Goal: Task Accomplishment & Management: Use online tool/utility

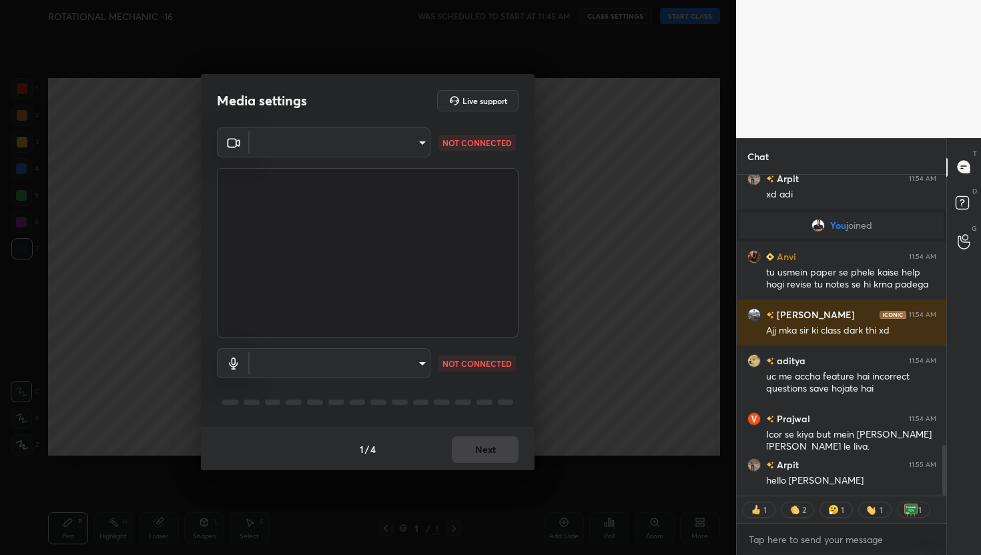
scroll to position [1725, 0]
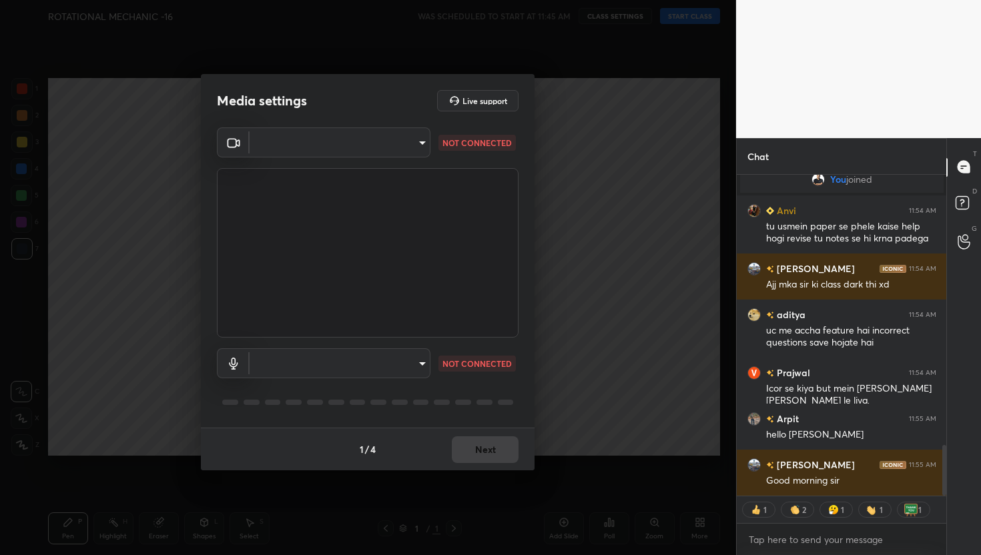
type textarea "x"
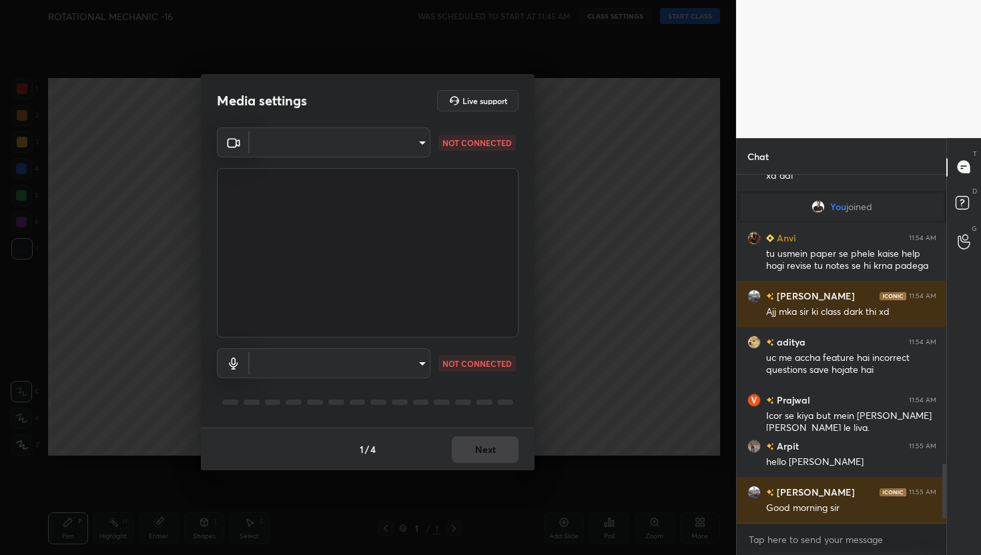
scroll to position [4, 5]
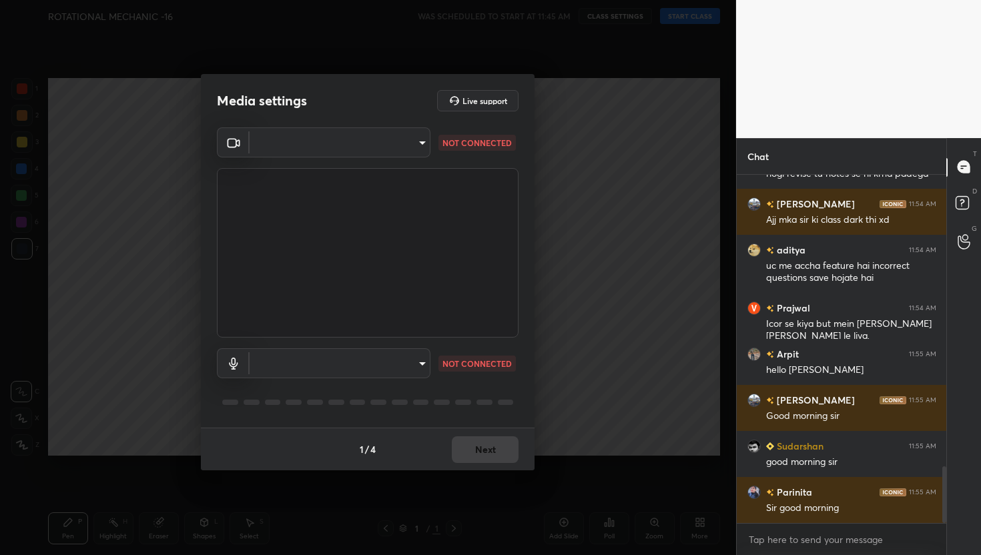
click at [391, 146] on body "1 2 3 4 5 6 7 C X Z C X Z E E Erase all H H ROTATIONAL MECHANIC -16 WAS SCHEDUL…" at bounding box center [490, 277] width 981 height 555
click at [391, 146] on li "FaceTime HD Camera (C4E1:9BFB)" at bounding box center [340, 142] width 180 height 22
type input "884bd4fe05490aa8e859eee77333717f0318db0cdfa886aaa005f3b2aab1e0ed"
click at [411, 362] on body "1 2 3 4 5 6 7 C X Z C X Z E E Erase all H H ROTATIONAL MECHANIC -16 WAS SCHEDUL…" at bounding box center [490, 277] width 981 height 555
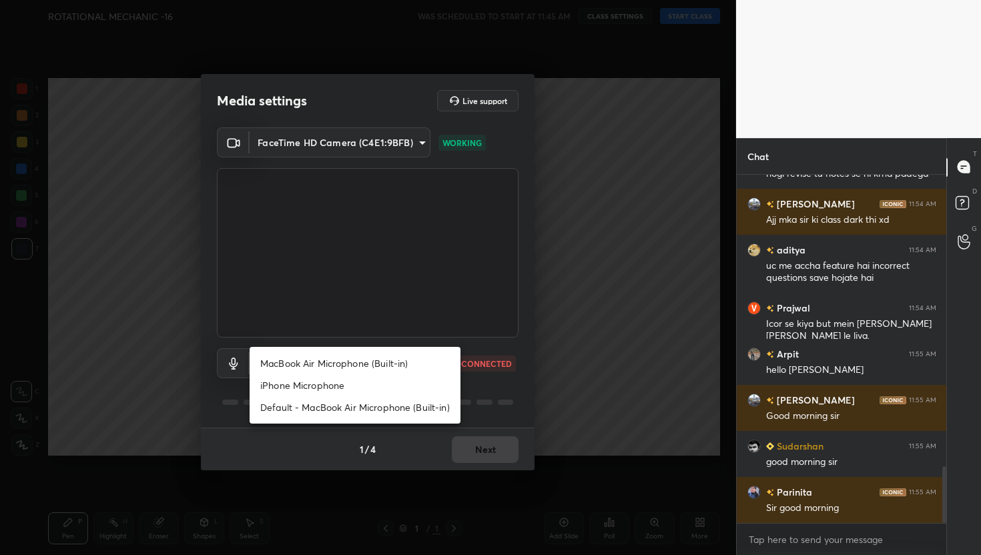
click at [363, 357] on li "MacBook Air Microphone (Built-in)" at bounding box center [355, 363] width 211 height 22
type input "0d85428eadac83fe4613c6d415152abfd5db148332af767170ea48183dd4ecea"
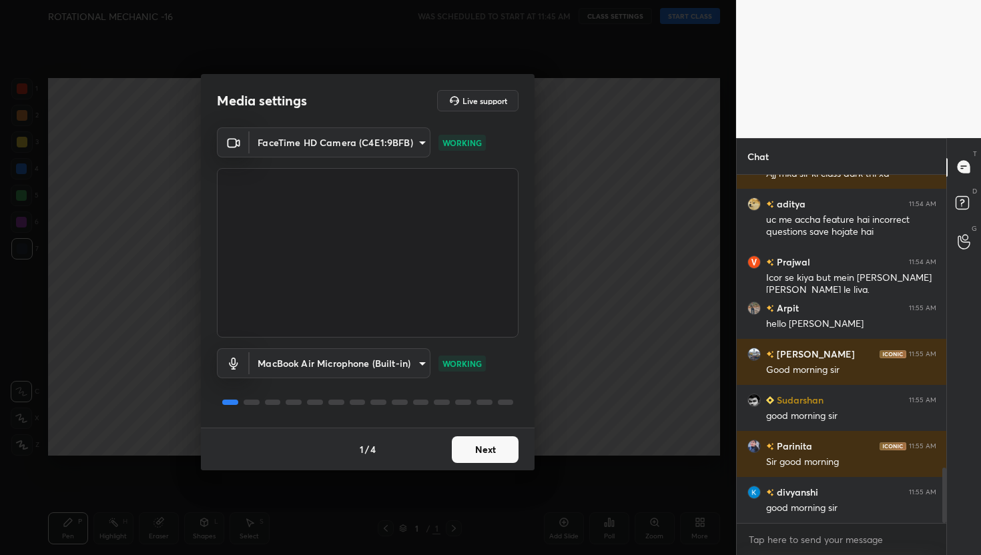
click at [496, 458] on button "Next" at bounding box center [485, 449] width 67 height 27
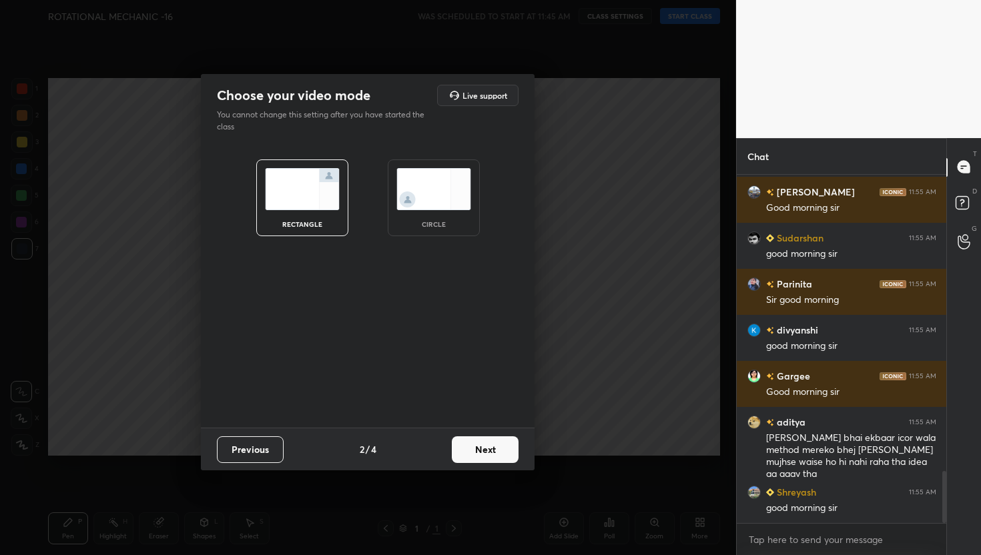
click at [496, 458] on button "Next" at bounding box center [485, 449] width 67 height 27
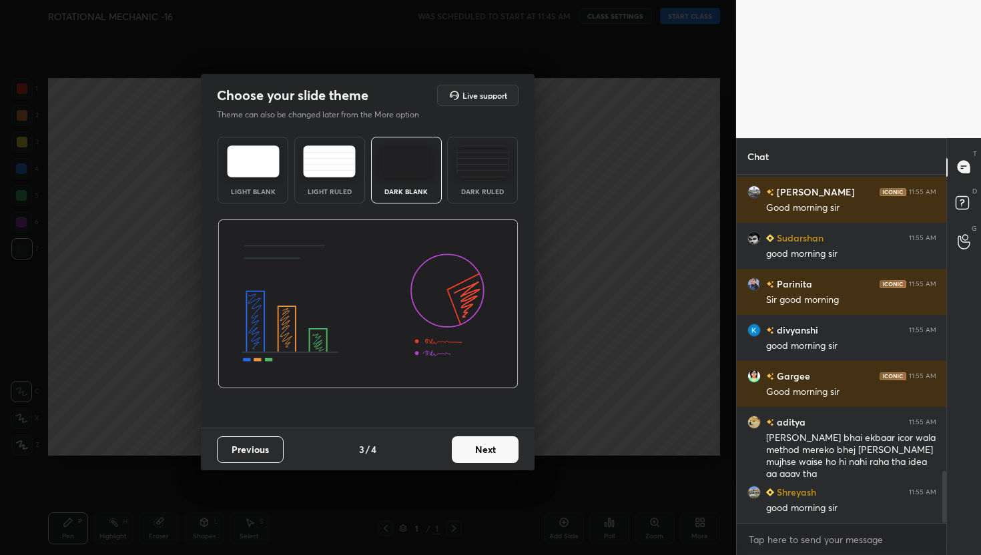
click at [496, 458] on button "Next" at bounding box center [485, 449] width 67 height 27
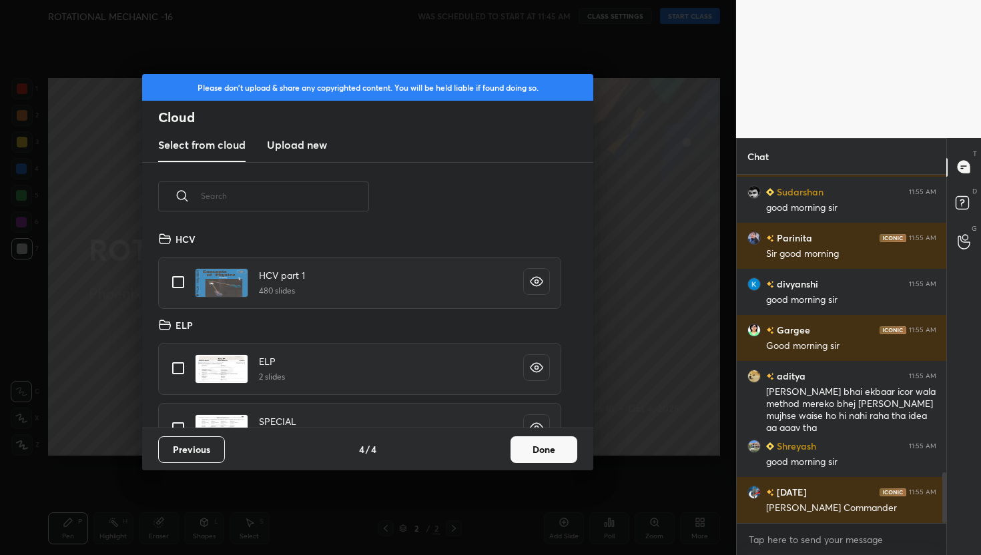
click at [299, 141] on h3 "Upload new" at bounding box center [297, 145] width 60 height 16
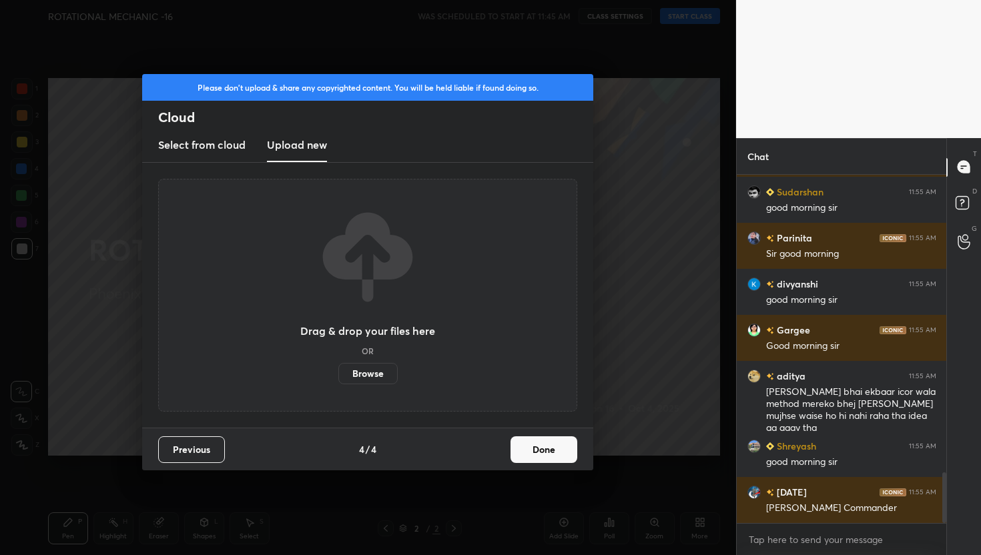
click at [364, 367] on label "Browse" at bounding box center [367, 373] width 59 height 21
click at [338, 367] on input "Browse" at bounding box center [338, 373] width 0 height 21
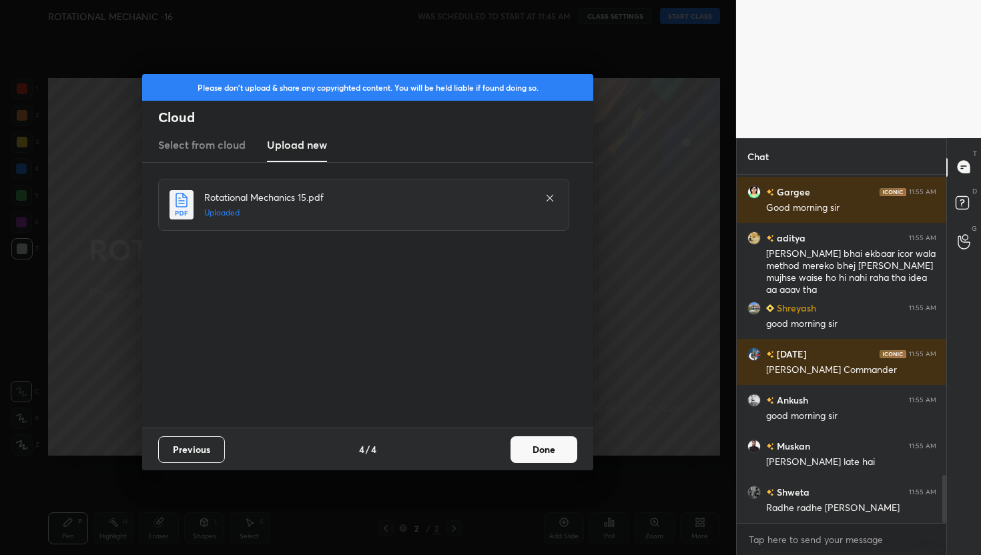
click at [542, 448] on button "Done" at bounding box center [543, 449] width 67 height 27
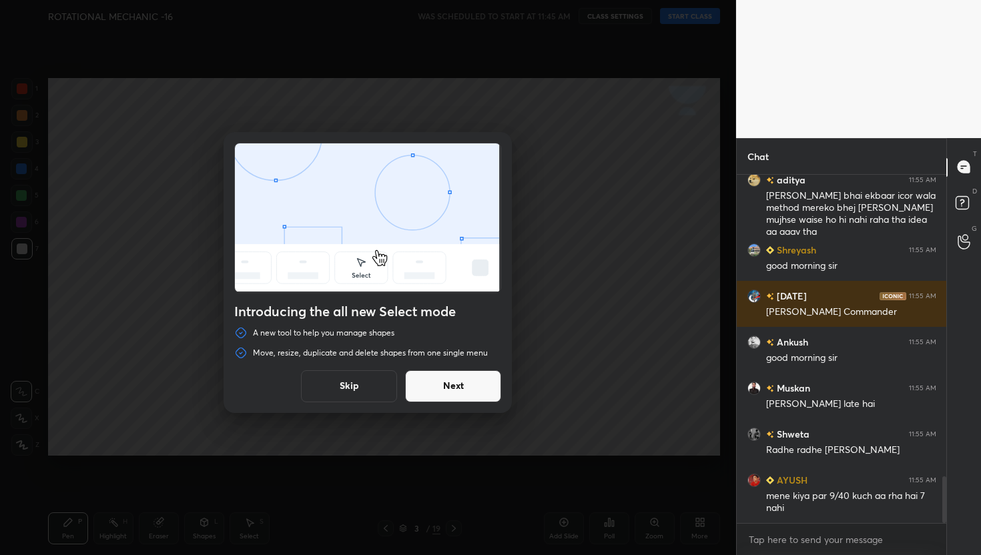
click at [367, 389] on button "Skip" at bounding box center [349, 386] width 96 height 32
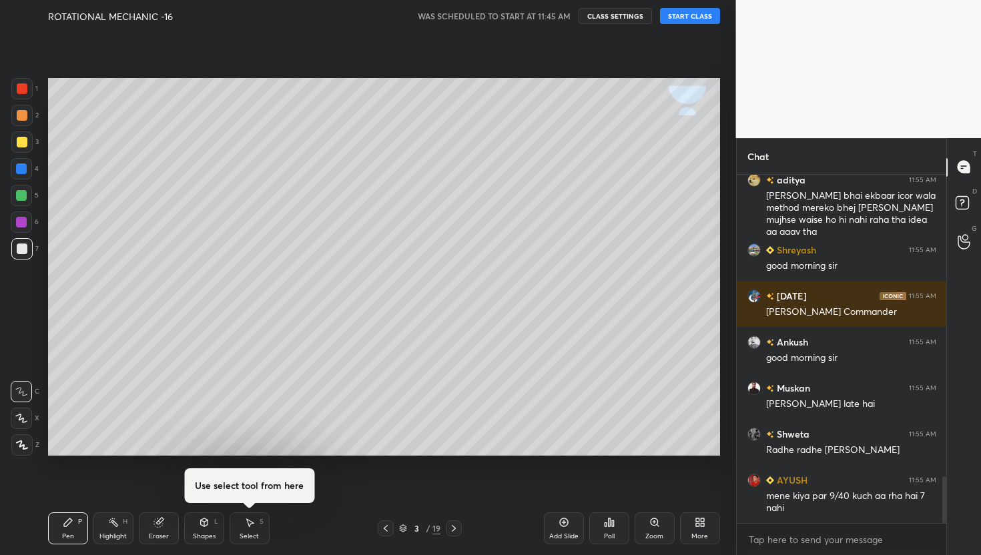
click at [683, 14] on button "START CLASS" at bounding box center [690, 16] width 60 height 16
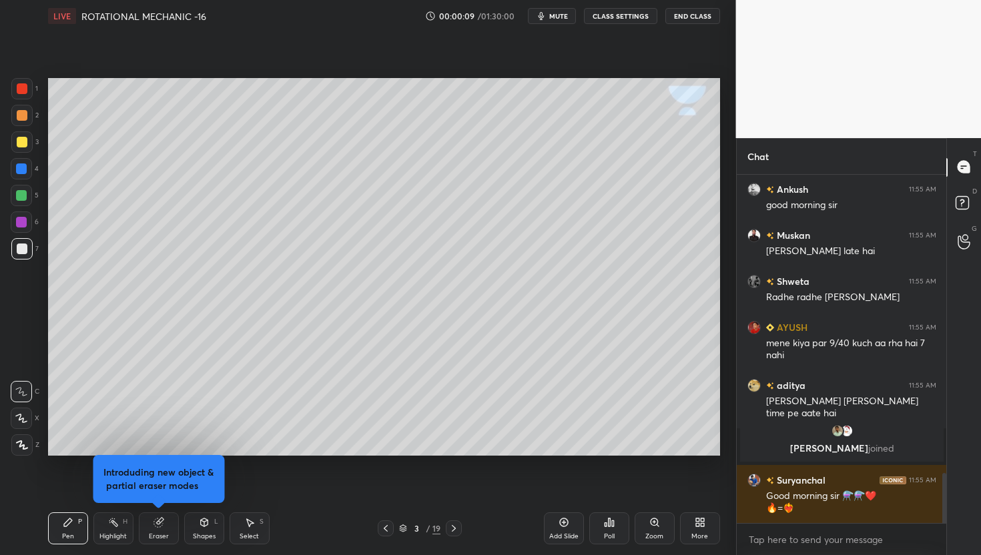
click at [388, 525] on icon at bounding box center [385, 528] width 11 height 11
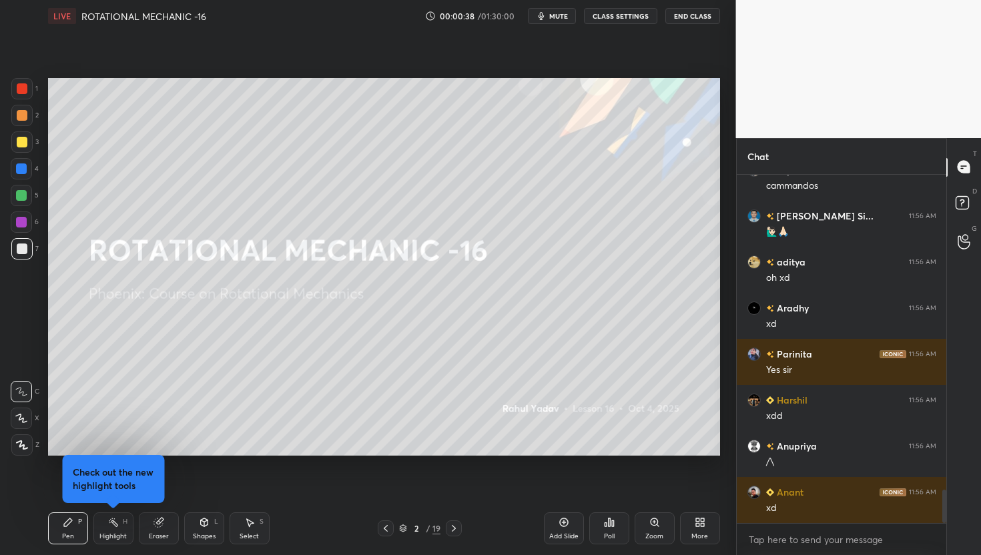
click at [701, 531] on div "More" at bounding box center [700, 528] width 40 height 32
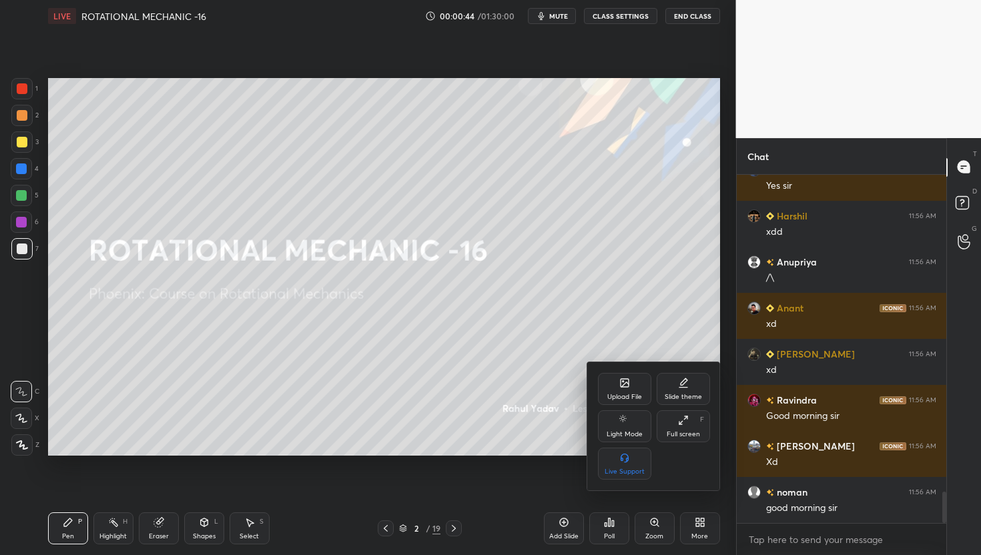
click at [468, 166] on div at bounding box center [490, 277] width 981 height 555
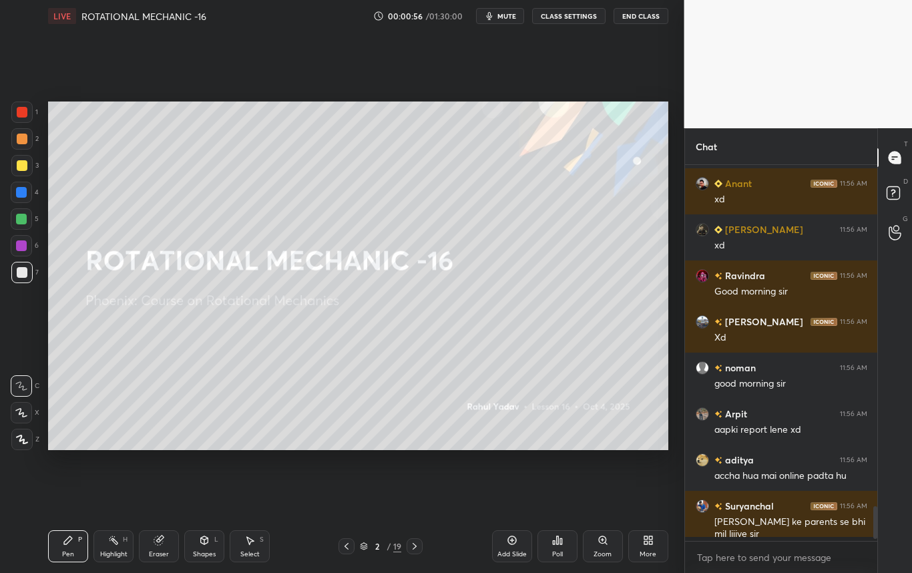
scroll to position [5, 5]
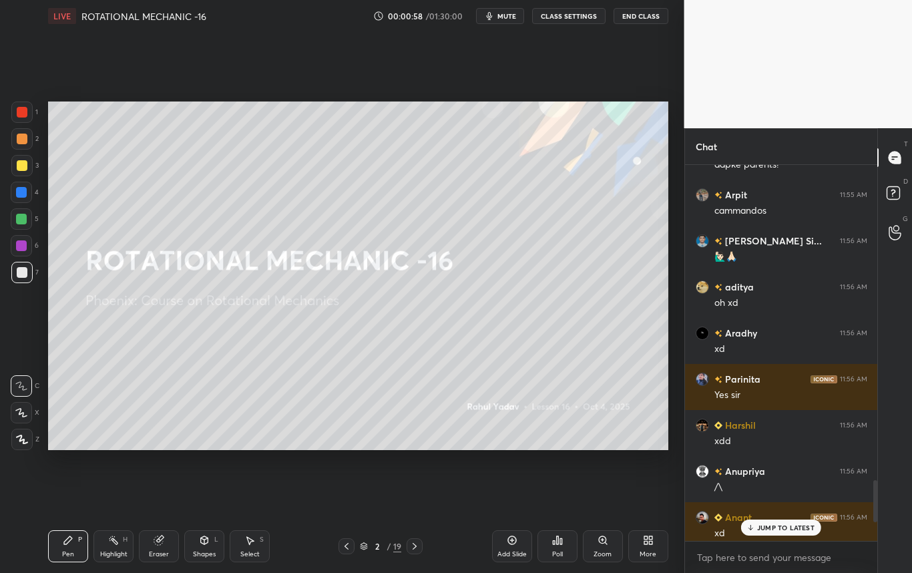
click at [639, 551] on div "More" at bounding box center [647, 554] width 17 height 7
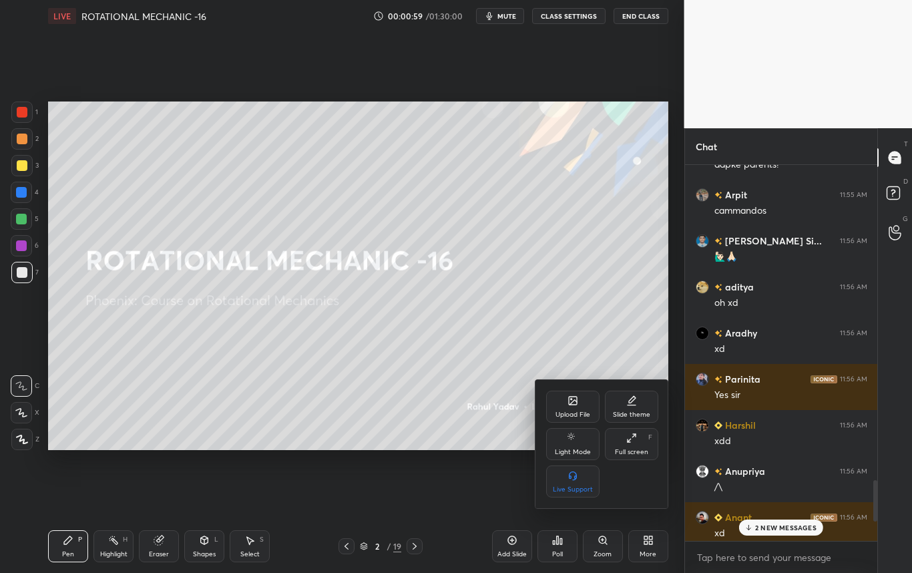
click at [631, 445] on div "Full screen F" at bounding box center [631, 444] width 53 height 32
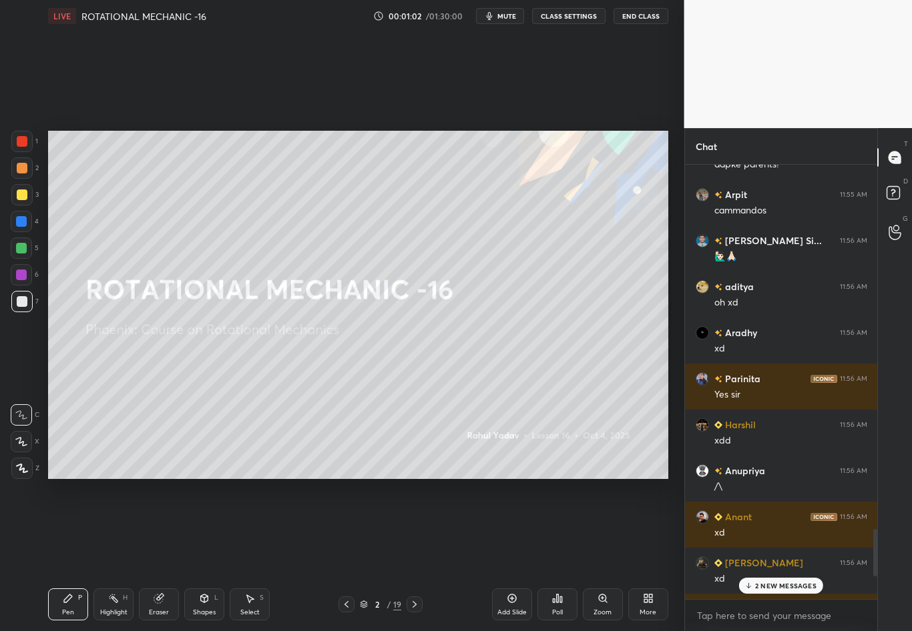
click at [773, 555] on div "2 NEW MESSAGES" at bounding box center [781, 586] width 84 height 16
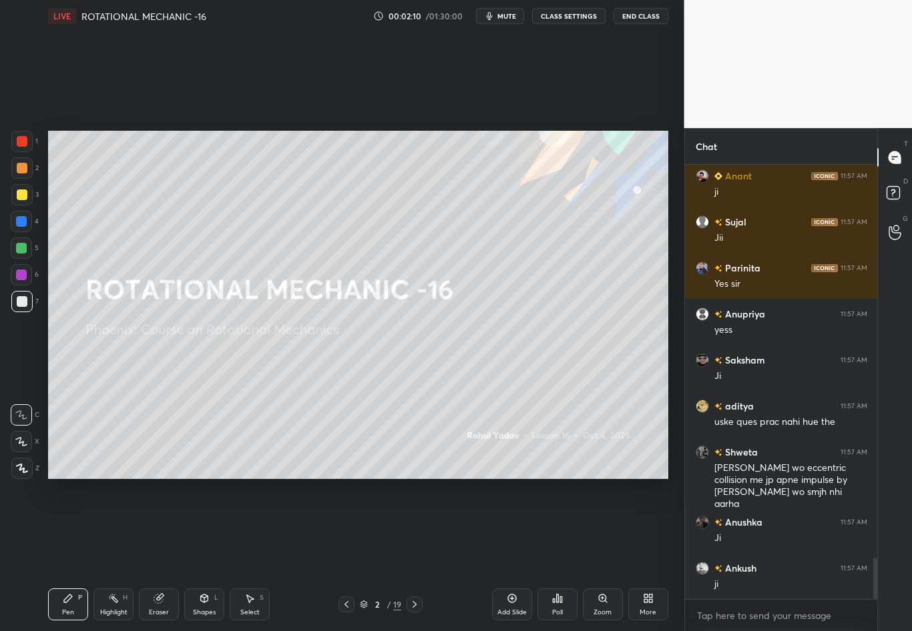
click at [410, 555] on icon at bounding box center [414, 604] width 11 height 11
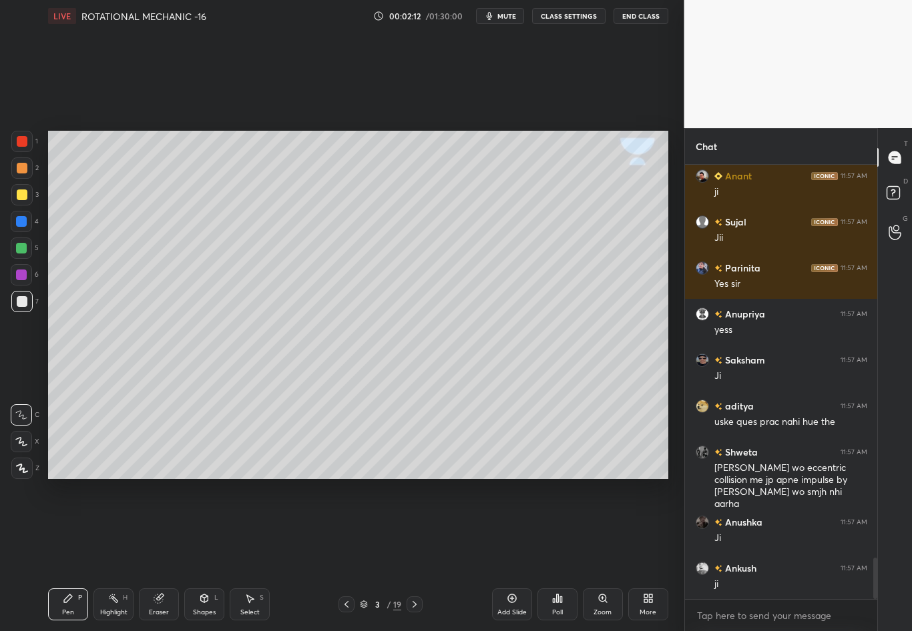
click at [206, 555] on div "Shapes L" at bounding box center [204, 605] width 40 height 32
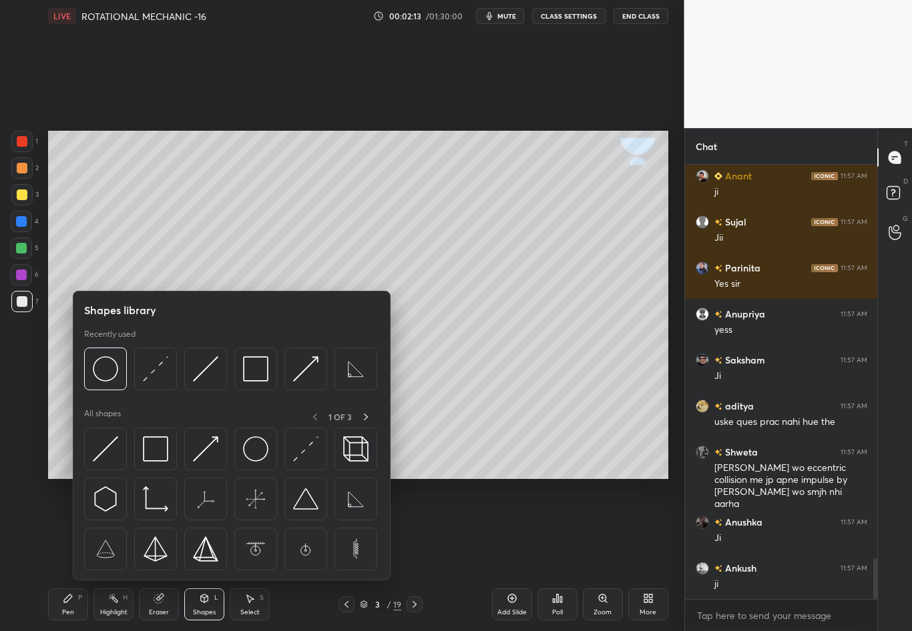
scroll to position [4191, 0]
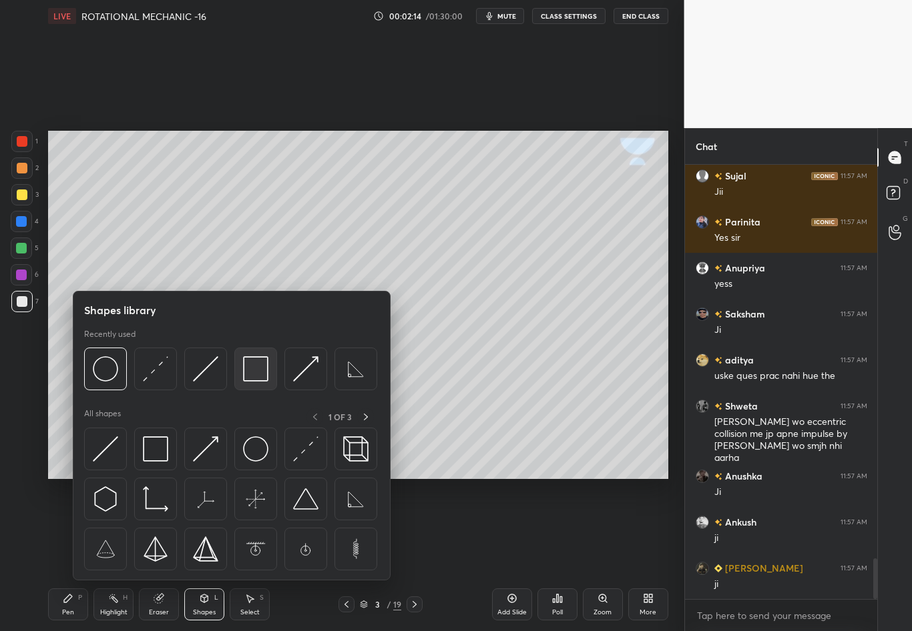
click at [259, 367] on img at bounding box center [255, 368] width 25 height 25
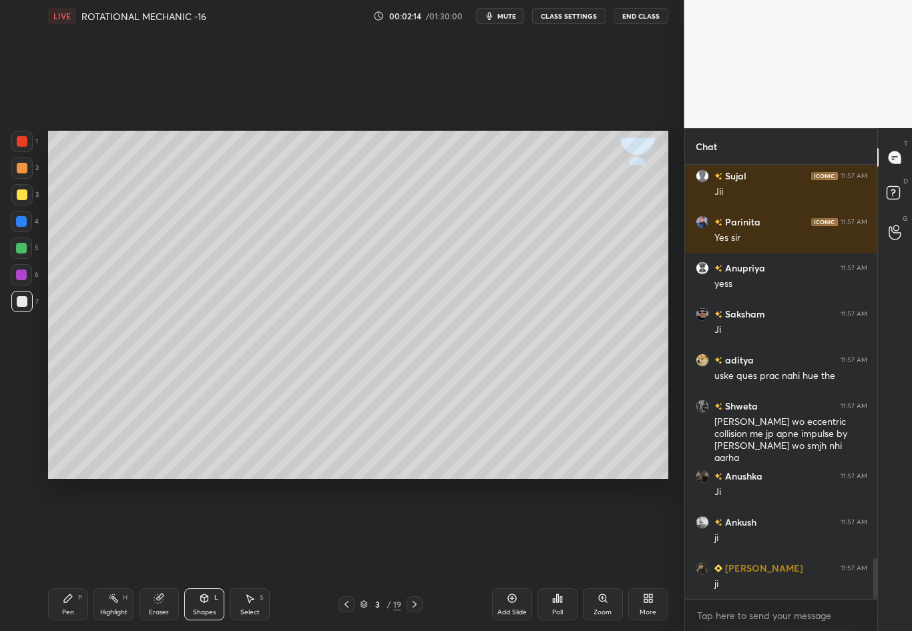
click at [16, 364] on div "1 2 3 4 5 6 7 C X Z C X Z E E Erase all H H" at bounding box center [21, 305] width 43 height 348
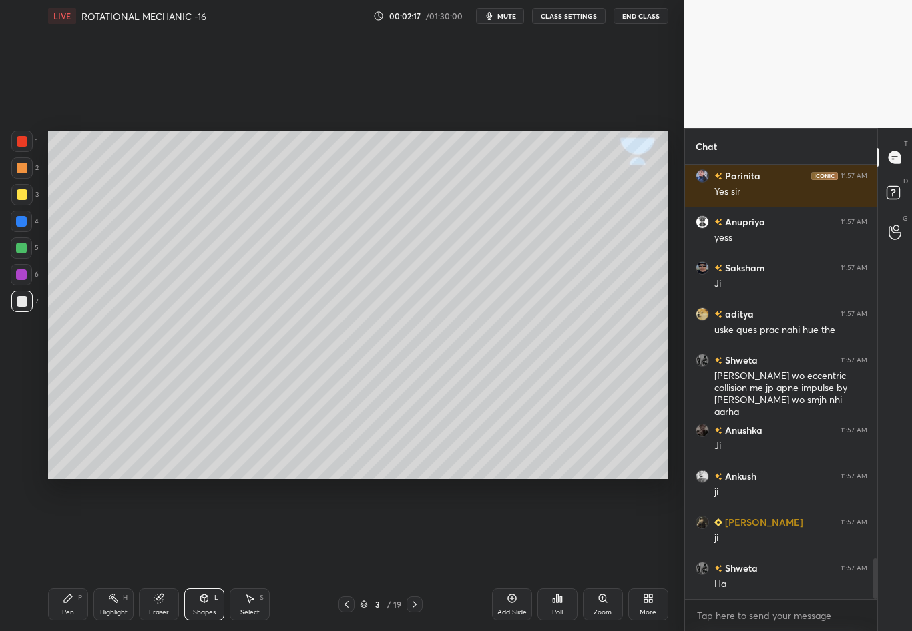
click at [160, 555] on div "Eraser" at bounding box center [159, 605] width 40 height 32
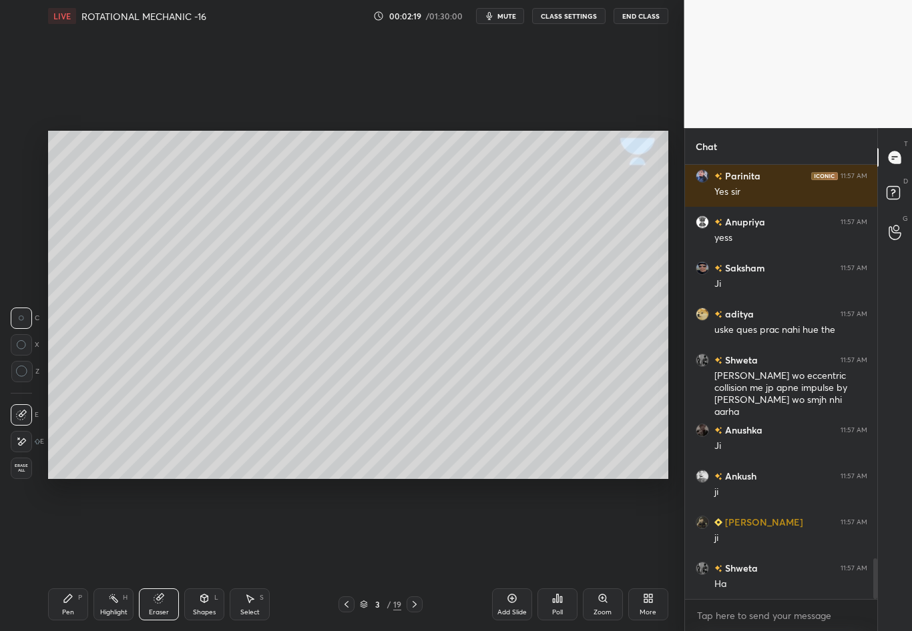
click at [81, 555] on div "Pen P" at bounding box center [68, 605] width 40 height 32
click at [24, 300] on div at bounding box center [22, 301] width 11 height 11
click at [24, 192] on div at bounding box center [22, 195] width 11 height 11
click at [27, 471] on icon at bounding box center [22, 468] width 12 height 9
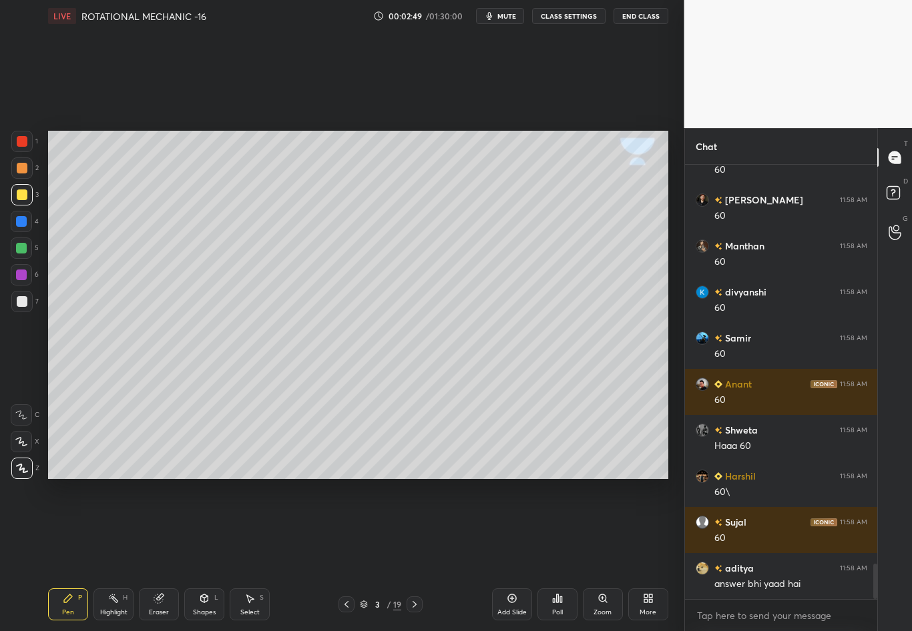
scroll to position [4949, 0]
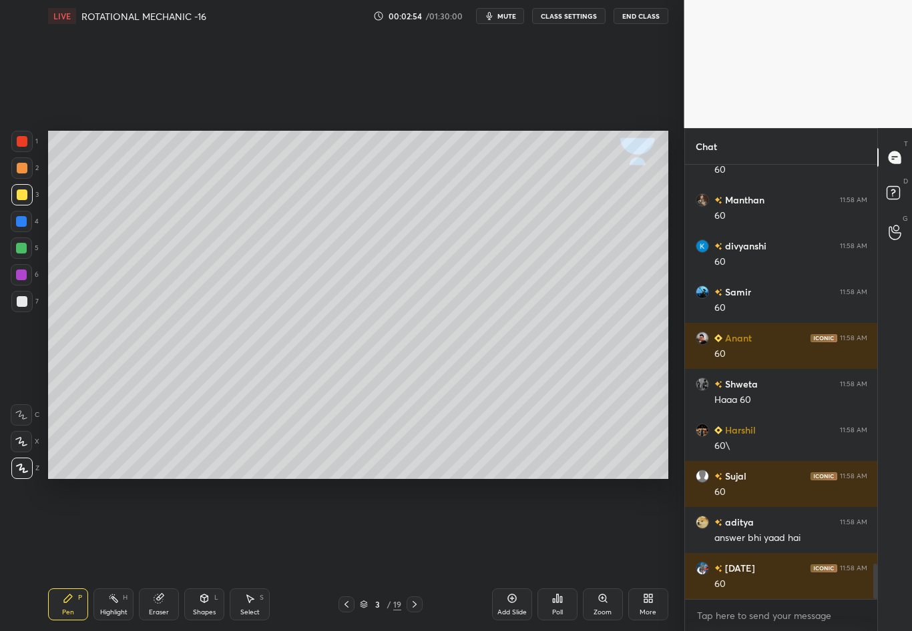
click at [25, 306] on div at bounding box center [22, 301] width 11 height 11
click at [22, 222] on div at bounding box center [21, 221] width 11 height 11
click at [23, 307] on div at bounding box center [21, 301] width 21 height 21
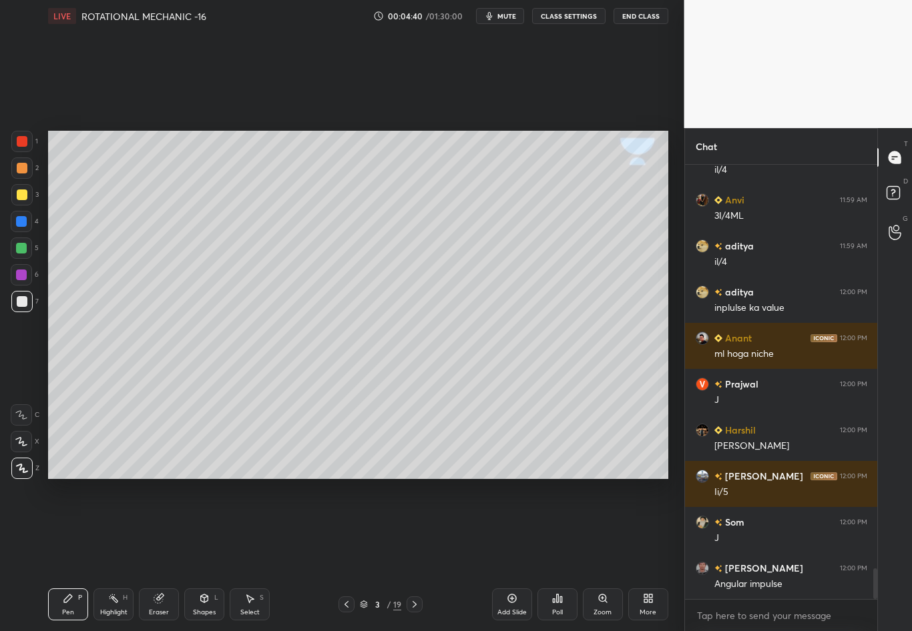
scroll to position [5759, 0]
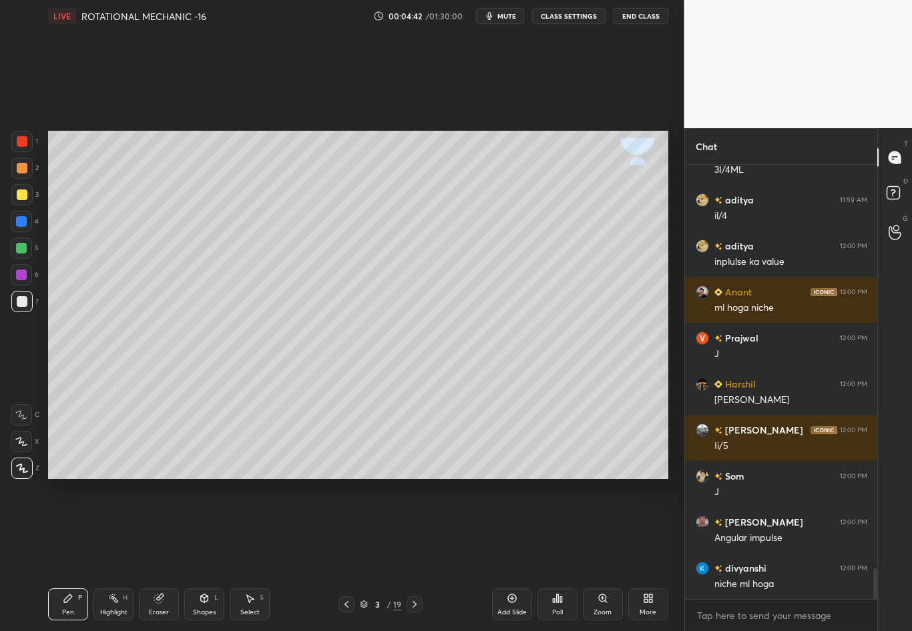
click at [167, 555] on div "Eraser" at bounding box center [159, 605] width 40 height 32
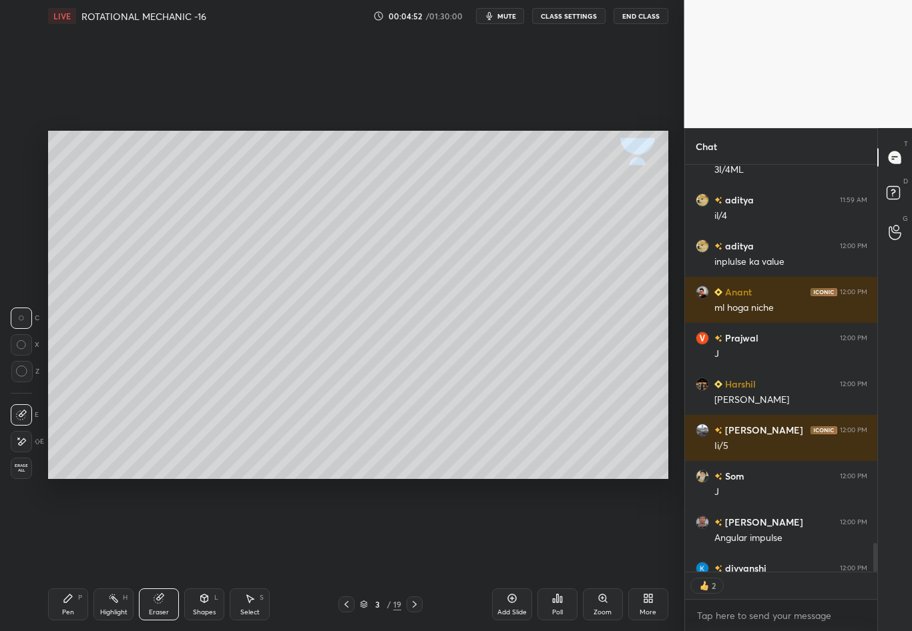
click at [67, 555] on icon at bounding box center [68, 599] width 8 height 8
click at [410, 555] on icon at bounding box center [414, 604] width 11 height 11
click at [20, 305] on div at bounding box center [22, 301] width 11 height 11
click at [207, 555] on div "Shapes L" at bounding box center [204, 605] width 40 height 32
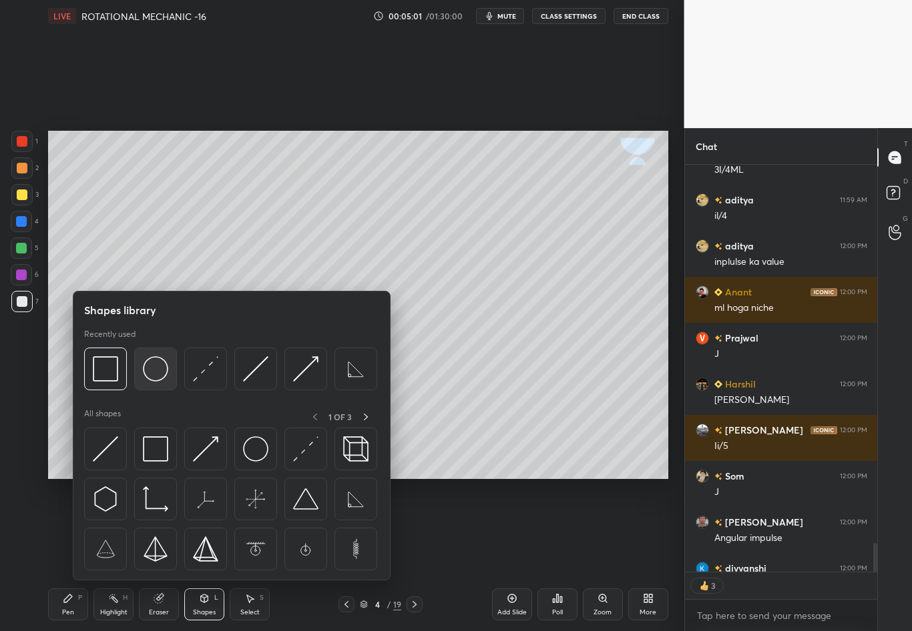
click at [159, 376] on img at bounding box center [155, 368] width 25 height 25
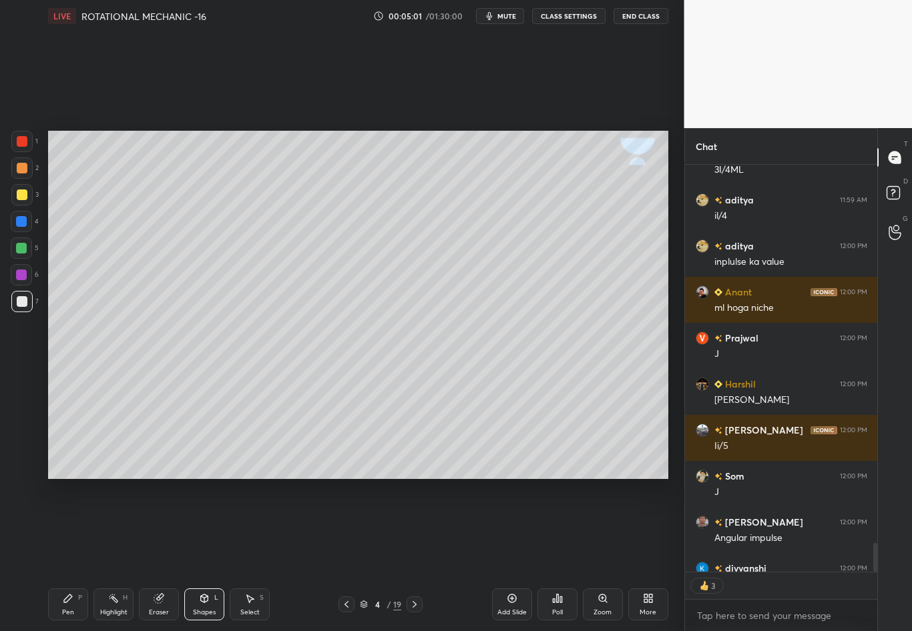
click at [23, 359] on div "1 2 3 4 5 6 7 C X Z C X Z E E Erase all H H" at bounding box center [21, 305] width 43 height 348
click at [199, 555] on div "Shapes L" at bounding box center [204, 605] width 40 height 32
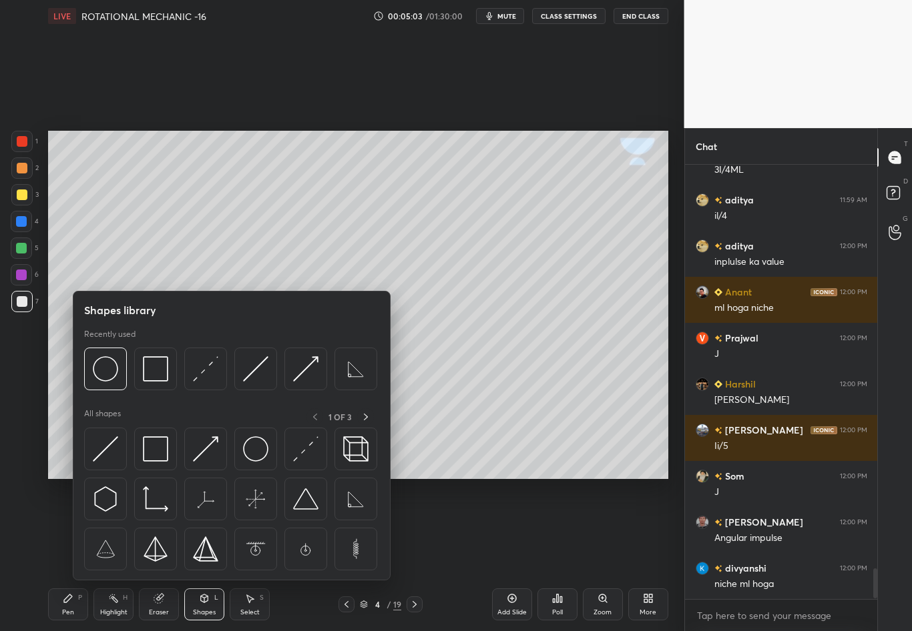
scroll to position [5759, 0]
click at [200, 371] on img at bounding box center [205, 368] width 25 height 25
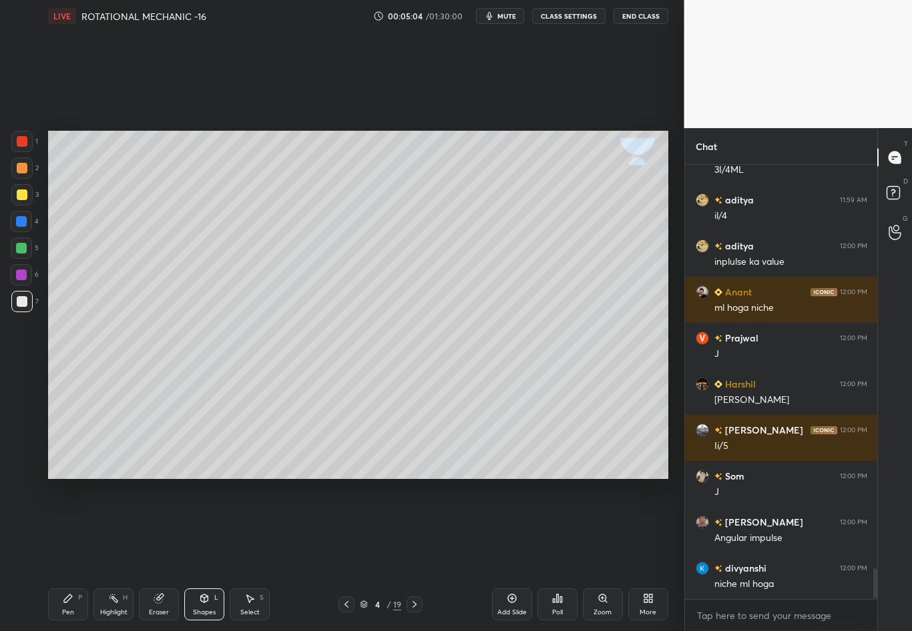
click at [29, 362] on div "1 2 3 4 5 6 7 C X Z C X Z E E Erase all H H" at bounding box center [21, 305] width 43 height 348
click at [24, 191] on div at bounding box center [22, 195] width 11 height 11
click at [67, 555] on div "Pen P" at bounding box center [68, 605] width 40 height 32
click at [24, 302] on div at bounding box center [22, 301] width 11 height 11
click at [23, 199] on div at bounding box center [22, 195] width 11 height 11
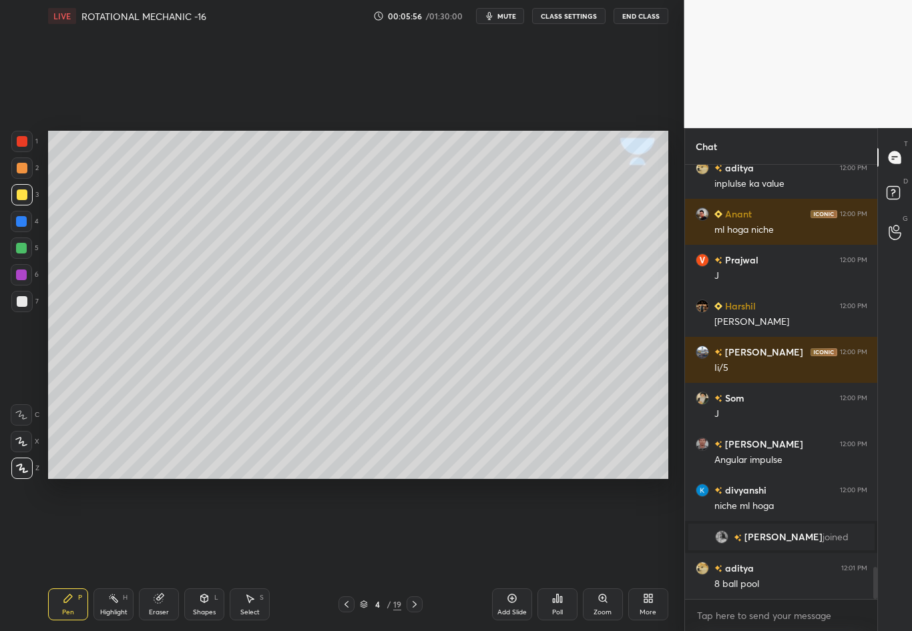
scroll to position [5442, 0]
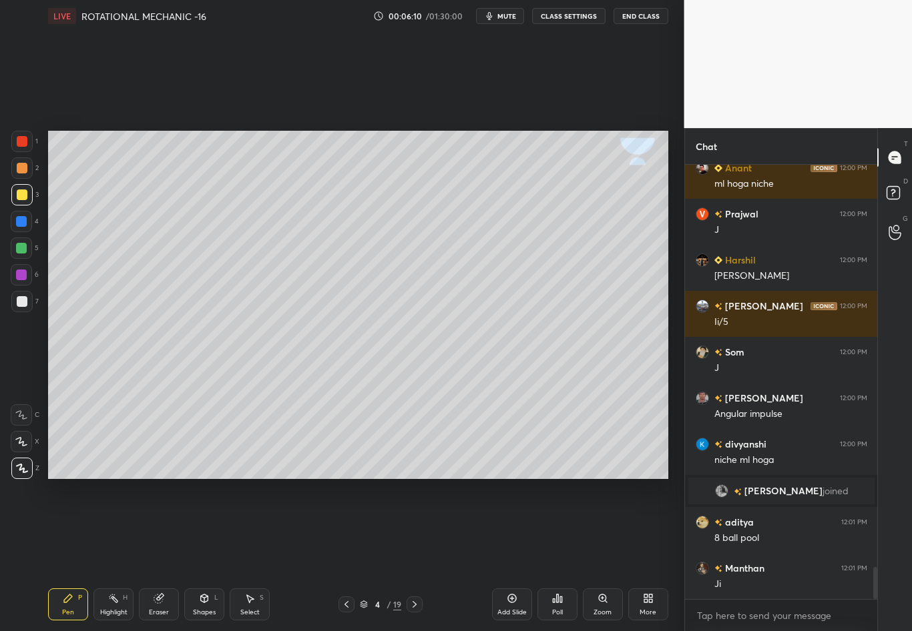
click at [163, 555] on div "Eraser" at bounding box center [159, 612] width 20 height 7
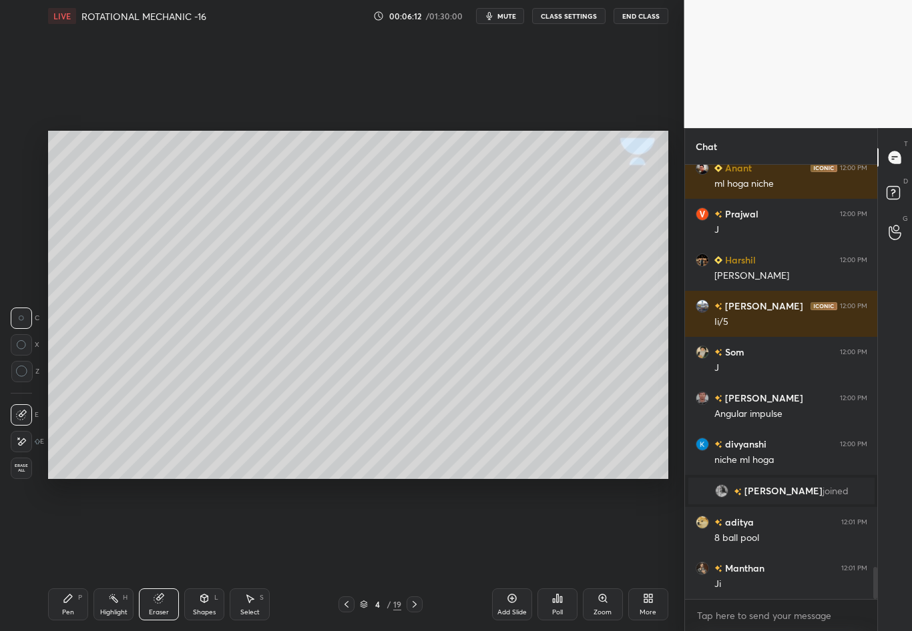
click at [67, 555] on div "Pen" at bounding box center [68, 612] width 12 height 7
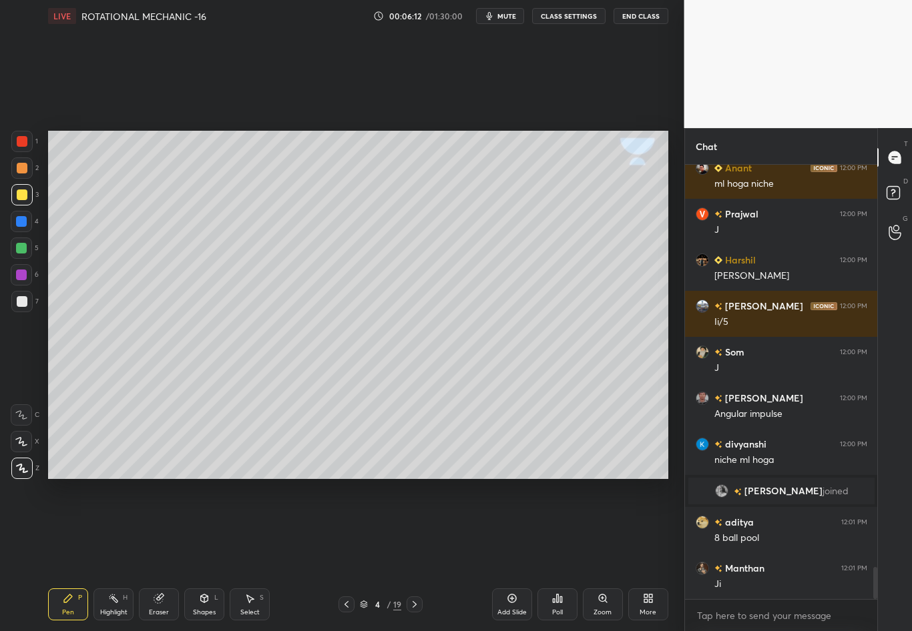
click at [21, 298] on div at bounding box center [22, 301] width 11 height 11
click at [0, 0] on div "1 2 3 4 5 6 7 C X Z C X Z E E Erase all H H LIVE ROTATIONAL MECHANIC -16 00:06:…" at bounding box center [336, 315] width 673 height 631
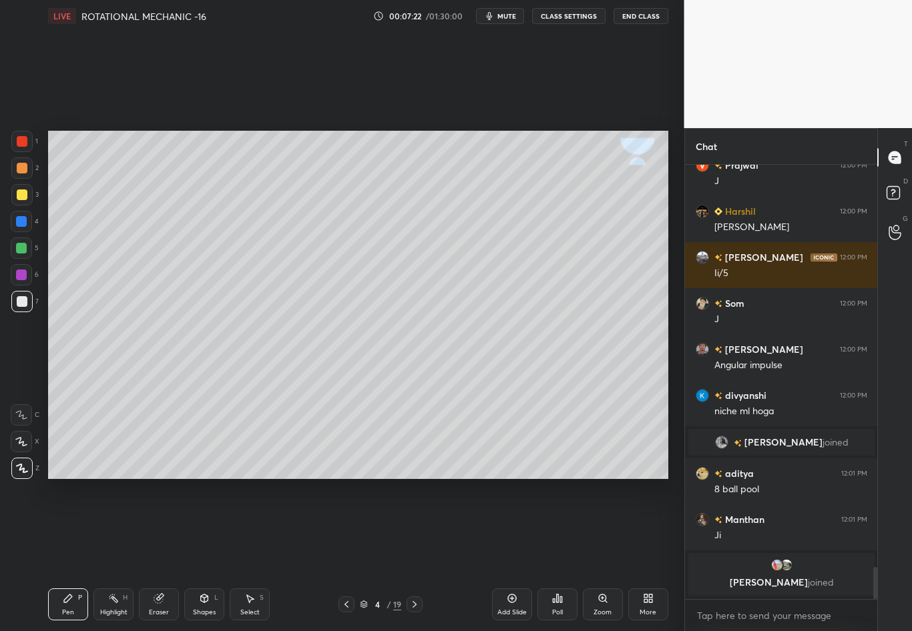
scroll to position [5524, 0]
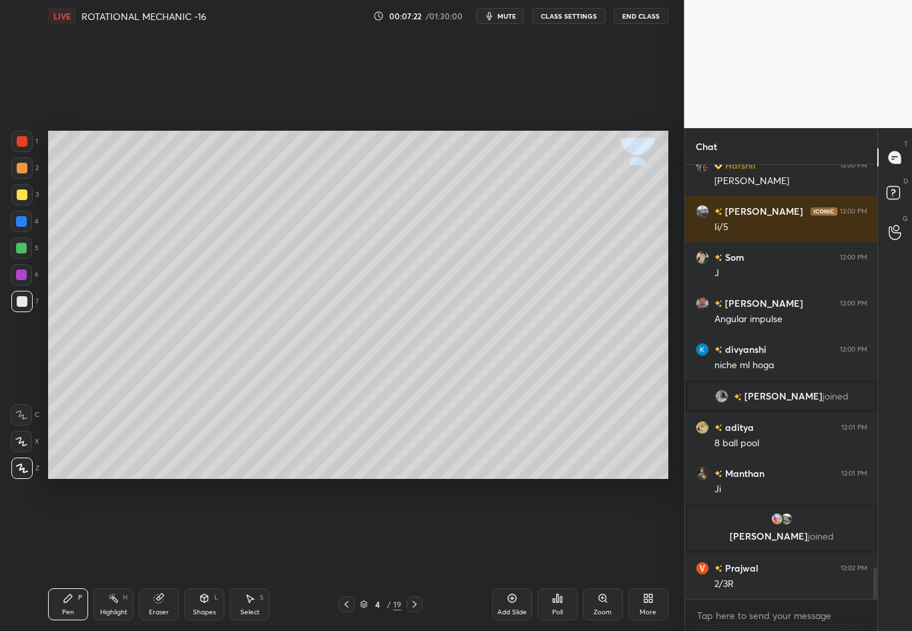
click at [246, 555] on div "Select" at bounding box center [249, 612] width 19 height 7
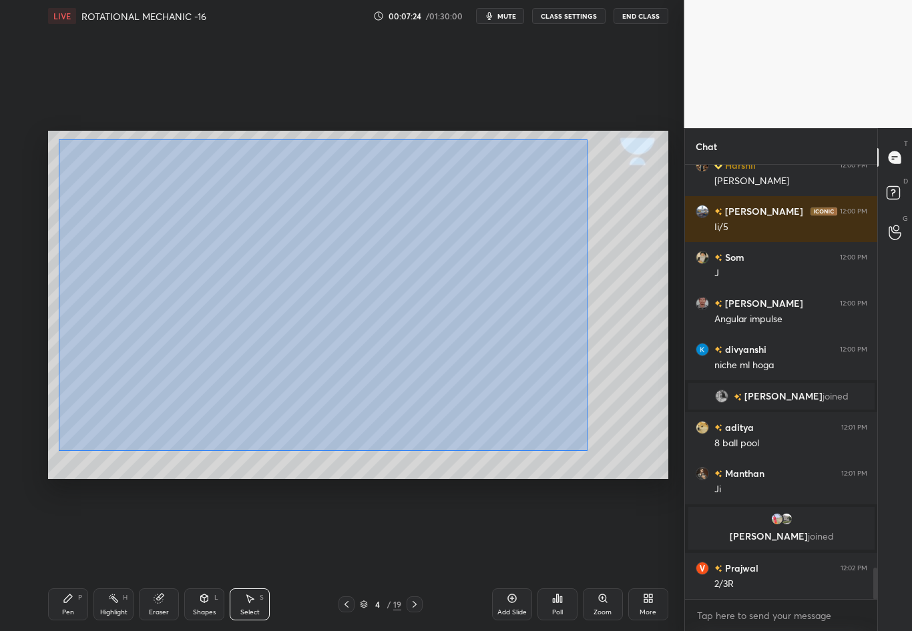
drag, startPoint x: 61, startPoint y: 160, endPoint x: 591, endPoint y: 454, distance: 605.7
click at [591, 454] on div "0 ° Undo Copy Duplicate Duplicate to new slide Delete" at bounding box center [358, 305] width 620 height 348
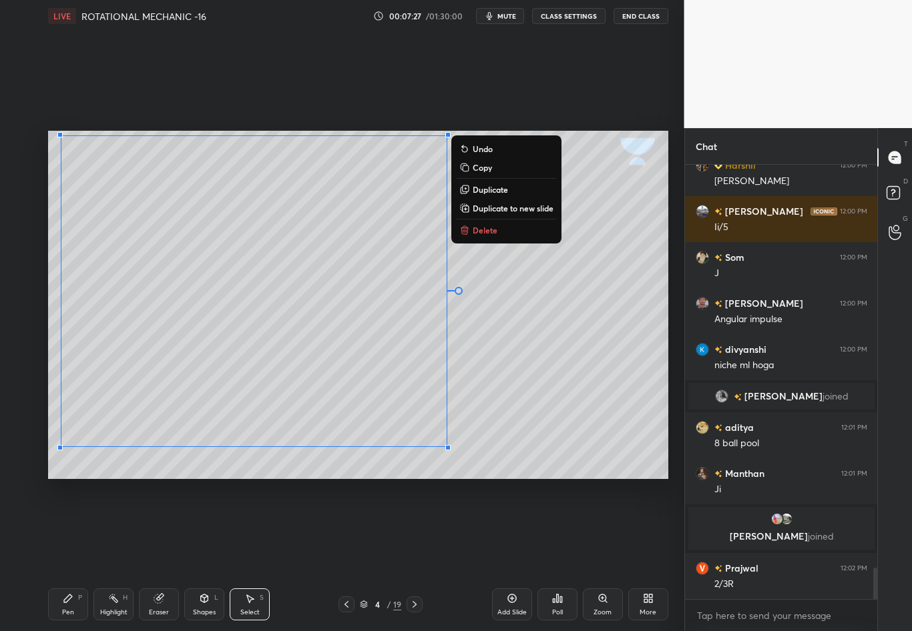
drag, startPoint x: 440, startPoint y: 446, endPoint x: 91, endPoint y: 107, distance: 486.0
click at [91, 107] on div "0 ° Undo Copy Duplicate Duplicate to new slide Delete Setting up your live clas…" at bounding box center [358, 305] width 631 height 546
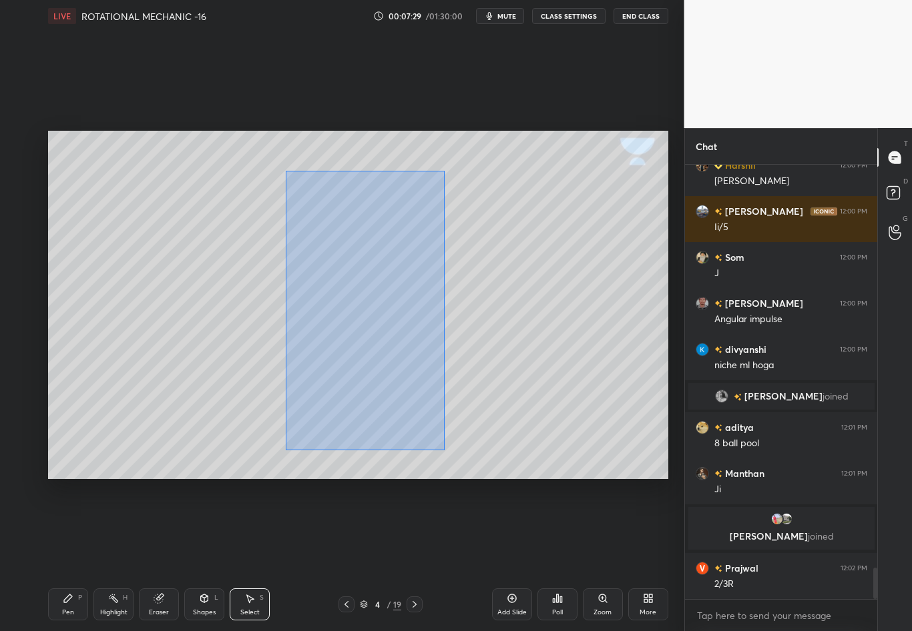
scroll to position [5556, 0]
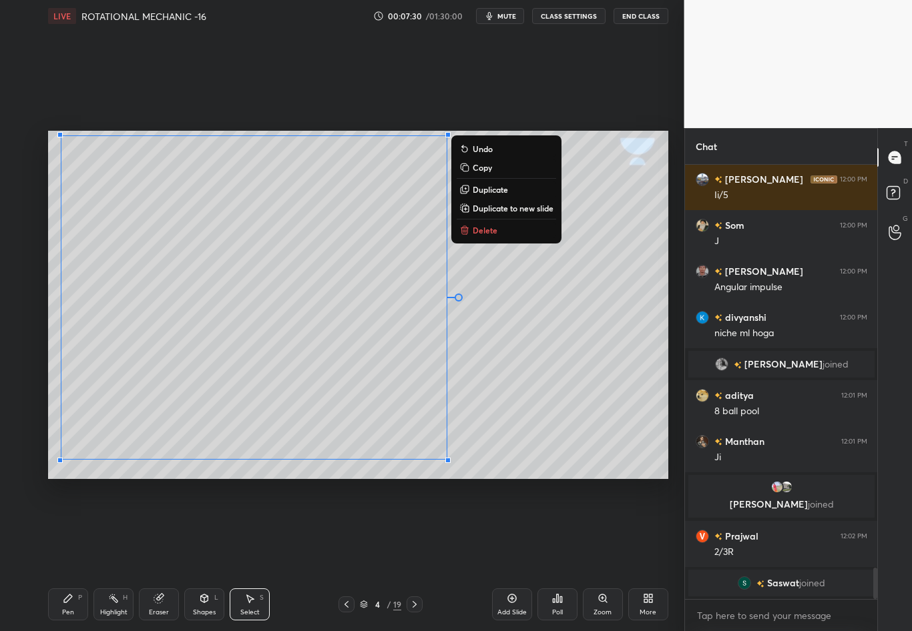
drag, startPoint x: 444, startPoint y: 446, endPoint x: 101, endPoint y: 129, distance: 466.5
click at [101, 130] on div "0 ° Undo Copy Duplicate Duplicate to new slide Delete Setting up your live clas…" at bounding box center [358, 305] width 631 height 546
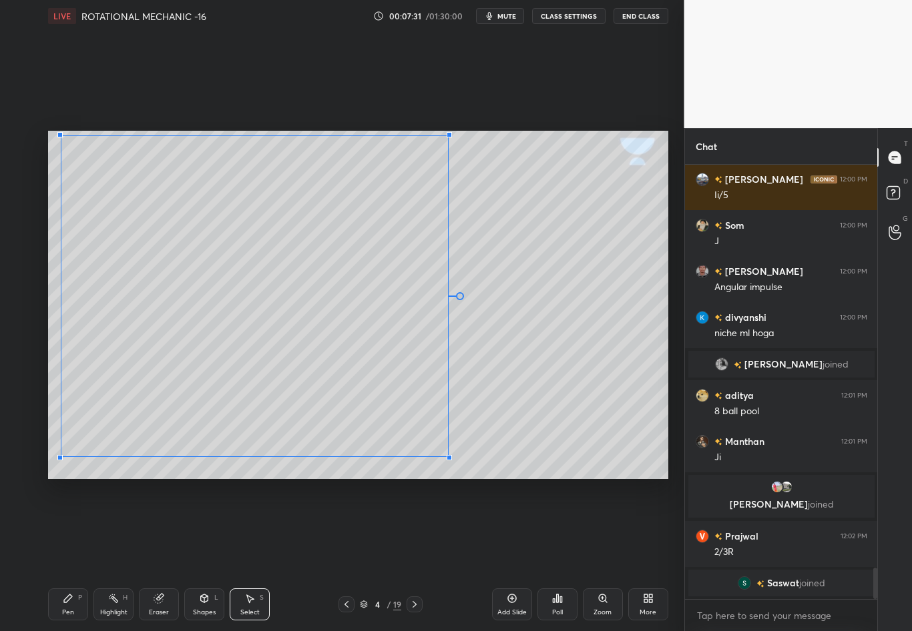
scroll to position [5577, 0]
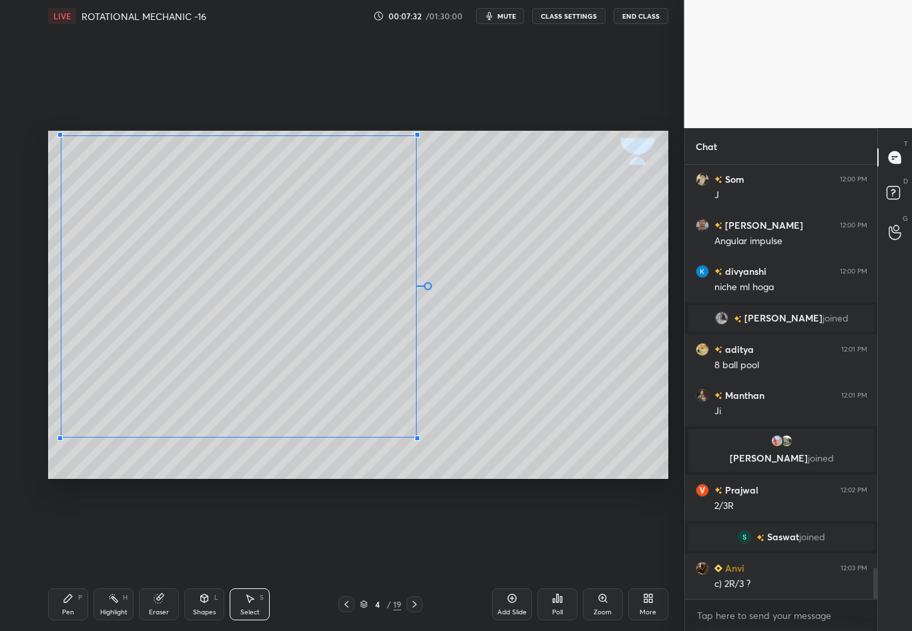
drag, startPoint x: 447, startPoint y: 456, endPoint x: 415, endPoint y: 436, distance: 37.8
click at [415, 436] on div at bounding box center [416, 438] width 5 height 5
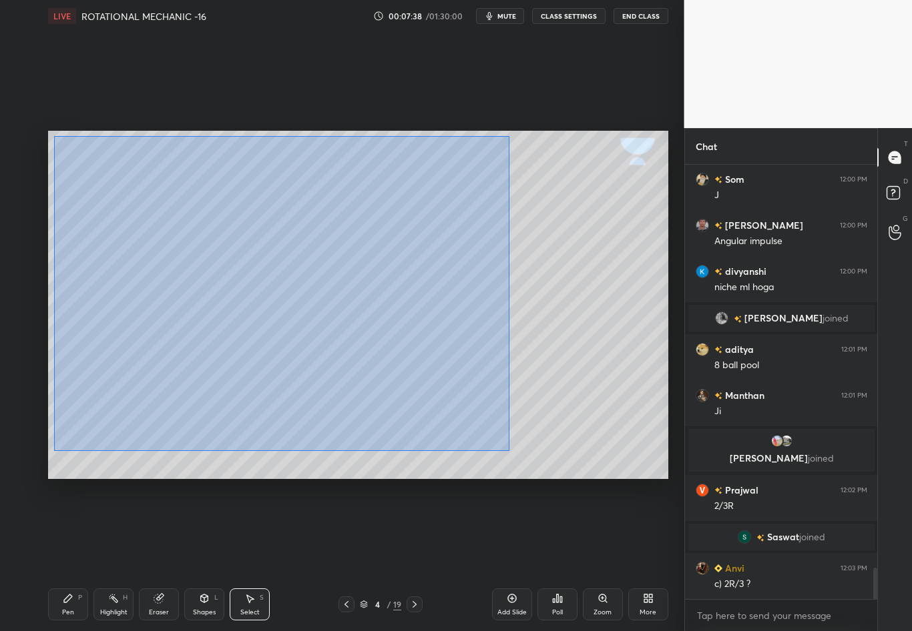
drag, startPoint x: 67, startPoint y: 170, endPoint x: 512, endPoint y: 452, distance: 526.5
click at [512, 452] on div "0 ° Undo Copy Duplicate Duplicate to new slide Delete" at bounding box center [358, 305] width 620 height 348
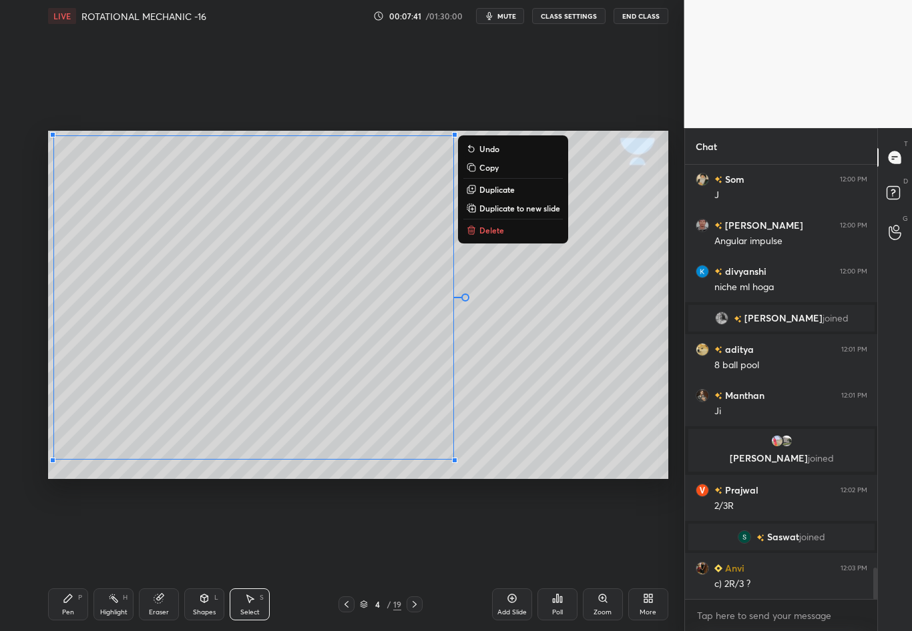
drag, startPoint x: 454, startPoint y: 452, endPoint x: 61, endPoint y: 131, distance: 506.9
click at [61, 131] on div "0 ° Undo Copy Duplicate Duplicate to new slide Delete" at bounding box center [358, 305] width 620 height 348
drag, startPoint x: 456, startPoint y: 460, endPoint x: 59, endPoint y: 129, distance: 516.9
click at [59, 129] on div "0 ° Undo Copy Duplicate Duplicate to new slide Delete Setting up your live clas…" at bounding box center [358, 305] width 631 height 546
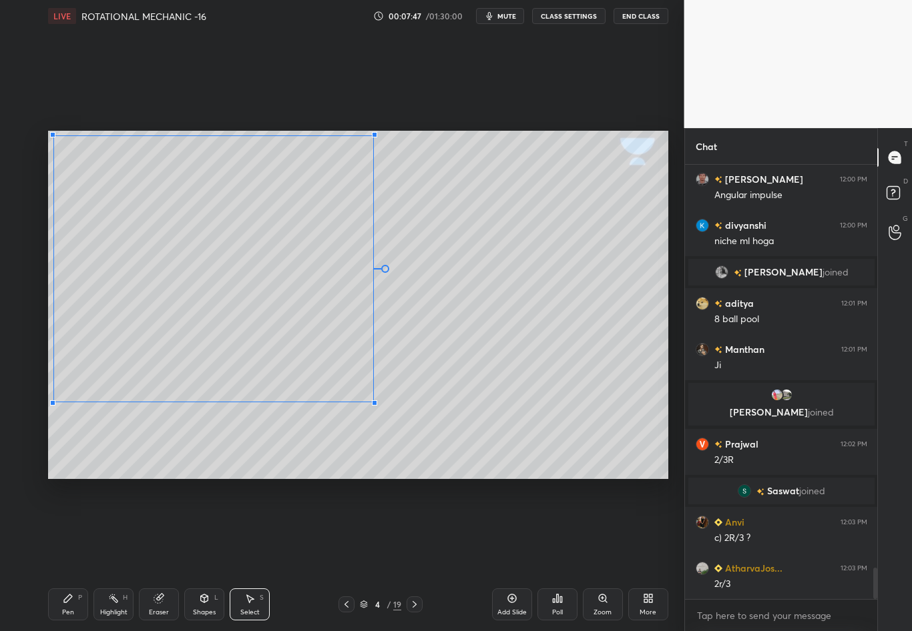
drag, startPoint x: 451, startPoint y: 455, endPoint x: 373, endPoint y: 401, distance: 95.0
click at [372, 402] on div at bounding box center [374, 402] width 5 height 5
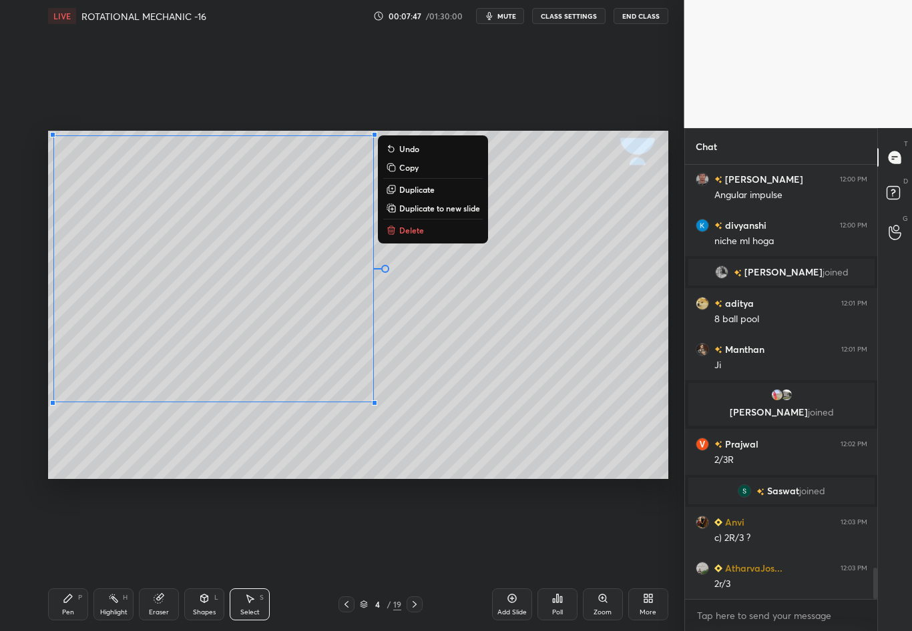
click at [470, 413] on div "0 ° Undo Copy Duplicate Duplicate to new slide Delete" at bounding box center [358, 305] width 620 height 348
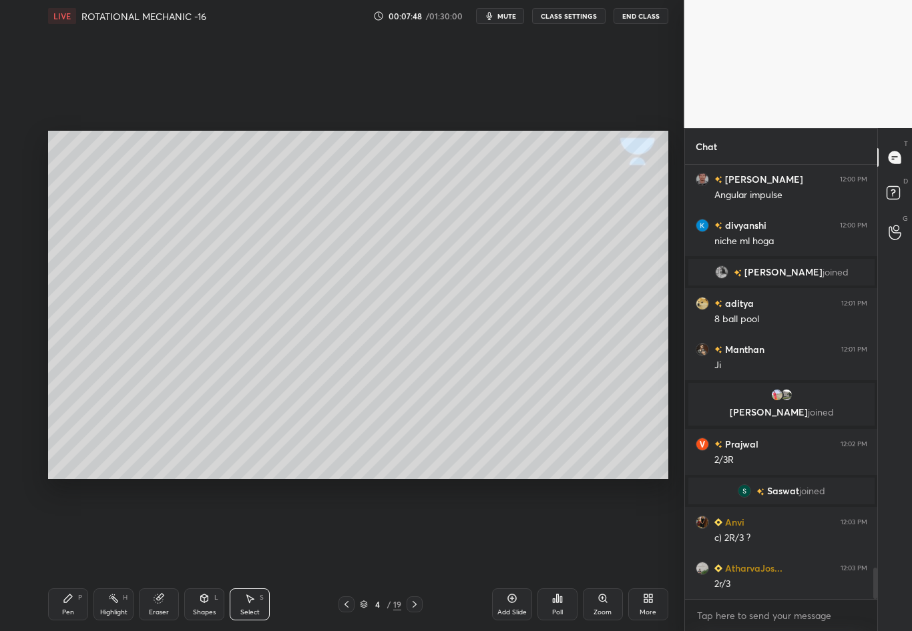
click at [200, 555] on div "Shapes" at bounding box center [204, 612] width 23 height 7
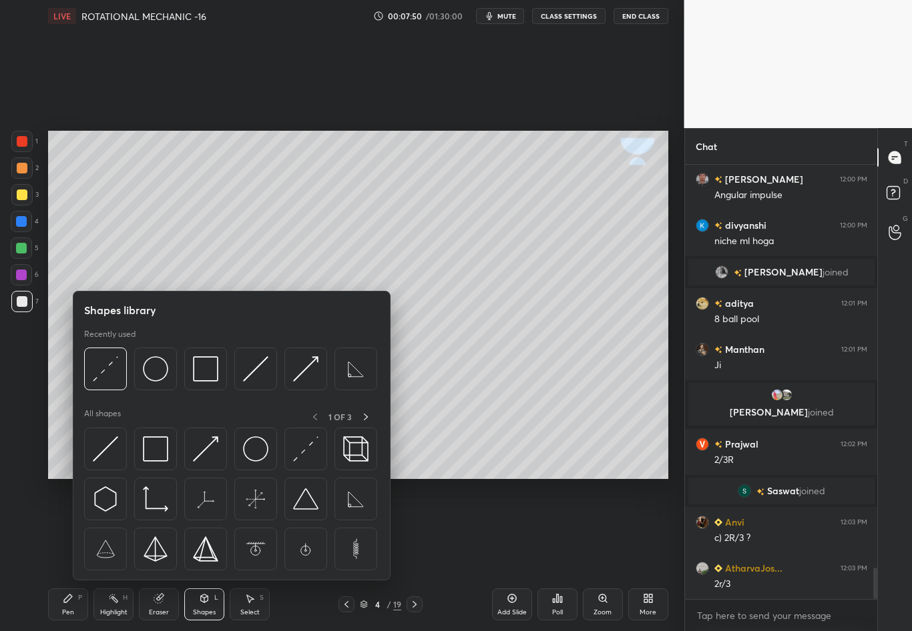
click at [17, 392] on div "1 2 3 4 5 6 7 C X Z C X Z E E Erase all H H" at bounding box center [21, 305] width 43 height 348
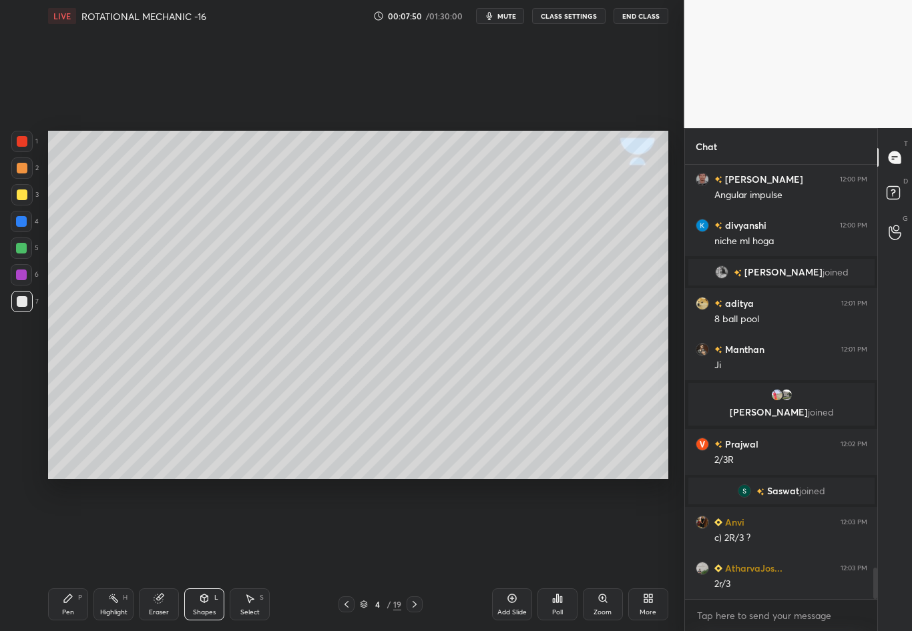
click at [16, 384] on div "1 2 3 4 5 6 7 C X Z C X Z E E Erase all H H" at bounding box center [21, 305] width 43 height 348
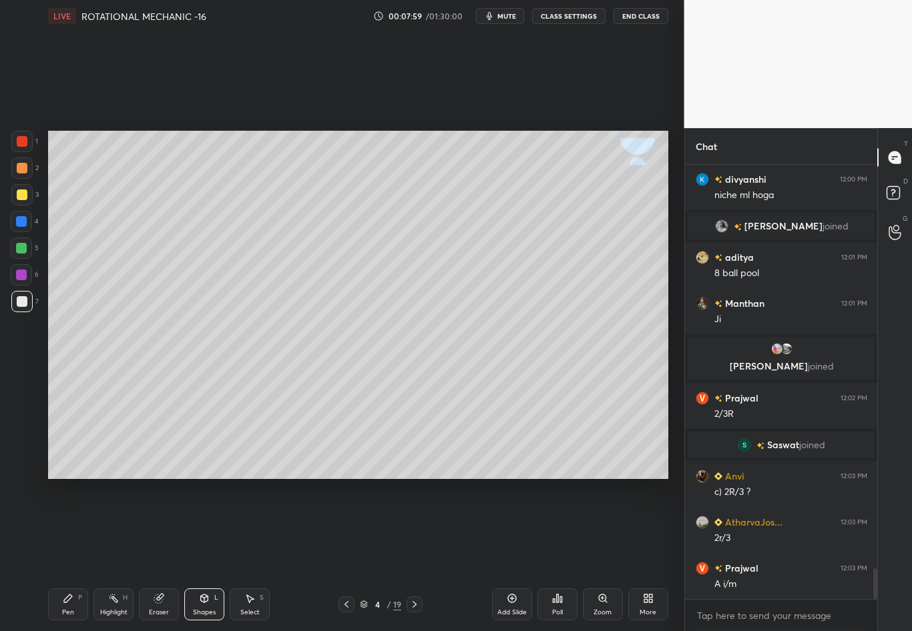
click at [25, 196] on div at bounding box center [22, 195] width 11 height 11
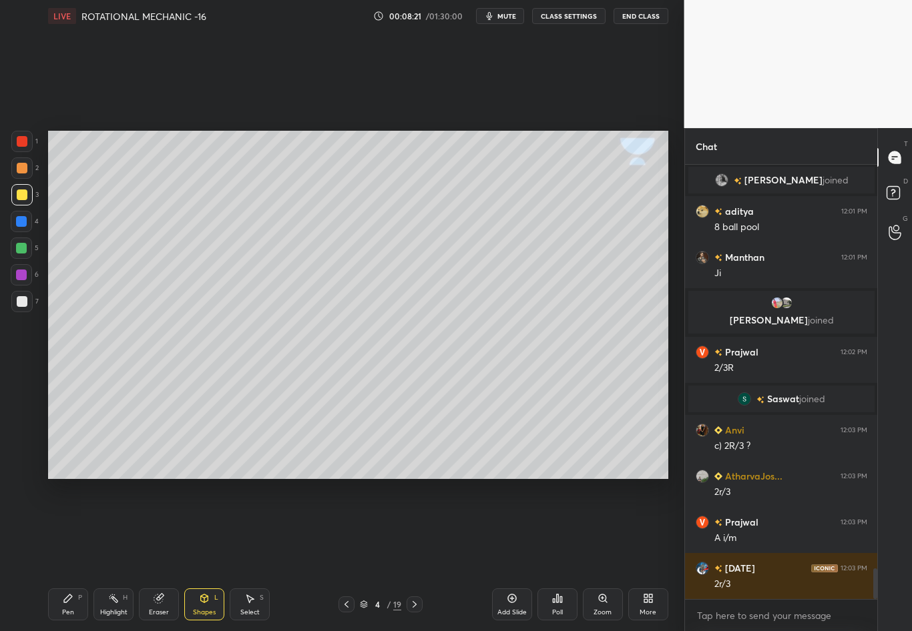
click at [162, 555] on div "Eraser" at bounding box center [159, 612] width 20 height 7
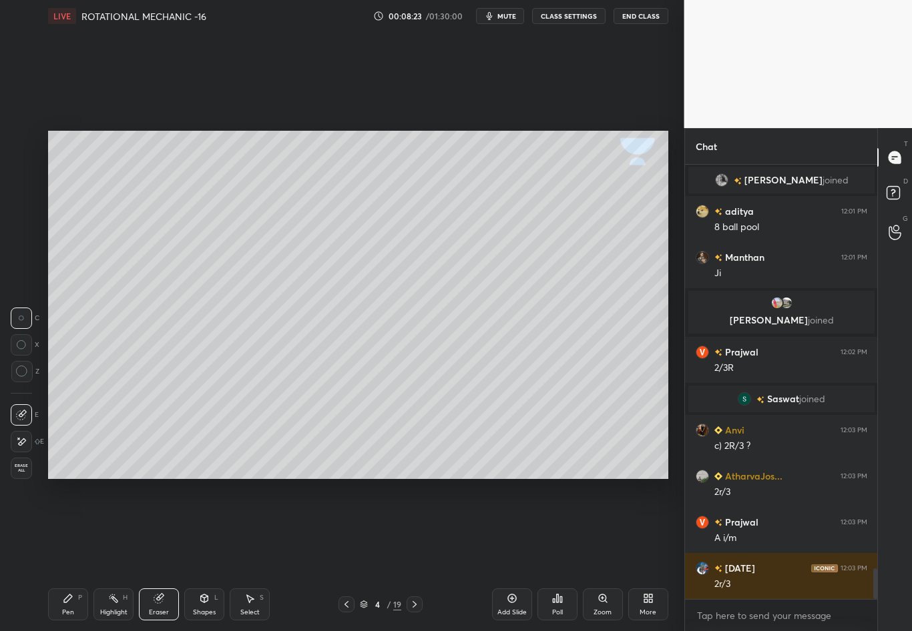
click at [72, 555] on div "Pen P" at bounding box center [68, 605] width 40 height 32
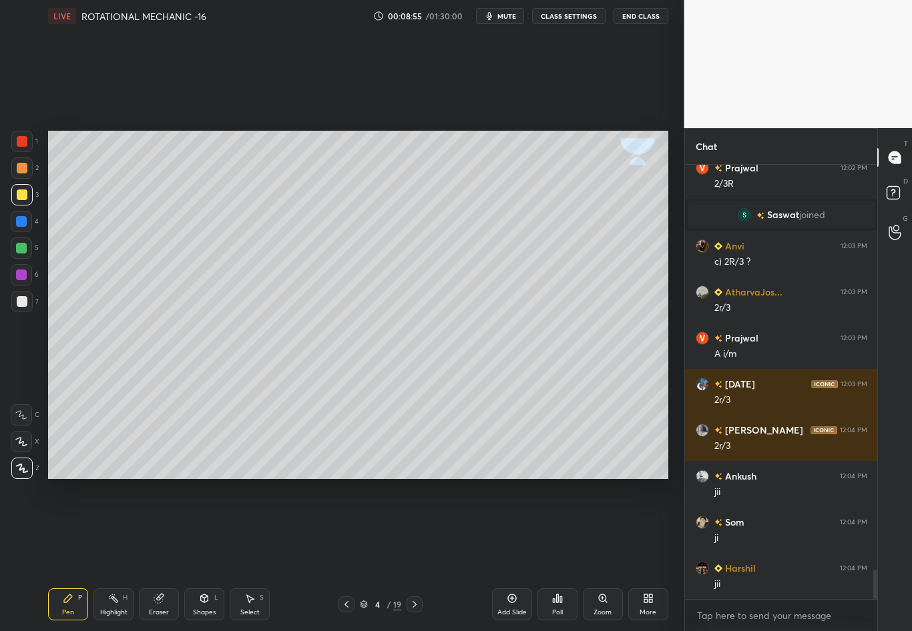
scroll to position [5945, 0]
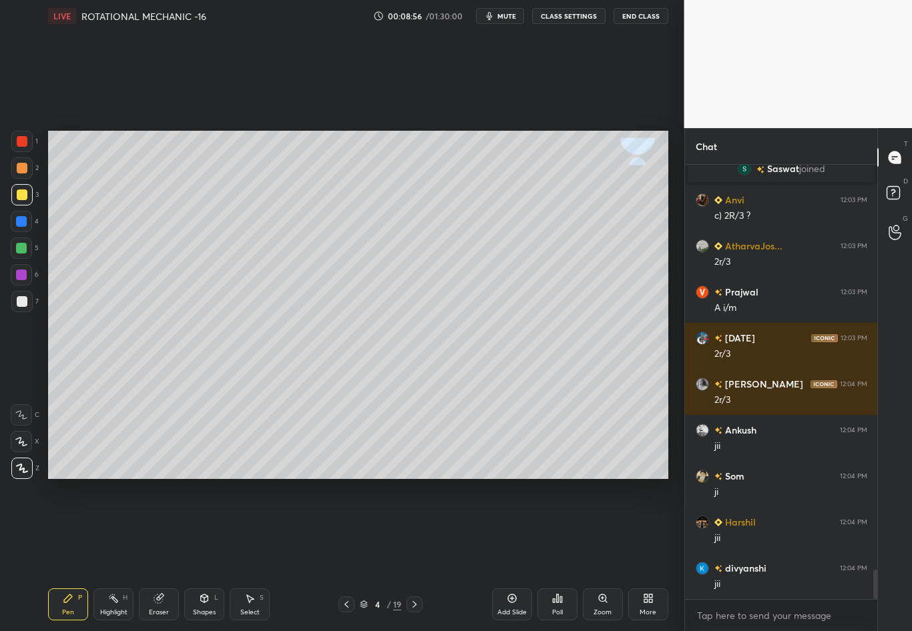
click at [161, 555] on div "Eraser" at bounding box center [159, 605] width 40 height 32
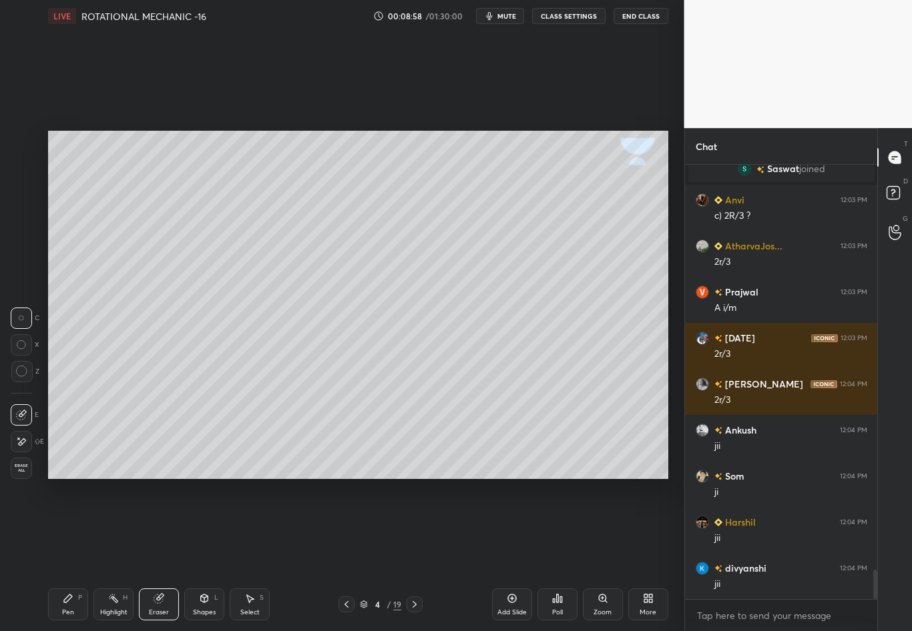
click at [65, 555] on div "Pen" at bounding box center [68, 612] width 12 height 7
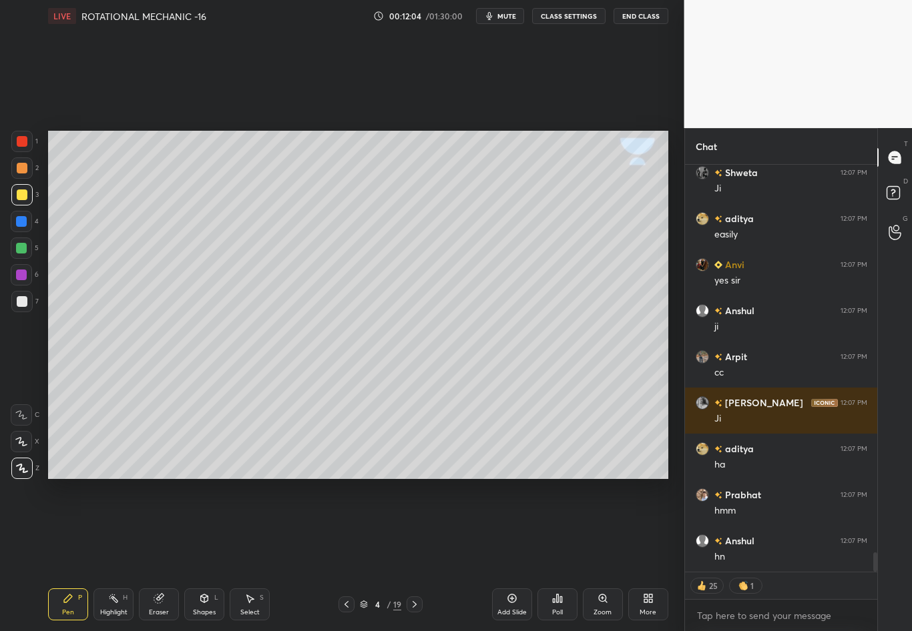
scroll to position [8116, 0]
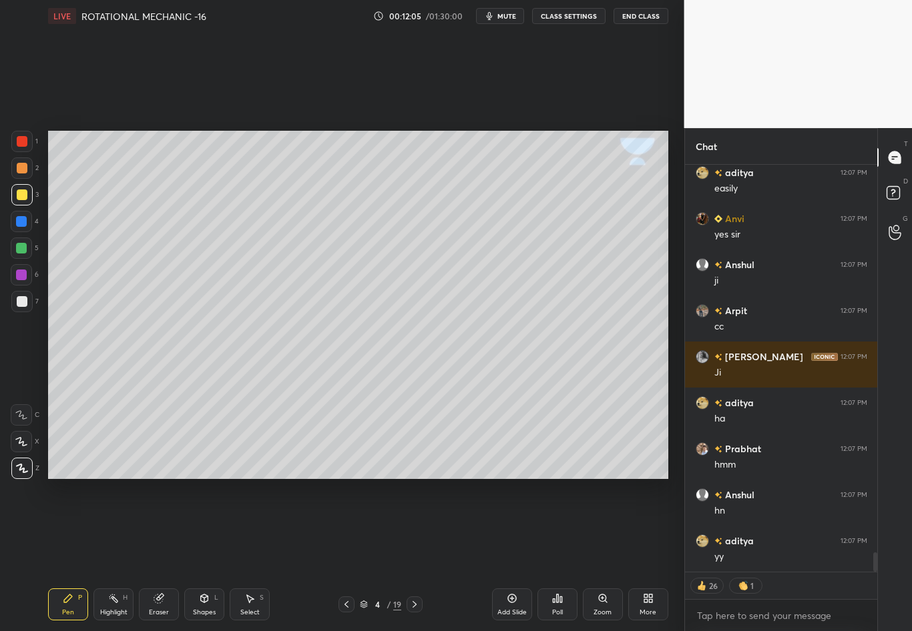
click at [345, 555] on icon at bounding box center [346, 604] width 11 height 11
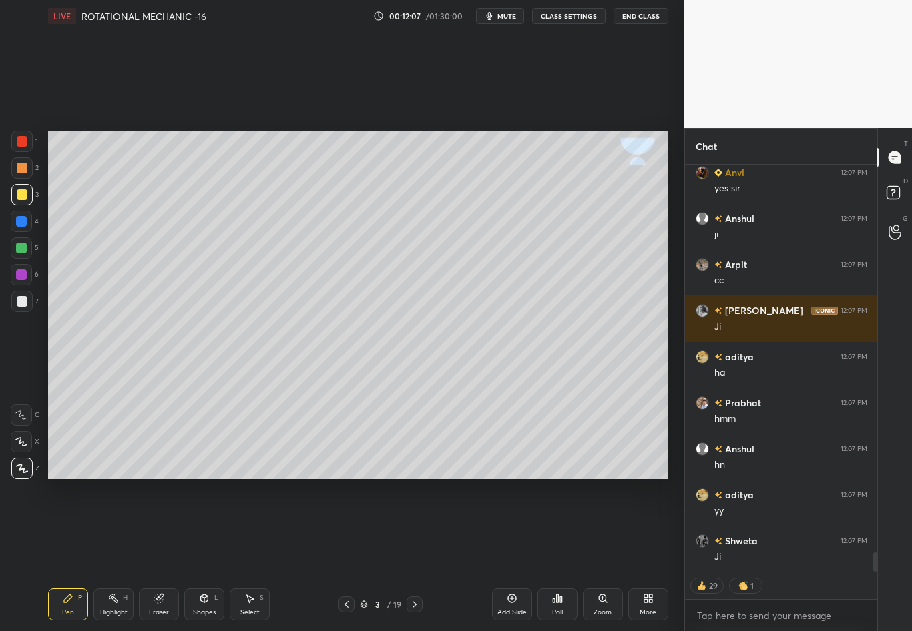
click at [414, 555] on icon at bounding box center [414, 604] width 11 height 11
click at [415, 555] on icon at bounding box center [414, 604] width 4 height 7
click at [416, 555] on icon at bounding box center [414, 604] width 4 height 7
click at [350, 555] on icon at bounding box center [346, 604] width 11 height 11
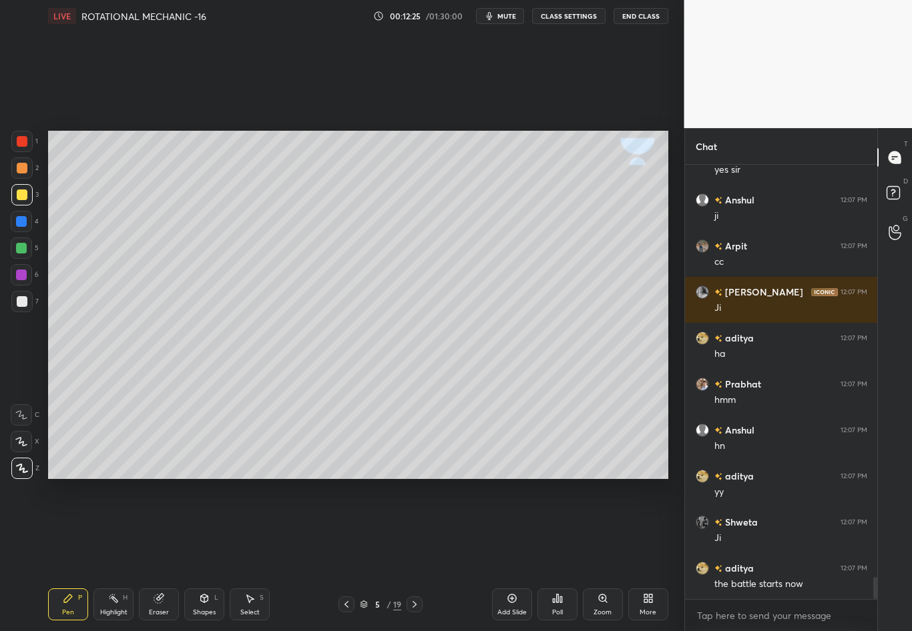
scroll to position [8226, 0]
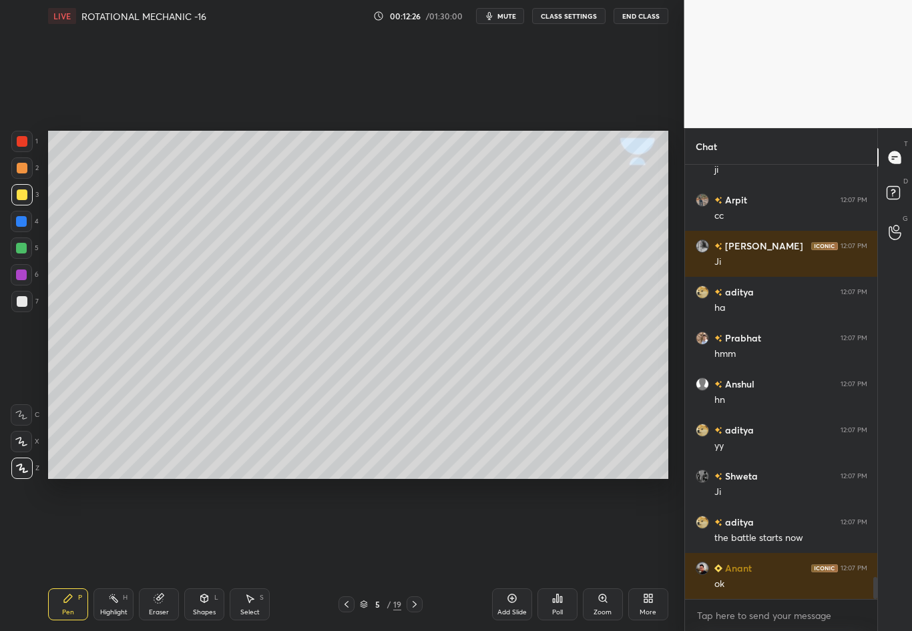
click at [417, 555] on icon at bounding box center [414, 604] width 11 height 11
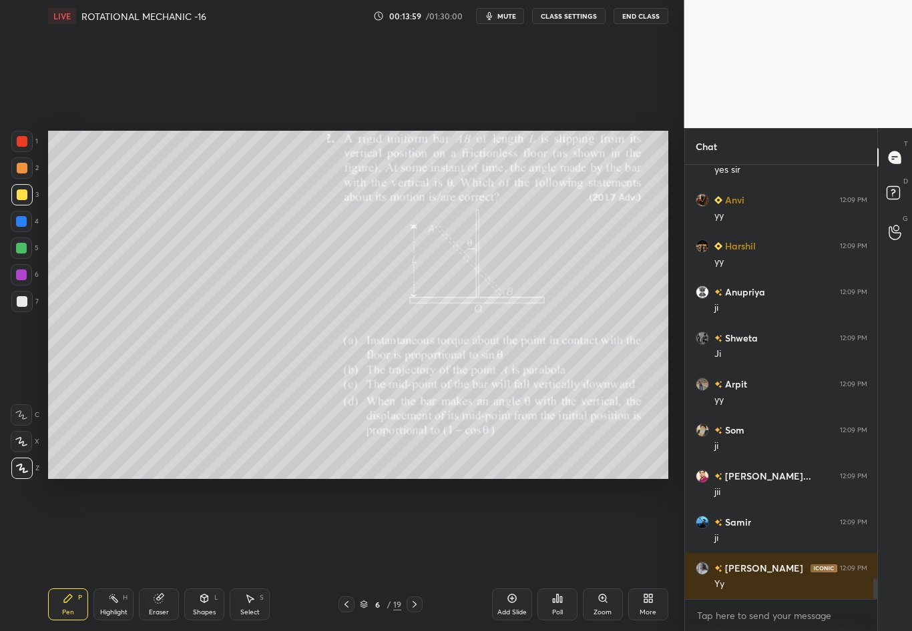
scroll to position [8733, 0]
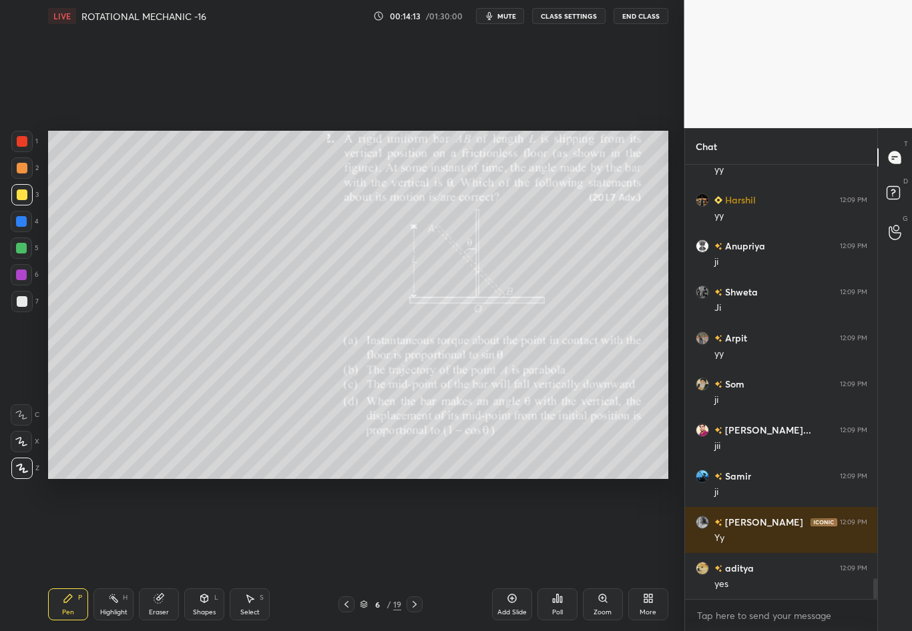
click at [200, 555] on div "Shapes L" at bounding box center [204, 605] width 40 height 32
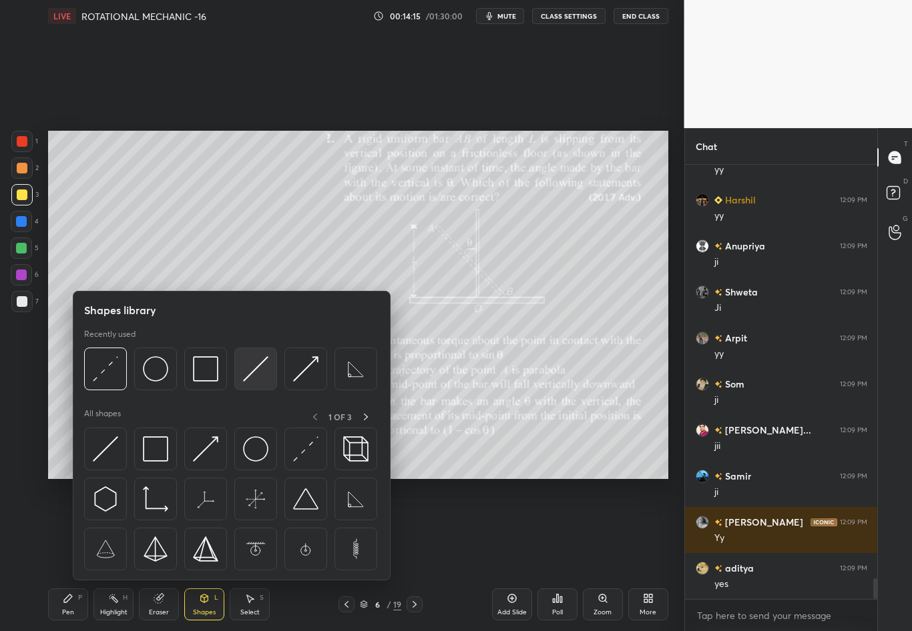
click at [254, 366] on img at bounding box center [255, 368] width 25 height 25
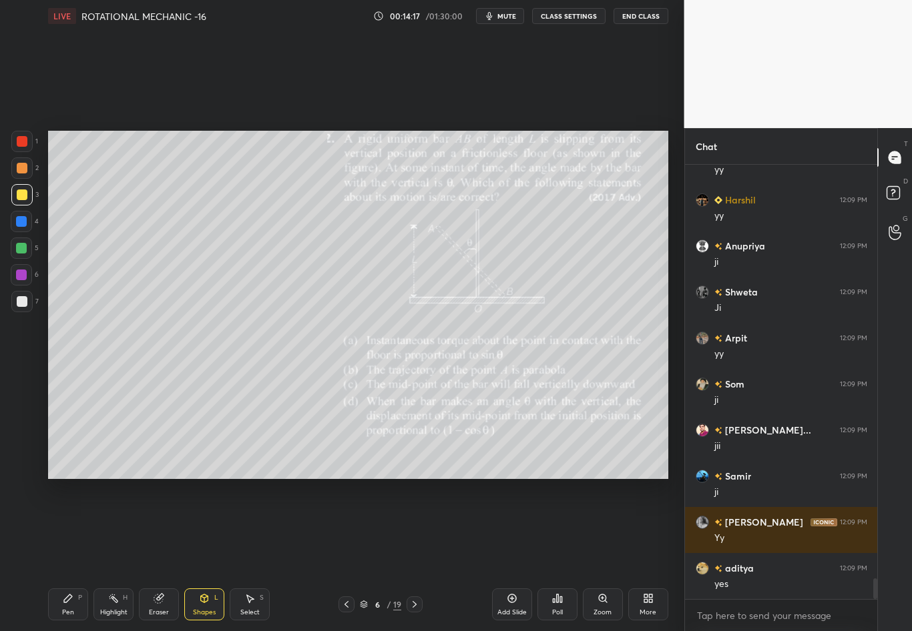
scroll to position [8746, 0]
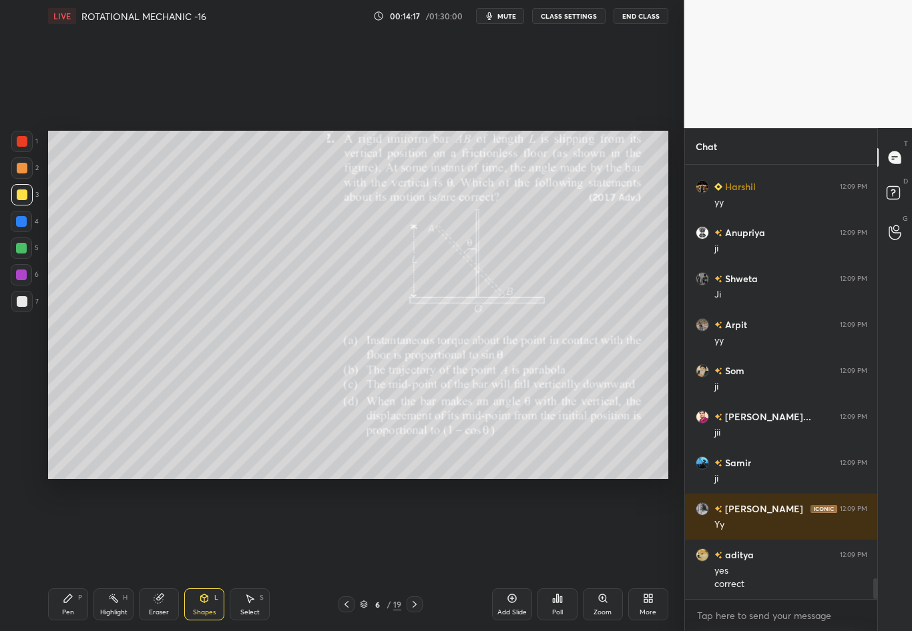
click at [194, 555] on div "Shapes L" at bounding box center [204, 605] width 40 height 32
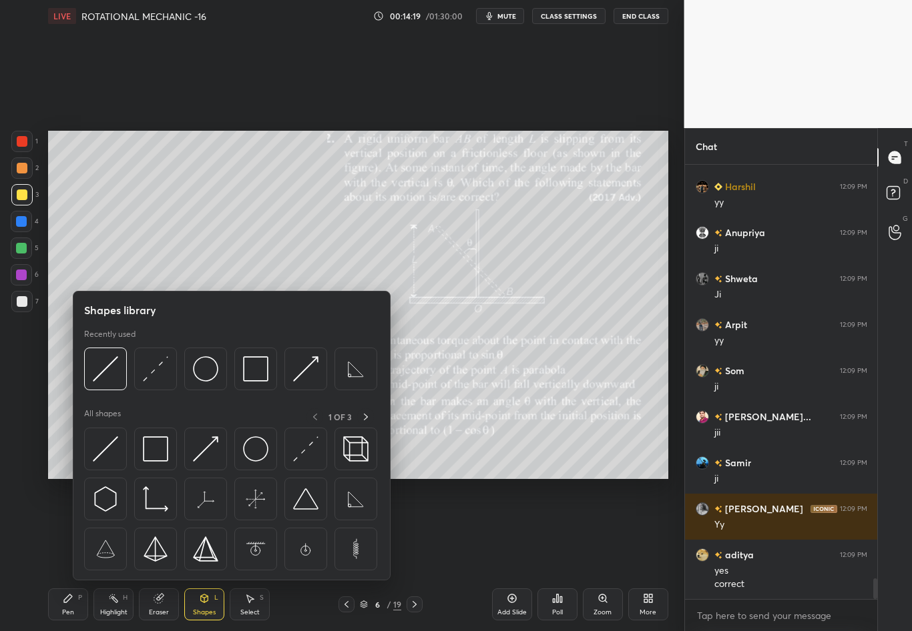
click at [154, 370] on img at bounding box center [155, 368] width 25 height 25
click at [29, 384] on div "1 2 3 4 5 6 7 C X Z C X Z E E Erase all H H" at bounding box center [21, 305] width 43 height 348
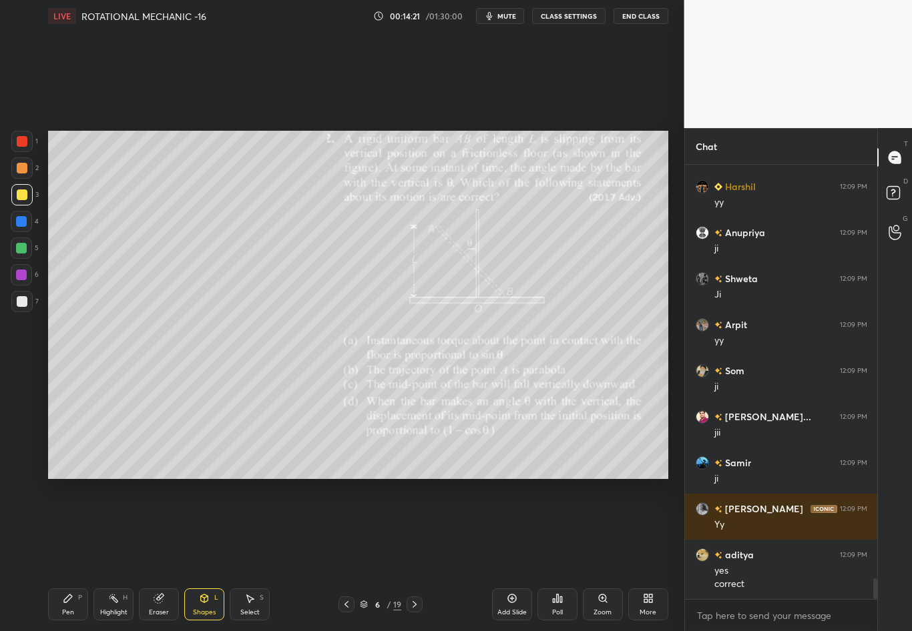
click at [205, 555] on div "Shapes" at bounding box center [204, 612] width 23 height 7
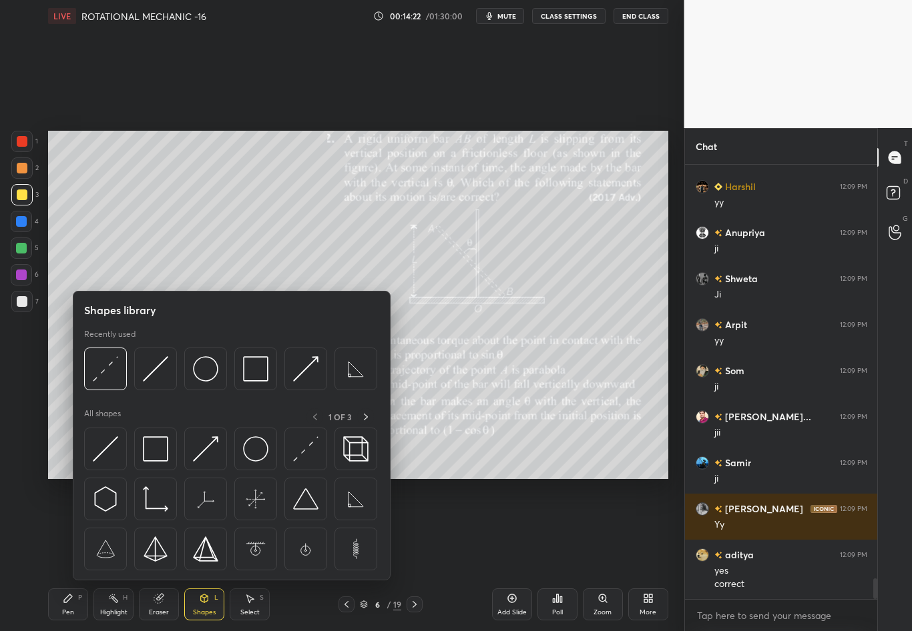
click at [101, 370] on img at bounding box center [105, 368] width 25 height 25
click at [23, 227] on div at bounding box center [21, 221] width 21 height 21
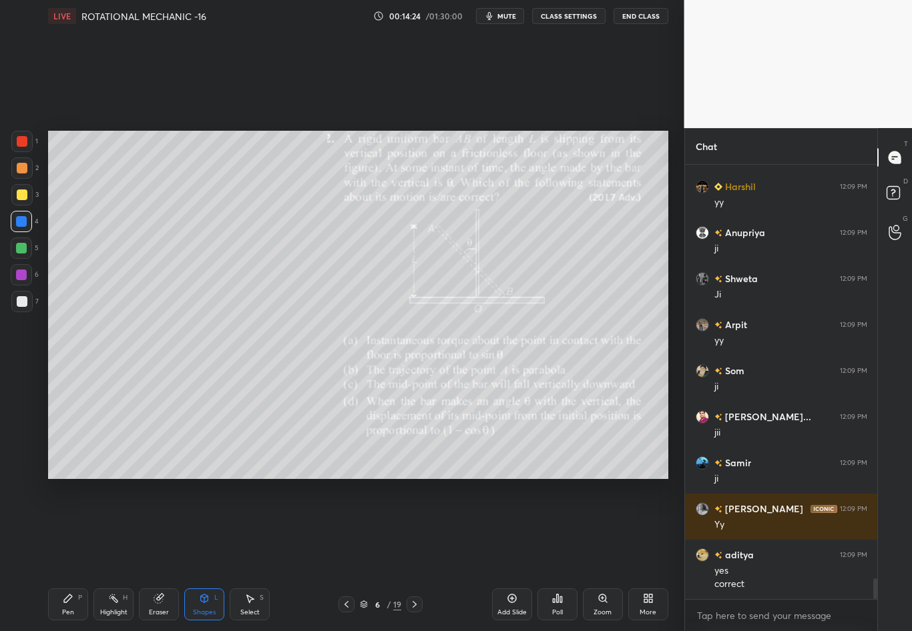
click at [157, 555] on div "Eraser" at bounding box center [159, 605] width 40 height 32
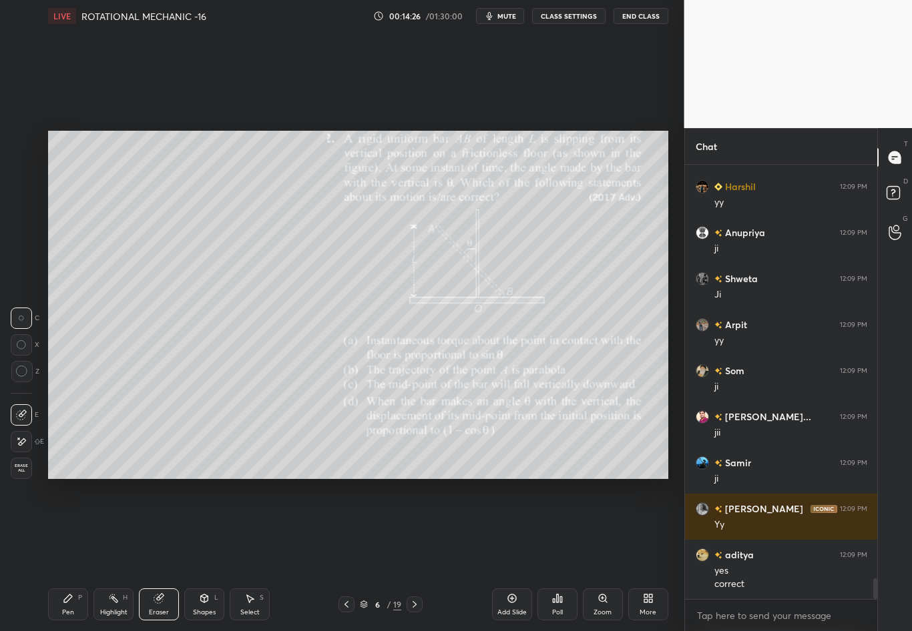
click at [74, 555] on div "Pen P" at bounding box center [68, 605] width 40 height 32
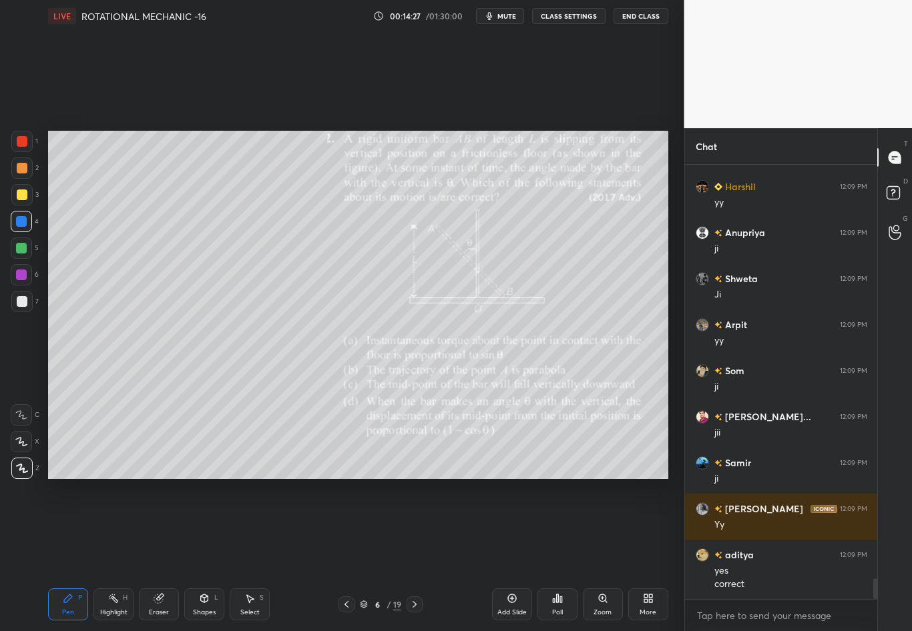
click at [24, 303] on div at bounding box center [22, 301] width 11 height 11
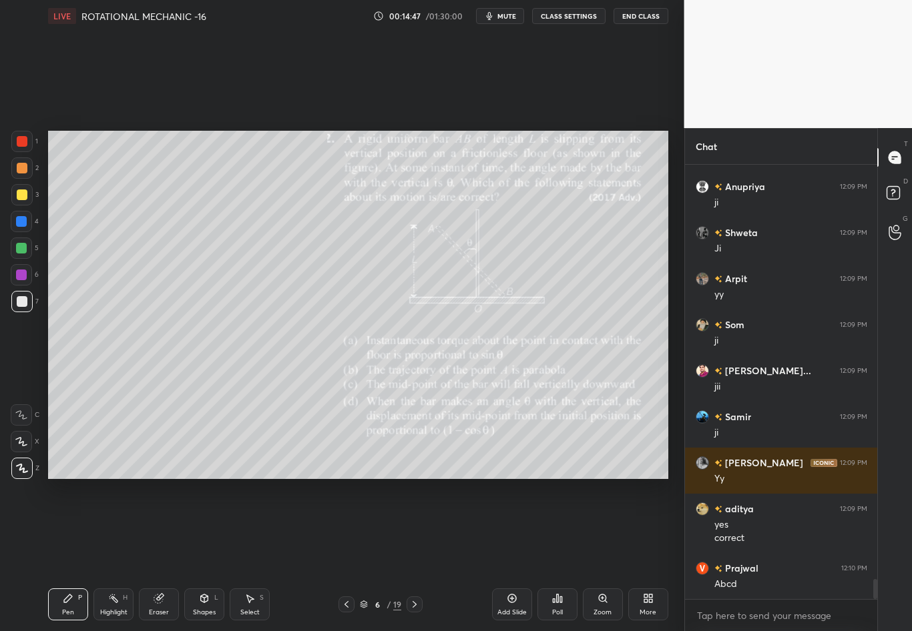
scroll to position [8838, 0]
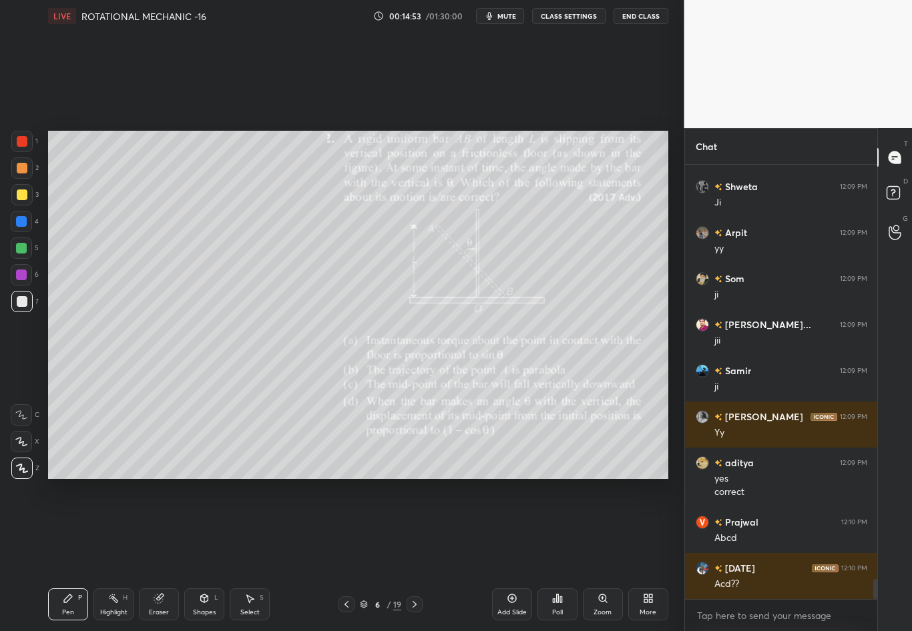
click at [25, 196] on div at bounding box center [22, 195] width 11 height 11
click at [21, 303] on div at bounding box center [22, 301] width 11 height 11
click at [25, 198] on div at bounding box center [22, 195] width 11 height 11
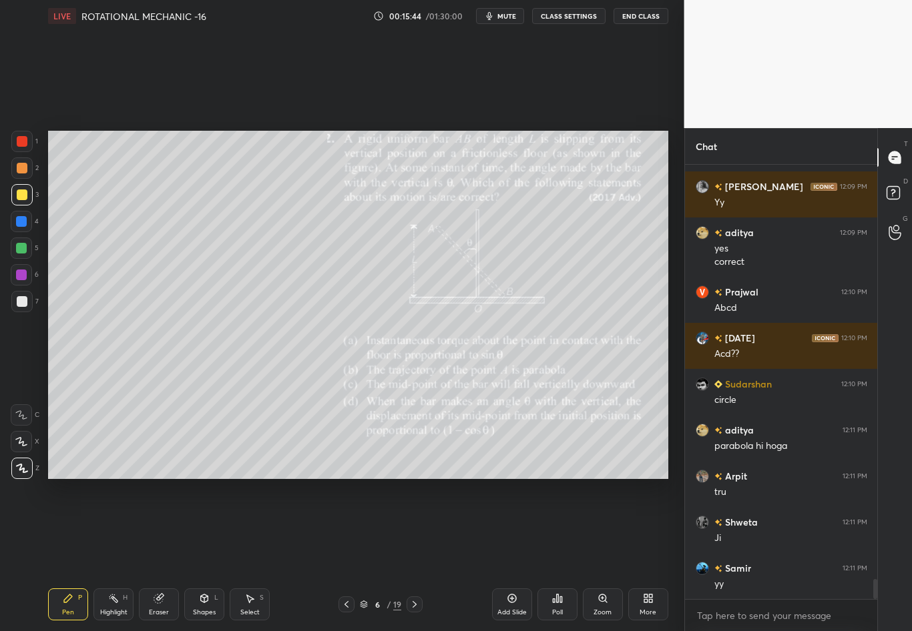
scroll to position [9115, 0]
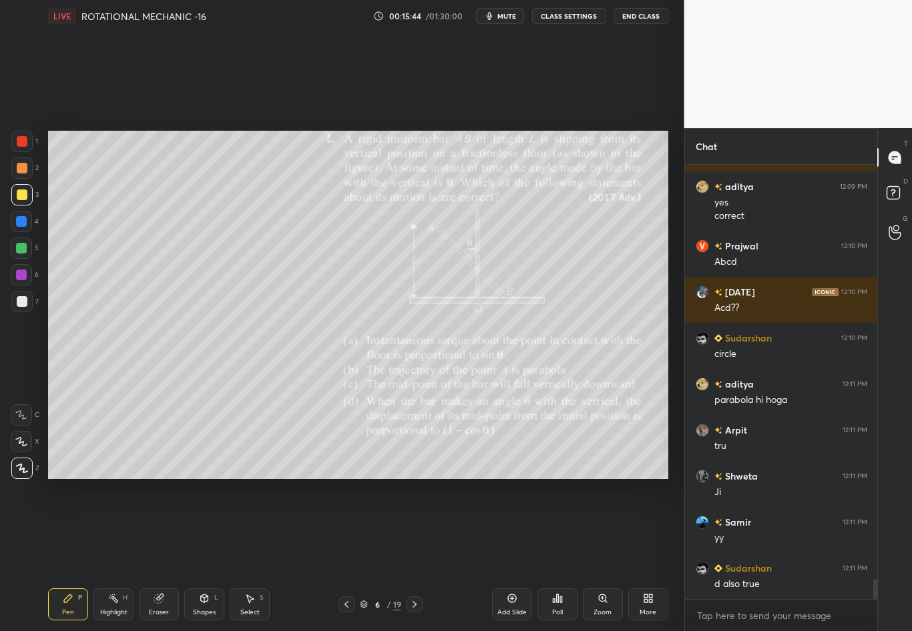
click at [25, 250] on div at bounding box center [21, 248] width 11 height 11
click at [22, 312] on div at bounding box center [21, 301] width 21 height 21
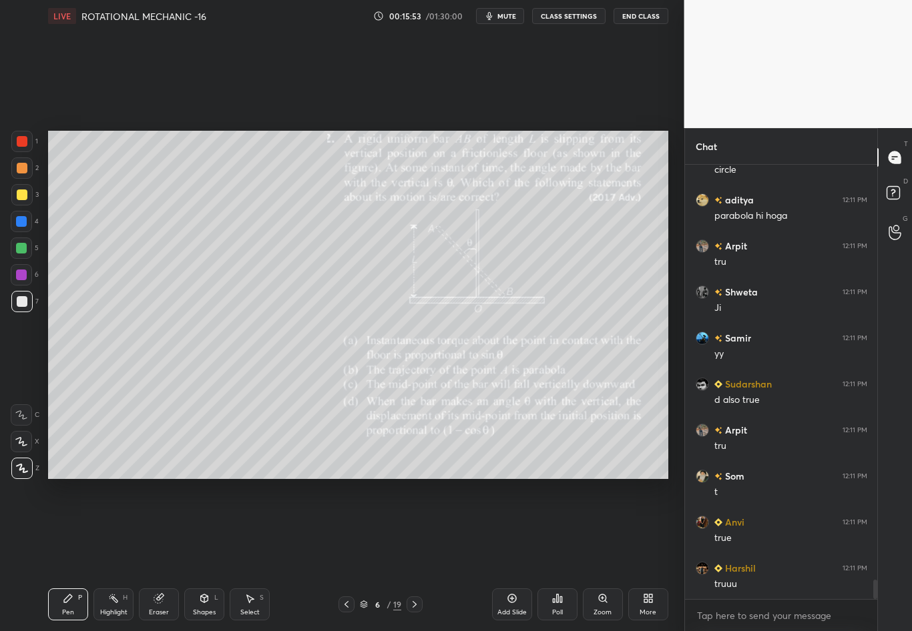
scroll to position [9345, 0]
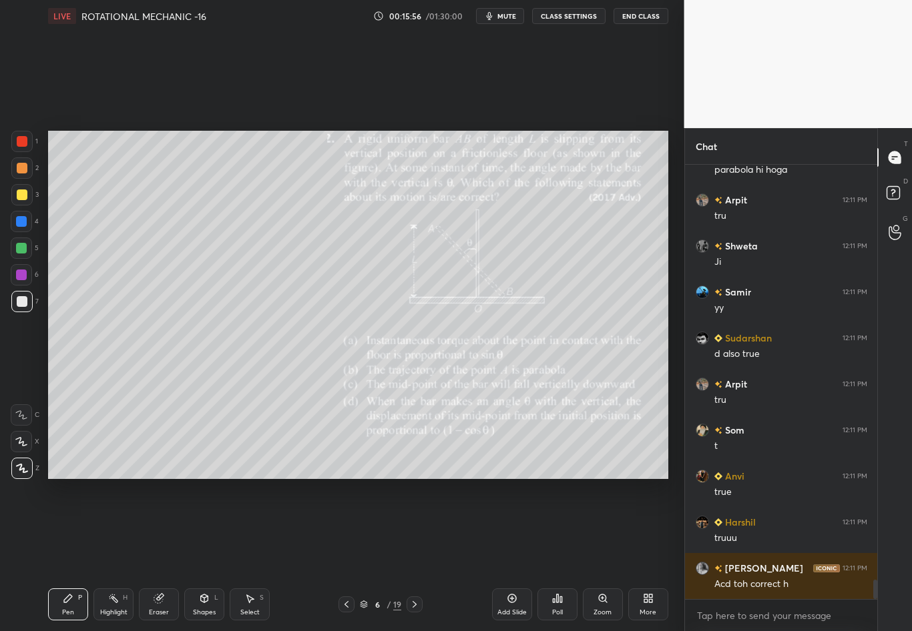
click at [155, 555] on div "Eraser" at bounding box center [159, 605] width 40 height 32
click at [69, 555] on div "Pen P" at bounding box center [68, 605] width 40 height 32
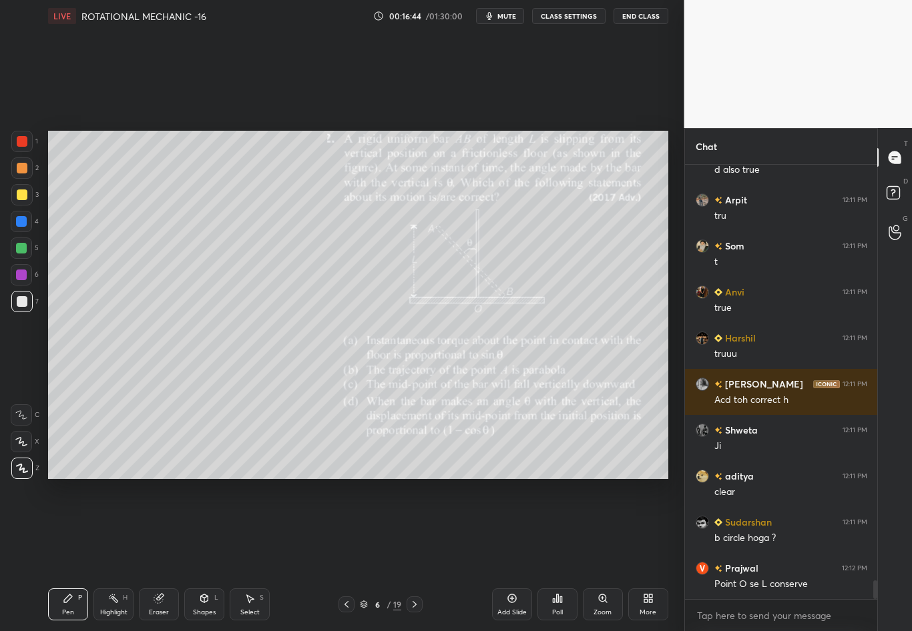
scroll to position [9575, 0]
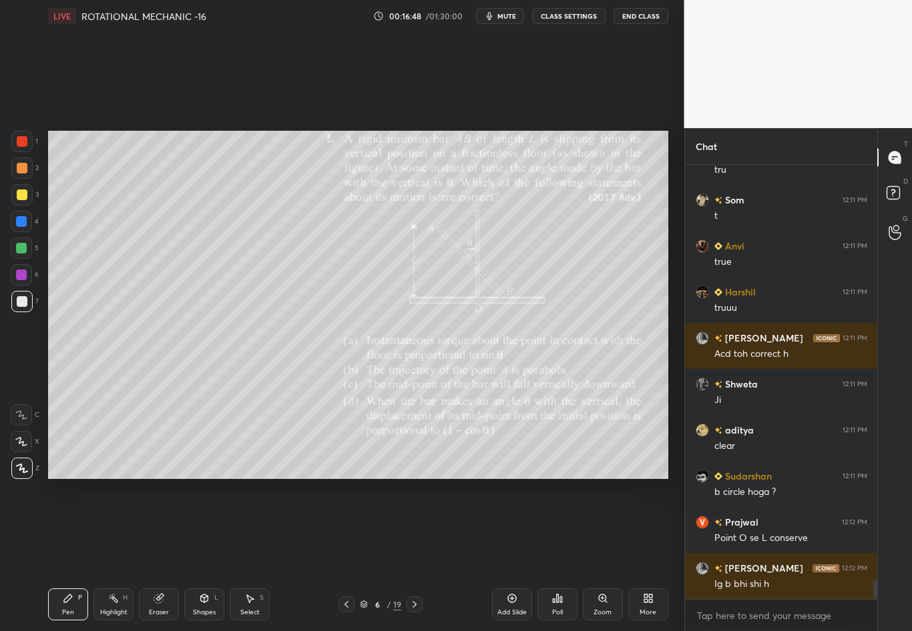
click at [421, 555] on div at bounding box center [414, 605] width 16 height 16
click at [342, 555] on icon at bounding box center [346, 604] width 11 height 11
click at [496, 555] on div "Add Slide" at bounding box center [512, 605] width 40 height 32
click at [202, 555] on div "Shapes" at bounding box center [204, 612] width 23 height 7
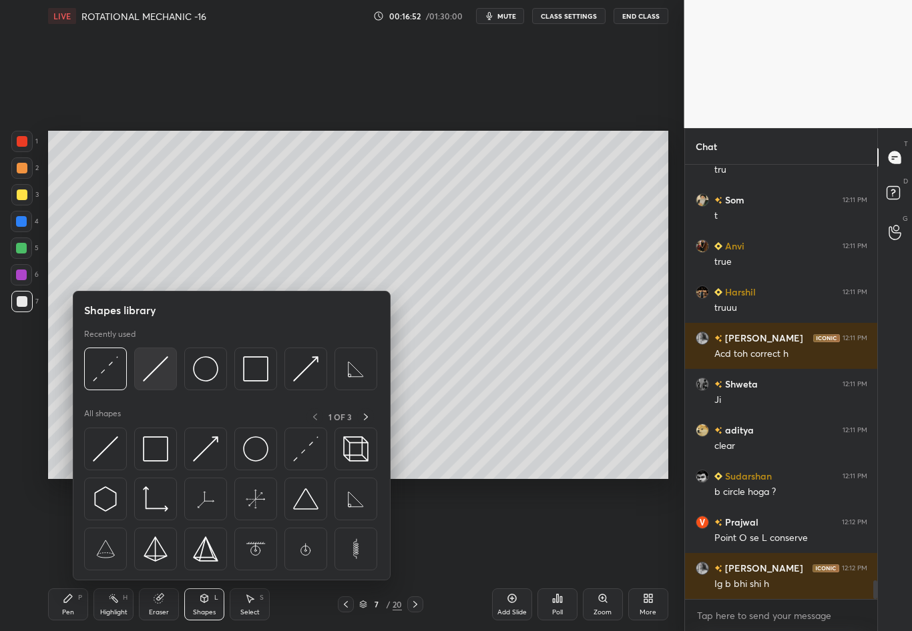
click at [153, 372] on img at bounding box center [155, 368] width 25 height 25
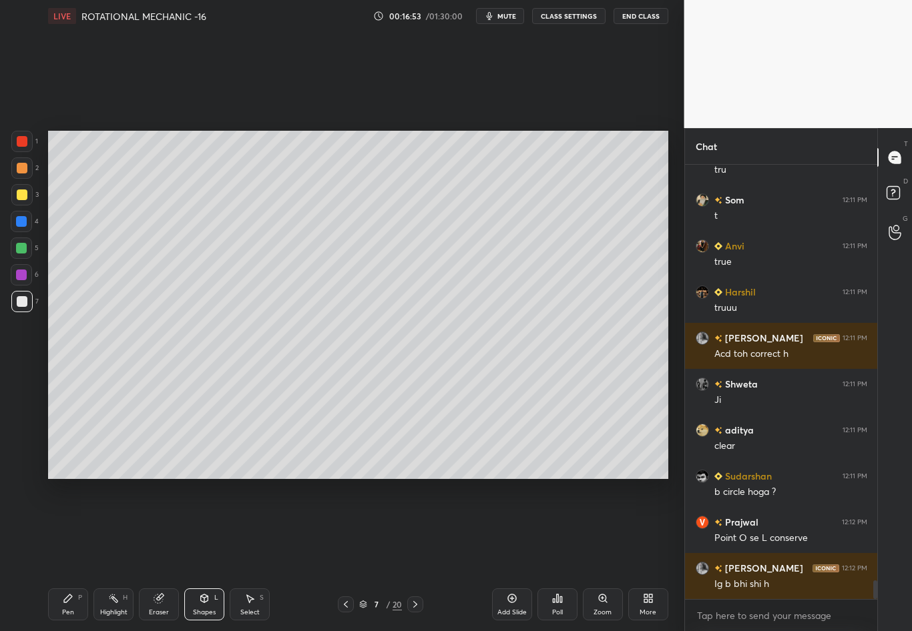
click at [25, 196] on div at bounding box center [22, 195] width 11 height 11
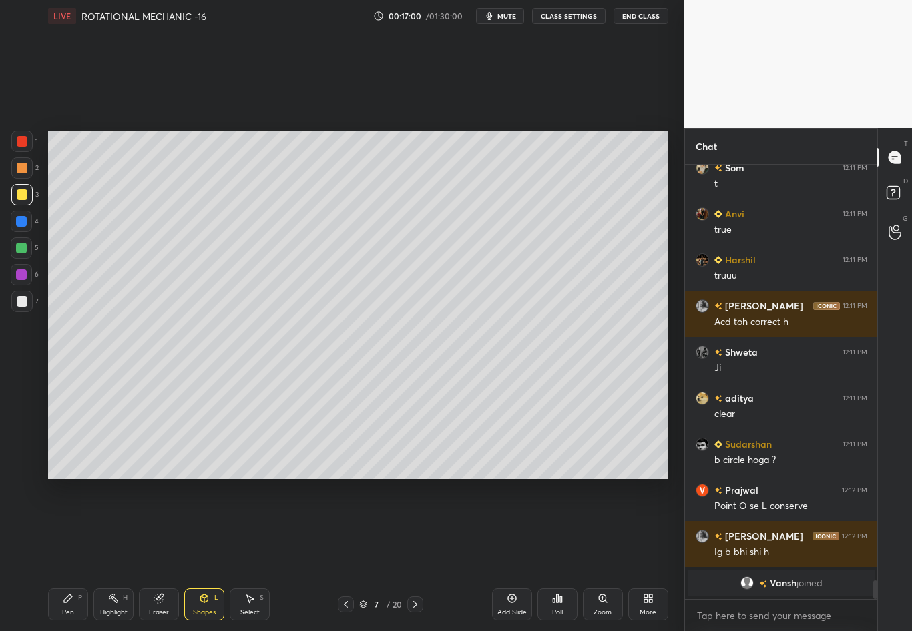
click at [202, 555] on div "Shapes L" at bounding box center [204, 605] width 40 height 32
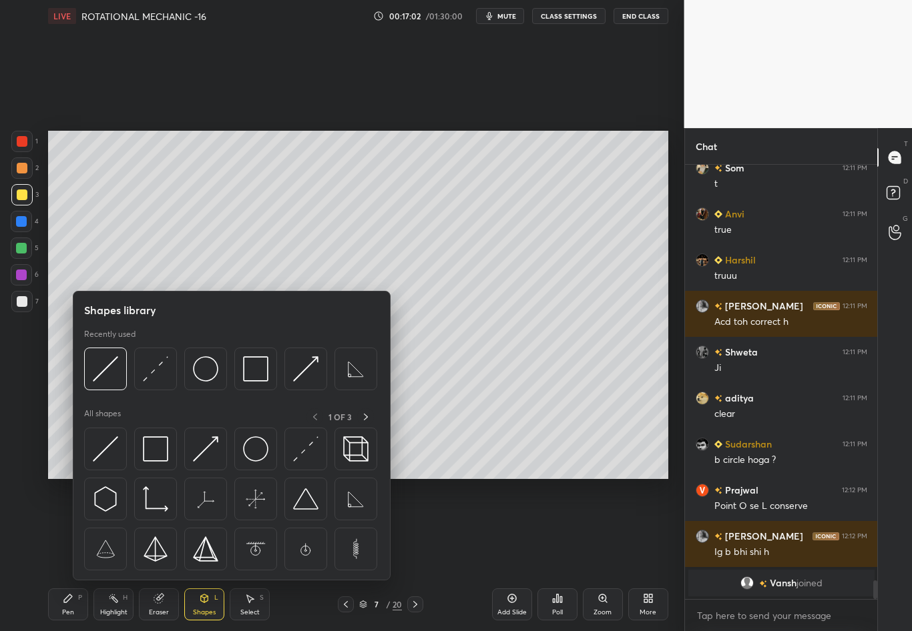
click at [23, 384] on div "1 2 3 4 5 6 7 C X Z C X Z E E Erase all H H" at bounding box center [21, 305] width 43 height 348
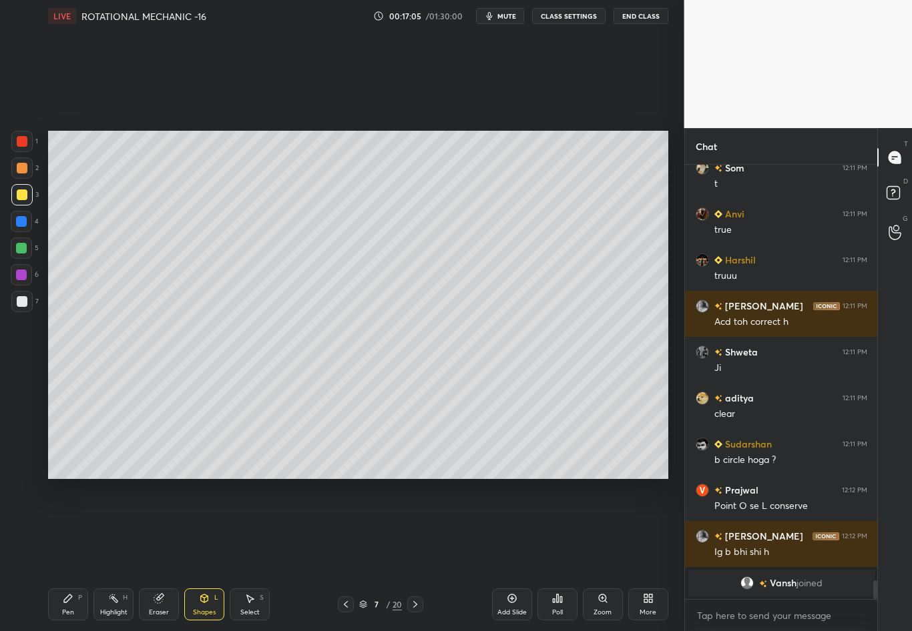
click at [204, 555] on div "Shapes" at bounding box center [204, 612] width 23 height 7
click at [18, 306] on div at bounding box center [21, 301] width 21 height 21
click at [211, 555] on div "Shapes L" at bounding box center [204, 605] width 40 height 32
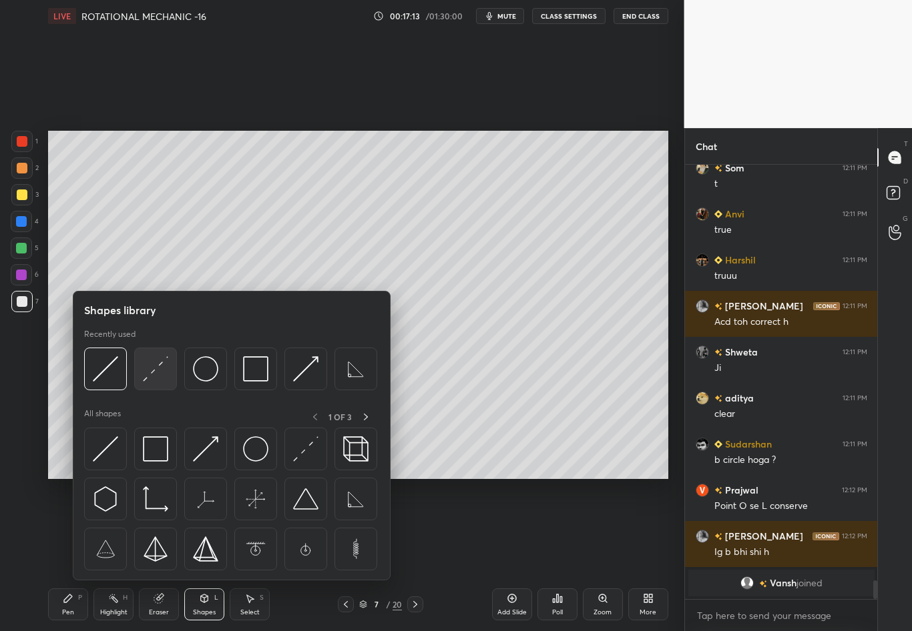
click at [155, 371] on img at bounding box center [155, 368] width 25 height 25
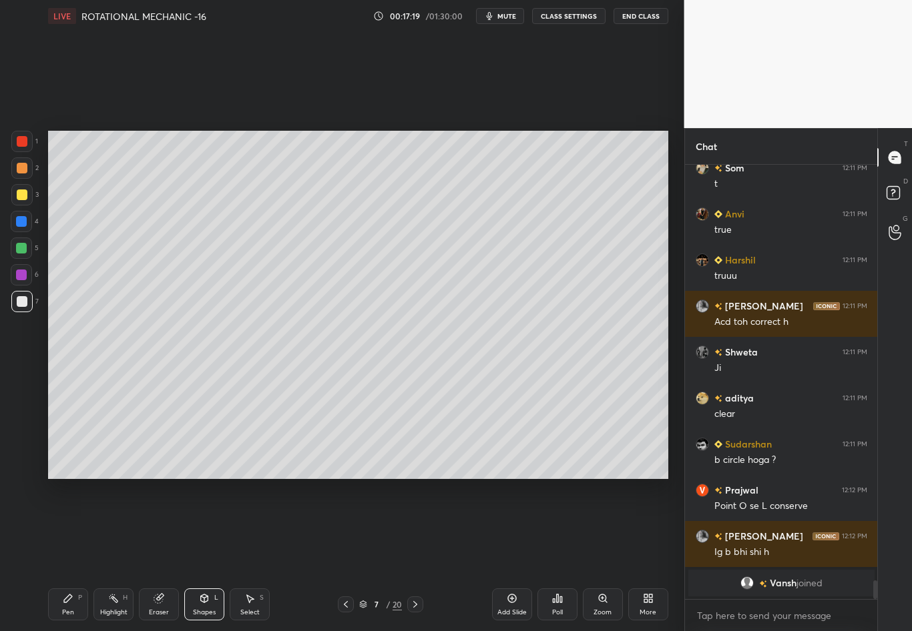
click at [27, 302] on div at bounding box center [22, 301] width 11 height 11
click at [67, 555] on div "Pen P" at bounding box center [68, 605] width 40 height 32
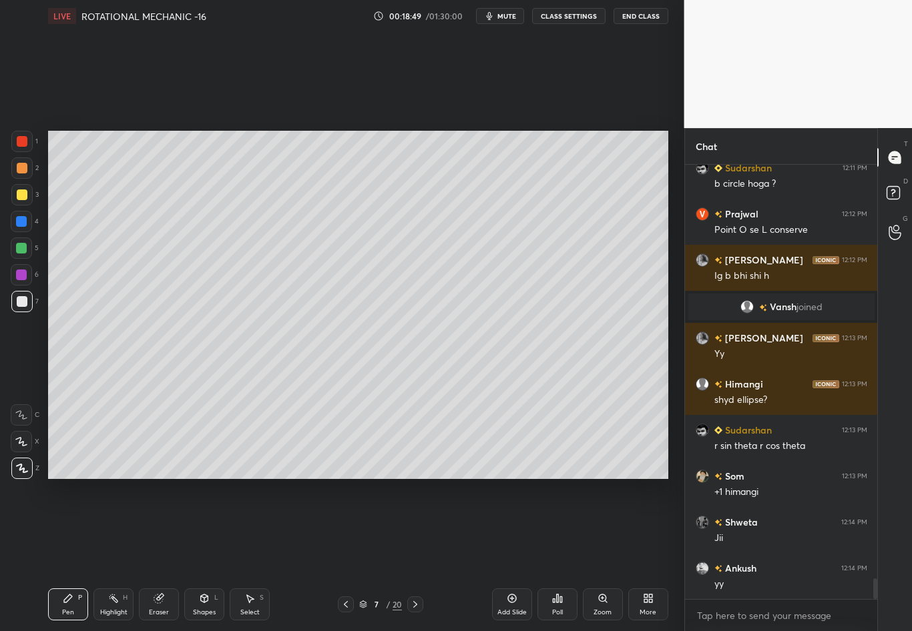
scroll to position [8774, 0]
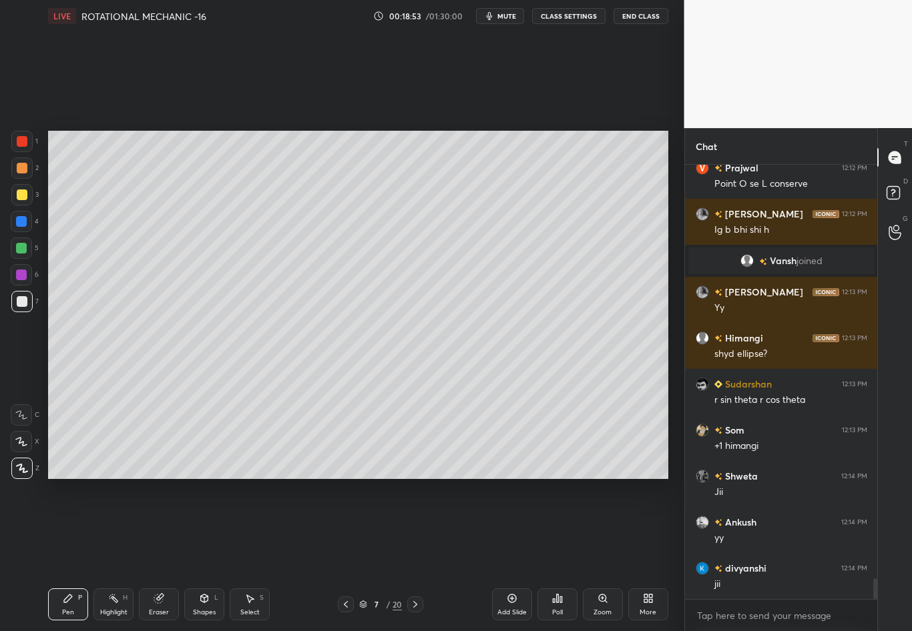
click at [199, 555] on div "Shapes L" at bounding box center [204, 605] width 40 height 32
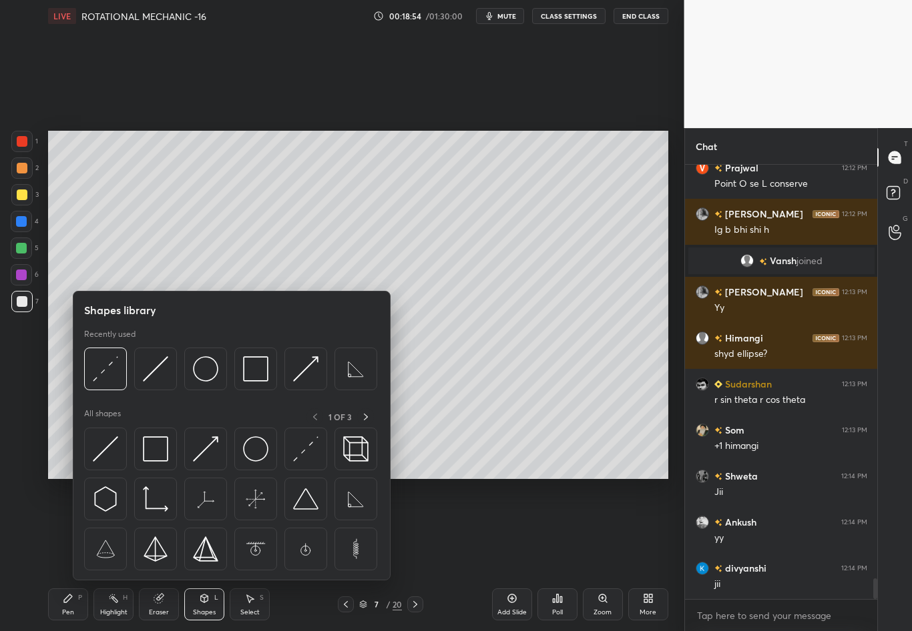
click at [103, 369] on img at bounding box center [105, 368] width 25 height 25
click at [27, 394] on div "1 2 3 4 5 6 7 C X Z C X Z E E Erase all H H" at bounding box center [21, 305] width 43 height 348
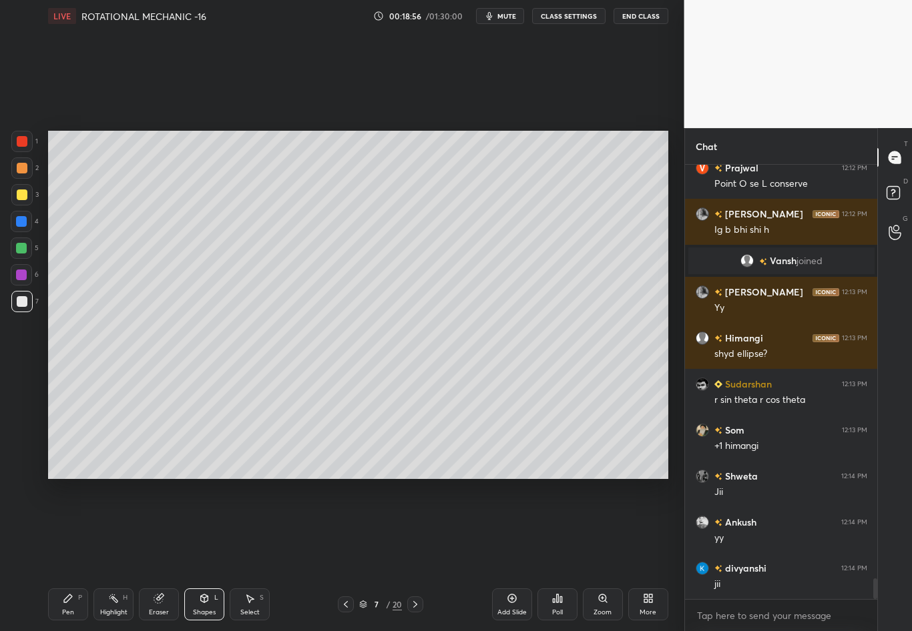
click at [404, 480] on div "Setting up your live class Poll for secs No correct answer Start poll" at bounding box center [358, 305] width 631 height 546
click at [77, 555] on div "Pen P" at bounding box center [68, 605] width 40 height 32
click at [24, 313] on div "7" at bounding box center [24, 304] width 27 height 27
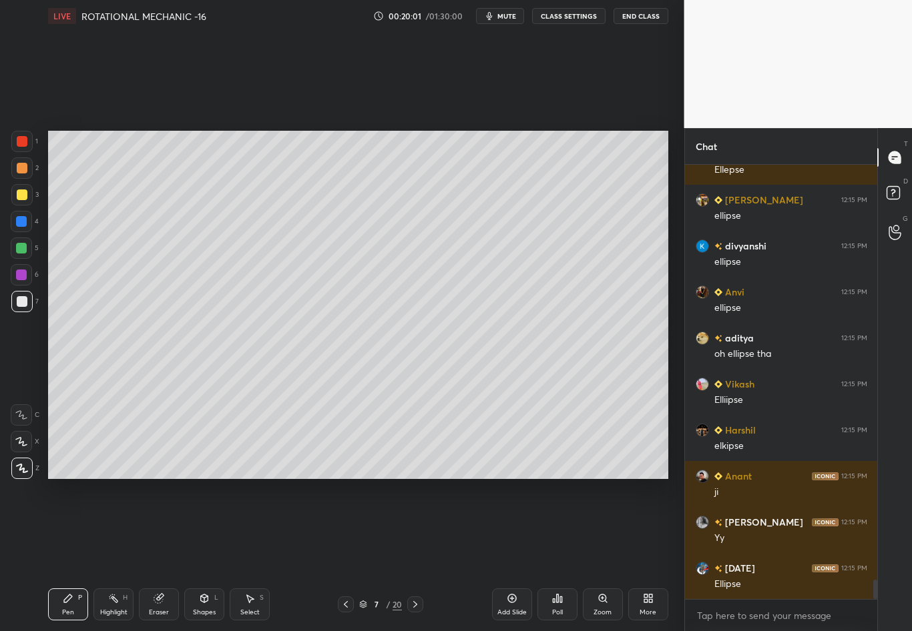
scroll to position [9267, 0]
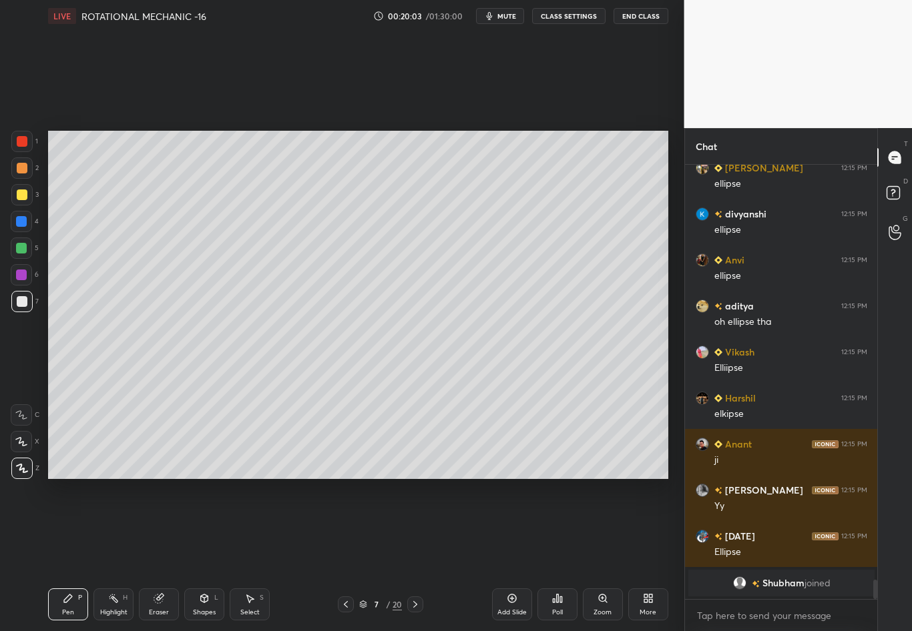
click at [24, 198] on div at bounding box center [22, 195] width 11 height 11
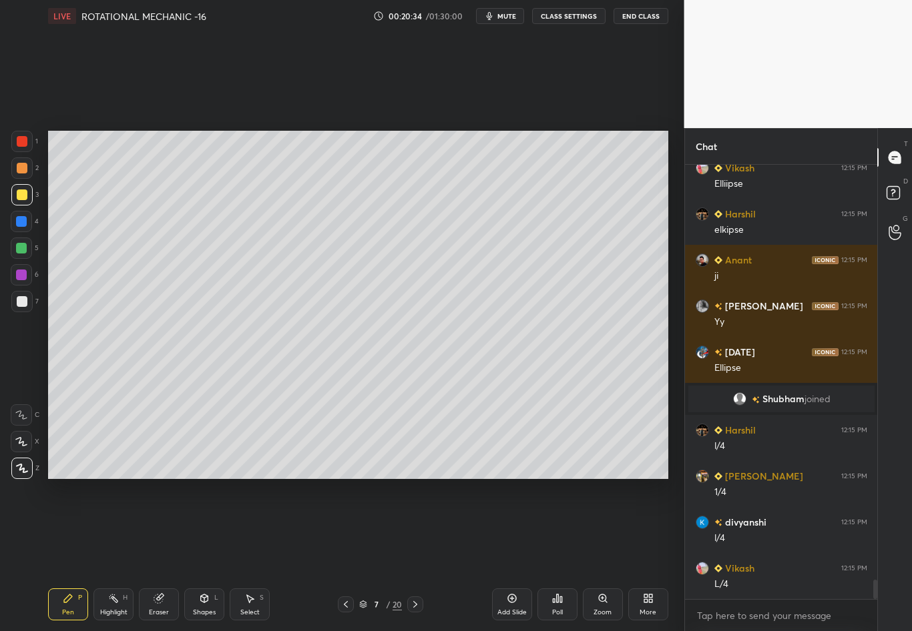
scroll to position [9243, 0]
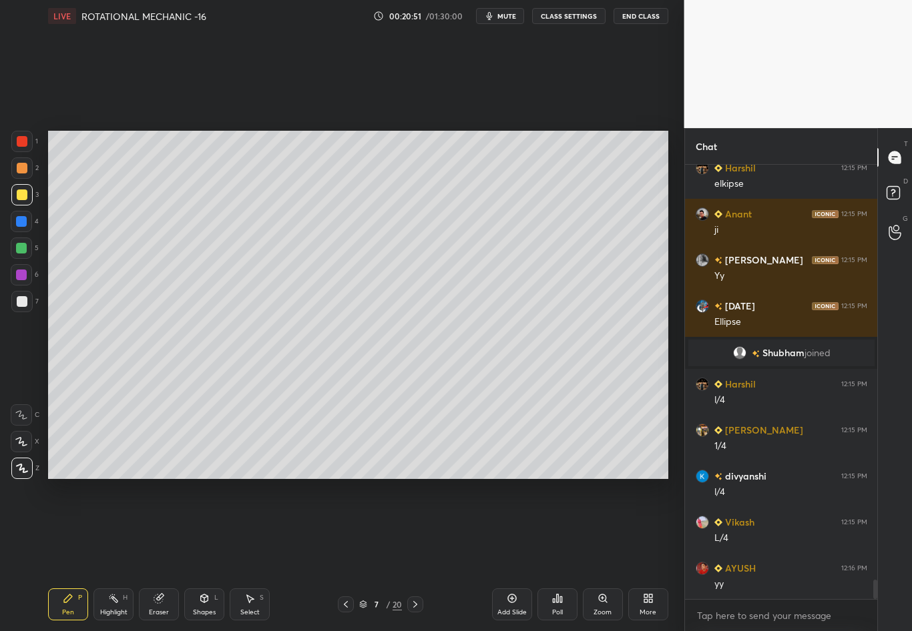
click at [344, 555] on div at bounding box center [346, 605] width 16 height 16
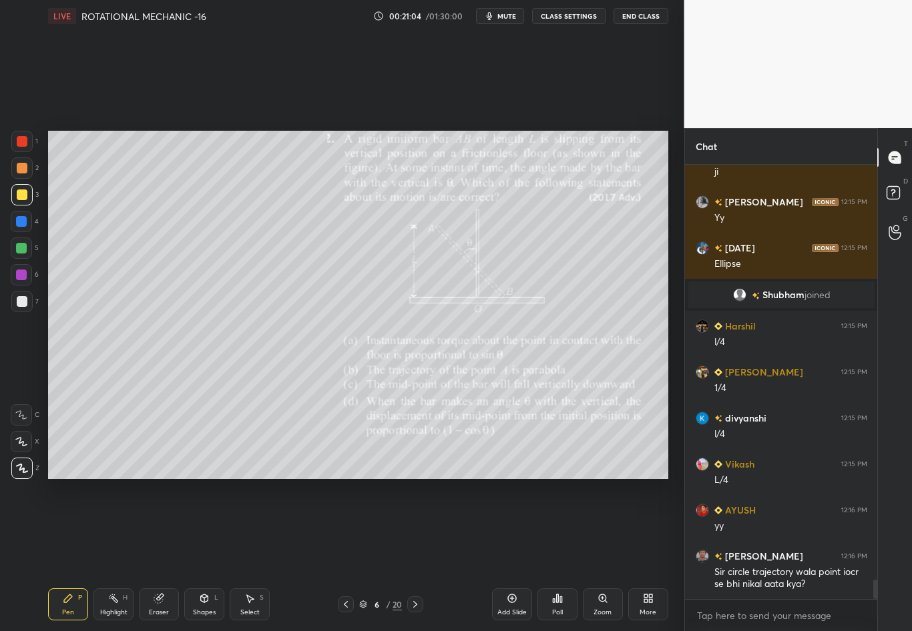
scroll to position [9347, 0]
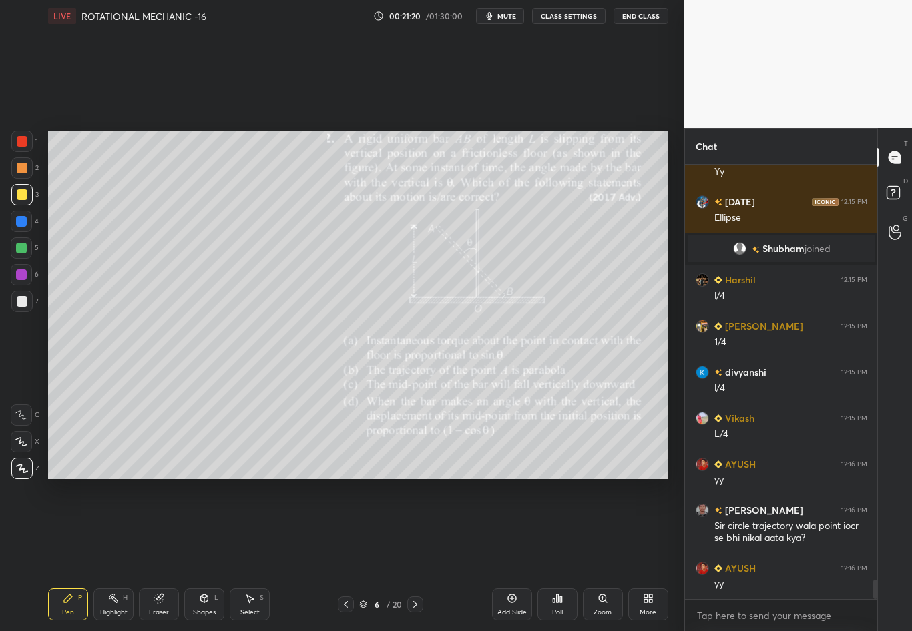
click at [415, 555] on icon at bounding box center [415, 604] width 11 height 11
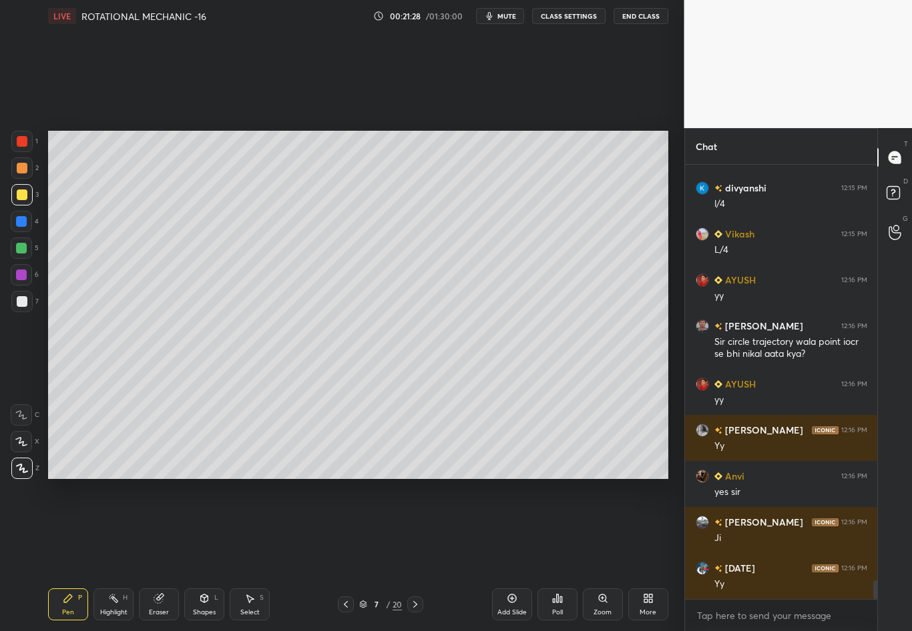
scroll to position [9577, 0]
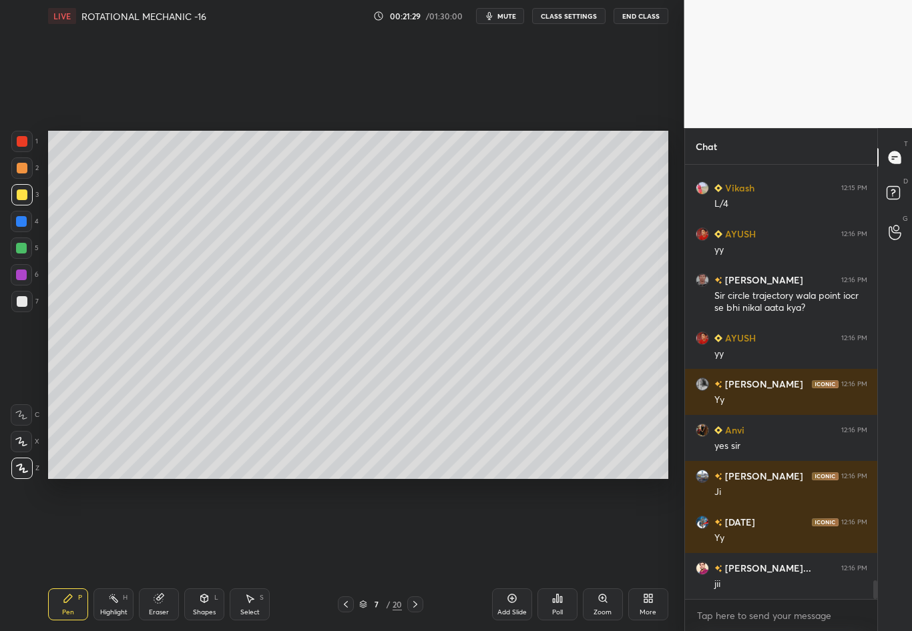
click at [419, 555] on icon at bounding box center [415, 604] width 11 height 11
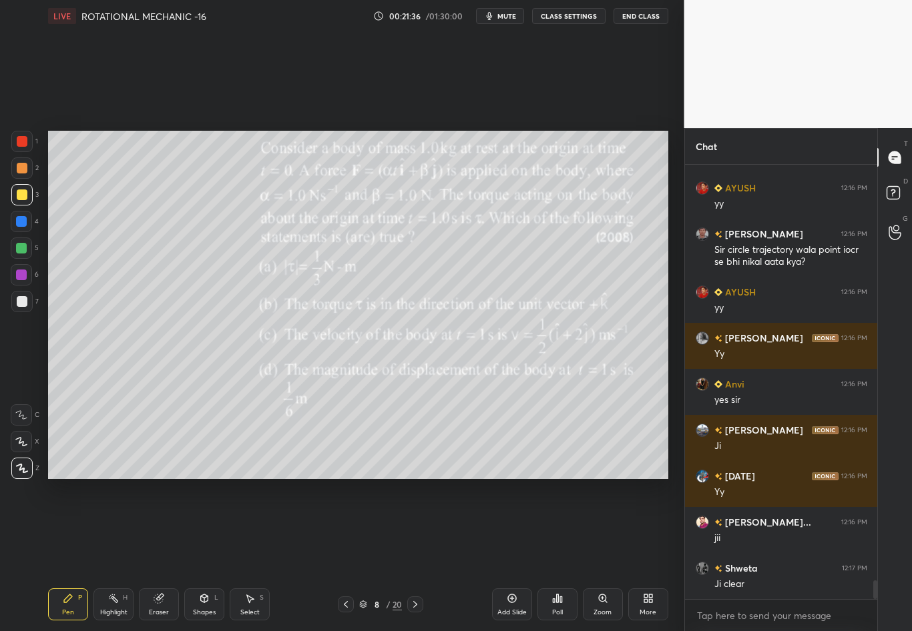
click at [17, 196] on div at bounding box center [22, 195] width 11 height 11
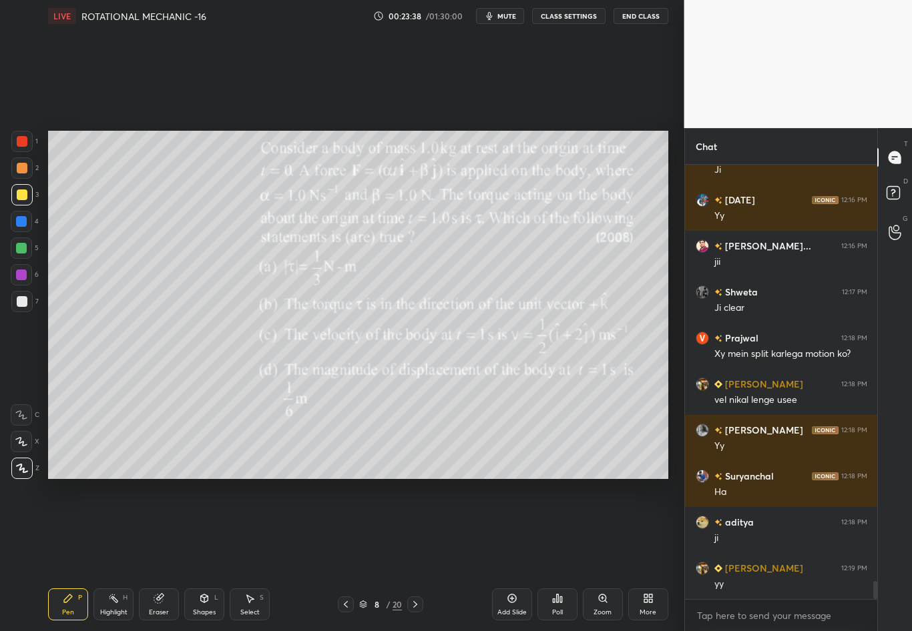
scroll to position [9945, 0]
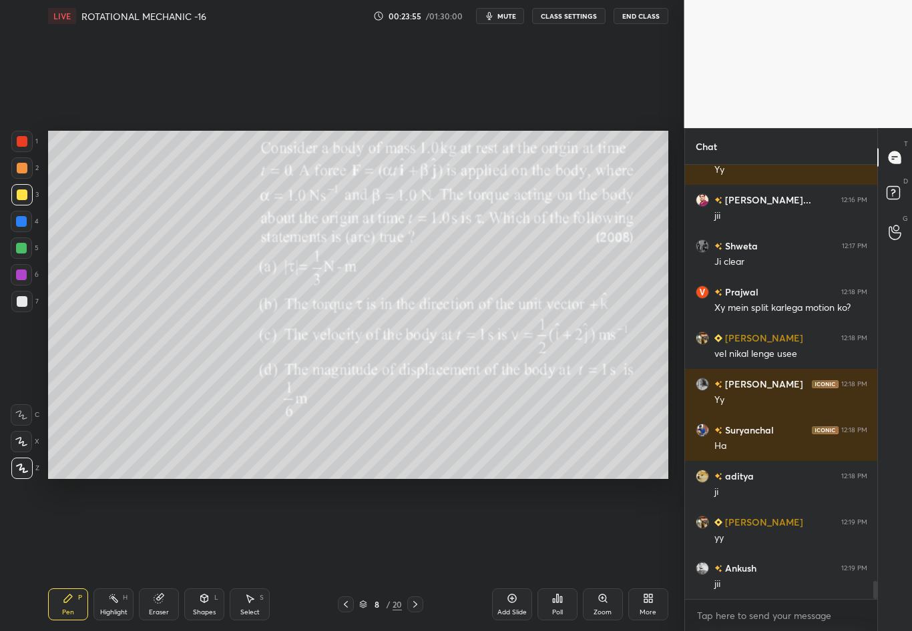
click at [161, 555] on div "Eraser" at bounding box center [159, 605] width 40 height 32
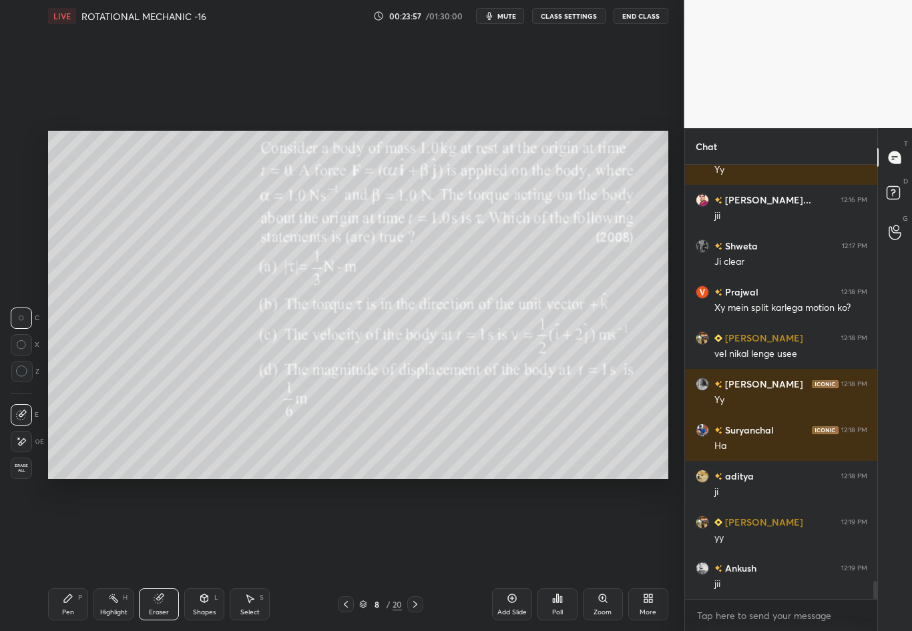
scroll to position [9991, 0]
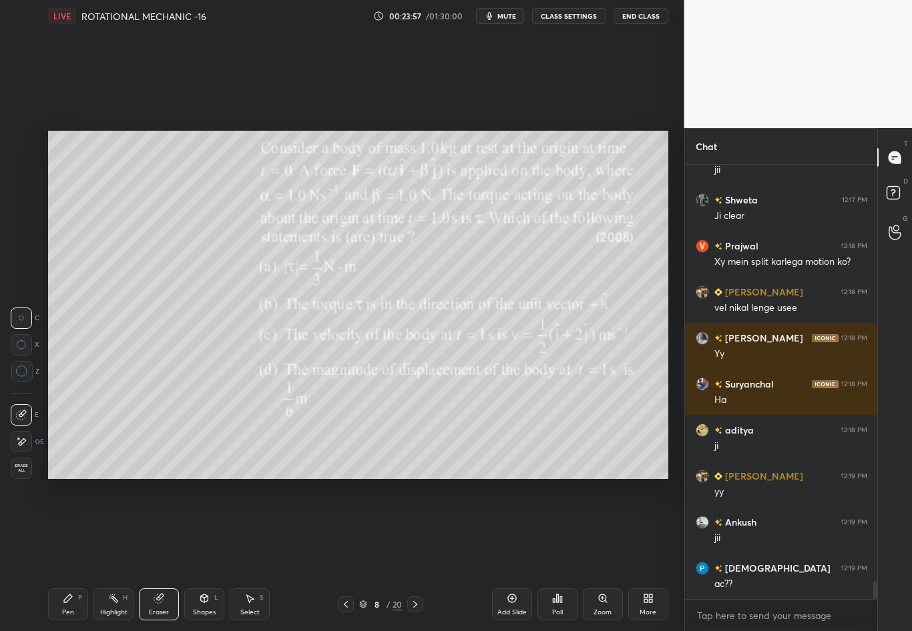
click at [75, 555] on div "Pen P" at bounding box center [68, 605] width 40 height 32
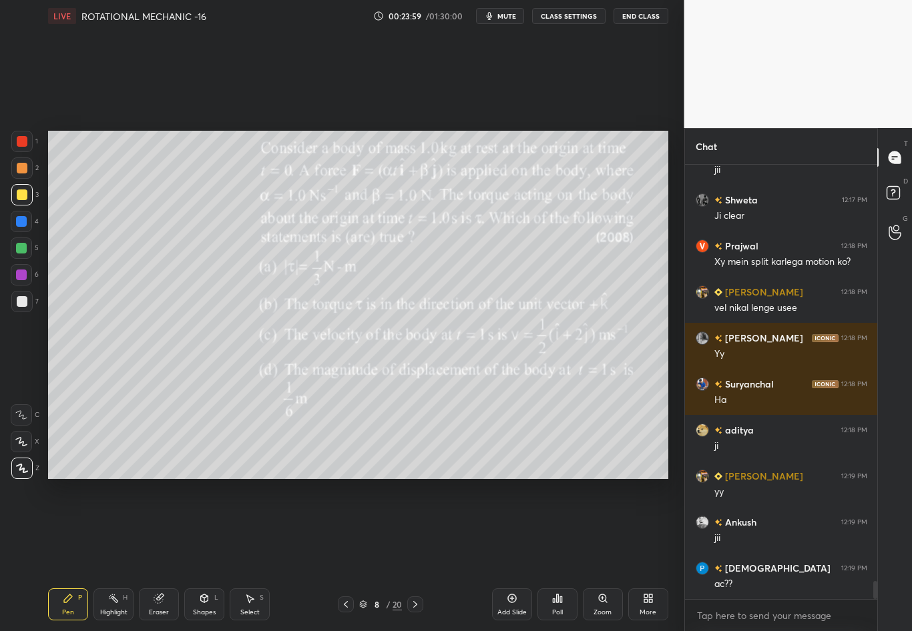
scroll to position [10037, 0]
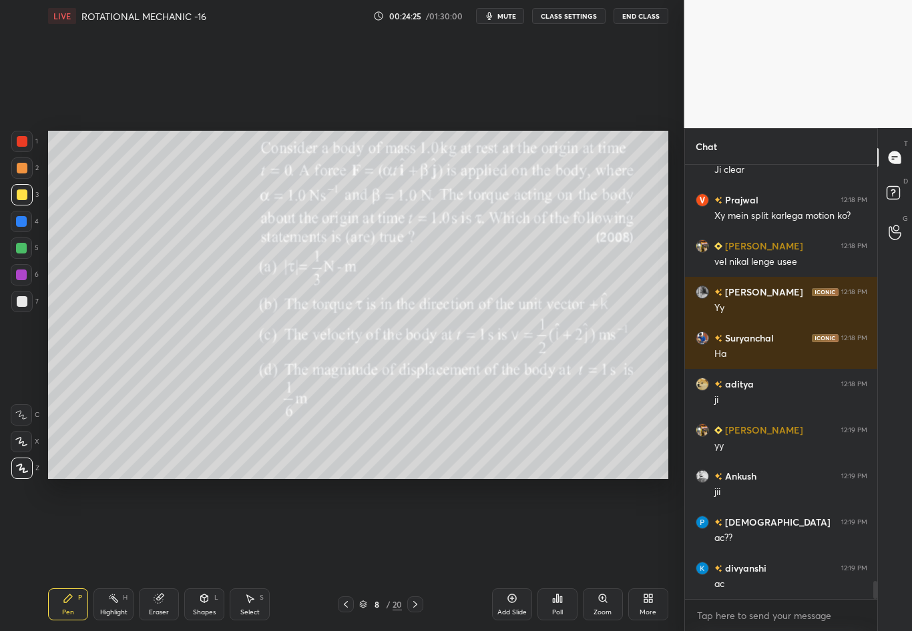
click at [160, 555] on icon at bounding box center [158, 598] width 11 height 11
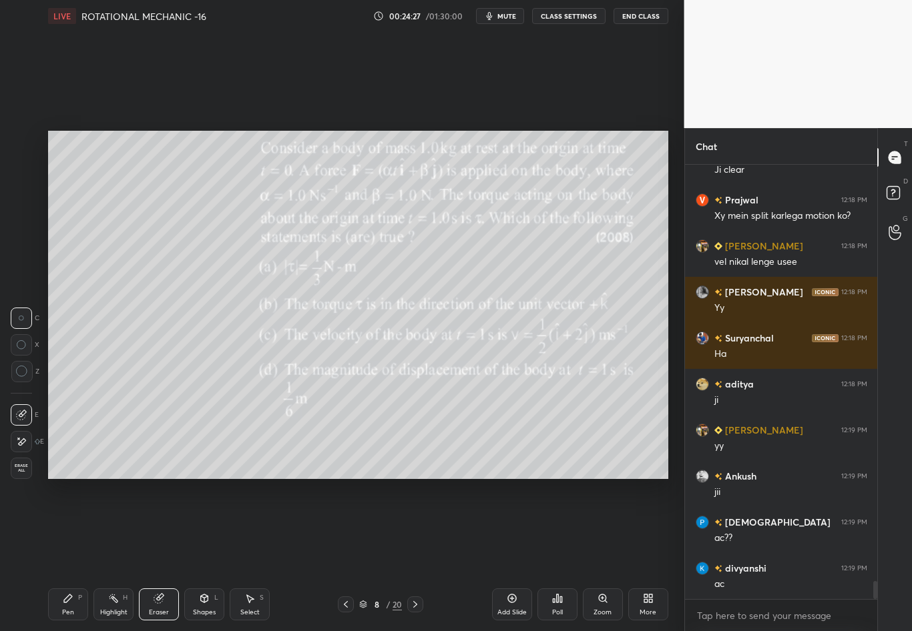
click at [67, 555] on div "Pen P" at bounding box center [68, 605] width 40 height 32
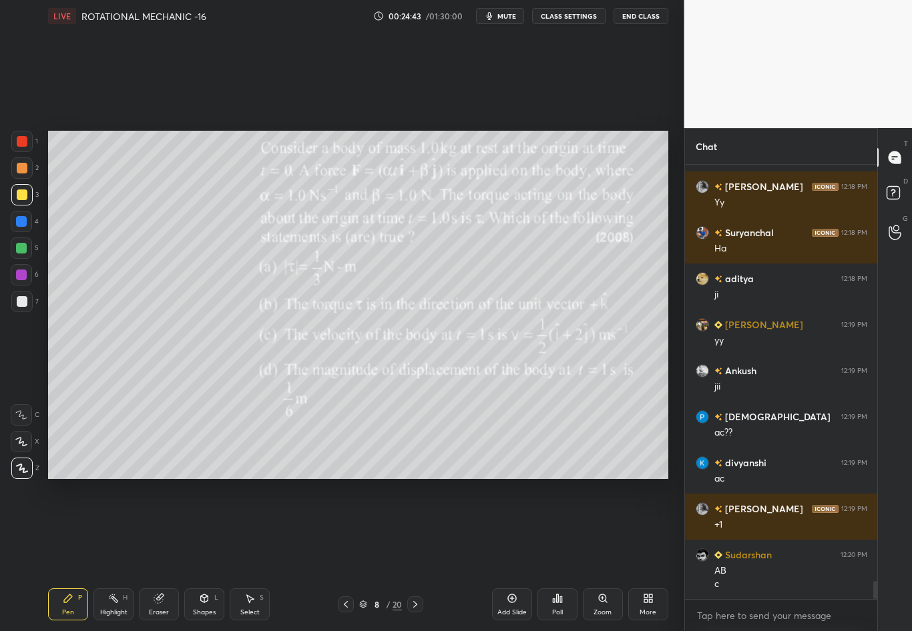
scroll to position [10189, 0]
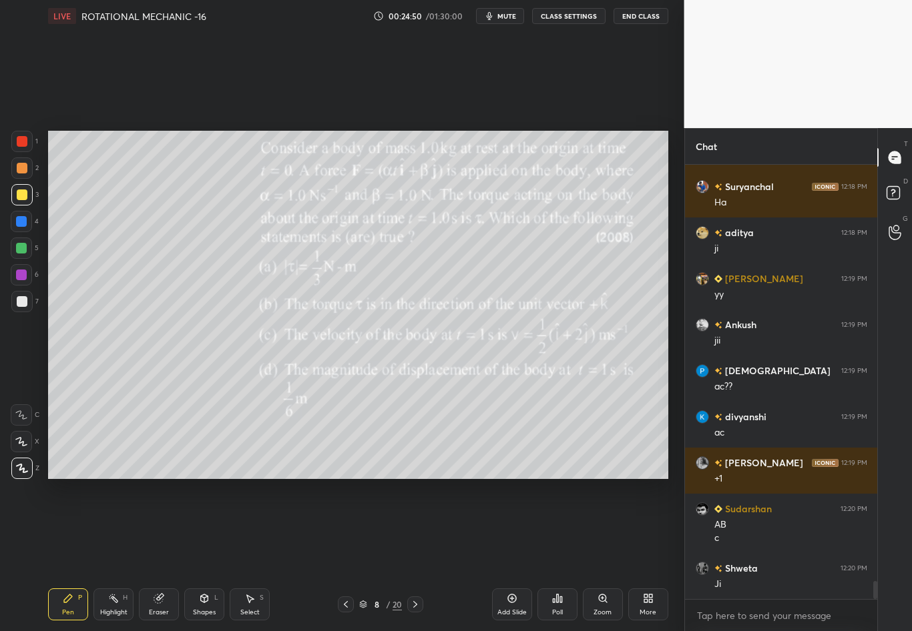
click at [250, 555] on div "Select S" at bounding box center [250, 605] width 40 height 32
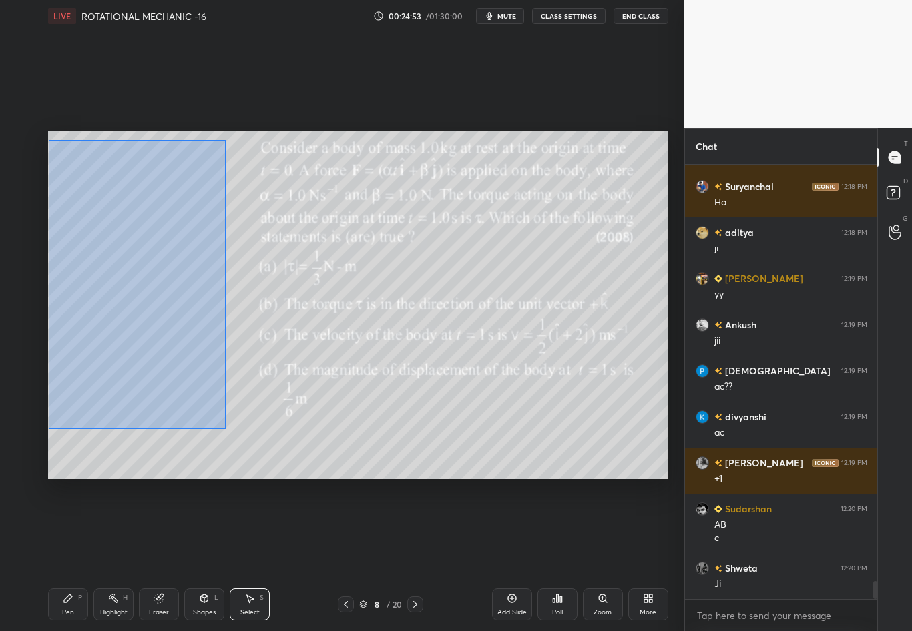
drag, startPoint x: 55, startPoint y: 143, endPoint x: 226, endPoint y: 428, distance: 332.4
click at [225, 429] on div "0 ° Undo Copy Duplicate Duplicate to new slide Delete" at bounding box center [358, 305] width 620 height 348
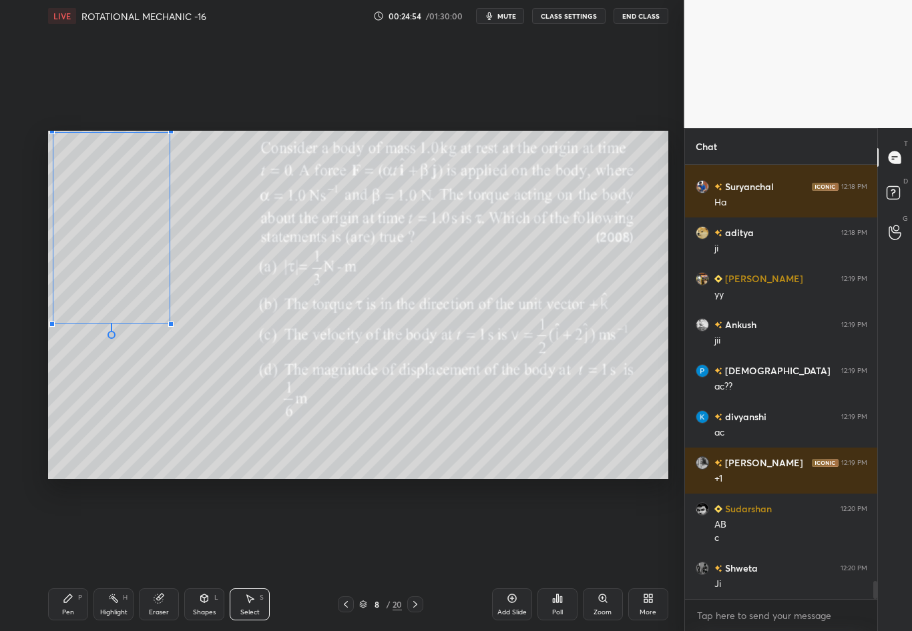
drag, startPoint x: 207, startPoint y: 412, endPoint x: 169, endPoint y: 322, distance: 97.5
click at [169, 323] on div at bounding box center [170, 324] width 5 height 5
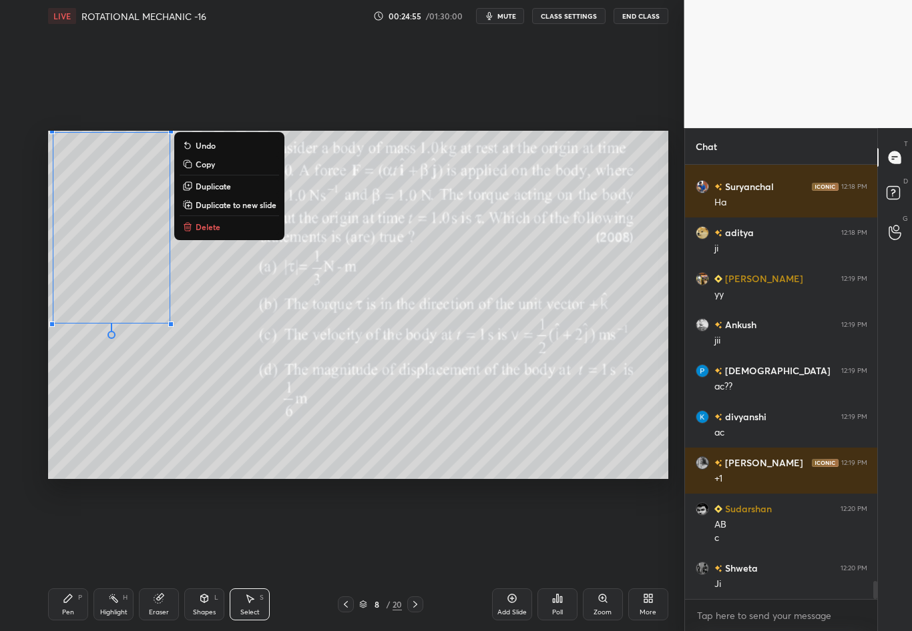
click at [198, 379] on div "0 ° Undo Copy Duplicate Duplicate to new slide Delete" at bounding box center [358, 305] width 620 height 348
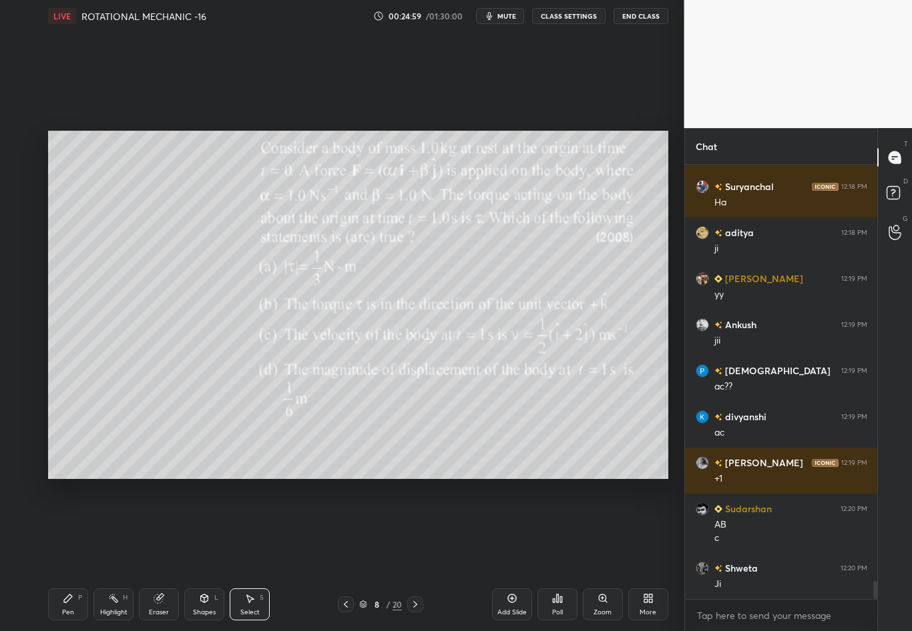
scroll to position [10235, 0]
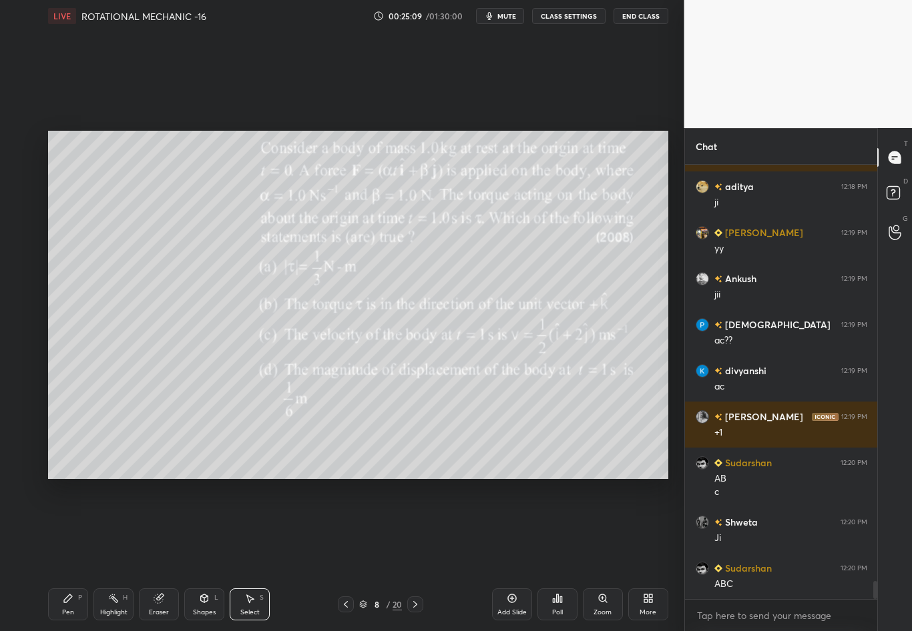
click at [66, 555] on div "Pen P" at bounding box center [68, 605] width 40 height 32
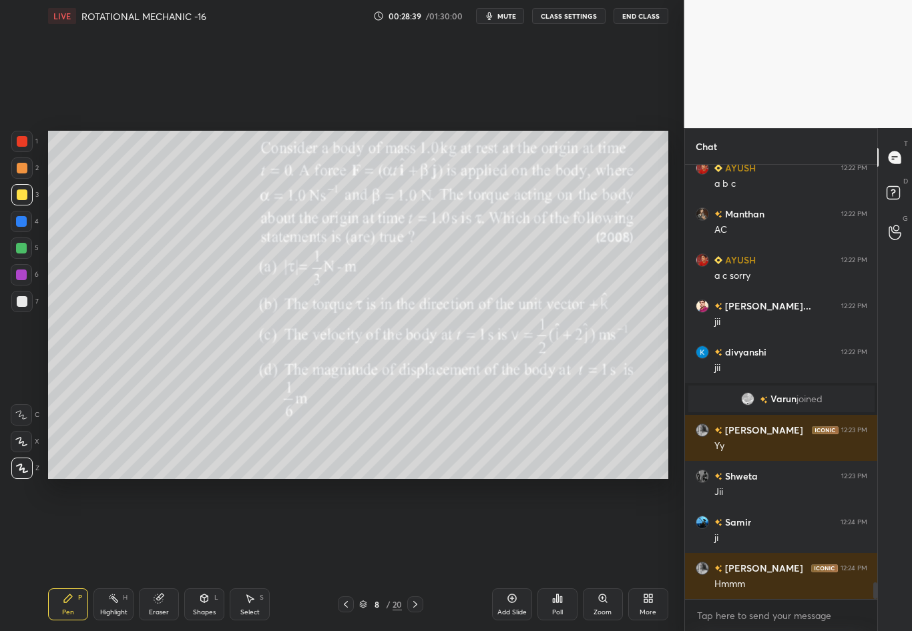
scroll to position [11078, 0]
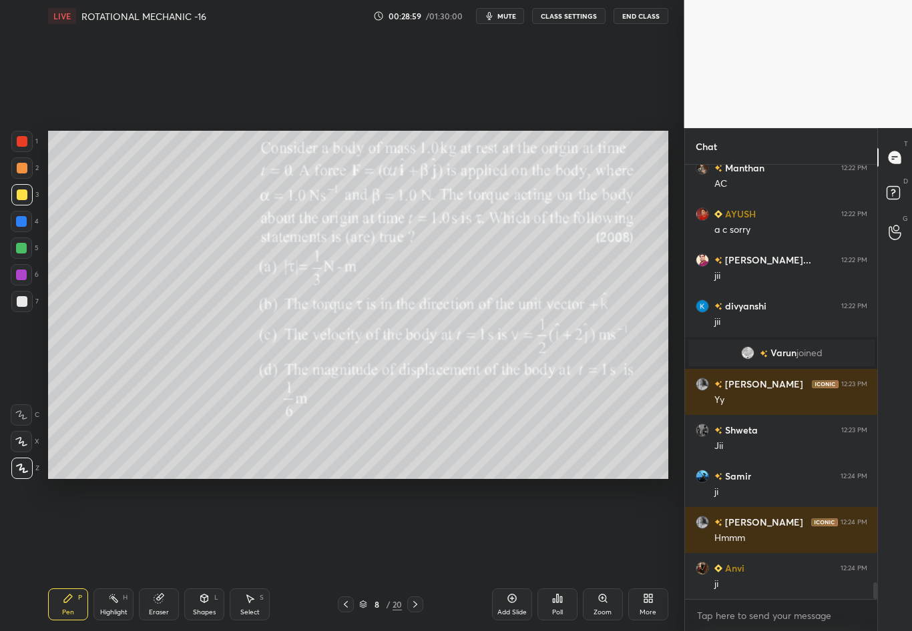
click at [411, 555] on icon at bounding box center [415, 604] width 11 height 11
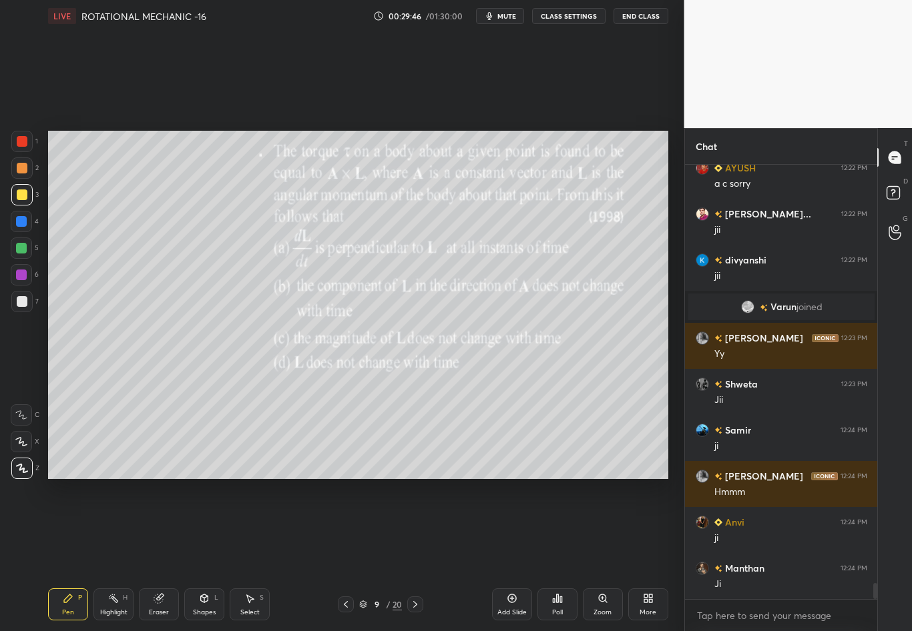
click at [165, 555] on div "Eraser" at bounding box center [159, 612] width 20 height 7
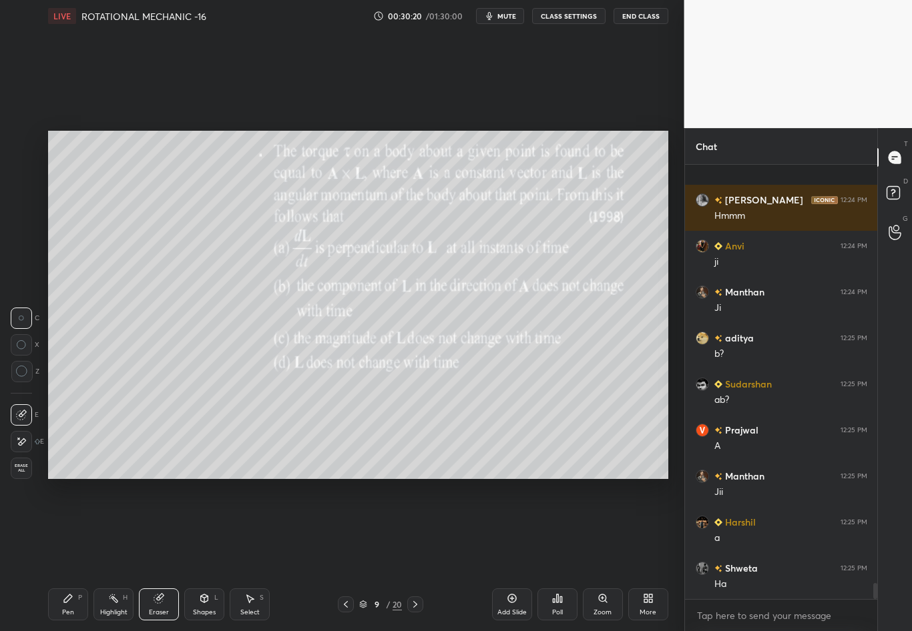
scroll to position [11492, 0]
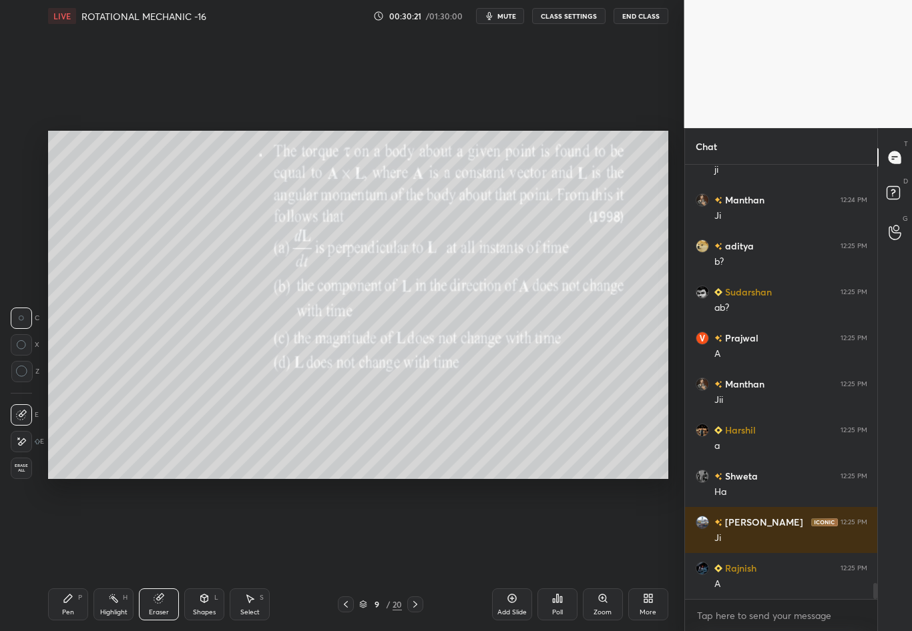
click at [69, 555] on div "Pen P" at bounding box center [68, 605] width 40 height 32
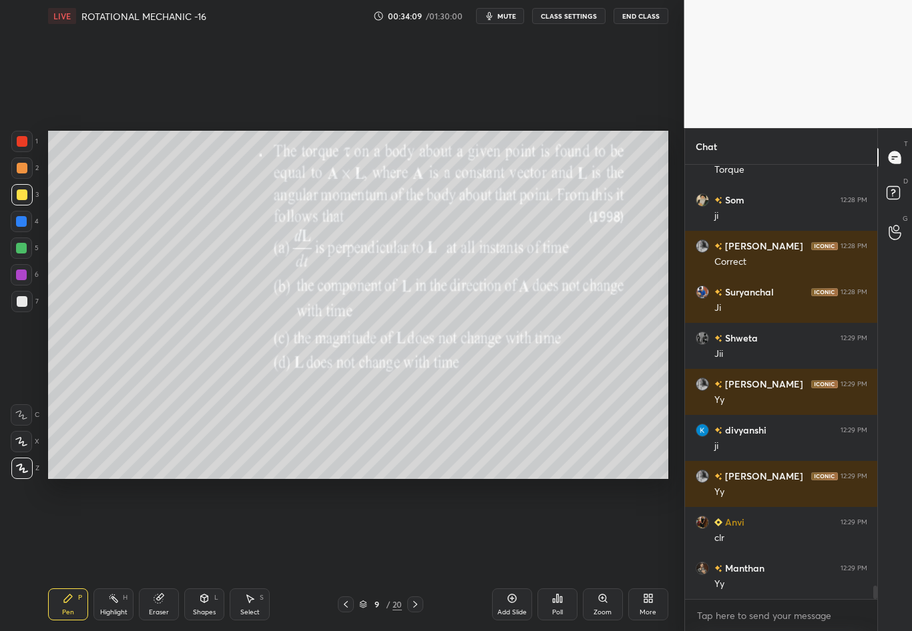
scroll to position [13623, 0]
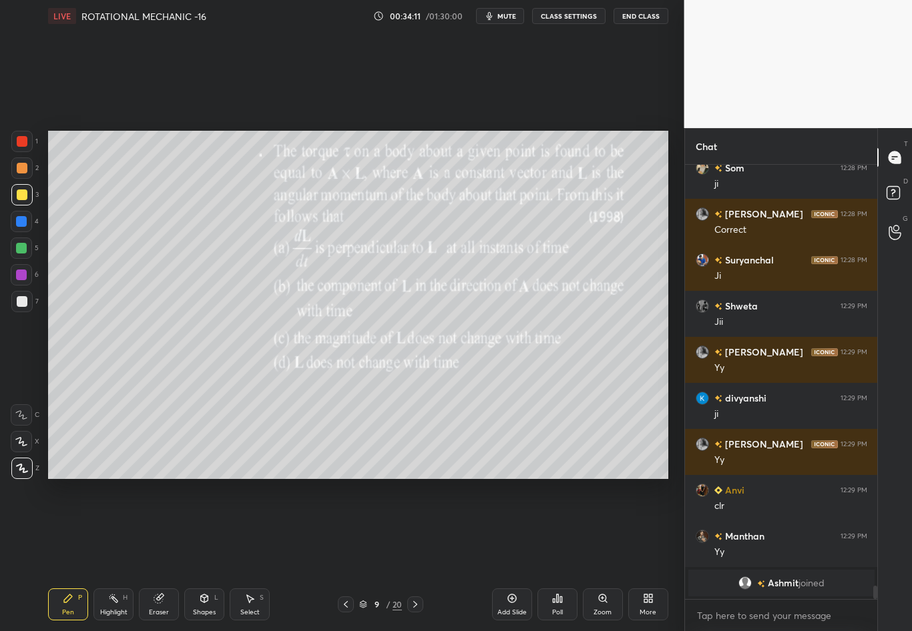
click at [504, 555] on div "Add Slide" at bounding box center [512, 605] width 40 height 32
click at [18, 302] on div at bounding box center [22, 301] width 11 height 11
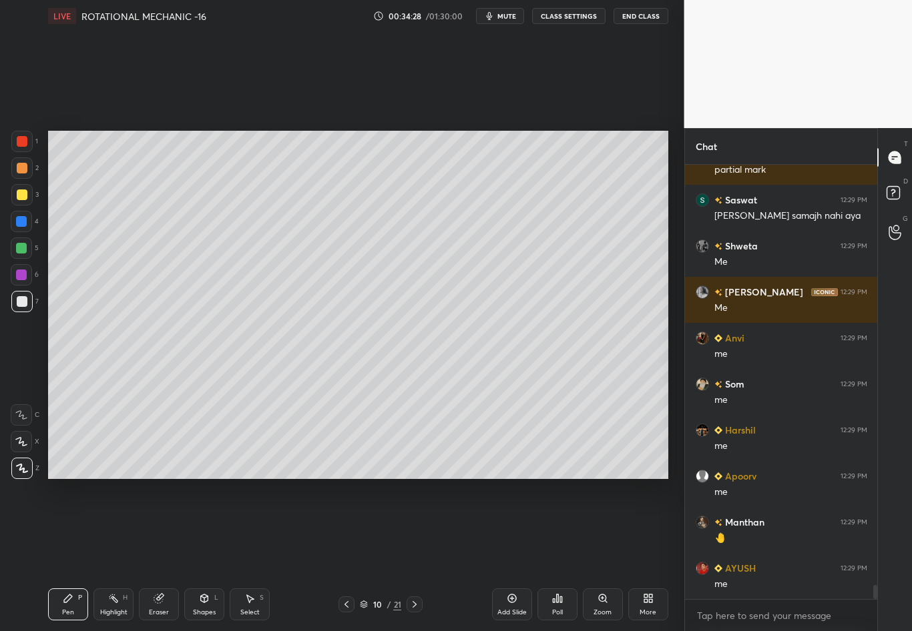
scroll to position [13329, 0]
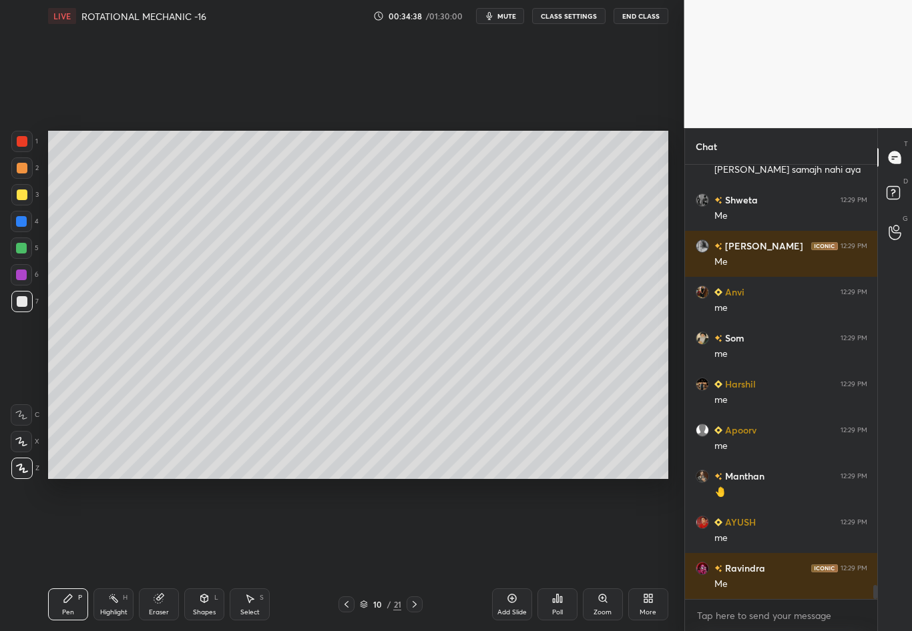
click at [26, 192] on div at bounding box center [21, 194] width 21 height 21
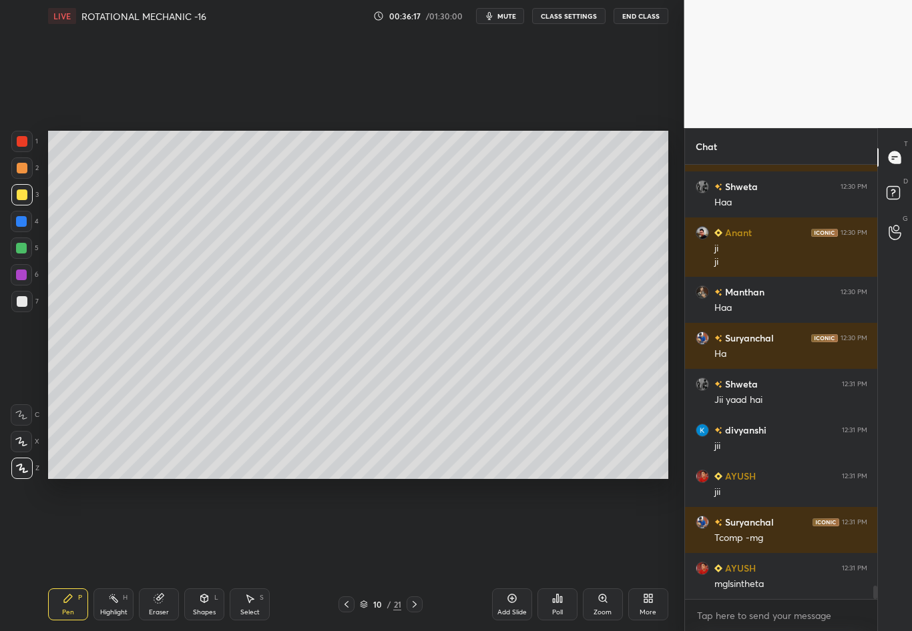
scroll to position [13987, 0]
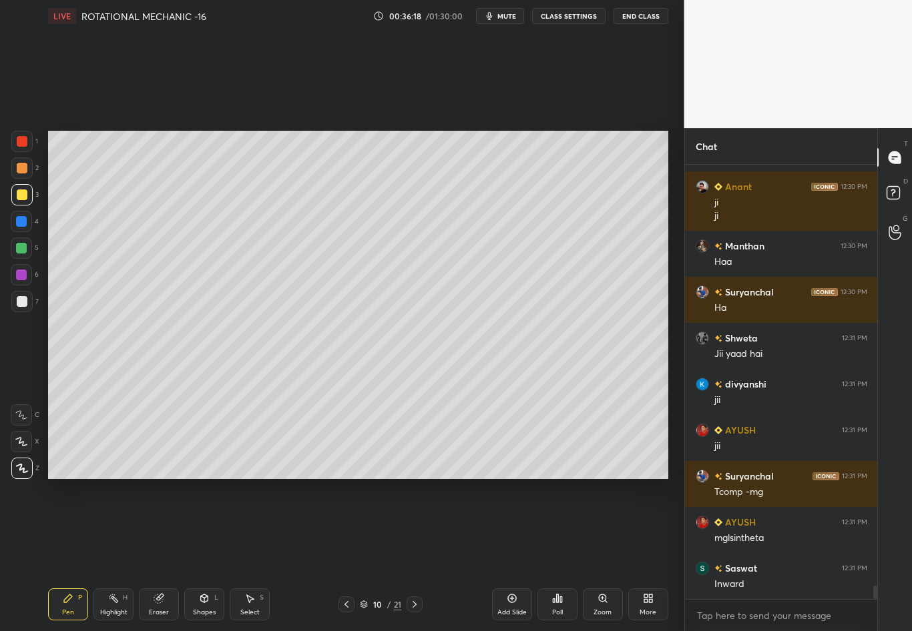
click at [737, 141] on div "Chat" at bounding box center [781, 146] width 193 height 36
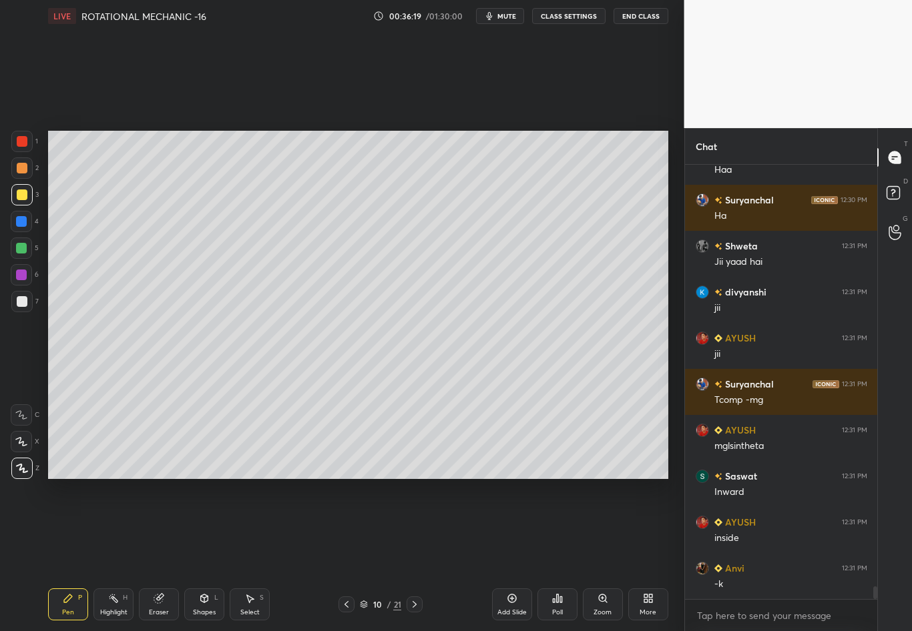
click at [647, 144] on div "1 2 3 4 5 6 7 C X Z C X Z E E Erase all H H LIVE ROTATIONAL MECHANIC -16 00:36:…" at bounding box center [456, 315] width 912 height 631
click at [741, 144] on div "Chat" at bounding box center [781, 146] width 193 height 36
click at [741, 143] on div "Chat" at bounding box center [781, 146] width 193 height 36
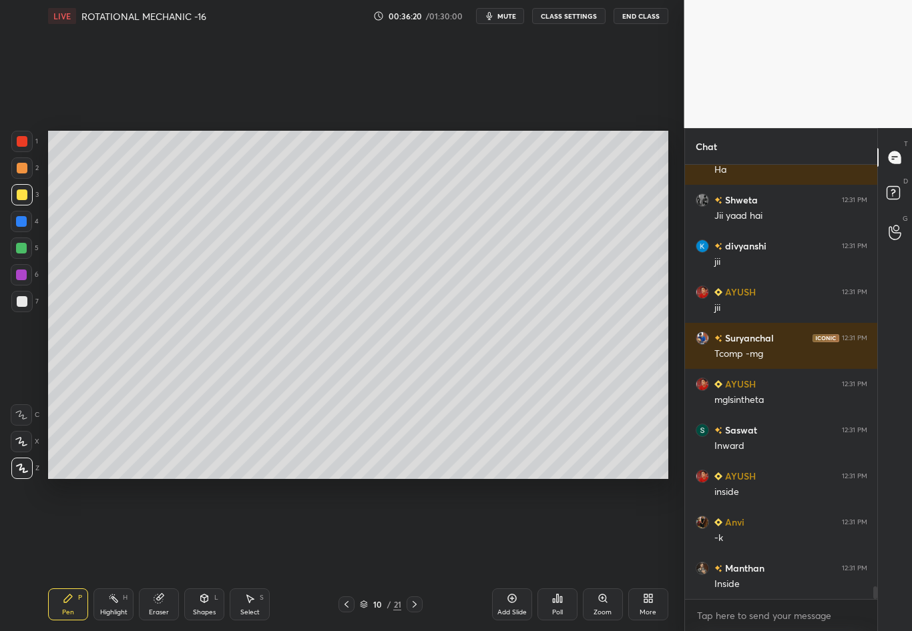
click at [657, 138] on div "1 2 3 4 5 6 7 C X Z C X Z E E Erase all H H LIVE ROTATIONAL MECHANIC -16 00:36:…" at bounding box center [456, 315] width 912 height 631
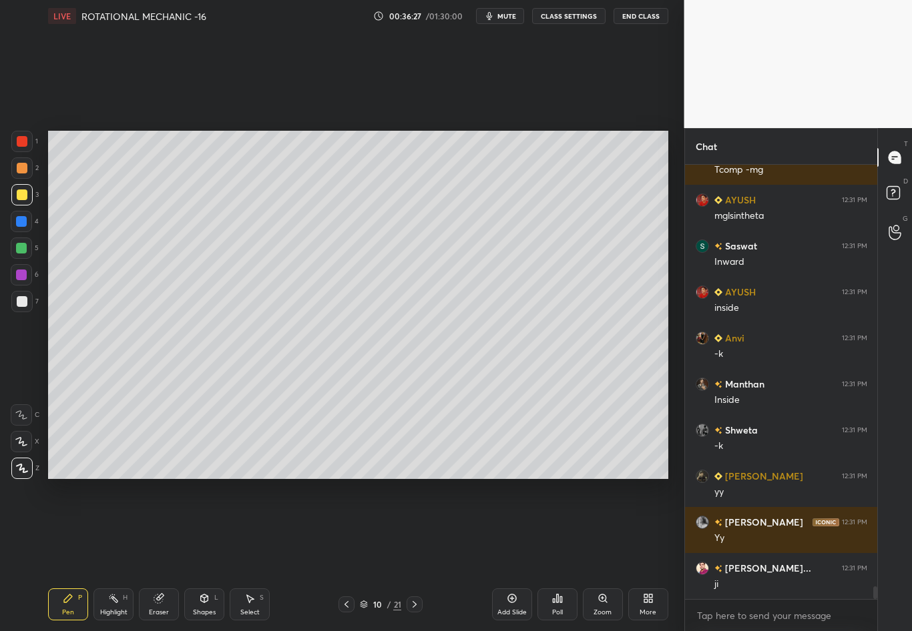
scroll to position [14355, 0]
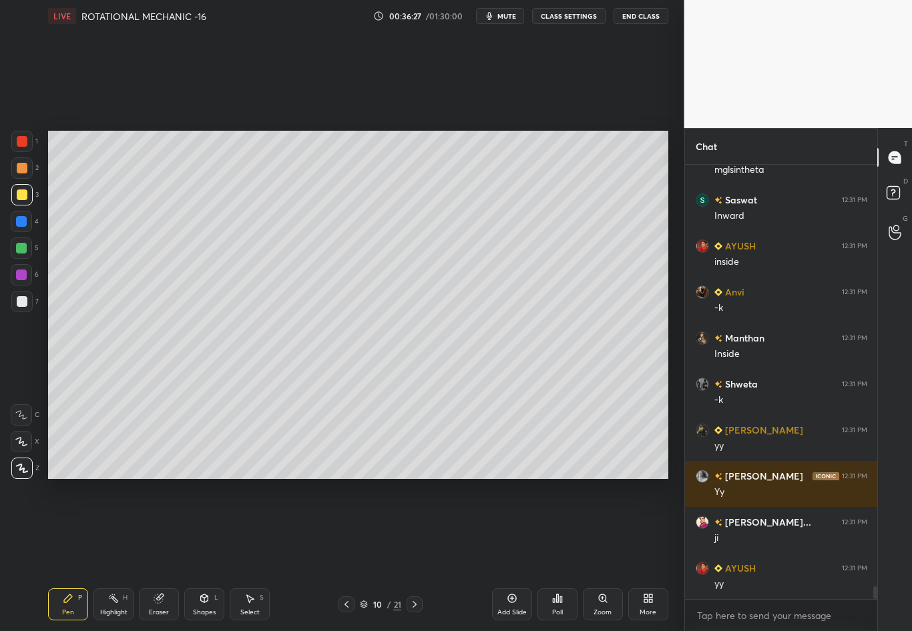
click at [154, 555] on div "Eraser" at bounding box center [159, 612] width 20 height 7
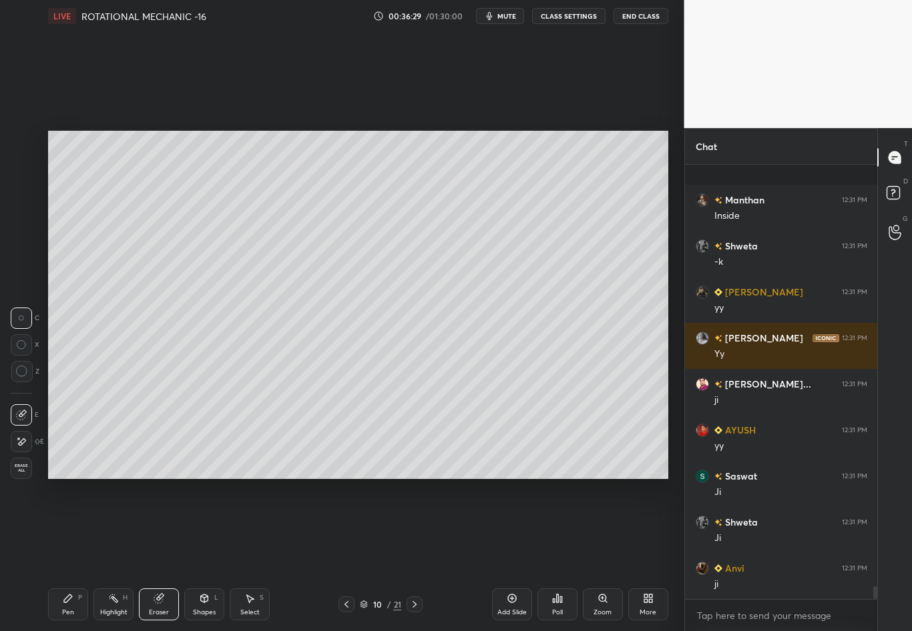
scroll to position [14586, 0]
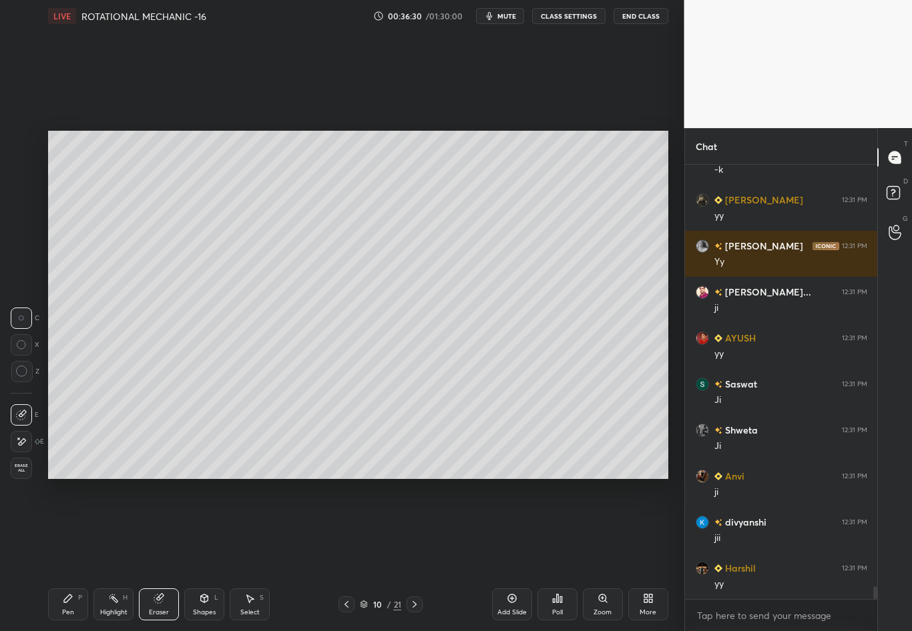
click at [75, 555] on div "Pen P" at bounding box center [68, 605] width 40 height 32
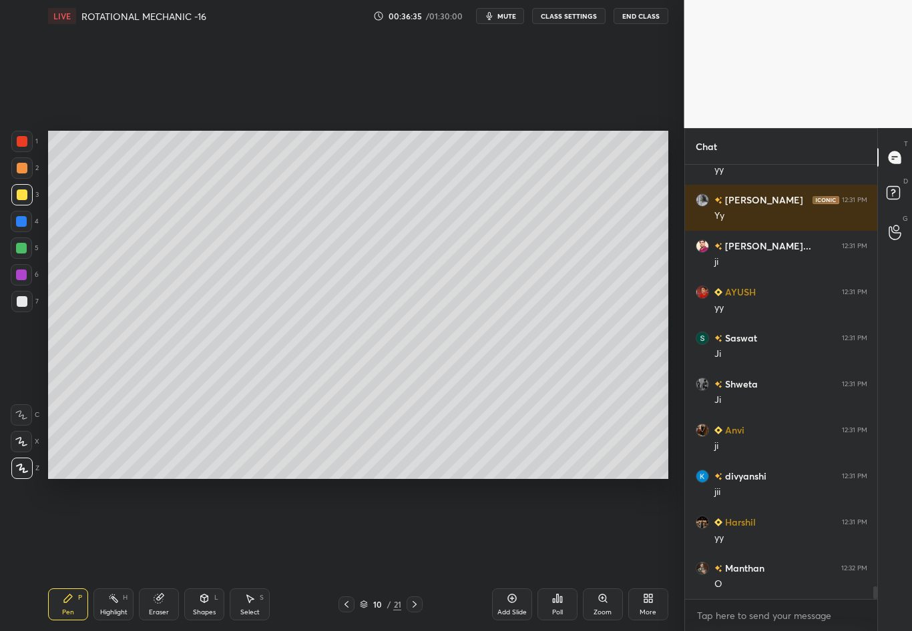
scroll to position [14678, 0]
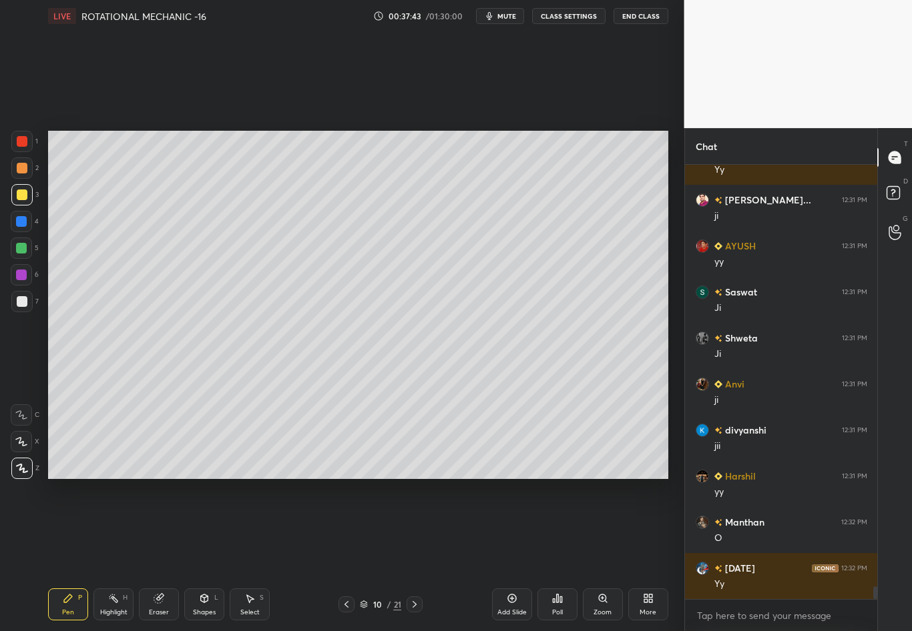
click at [18, 226] on div at bounding box center [21, 221] width 11 height 11
click at [22, 302] on div at bounding box center [22, 301] width 11 height 11
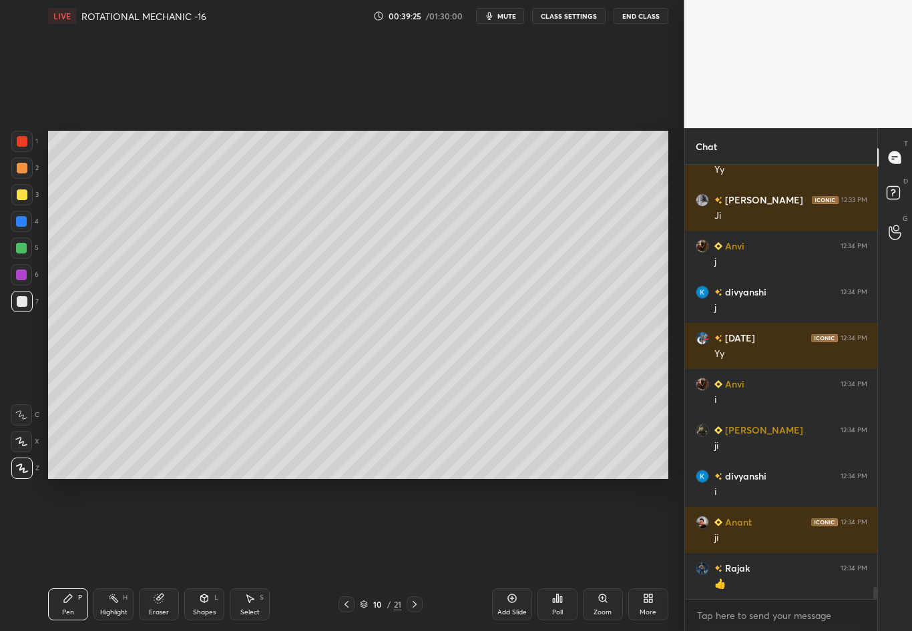
scroll to position [15276, 0]
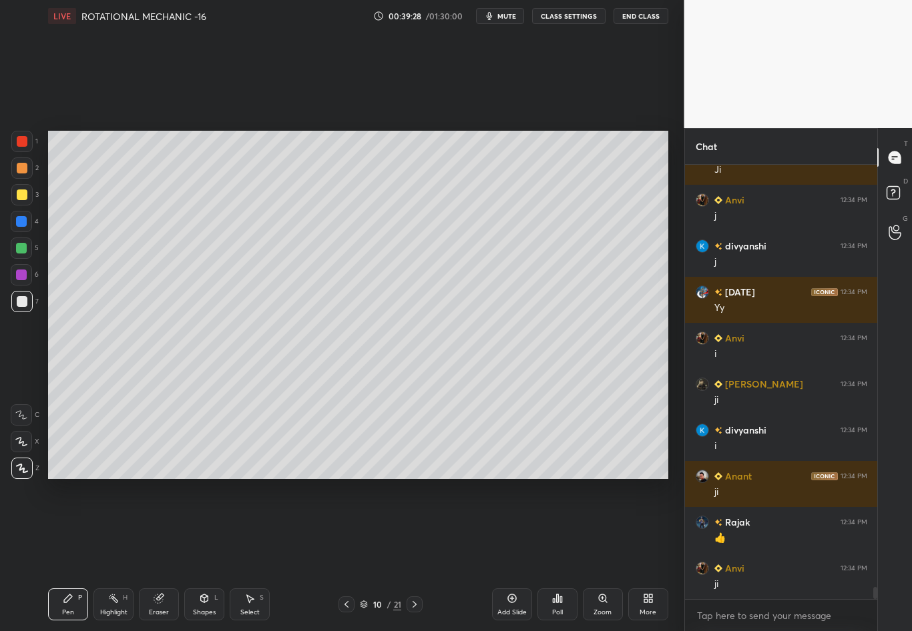
click at [23, 278] on div at bounding box center [21, 275] width 11 height 11
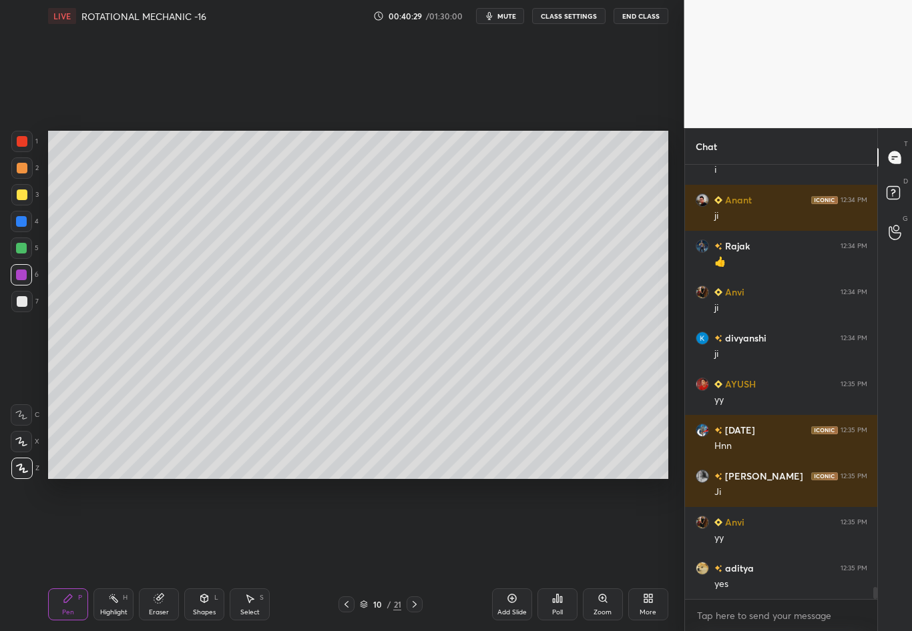
scroll to position [15599, 0]
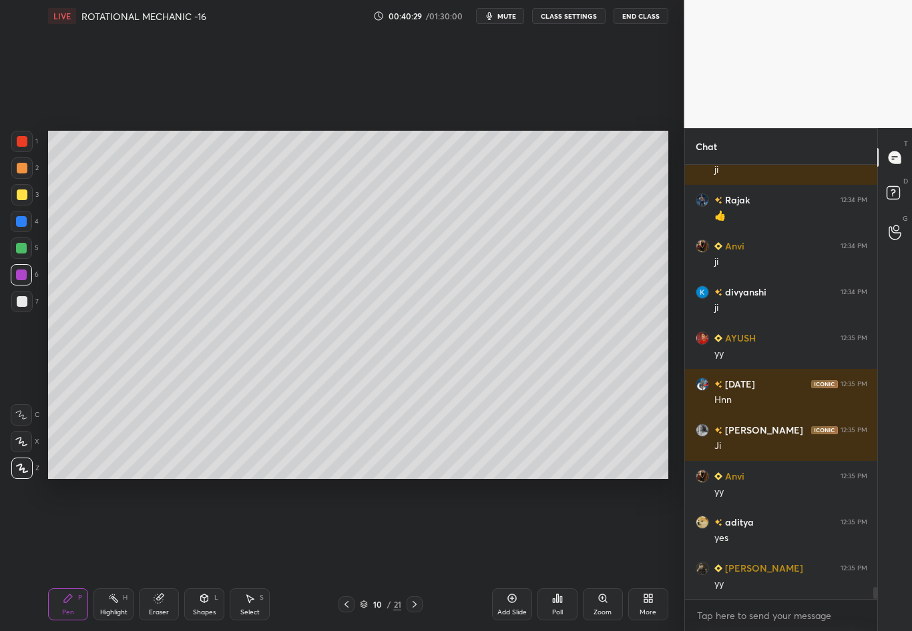
click at [110, 555] on div "Highlight H" at bounding box center [113, 605] width 40 height 32
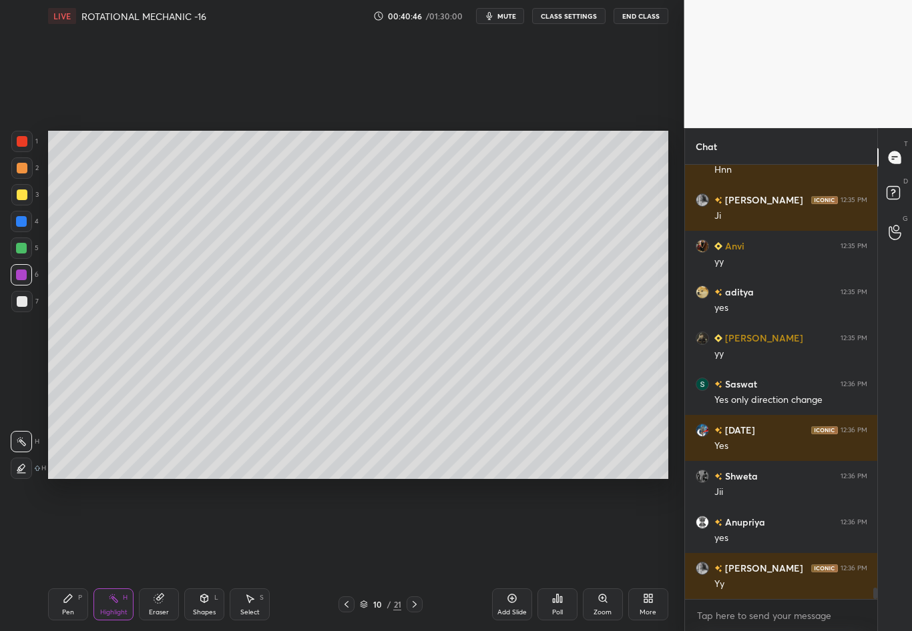
scroll to position [15875, 0]
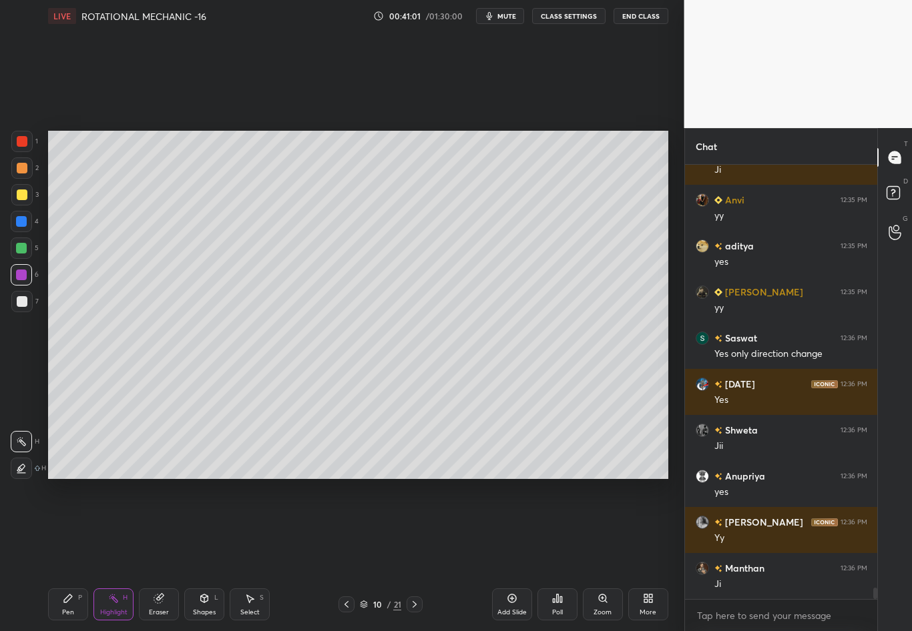
click at [73, 555] on div "Pen P" at bounding box center [68, 605] width 40 height 32
click at [25, 306] on div at bounding box center [21, 301] width 21 height 21
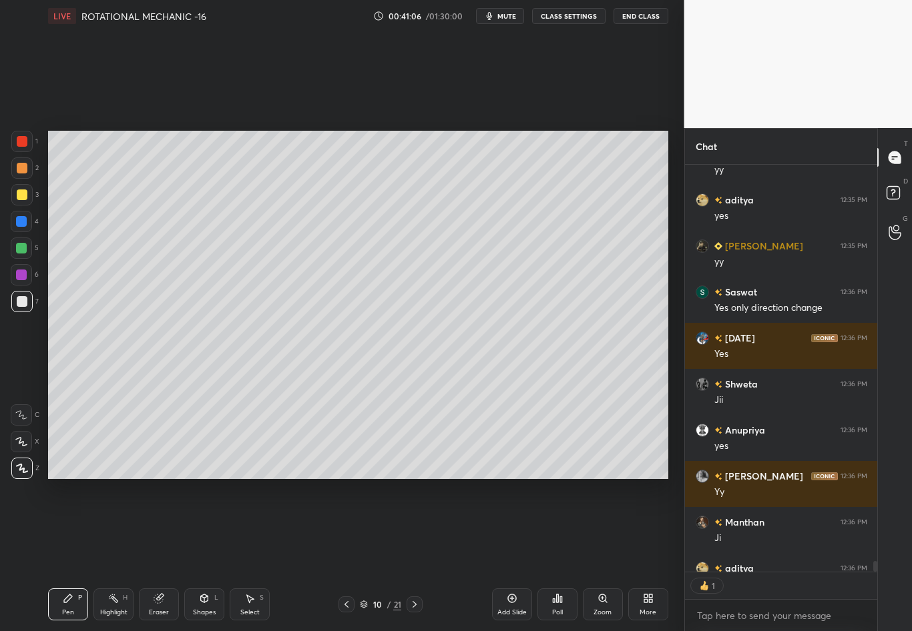
scroll to position [5, 5]
click at [165, 555] on div "Eraser" at bounding box center [159, 605] width 40 height 32
click at [66, 555] on icon at bounding box center [68, 599] width 8 height 8
click at [158, 555] on div "Eraser" at bounding box center [159, 605] width 40 height 32
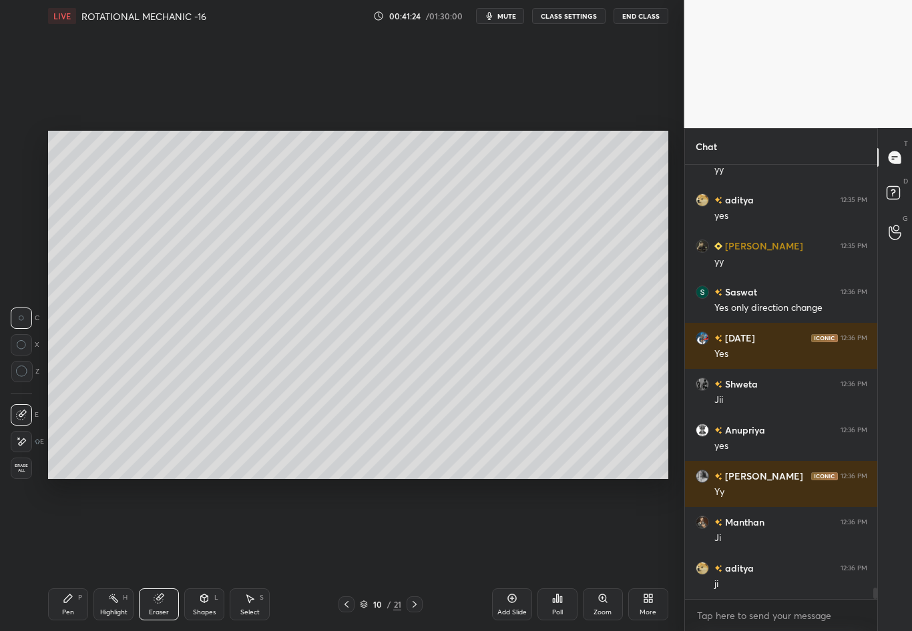
click at [73, 555] on div "Pen P" at bounding box center [68, 605] width 40 height 32
click at [19, 296] on div at bounding box center [21, 301] width 21 height 21
click at [25, 196] on div at bounding box center [22, 195] width 11 height 11
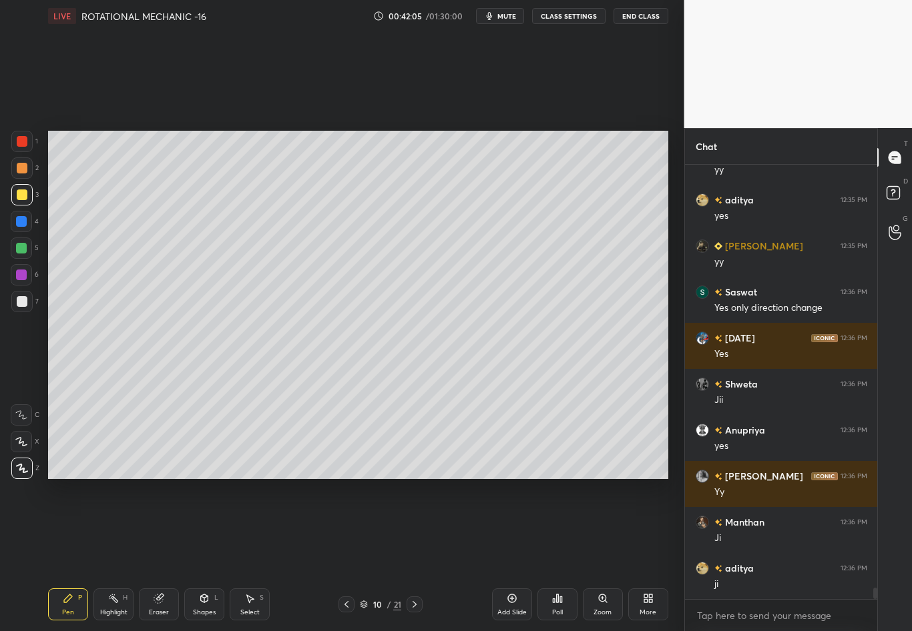
scroll to position [15967, 0]
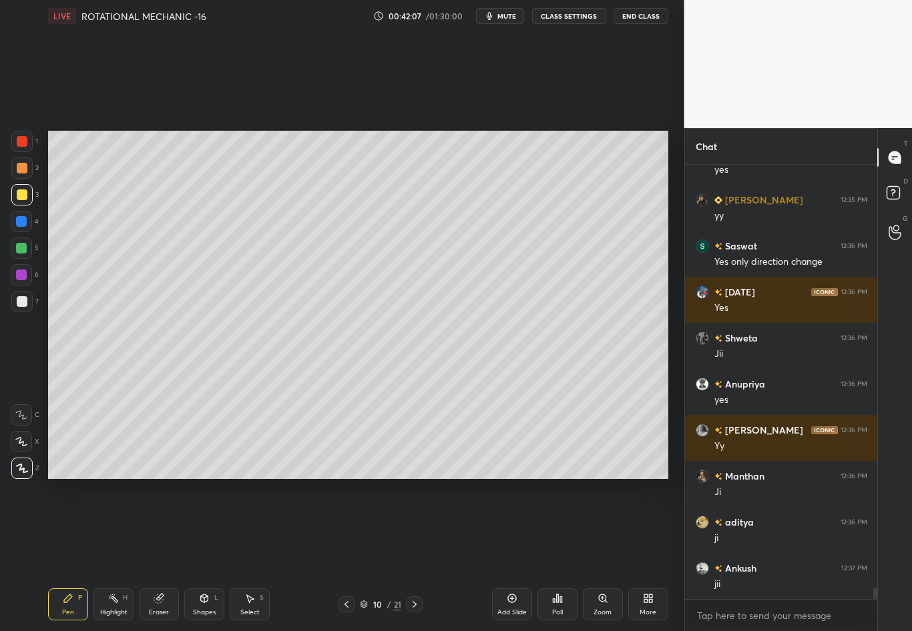
click at [23, 272] on div at bounding box center [21, 275] width 11 height 11
click at [116, 555] on div "Highlight" at bounding box center [113, 612] width 27 height 7
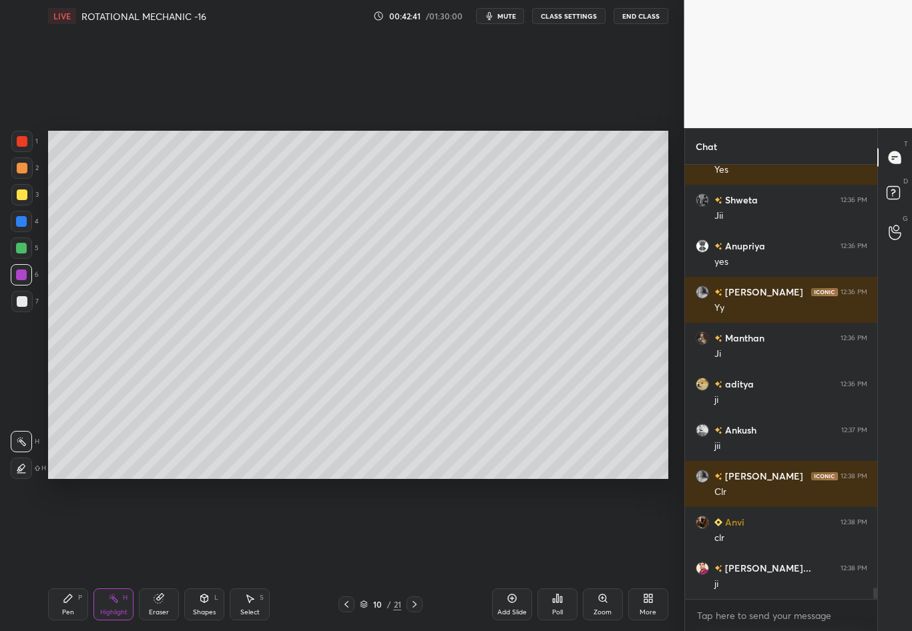
scroll to position [16151, 0]
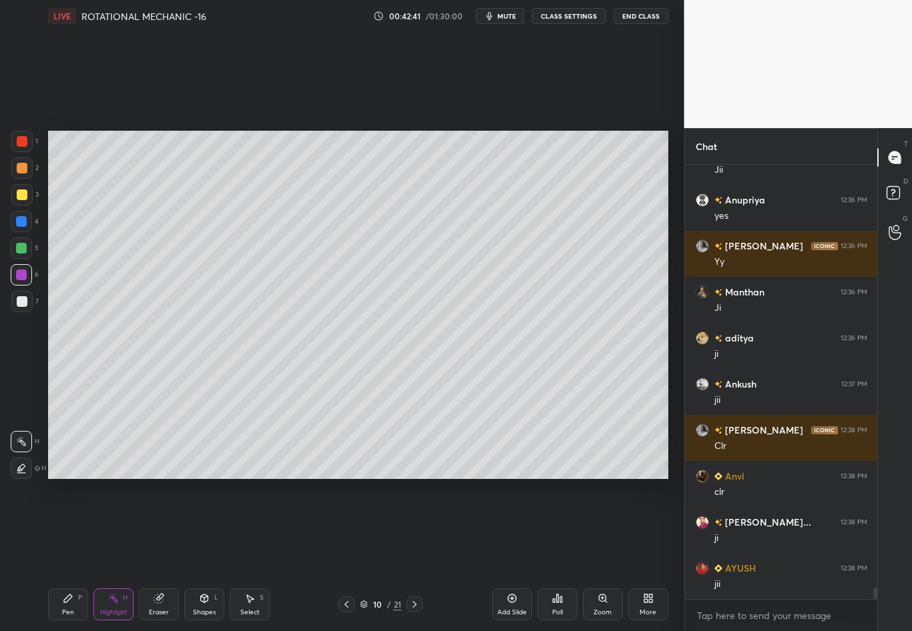
click at [298, 104] on div "Setting up your live class Poll for secs No correct answer Start poll" at bounding box center [358, 305] width 631 height 546
click at [27, 306] on div at bounding box center [21, 301] width 21 height 21
click at [64, 555] on div "Pen P" at bounding box center [68, 605] width 40 height 32
click at [342, 555] on icon at bounding box center [346, 604] width 11 height 11
click at [113, 555] on div "Highlight H" at bounding box center [113, 605] width 40 height 32
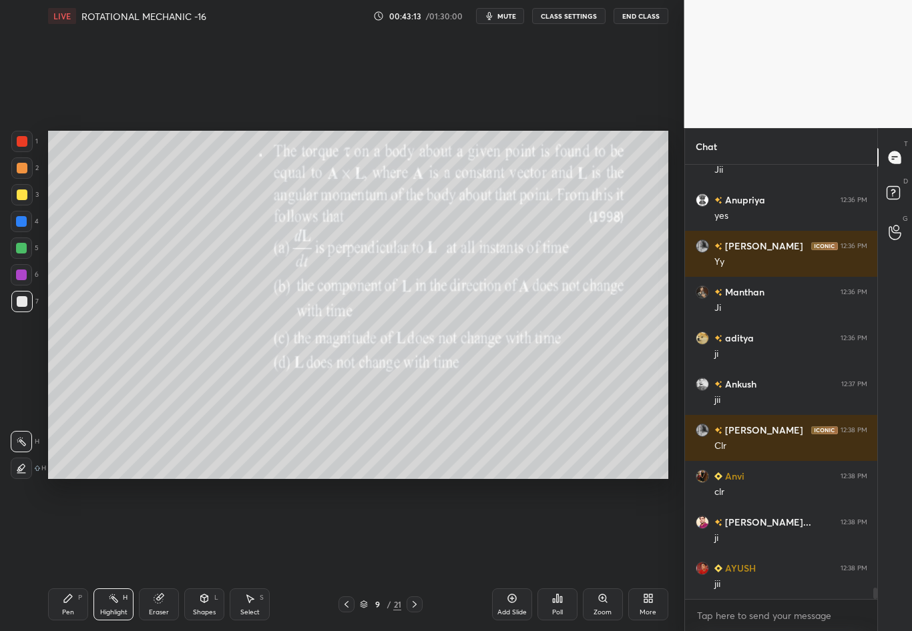
click at [415, 555] on icon at bounding box center [414, 604] width 11 height 11
click at [347, 555] on icon at bounding box center [346, 604] width 11 height 11
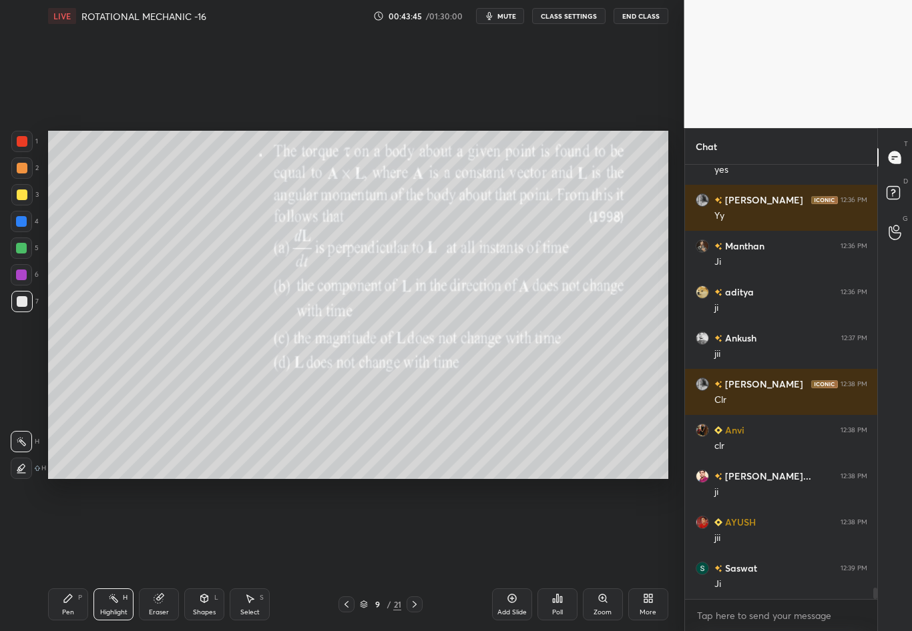
click at [412, 555] on icon at bounding box center [414, 604] width 11 height 11
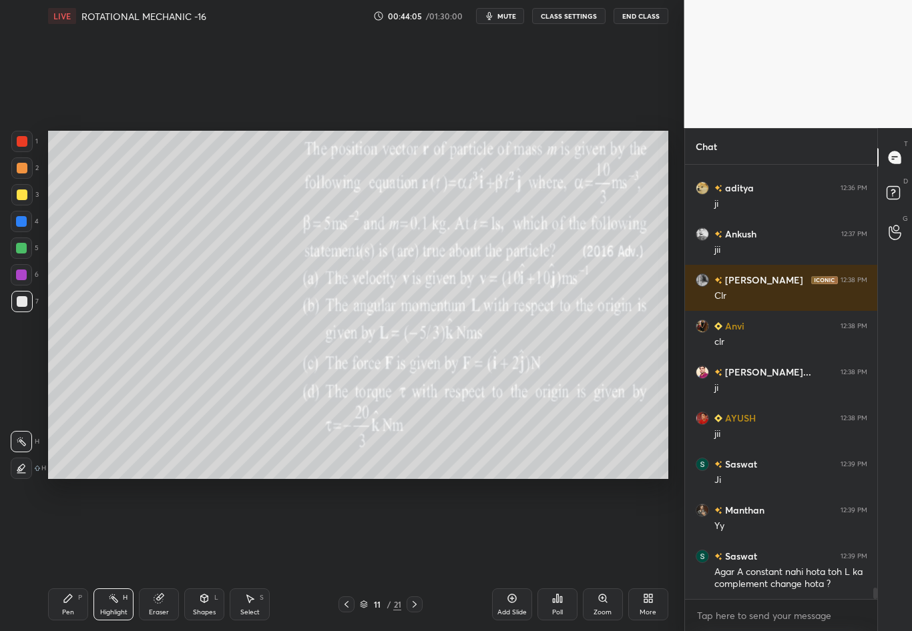
scroll to position [16347, 0]
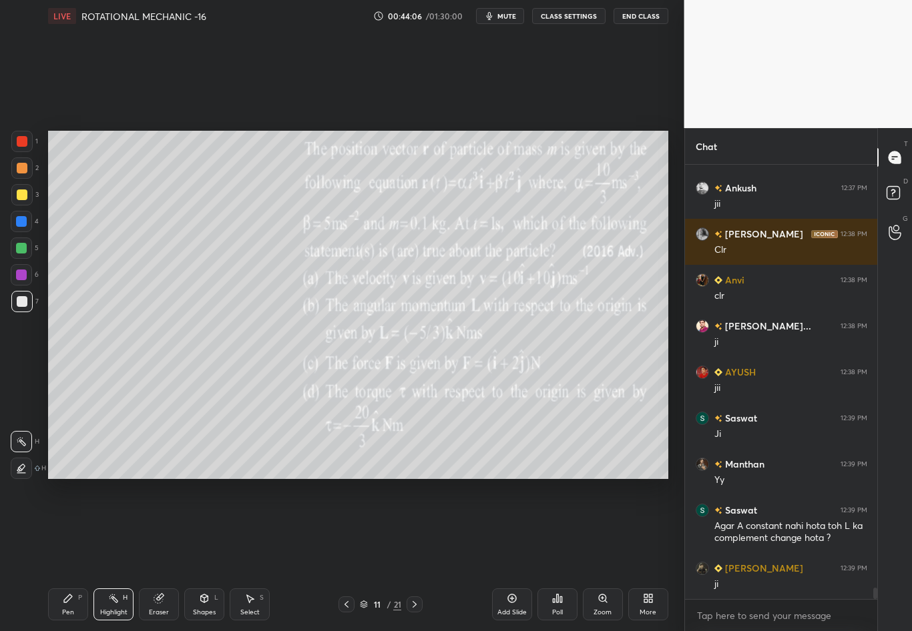
click at [22, 189] on div at bounding box center [21, 194] width 21 height 21
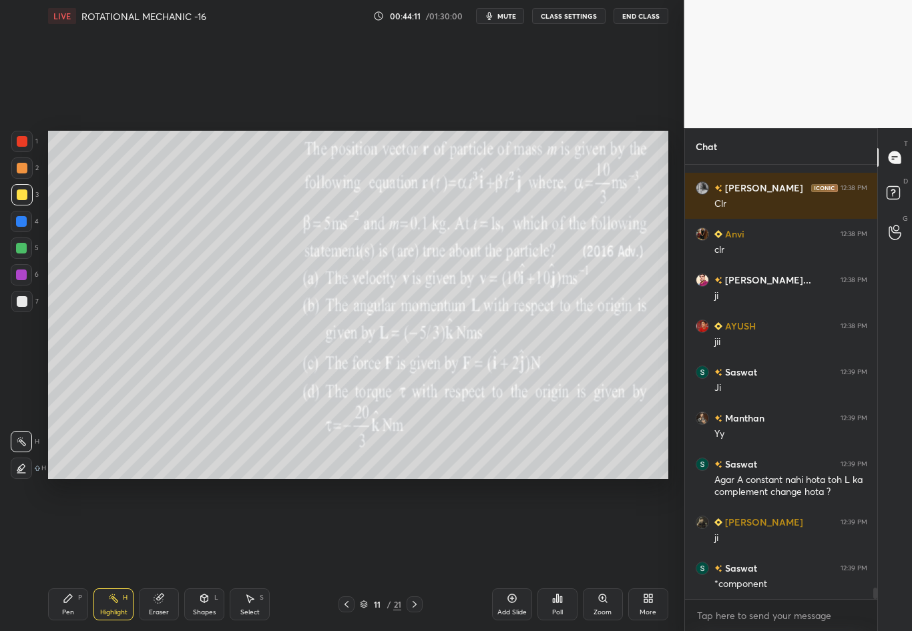
click at [20, 197] on div at bounding box center [21, 194] width 21 height 21
click at [63, 555] on div "Pen P" at bounding box center [68, 605] width 40 height 32
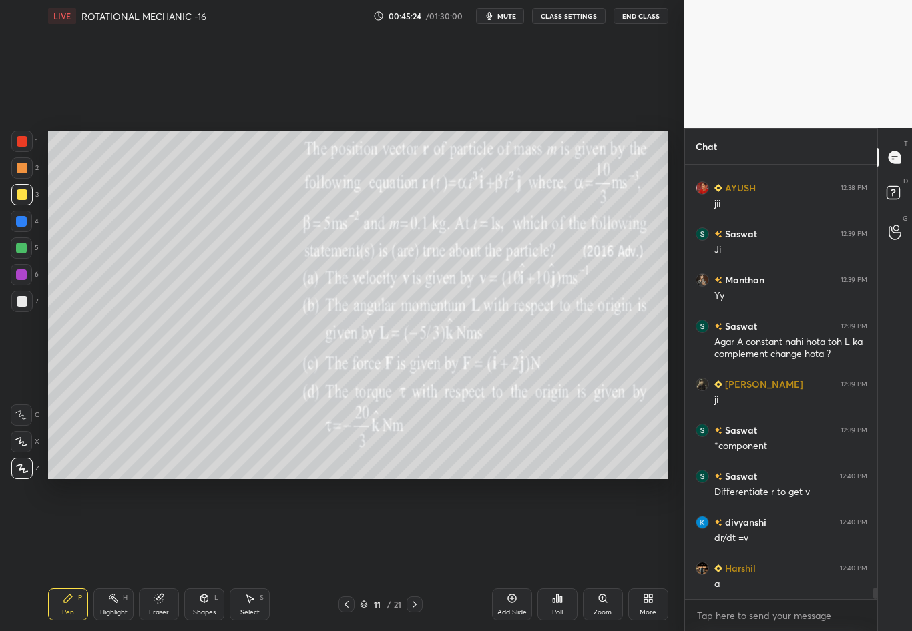
scroll to position [16578, 0]
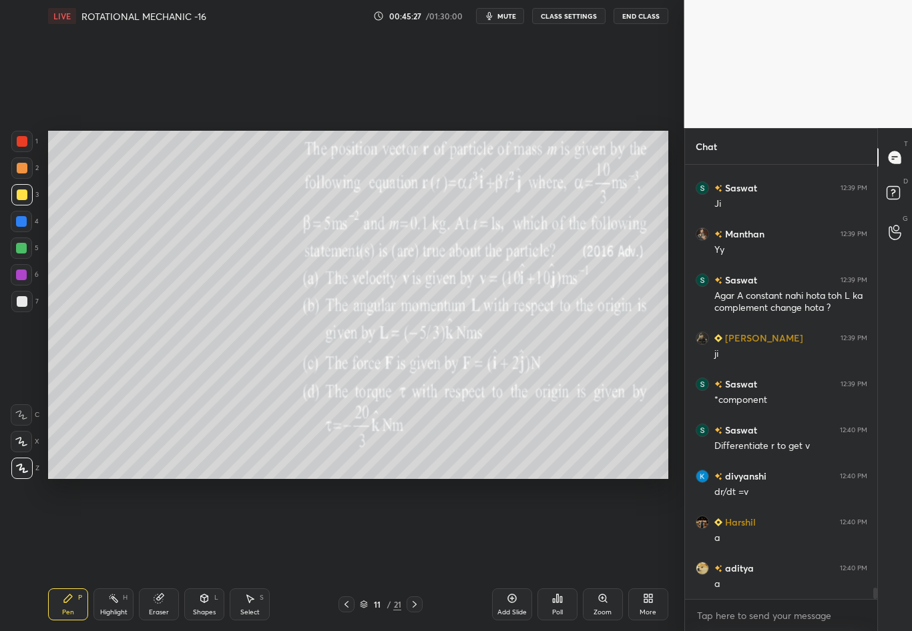
click at [165, 555] on div "Eraser" at bounding box center [159, 612] width 20 height 7
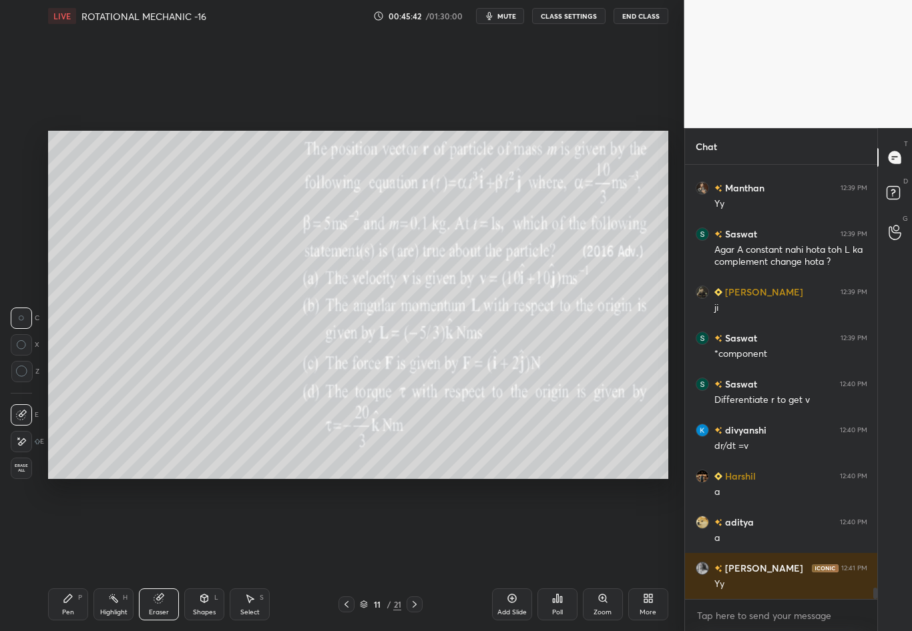
scroll to position [16670, 0]
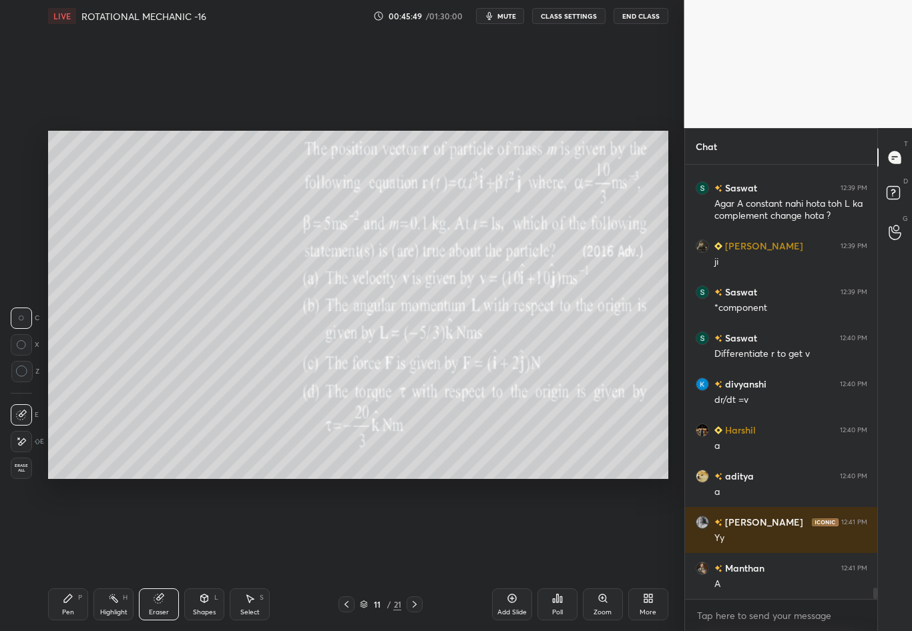
click at [70, 555] on icon at bounding box center [68, 599] width 8 height 8
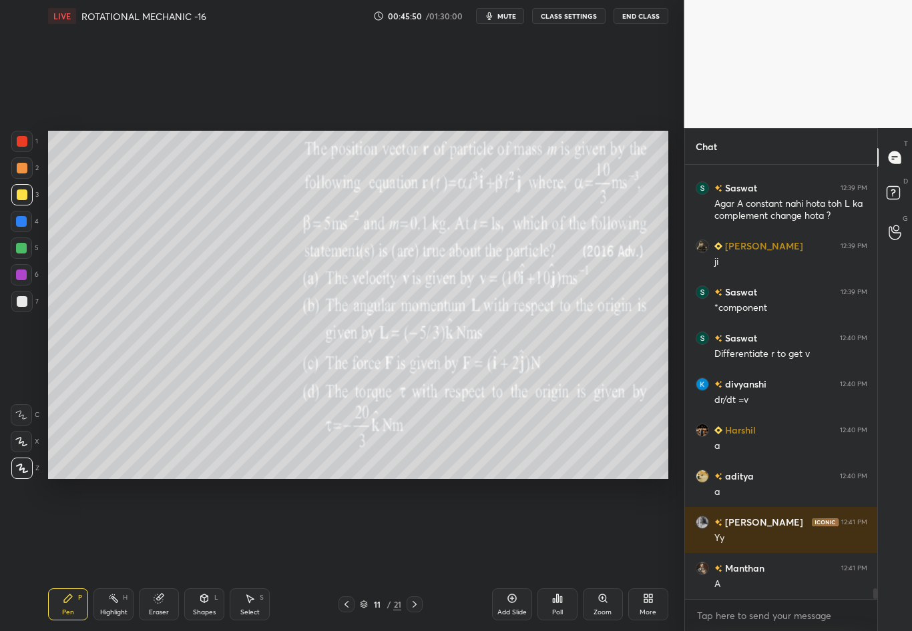
scroll to position [16716, 0]
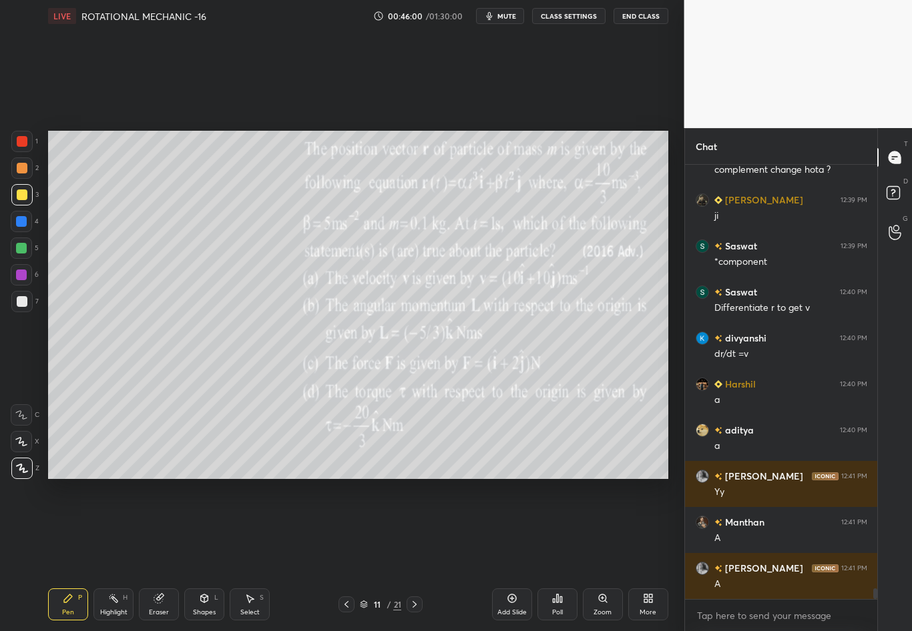
click at [156, 555] on div "Eraser" at bounding box center [159, 605] width 40 height 32
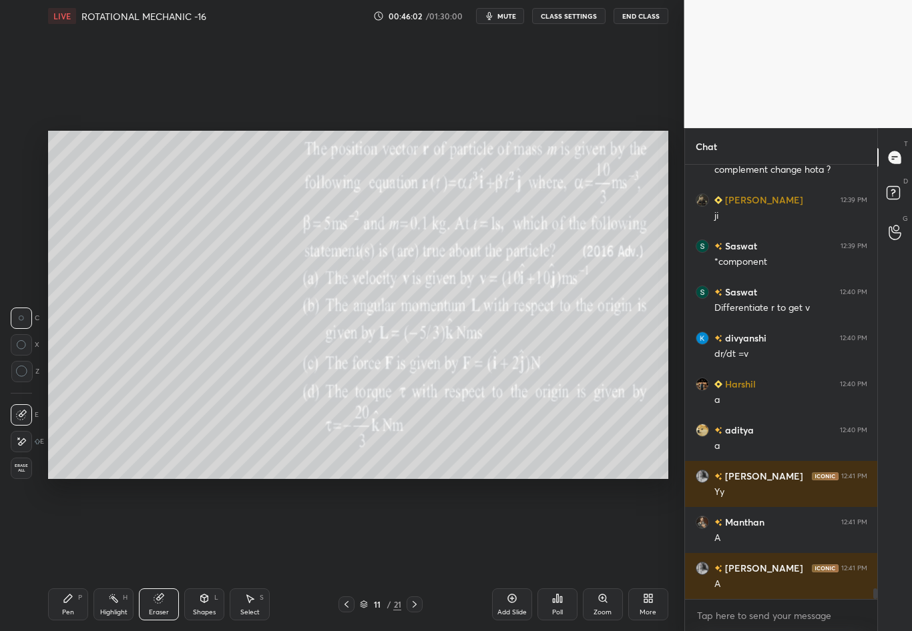
click at [67, 555] on div "Pen" at bounding box center [68, 612] width 12 height 7
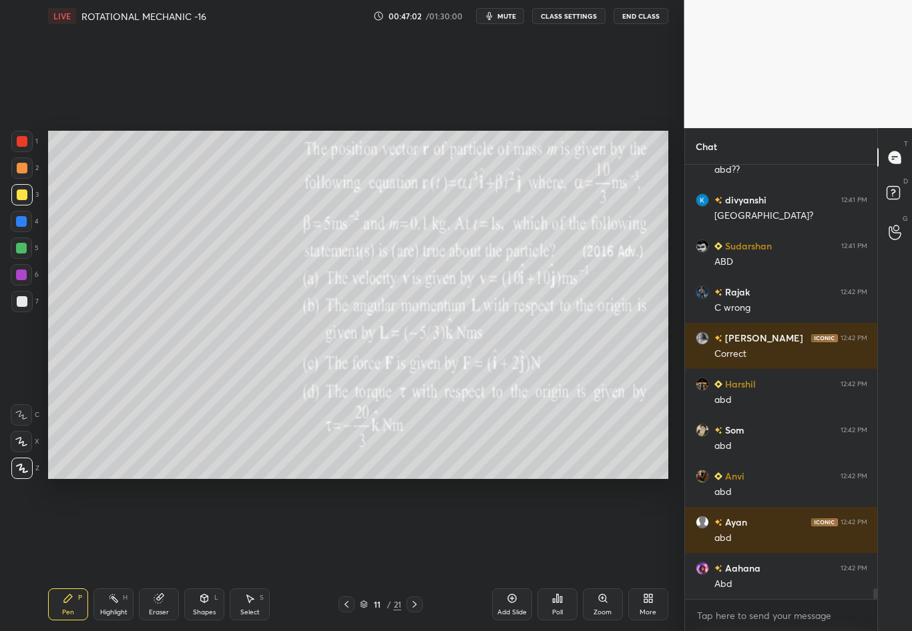
scroll to position [17222, 0]
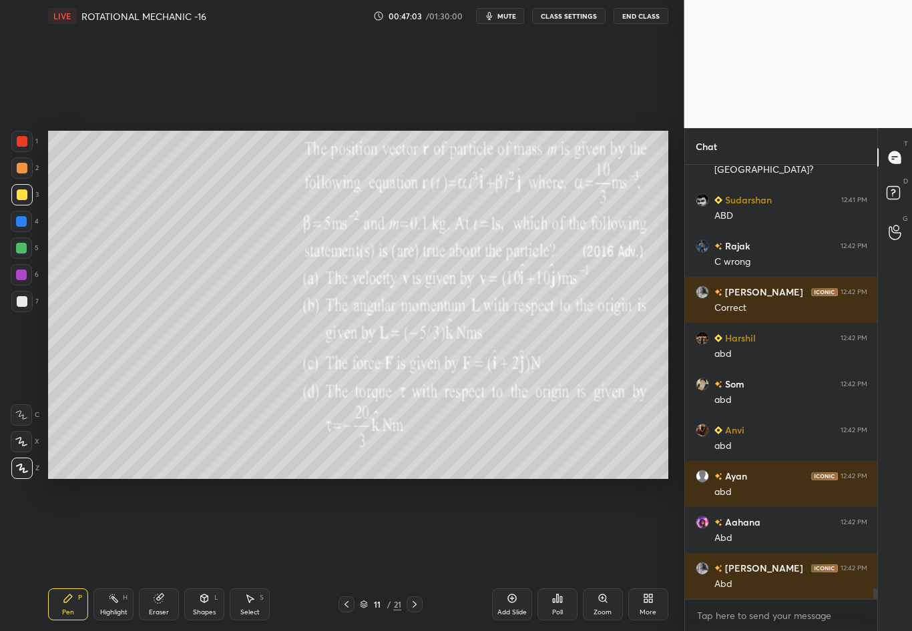
click at [22, 197] on div at bounding box center [22, 195] width 11 height 11
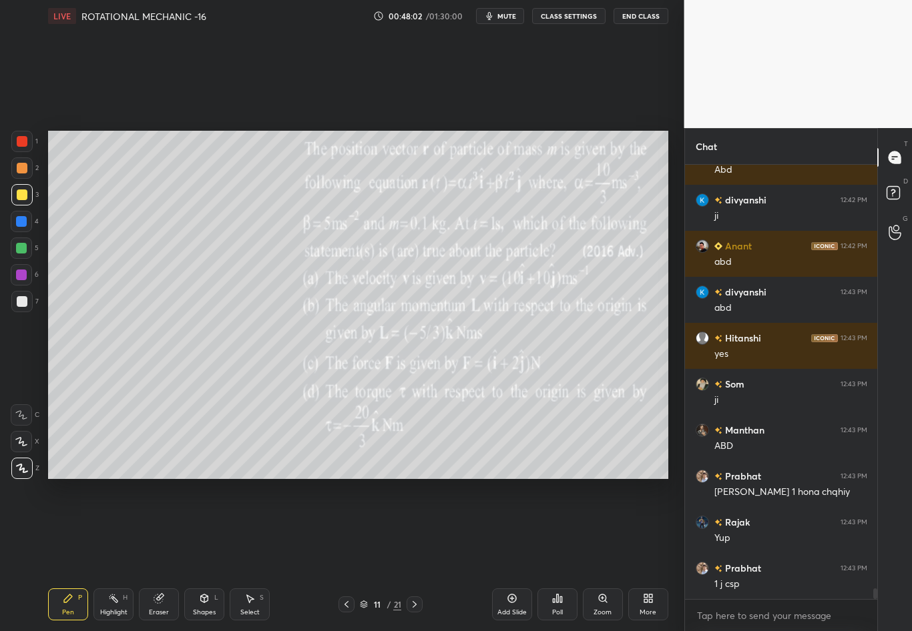
scroll to position [17775, 0]
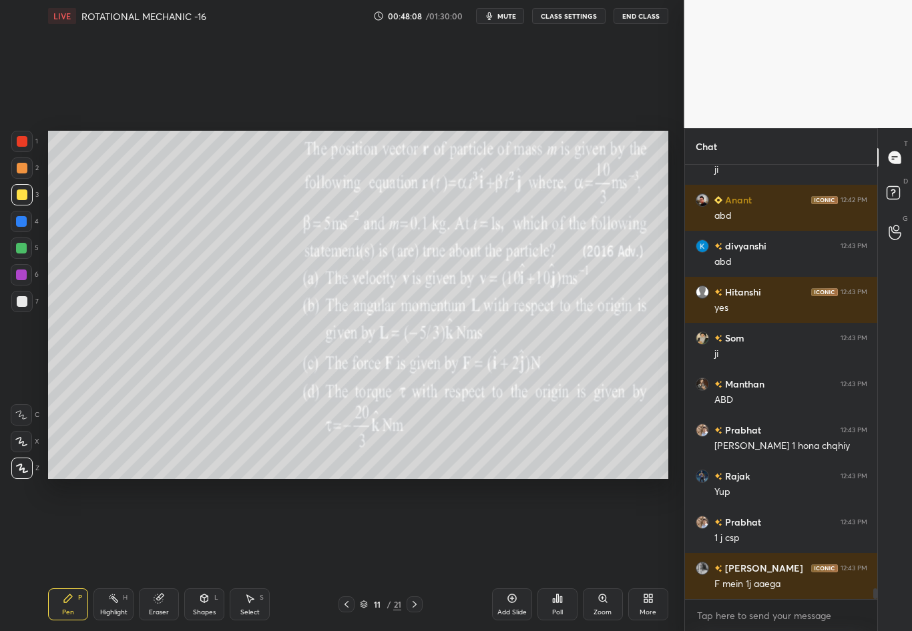
click at [171, 555] on div "Eraser" at bounding box center [159, 605] width 40 height 32
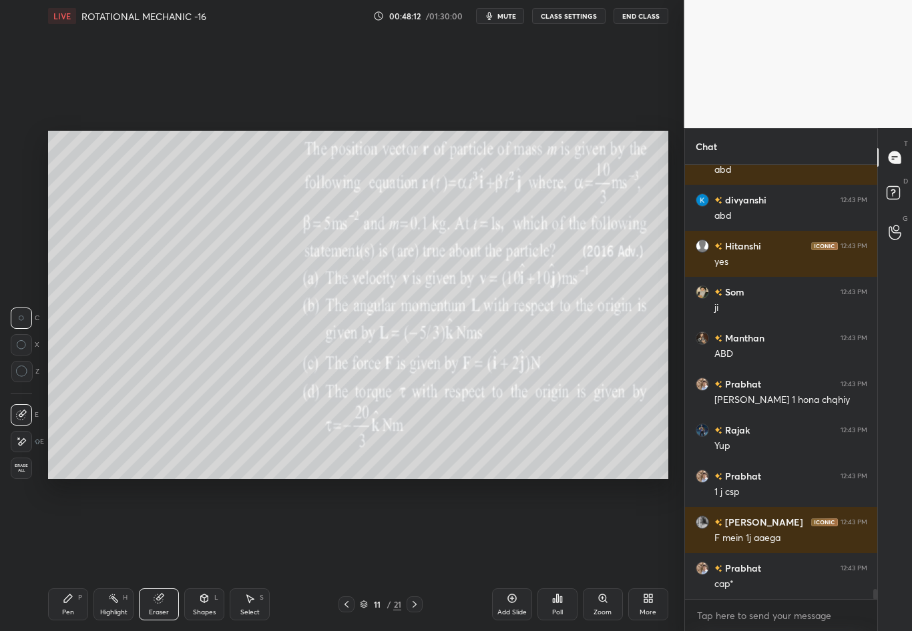
scroll to position [17867, 0]
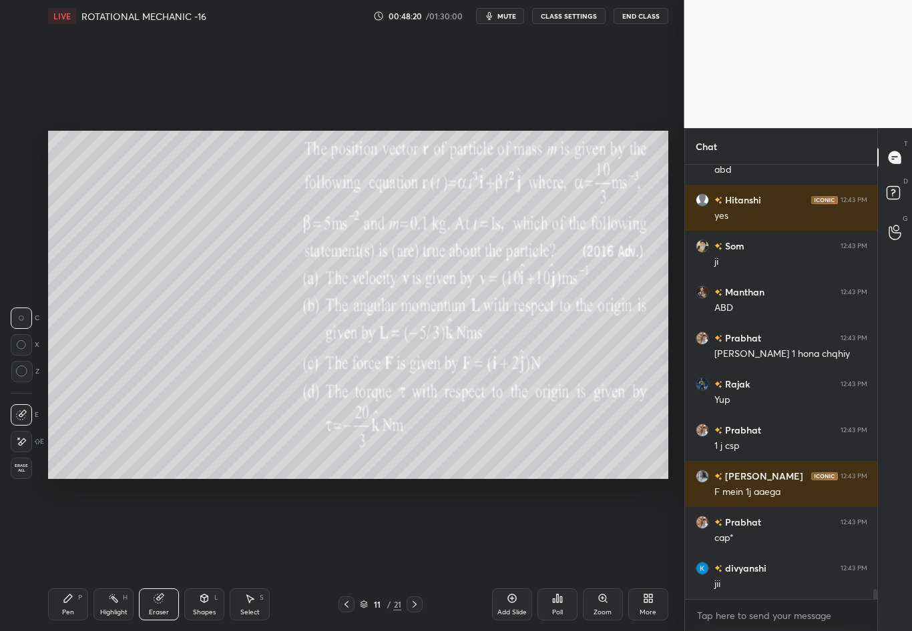
click at [63, 555] on div "Pen" at bounding box center [68, 612] width 12 height 7
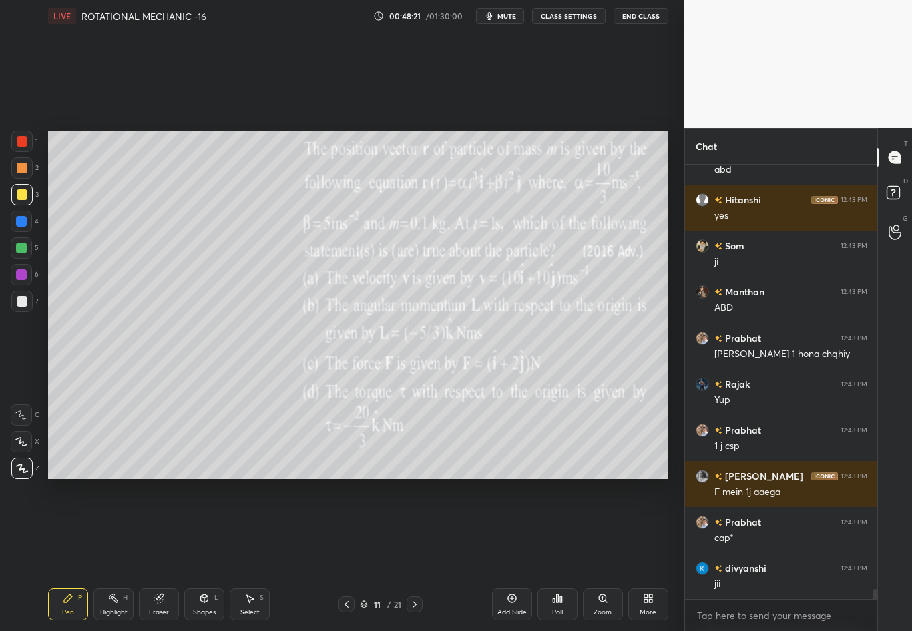
click at [23, 306] on div at bounding box center [21, 301] width 21 height 21
click at [21, 302] on div at bounding box center [22, 301] width 11 height 11
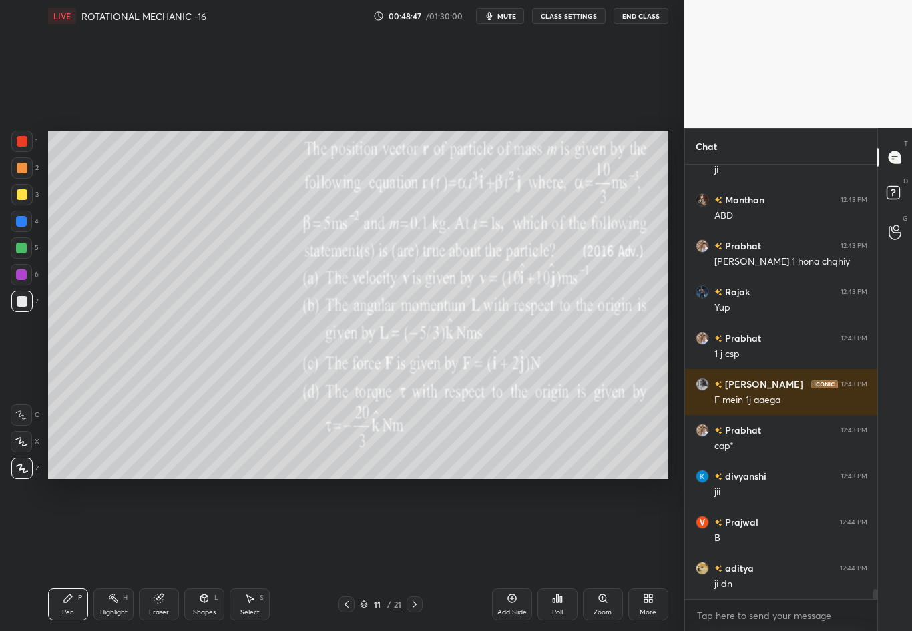
scroll to position [18005, 0]
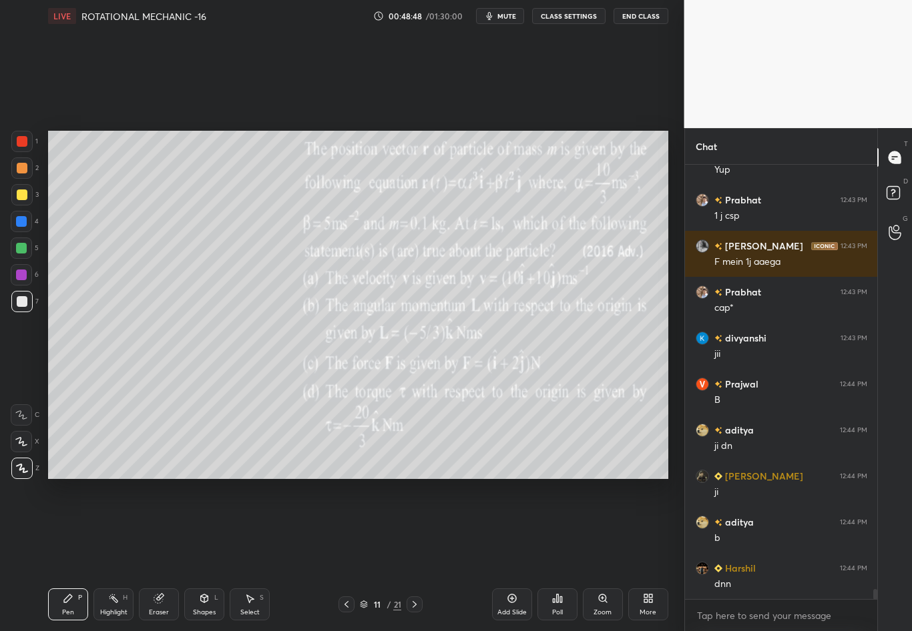
click at [25, 170] on div at bounding box center [21, 167] width 21 height 21
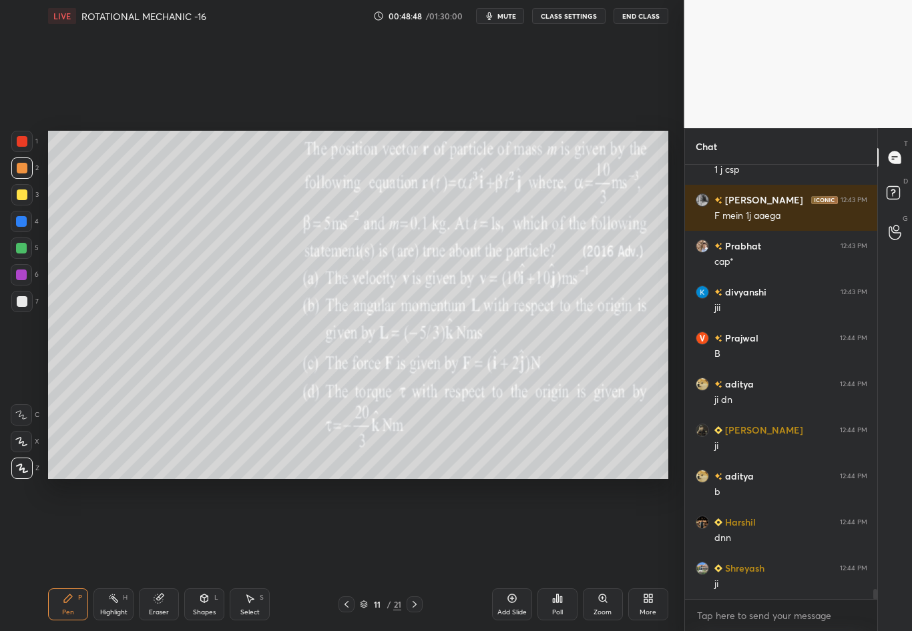
click at [25, 145] on div at bounding box center [22, 141] width 11 height 11
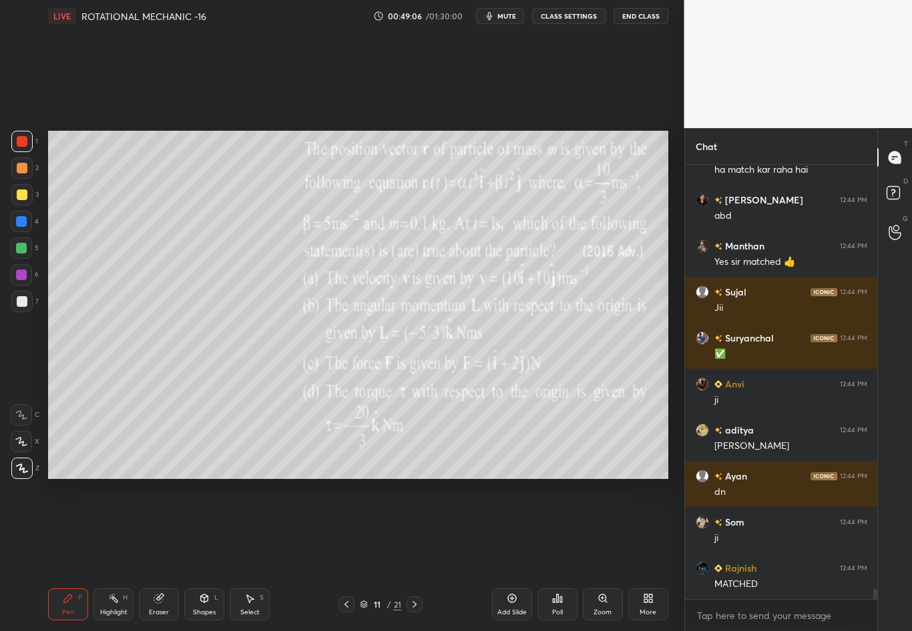
scroll to position [18742, 0]
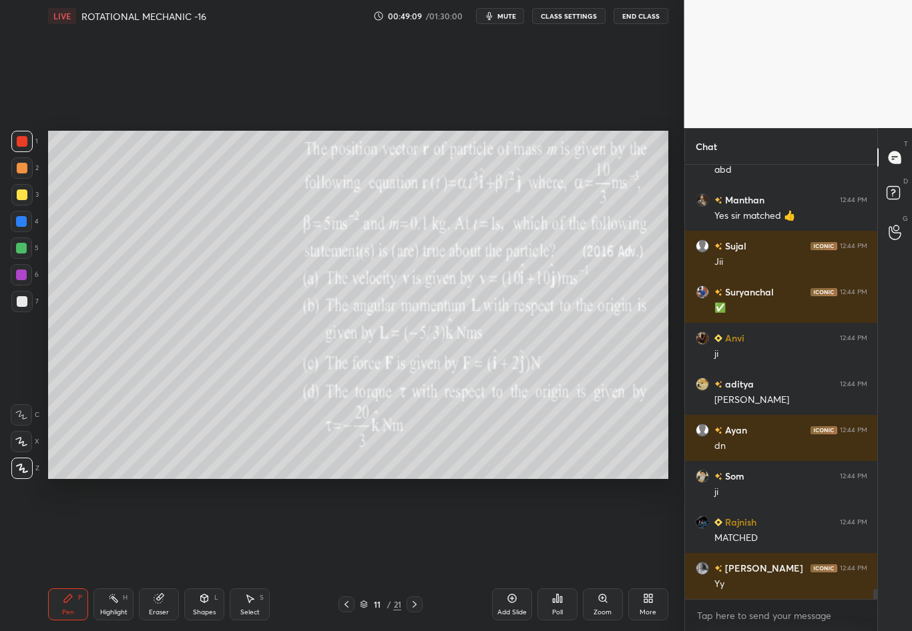
click at [417, 555] on icon at bounding box center [414, 604] width 11 height 11
click at [413, 555] on icon at bounding box center [414, 604] width 11 height 11
click at [414, 555] on icon at bounding box center [414, 604] width 11 height 11
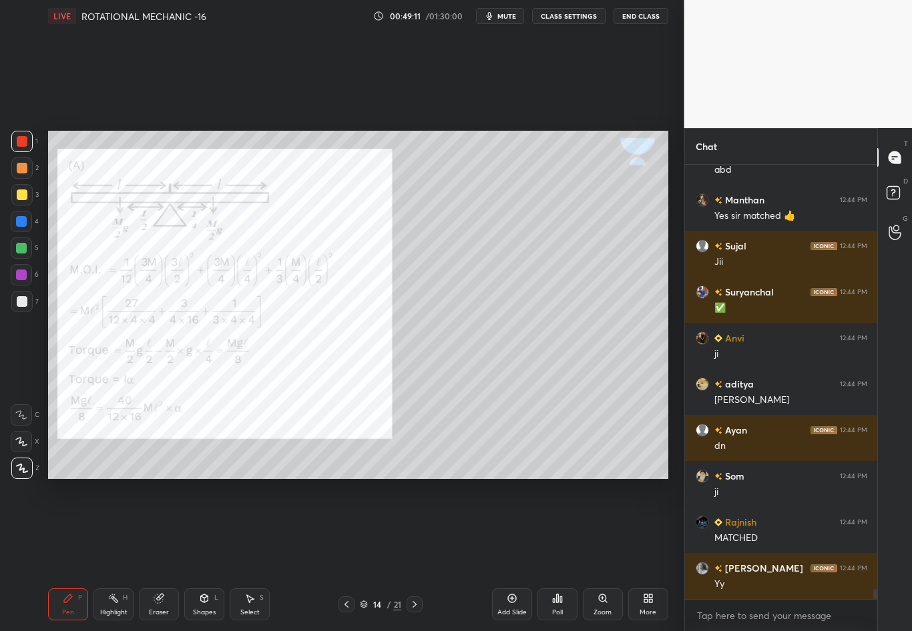
click at [347, 555] on icon at bounding box center [346, 604] width 11 height 11
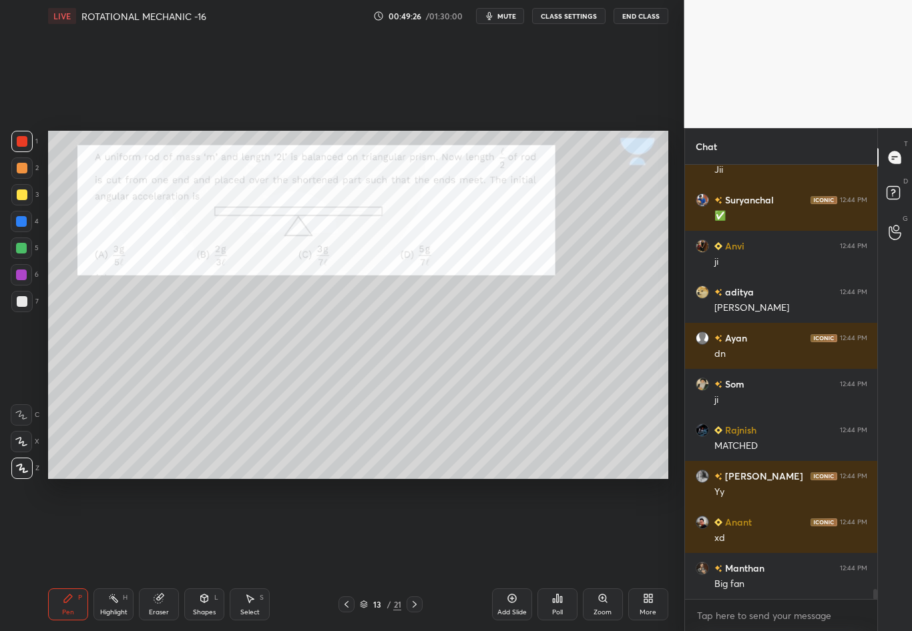
scroll to position [18880, 0]
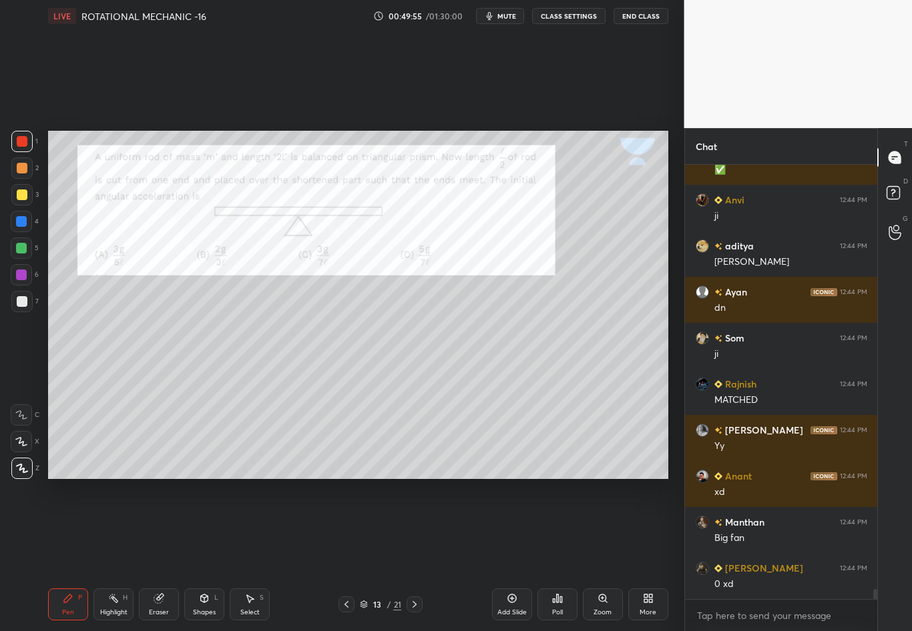
click at [25, 137] on div at bounding box center [22, 141] width 11 height 11
click at [21, 220] on div at bounding box center [21, 221] width 11 height 11
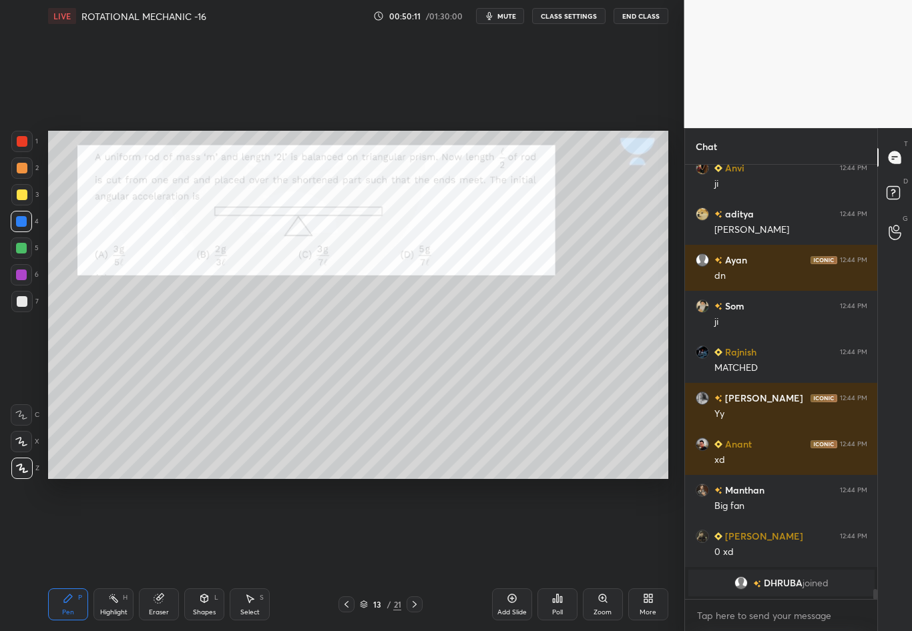
click at [161, 555] on div "Eraser" at bounding box center [159, 605] width 40 height 32
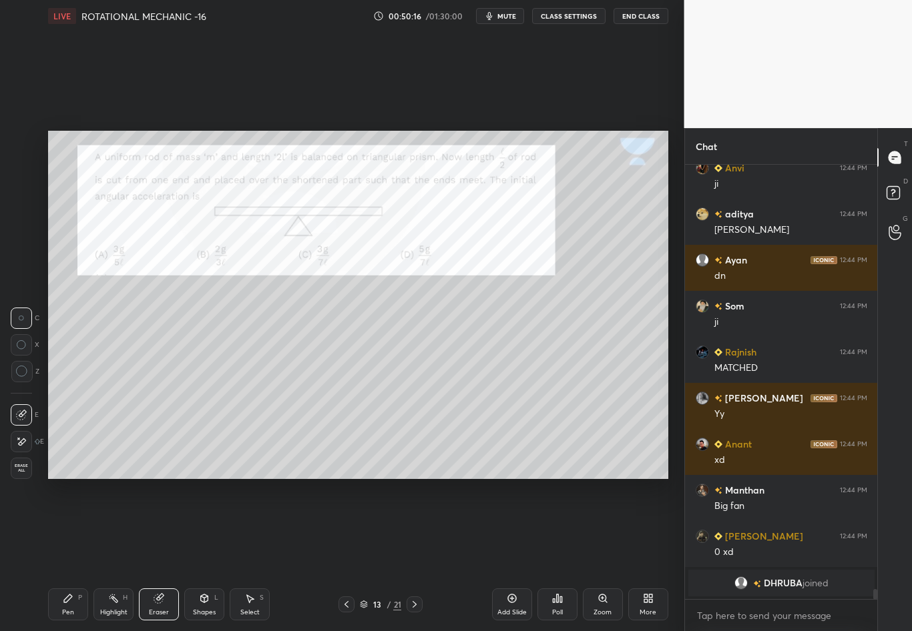
click at [76, 555] on div "Pen P" at bounding box center [68, 605] width 40 height 32
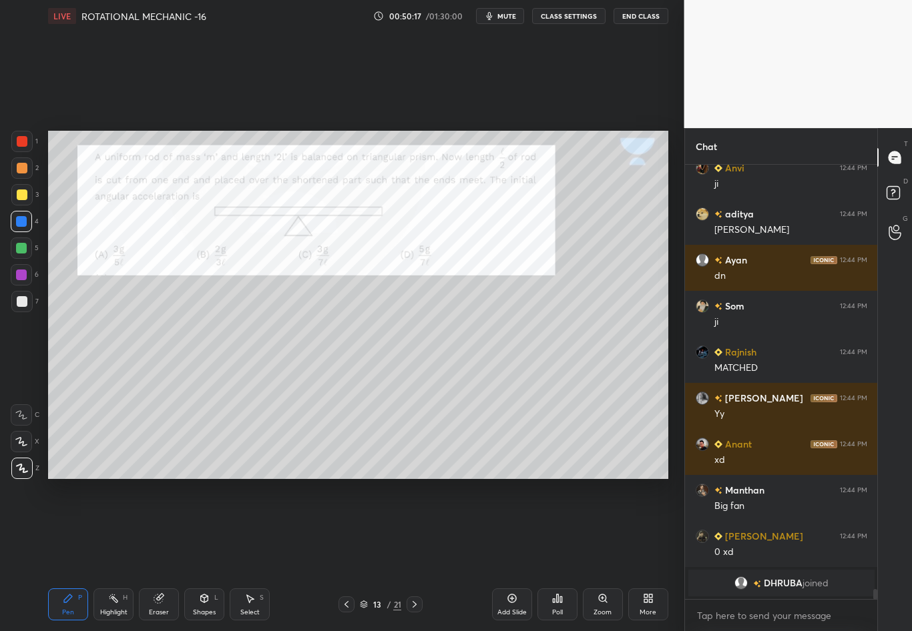
click at [25, 140] on div at bounding box center [22, 141] width 11 height 11
click at [205, 555] on div "Shapes L" at bounding box center [204, 605] width 40 height 32
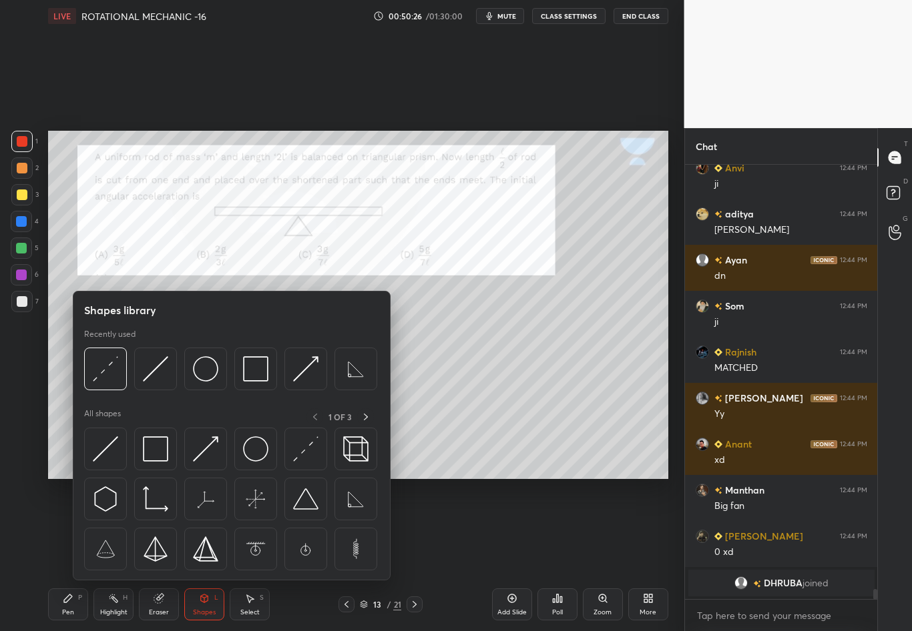
click at [17, 388] on div "1 2 3 4 5 6 7 C X Z C X Z E E Erase all H H" at bounding box center [21, 305] width 43 height 348
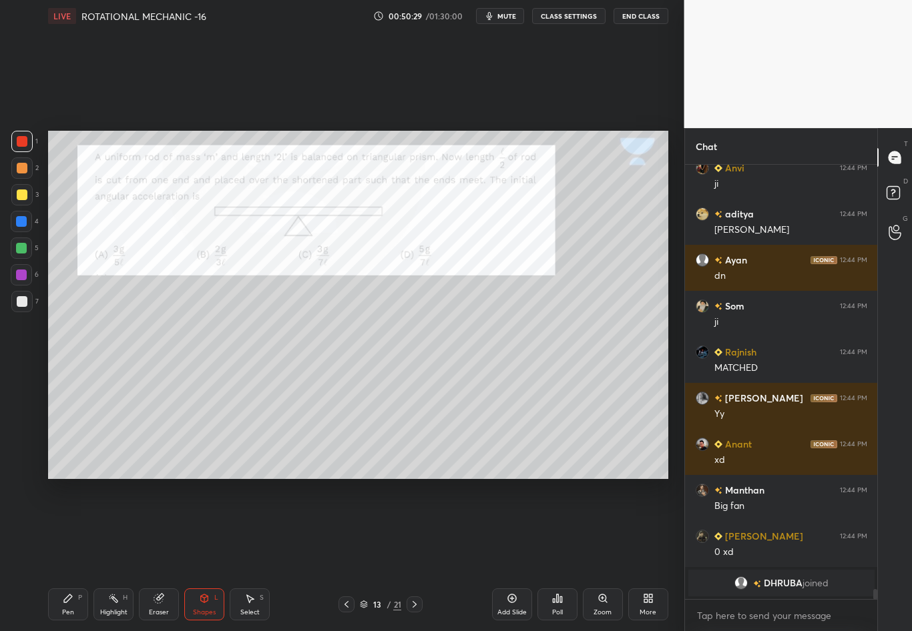
click at [206, 555] on div "Shapes L" at bounding box center [204, 605] width 40 height 32
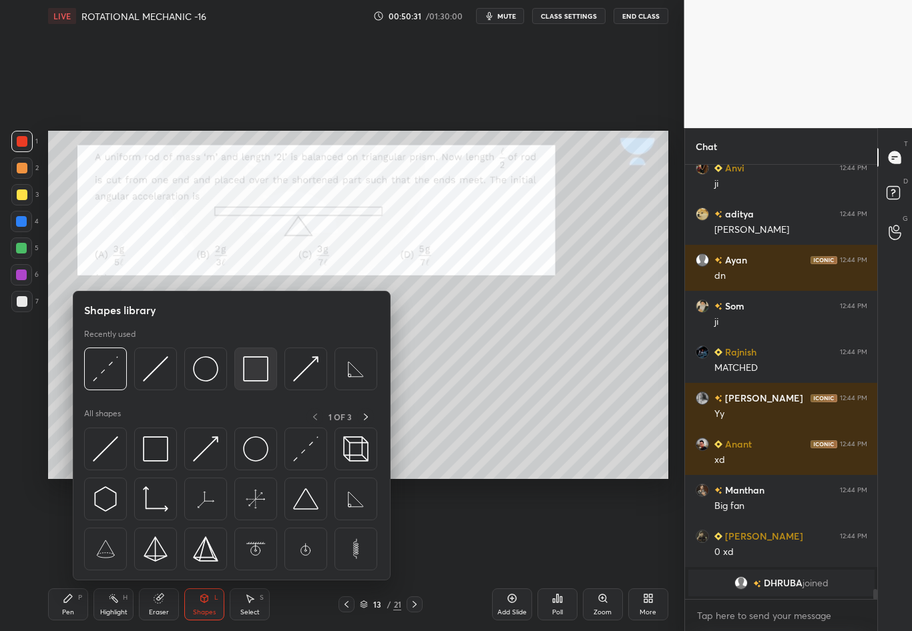
click at [253, 370] on img at bounding box center [255, 368] width 25 height 25
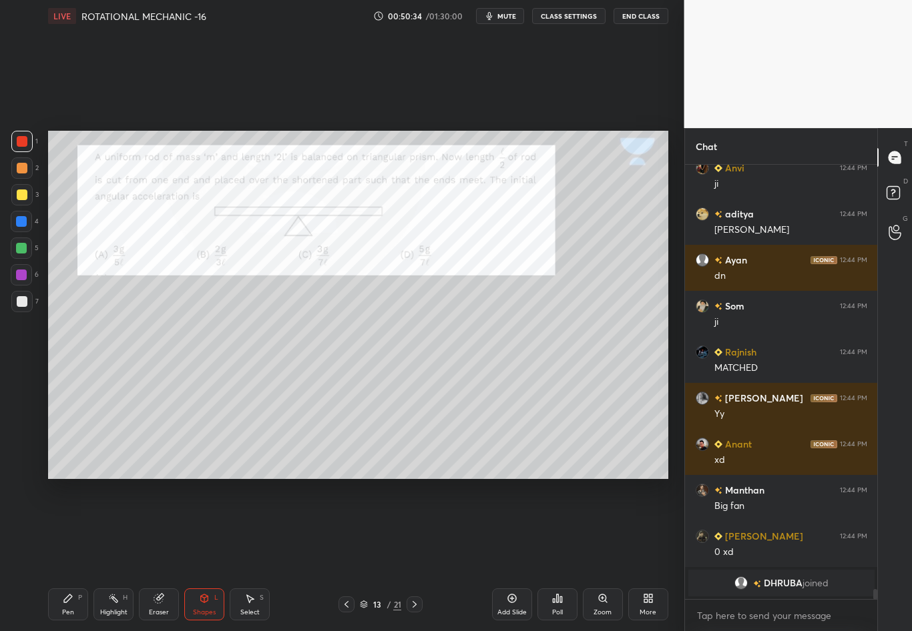
click at [73, 555] on div "Pen" at bounding box center [68, 612] width 12 height 7
click at [22, 302] on div at bounding box center [22, 301] width 11 height 11
click at [159, 555] on icon at bounding box center [158, 599] width 9 height 9
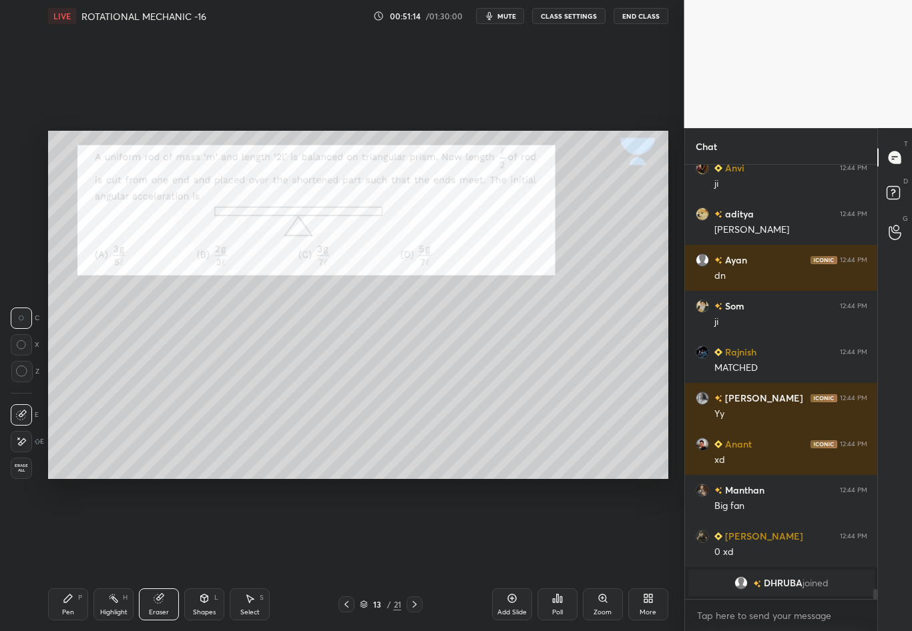
click at [61, 555] on div "Pen P" at bounding box center [68, 605] width 40 height 32
click at [21, 201] on div at bounding box center [21, 194] width 21 height 21
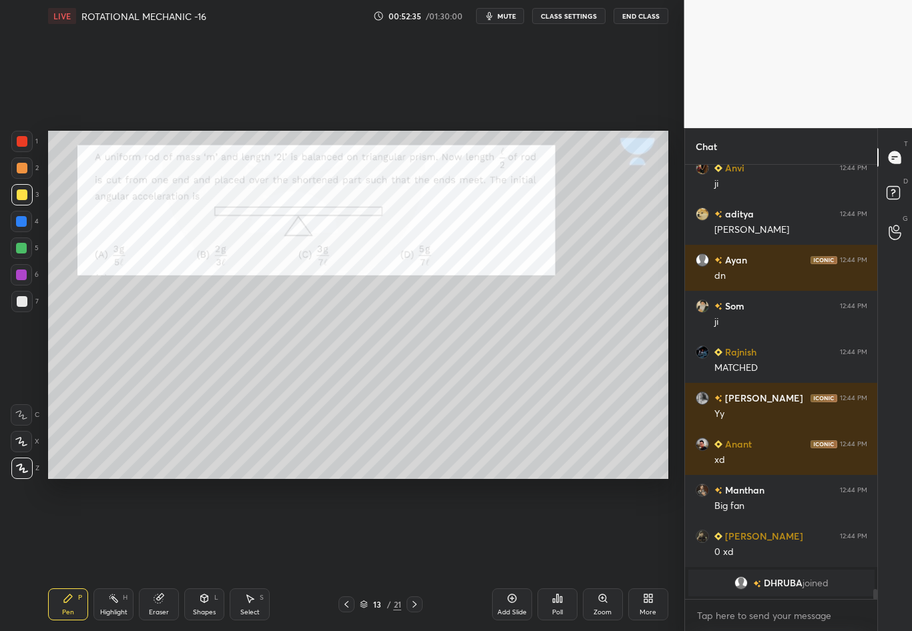
click at [20, 221] on div at bounding box center [21, 221] width 11 height 11
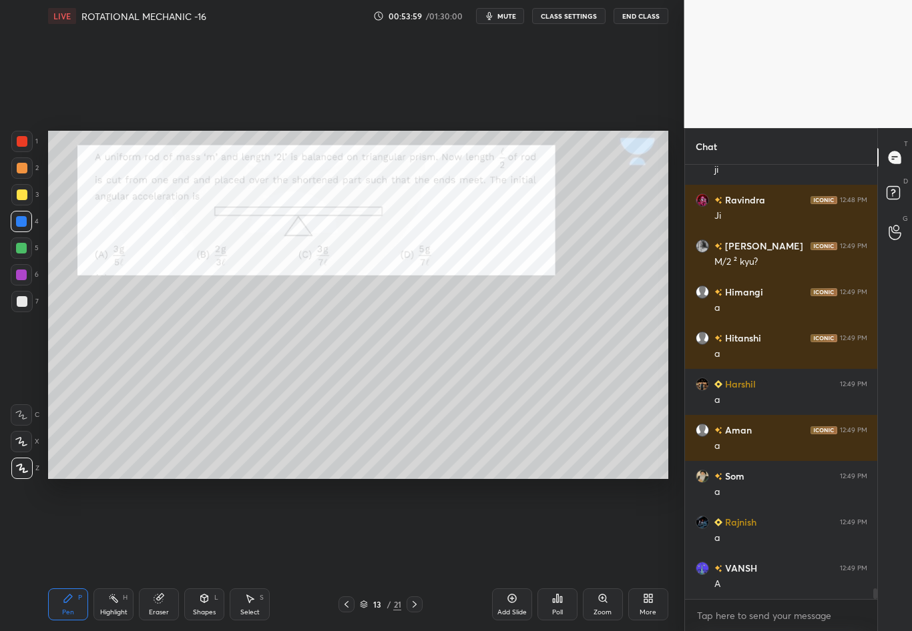
scroll to position [17812, 0]
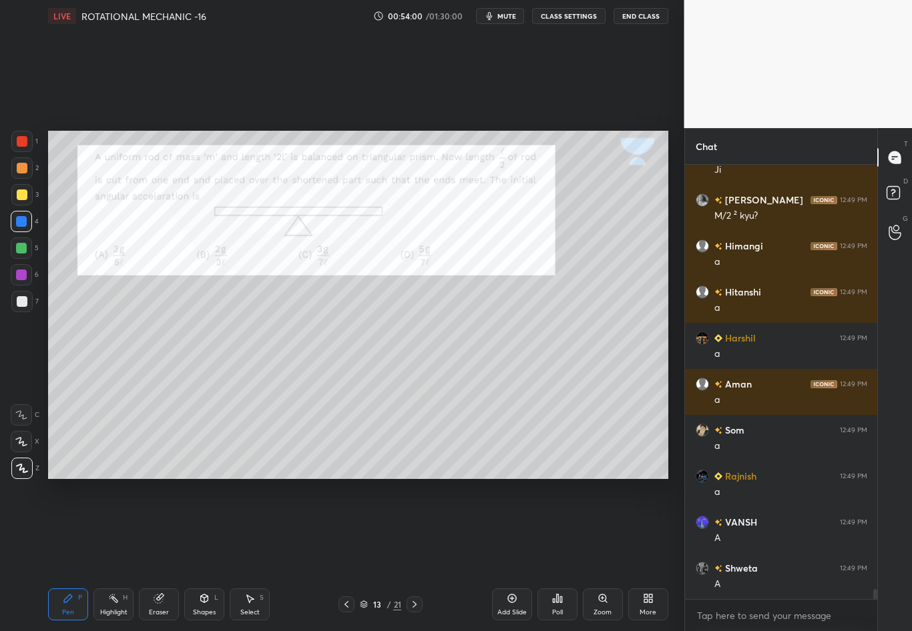
click at [24, 140] on div at bounding box center [22, 141] width 11 height 11
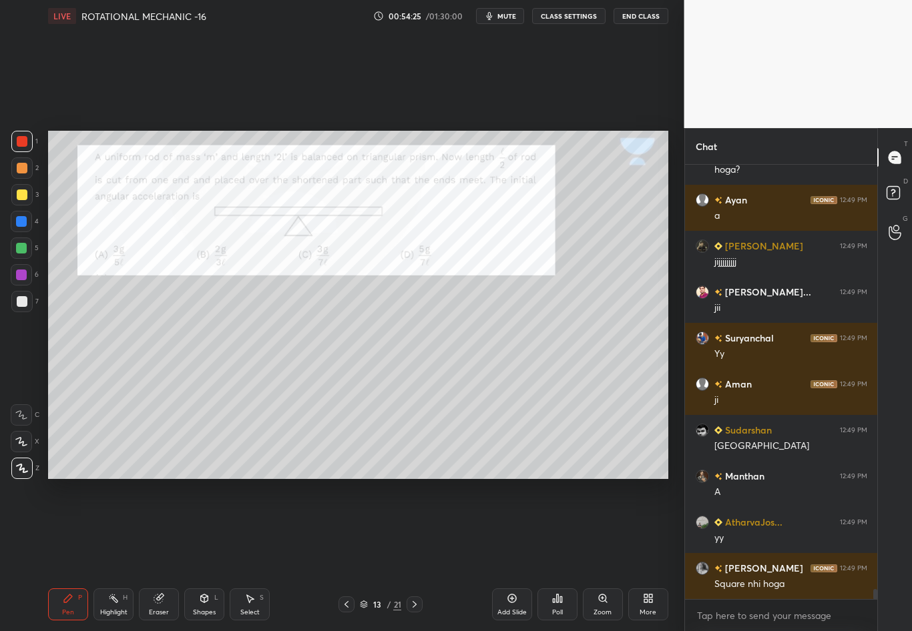
scroll to position [18377, 0]
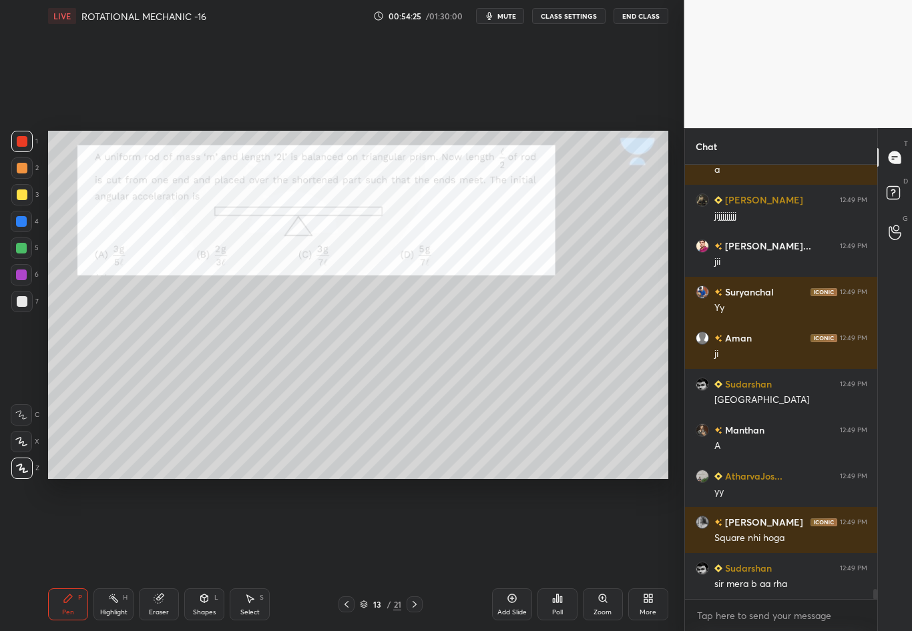
click at [164, 555] on div "Eraser" at bounding box center [159, 605] width 40 height 32
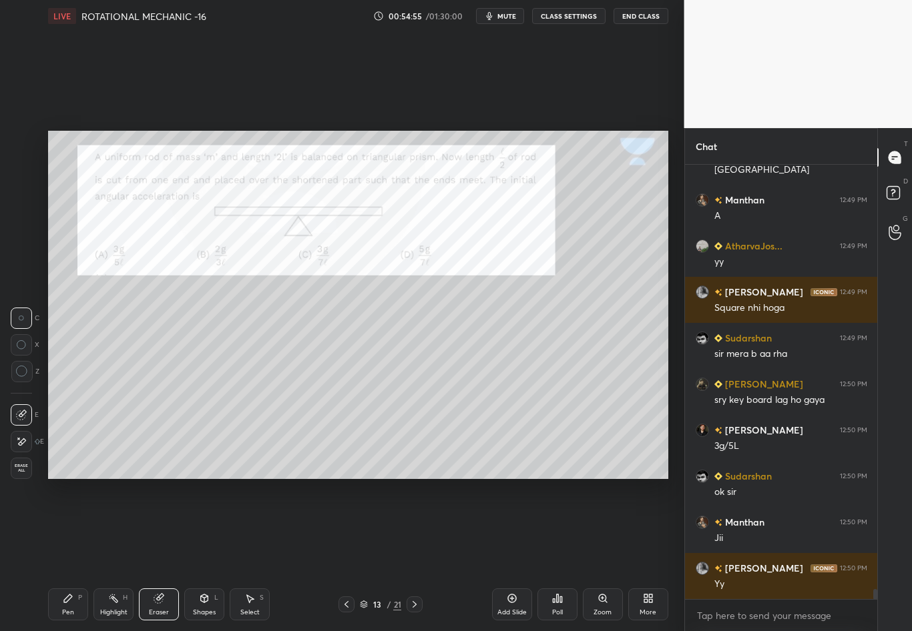
scroll to position [18653, 0]
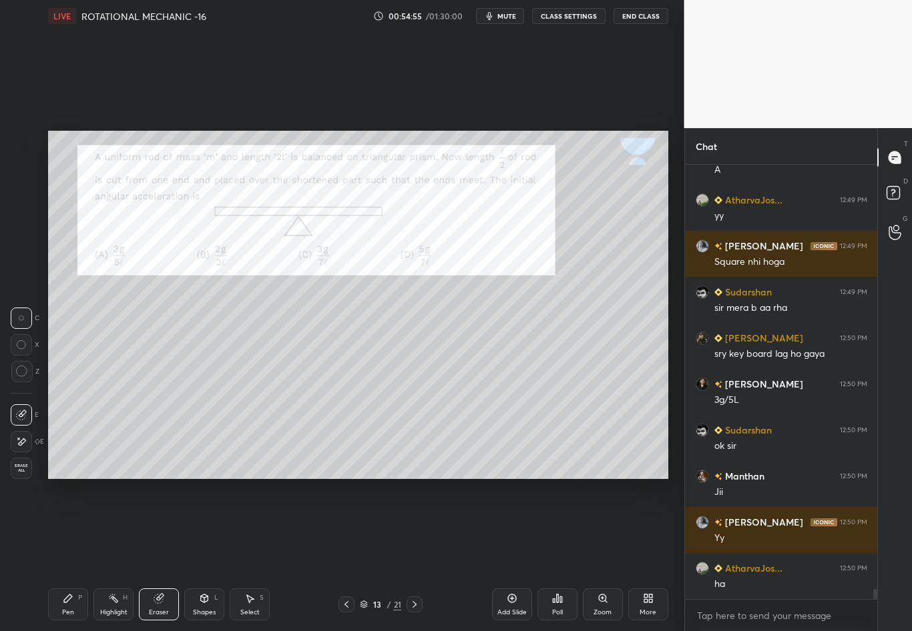
click at [412, 555] on icon at bounding box center [414, 604] width 11 height 11
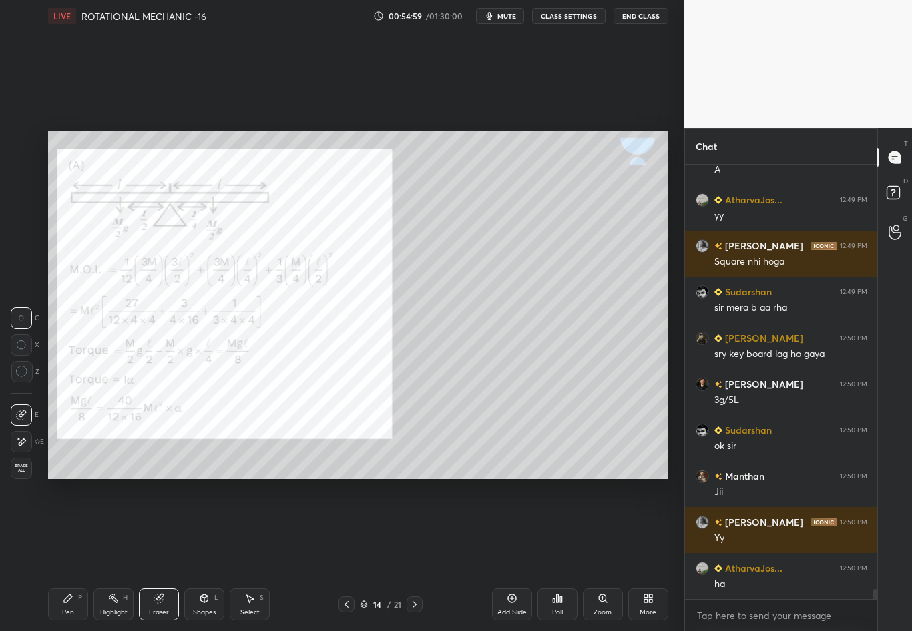
click at [65, 555] on div "Pen" at bounding box center [68, 612] width 12 height 7
click at [105, 555] on div "Highlight" at bounding box center [113, 612] width 27 height 7
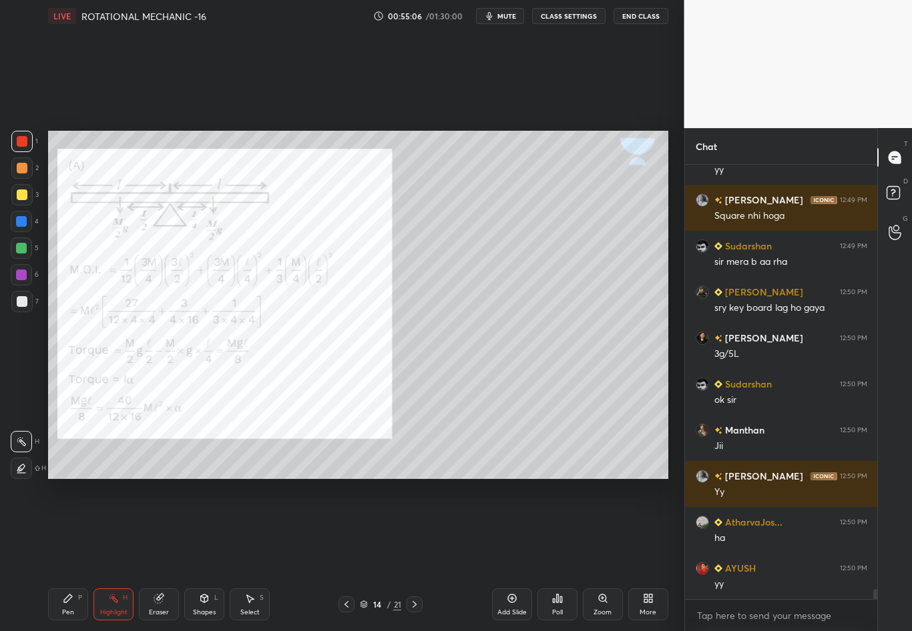
scroll to position [18745, 0]
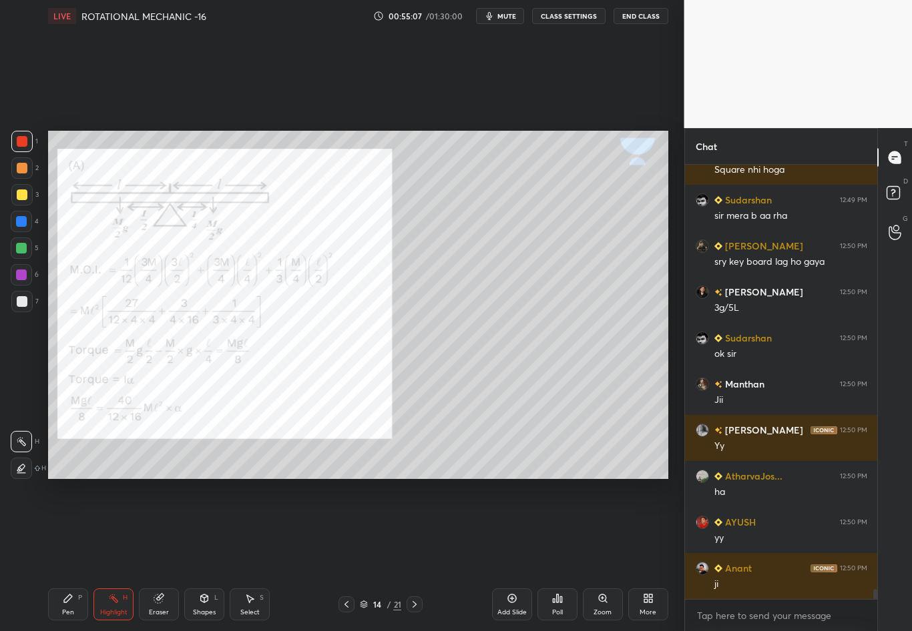
click at [21, 316] on div "1 2 3 4 5 6 7 C X Z C X Z E E Erase all H H LIVE ROTATIONAL MECHANIC -16 00:55:…" at bounding box center [336, 315] width 673 height 631
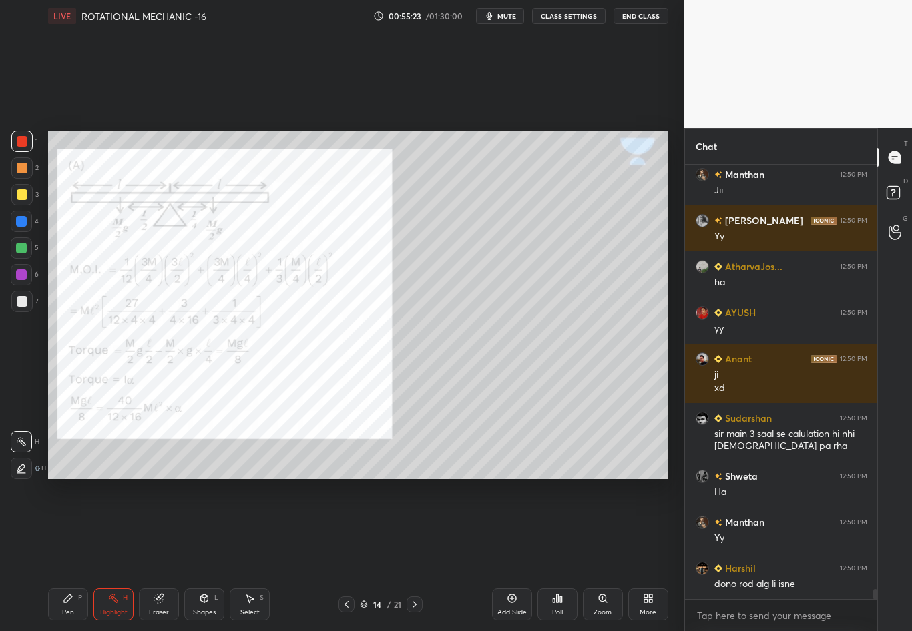
scroll to position [19000, 0]
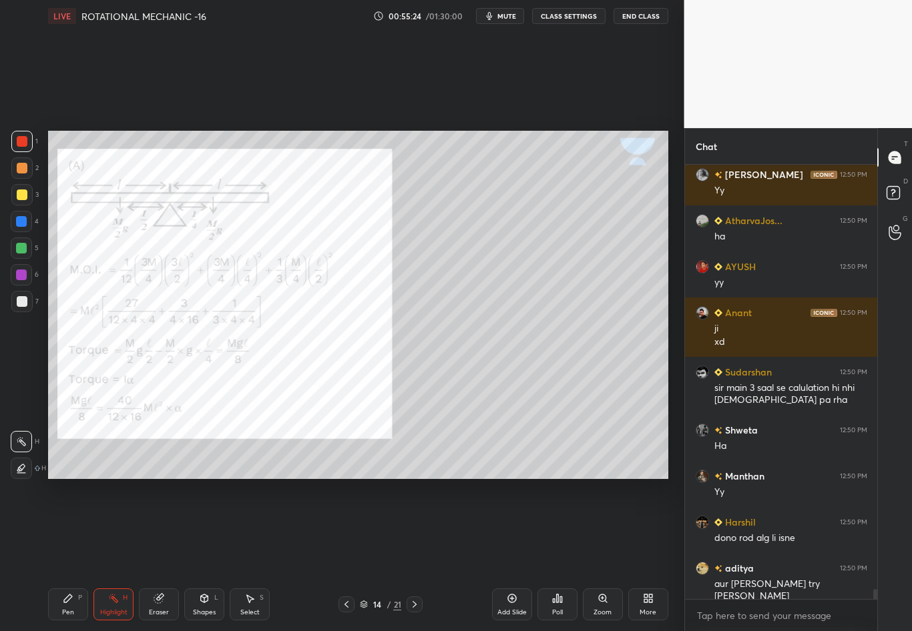
click at [255, 481] on div "Setting up your live class Poll for secs No correct answer Start poll" at bounding box center [358, 305] width 631 height 546
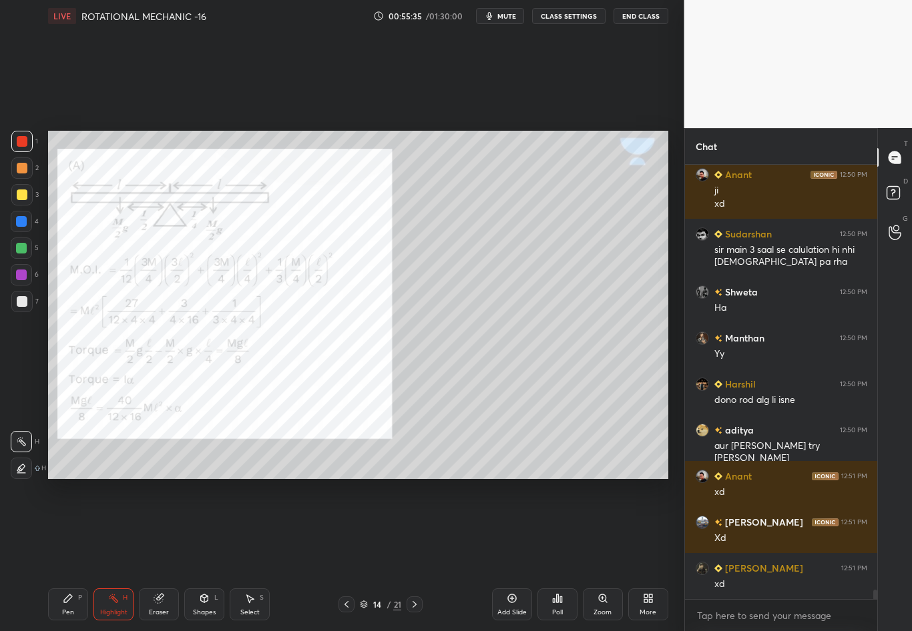
scroll to position [19185, 0]
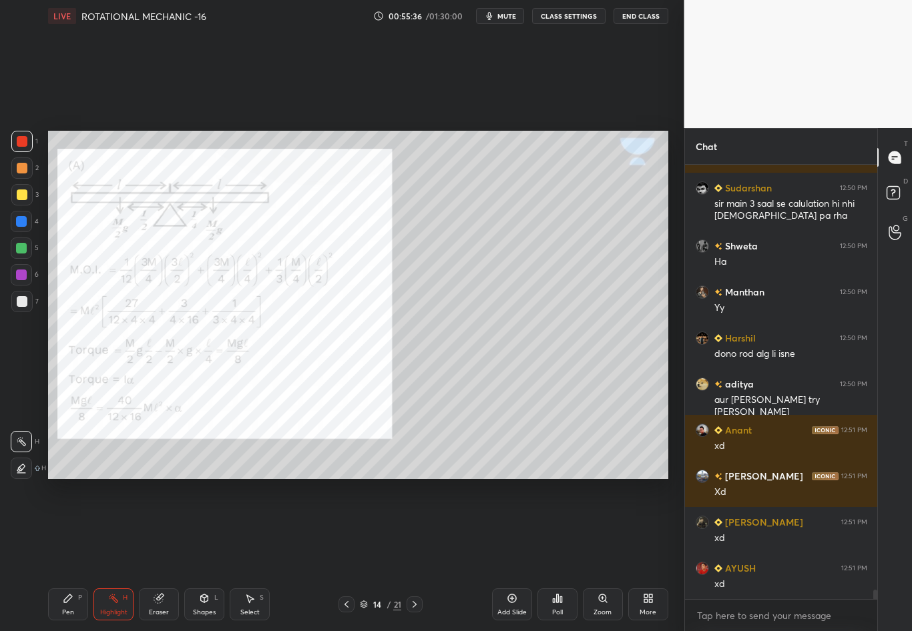
click at [29, 284] on div "1 2 3 4 5 6 7 C X Z C X Z E E Erase all H H LIVE ROTATIONAL MECHANIC -16 00:55:…" at bounding box center [336, 315] width 673 height 631
click at [342, 555] on icon at bounding box center [346, 604] width 11 height 11
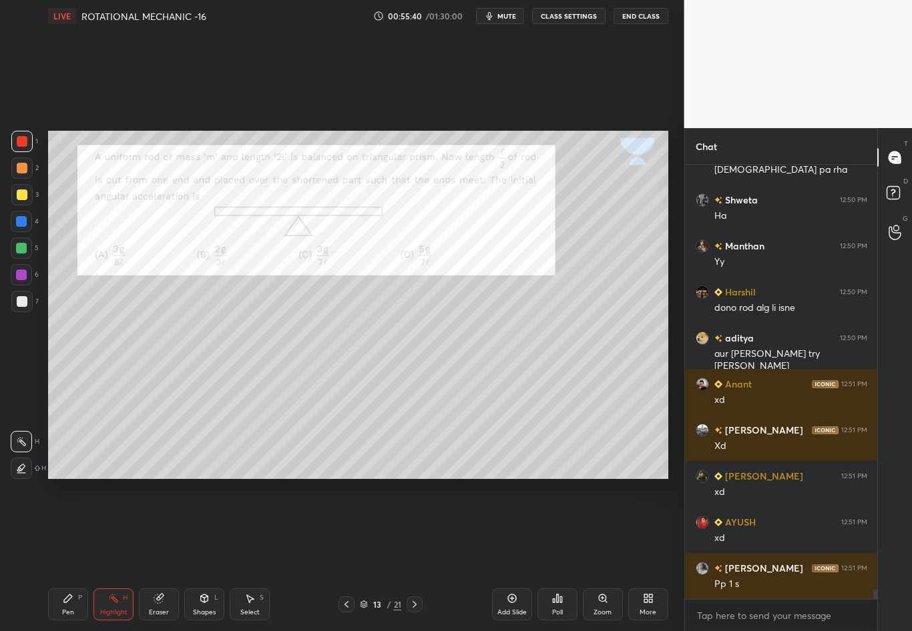
click at [415, 555] on icon at bounding box center [414, 604] width 11 height 11
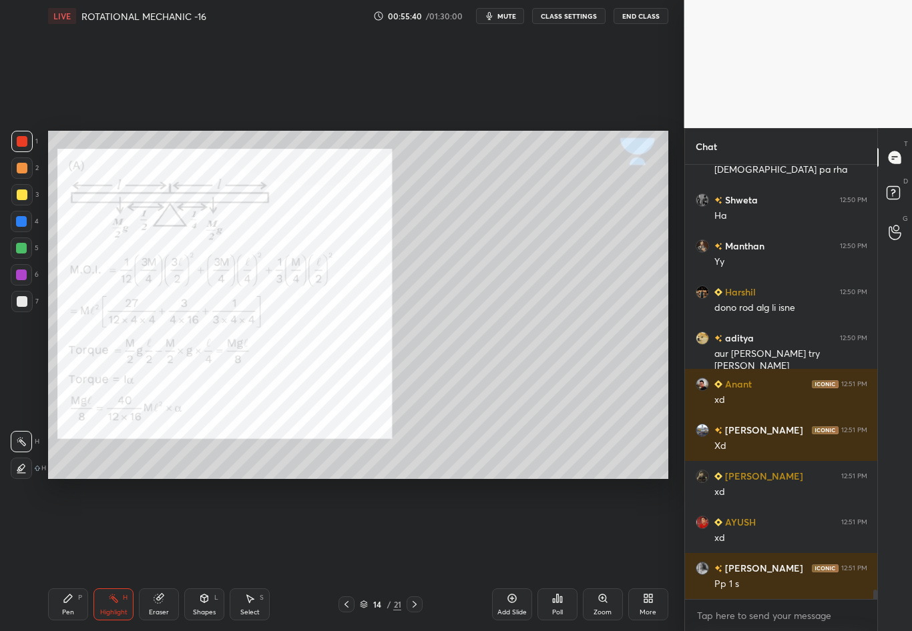
click at [412, 555] on icon at bounding box center [414, 604] width 11 height 11
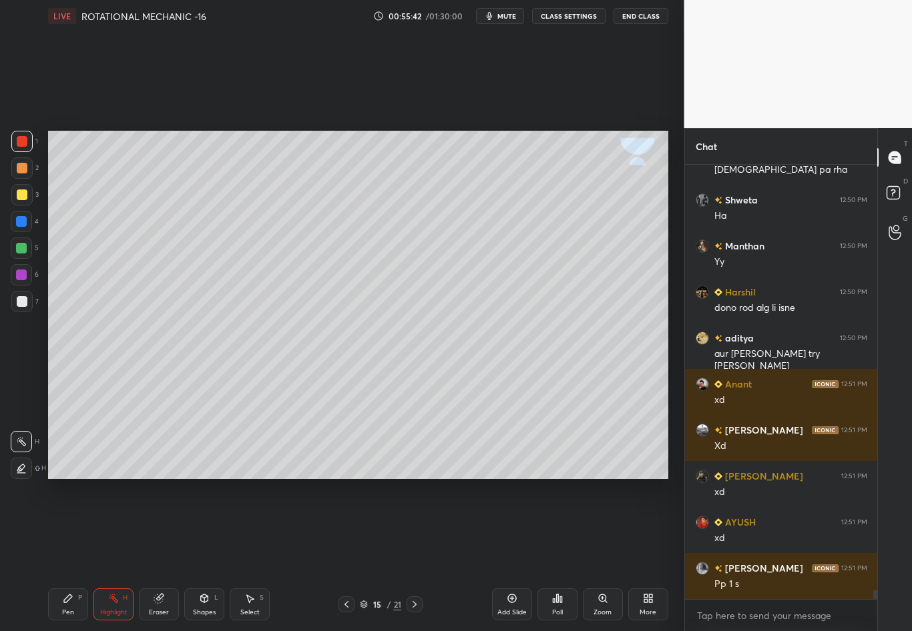
click at [413, 555] on icon at bounding box center [414, 604] width 11 height 11
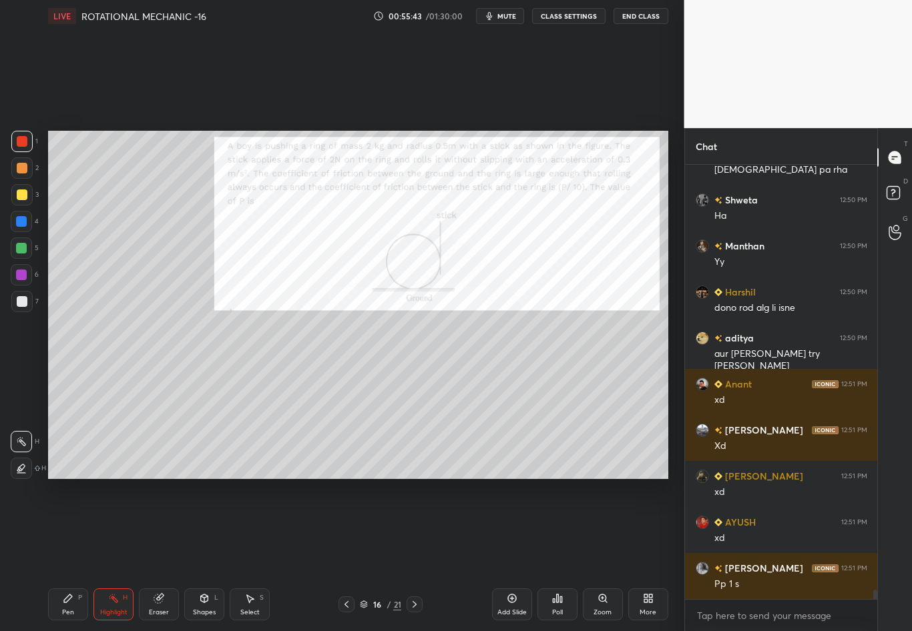
scroll to position [19277, 0]
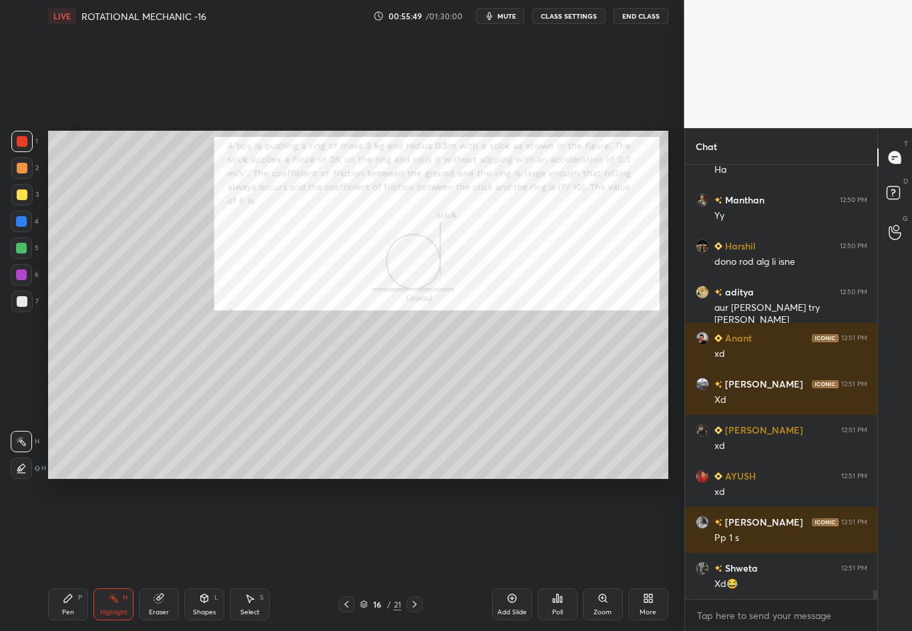
click at [343, 555] on icon at bounding box center [346, 604] width 11 height 11
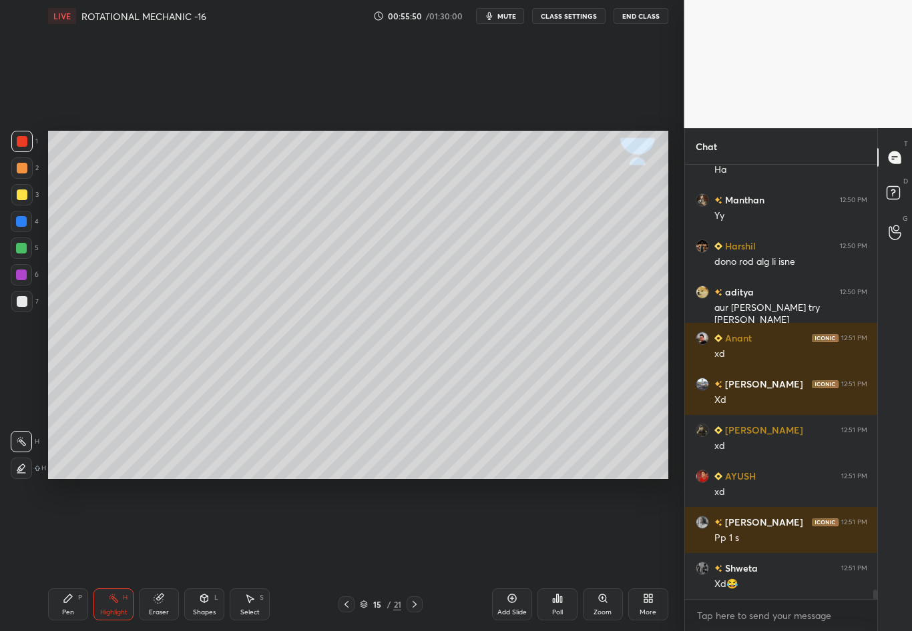
click at [345, 555] on icon at bounding box center [346, 604] width 11 height 11
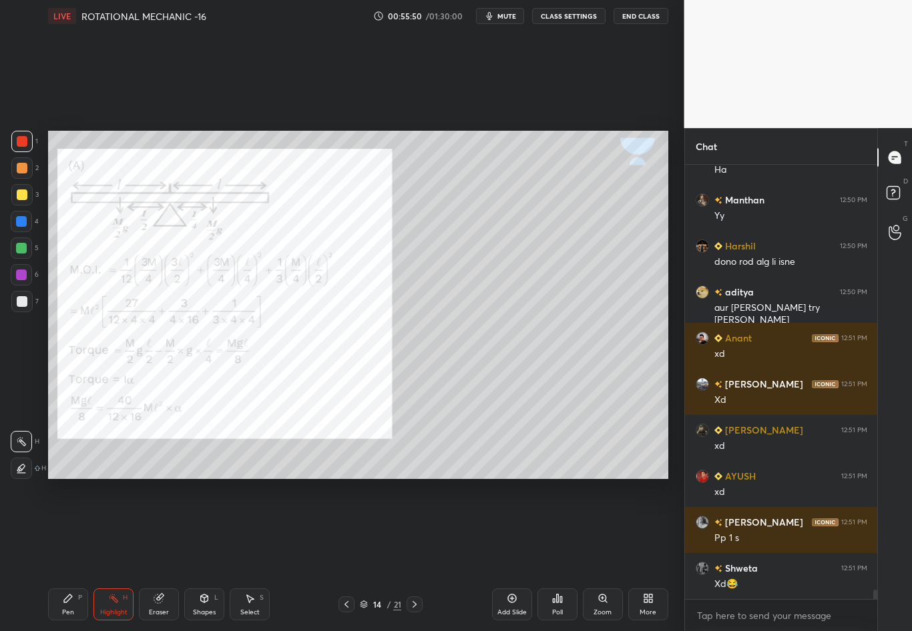
click at [345, 555] on icon at bounding box center [346, 604] width 11 height 11
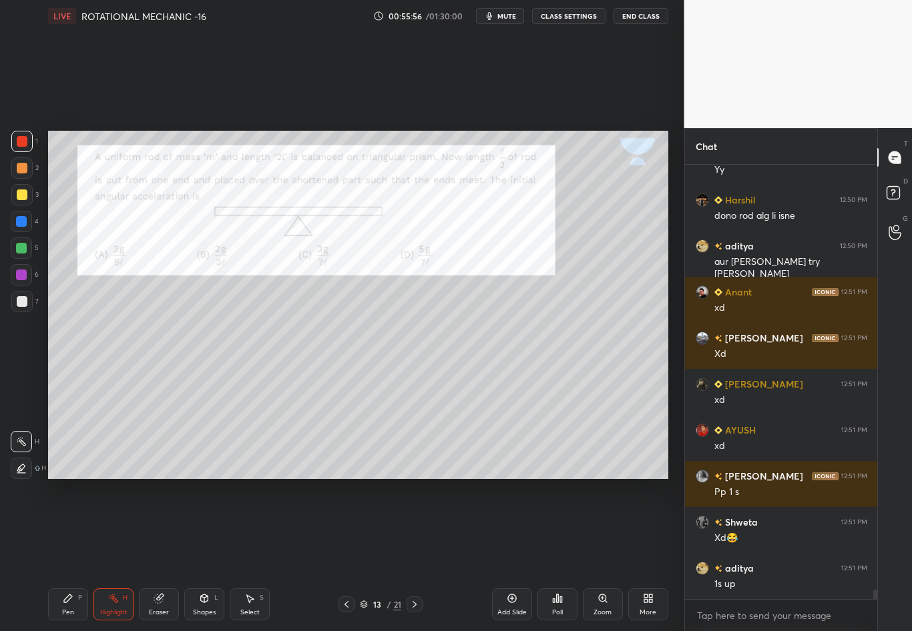
scroll to position [19369, 0]
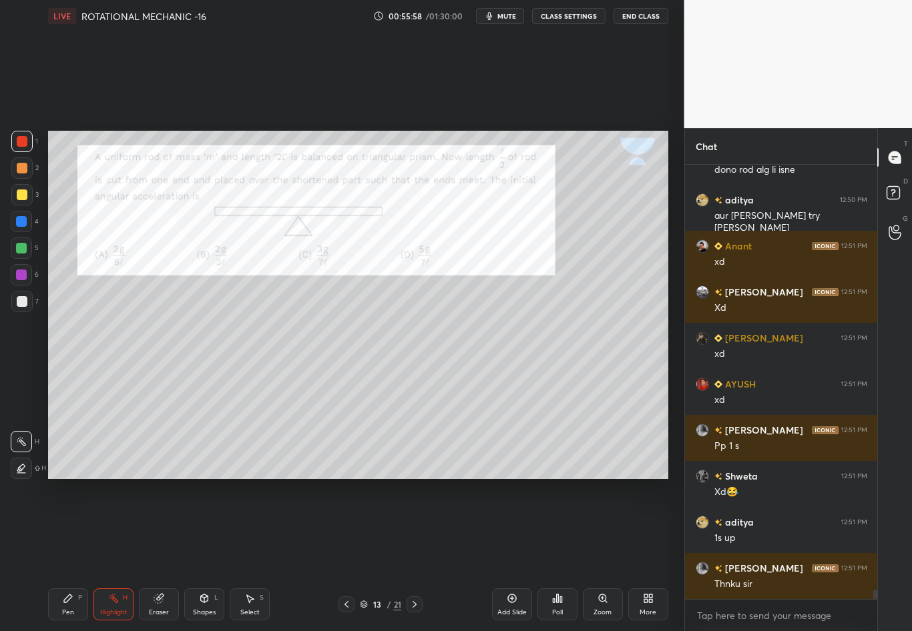
click at [414, 555] on icon at bounding box center [414, 604] width 4 height 7
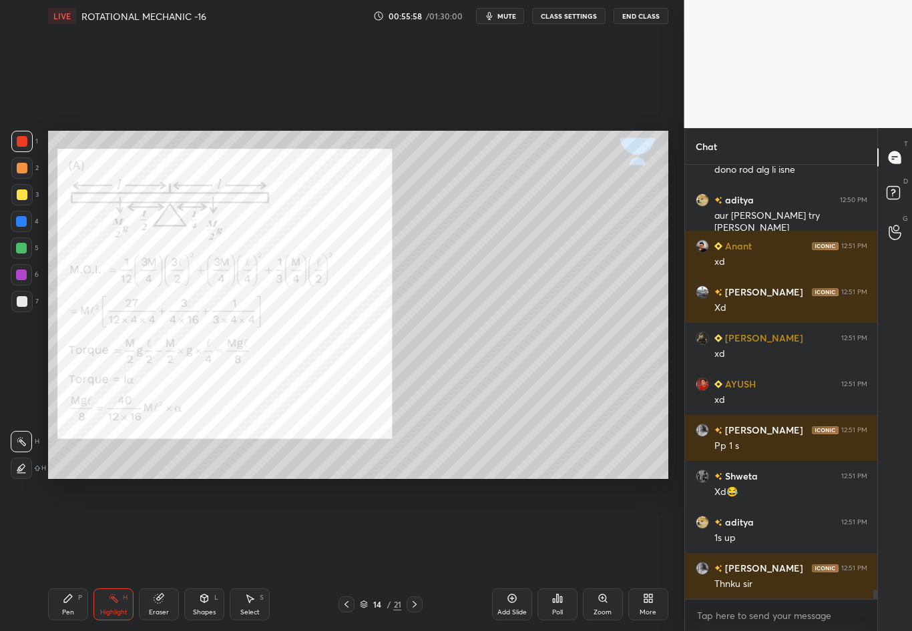
scroll to position [19415, 0]
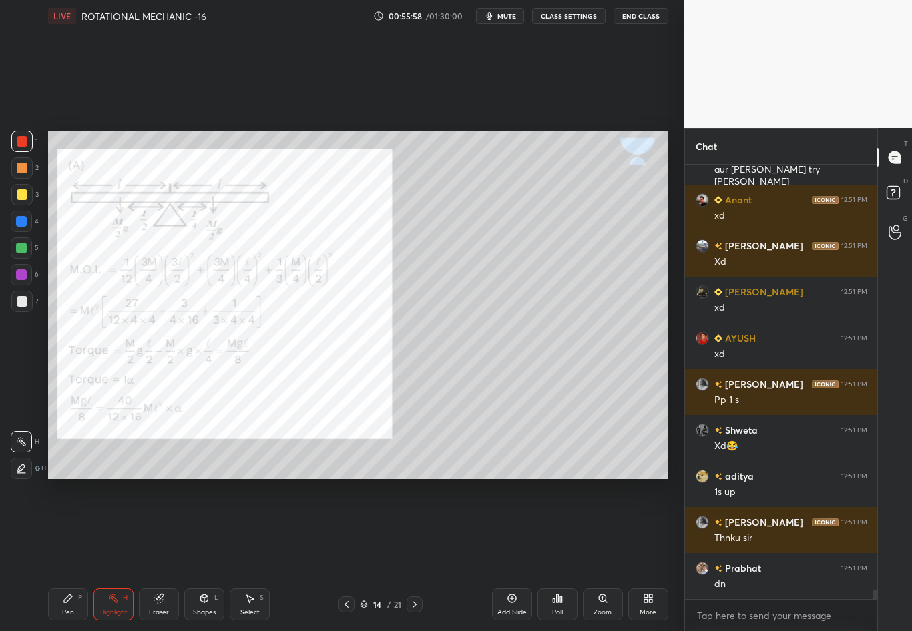
click at [414, 555] on icon at bounding box center [414, 604] width 11 height 11
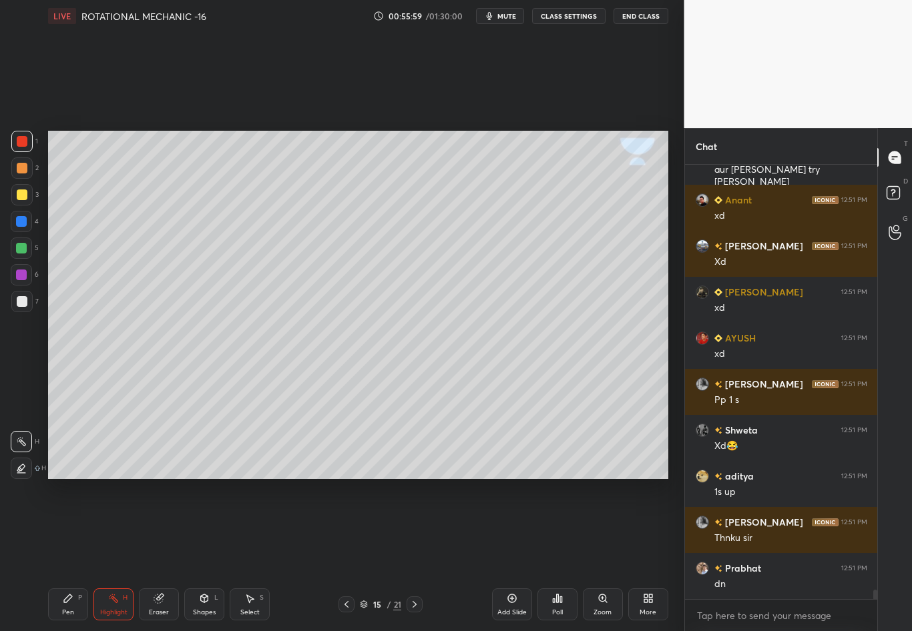
click at [416, 555] on icon at bounding box center [414, 604] width 11 height 11
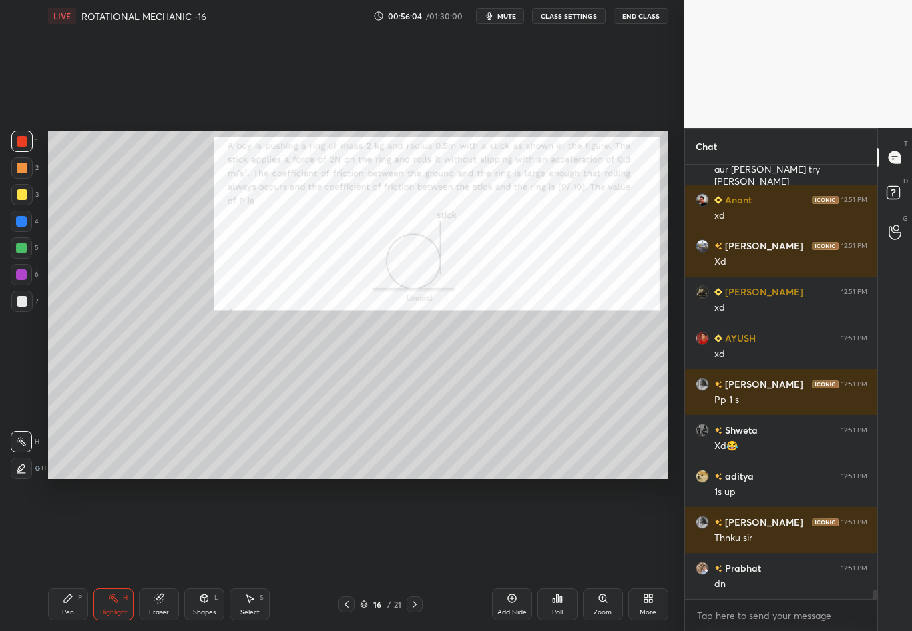
click at [27, 302] on div at bounding box center [22, 301] width 11 height 11
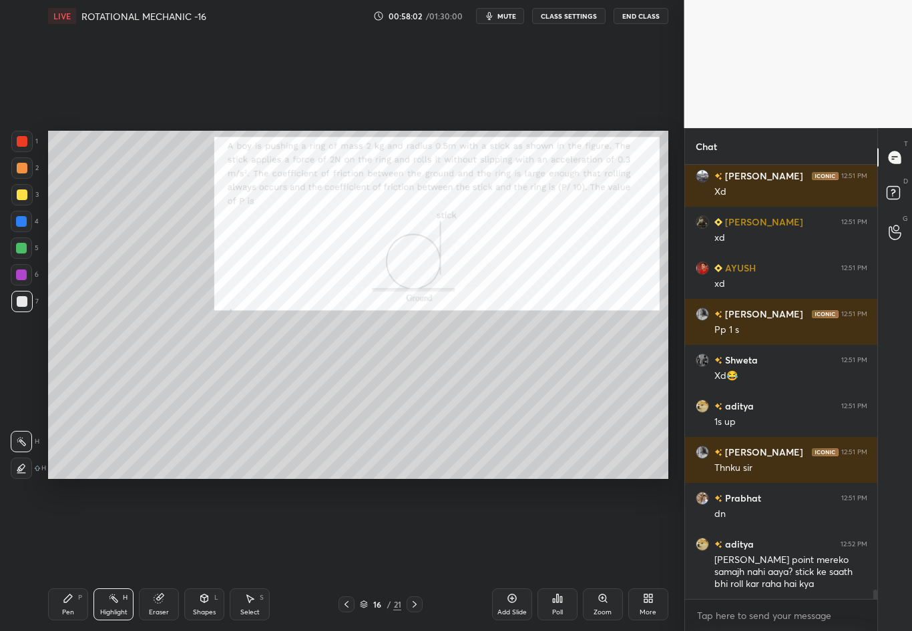
scroll to position [19531, 0]
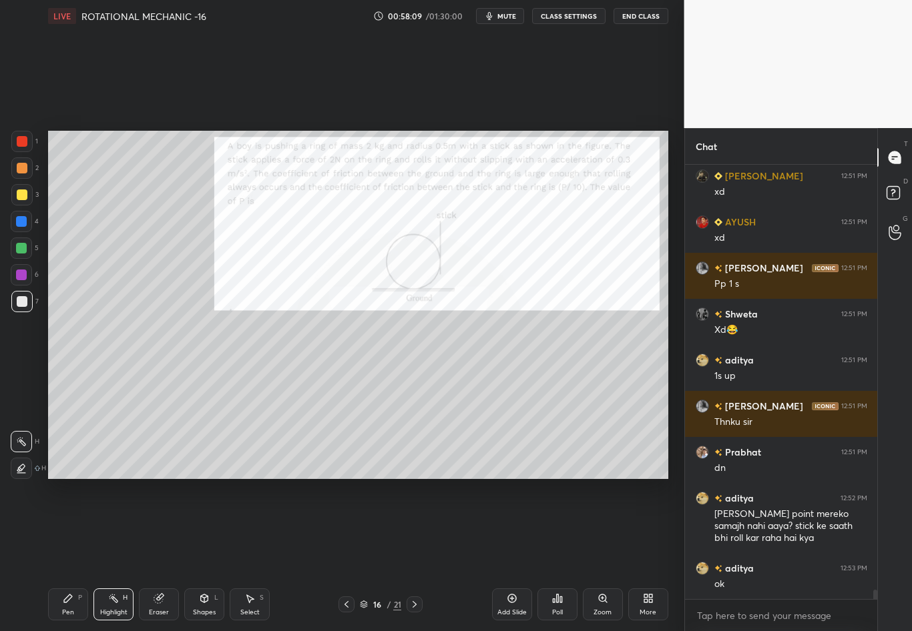
click at [199, 555] on div "Shapes" at bounding box center [204, 612] width 23 height 7
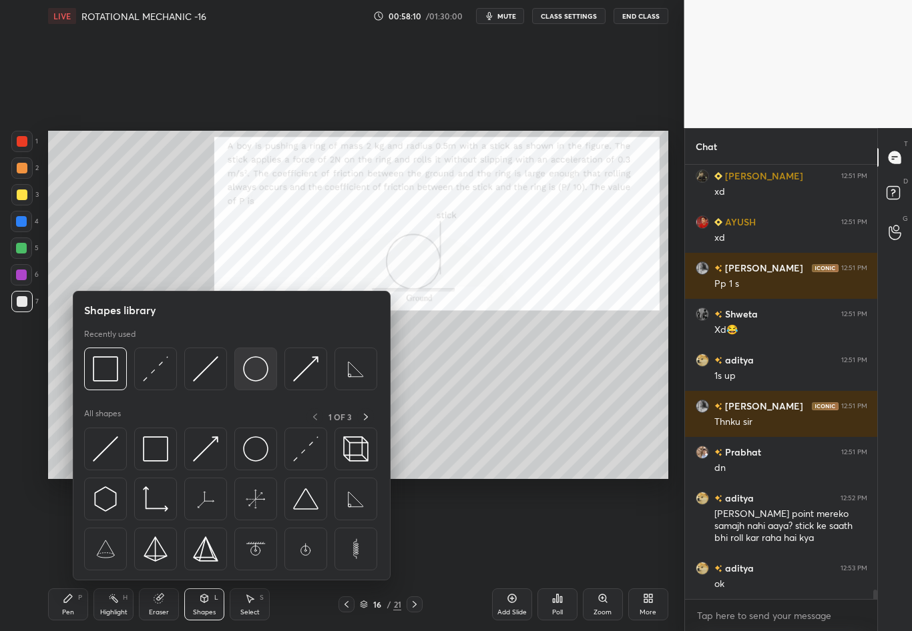
click at [251, 370] on img at bounding box center [255, 368] width 25 height 25
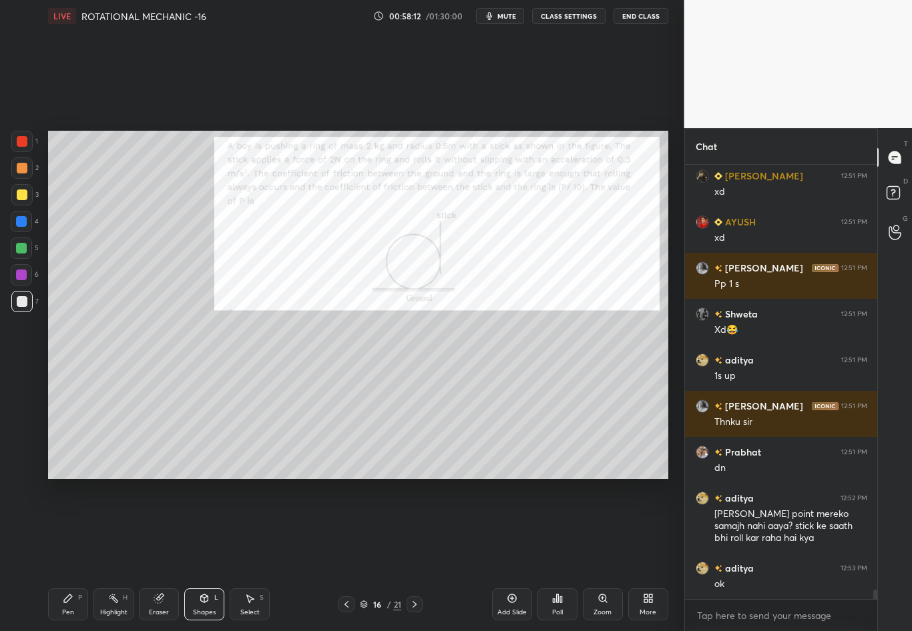
click at [159, 555] on div "Eraser" at bounding box center [159, 605] width 40 height 32
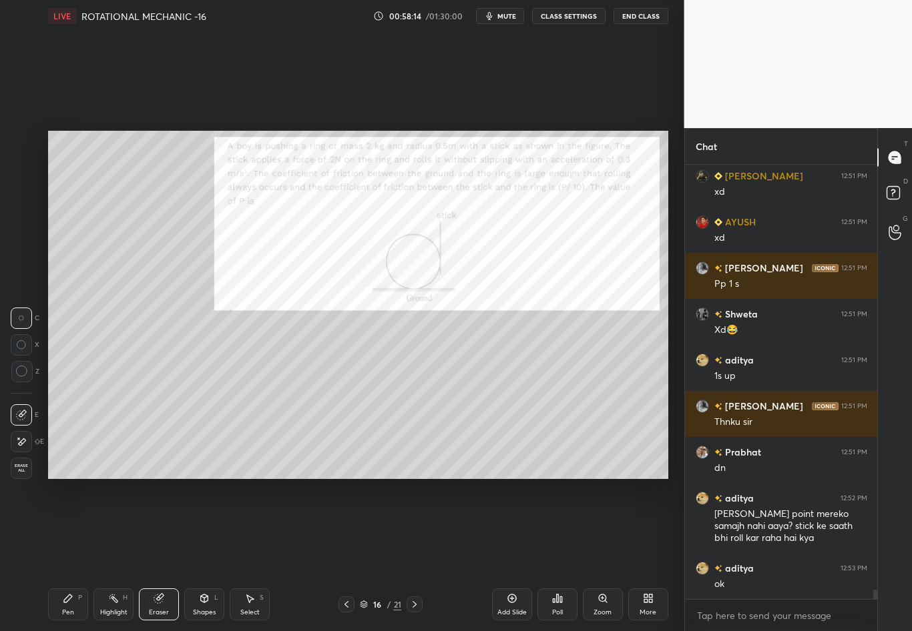
click at [200, 555] on div "Shapes L" at bounding box center [204, 605] width 40 height 32
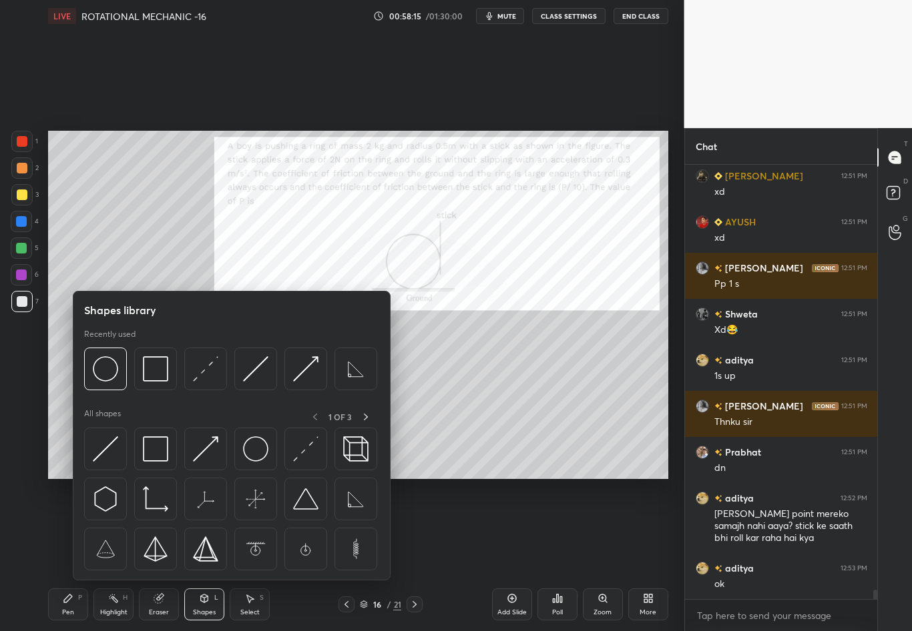
click at [99, 373] on img at bounding box center [105, 368] width 25 height 25
click at [24, 390] on div "1 2 3 4 5 6 7 C X Z C X Z E E Erase all H H" at bounding box center [21, 305] width 43 height 348
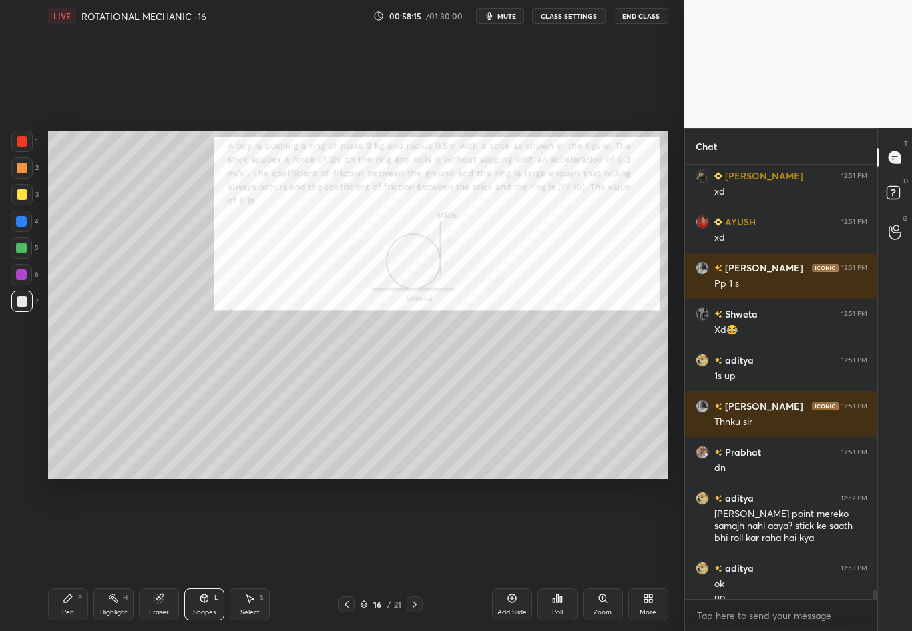
scroll to position [19544, 0]
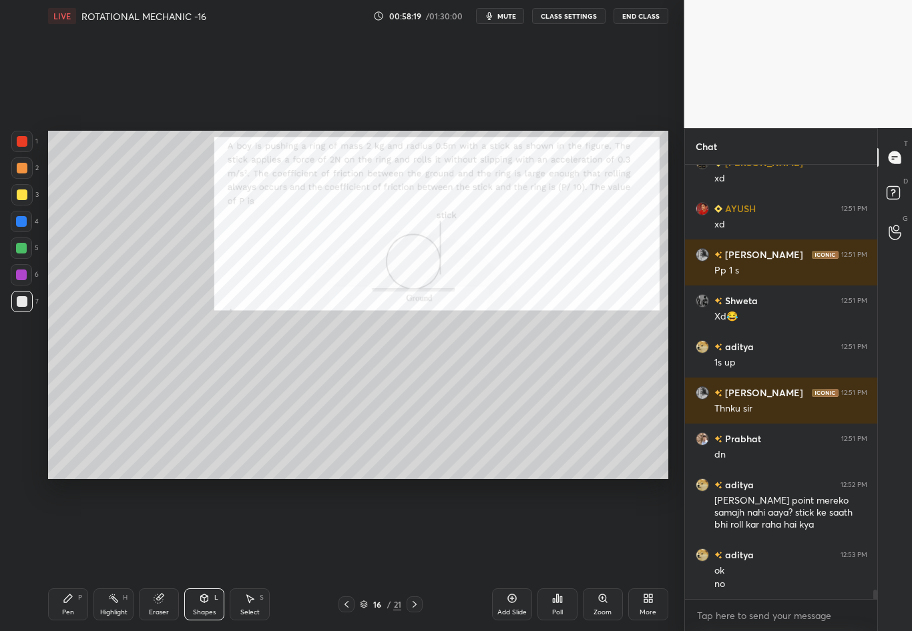
click at [210, 555] on div "Shapes" at bounding box center [204, 612] width 23 height 7
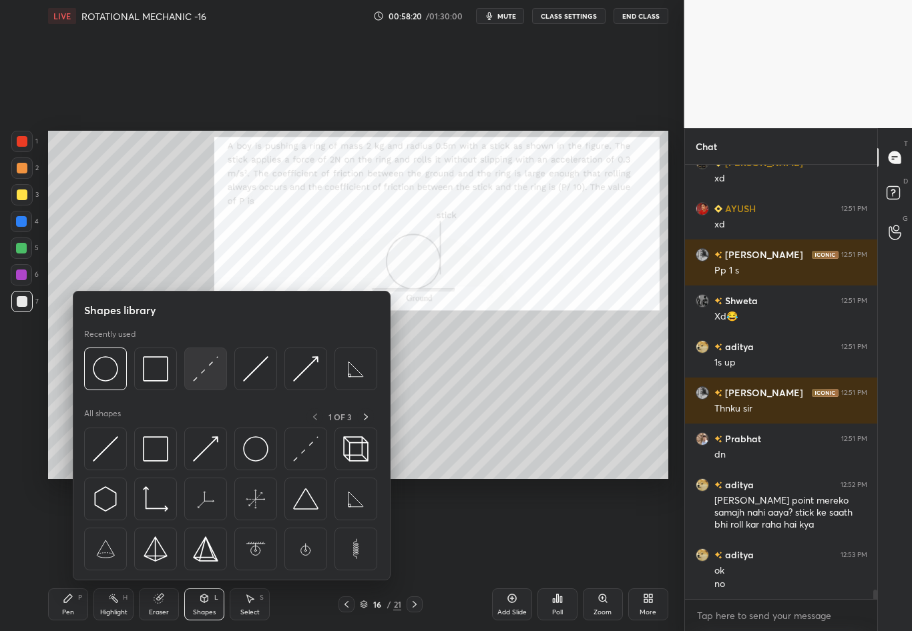
click at [202, 368] on img at bounding box center [205, 368] width 25 height 25
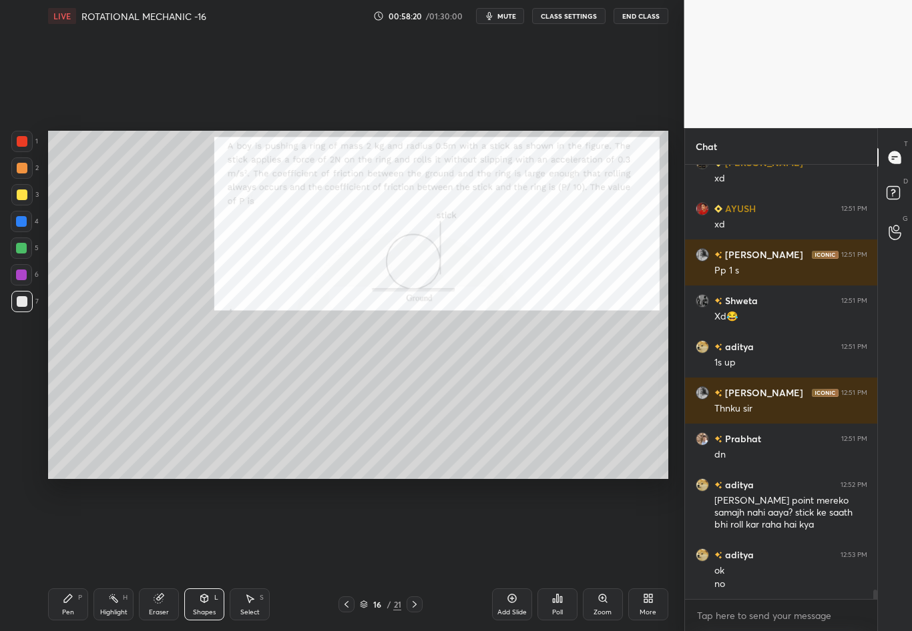
click at [21, 382] on div "1 2 3 4 5 6 7 C X Z C X Z E E Erase all H H" at bounding box center [21, 305] width 43 height 348
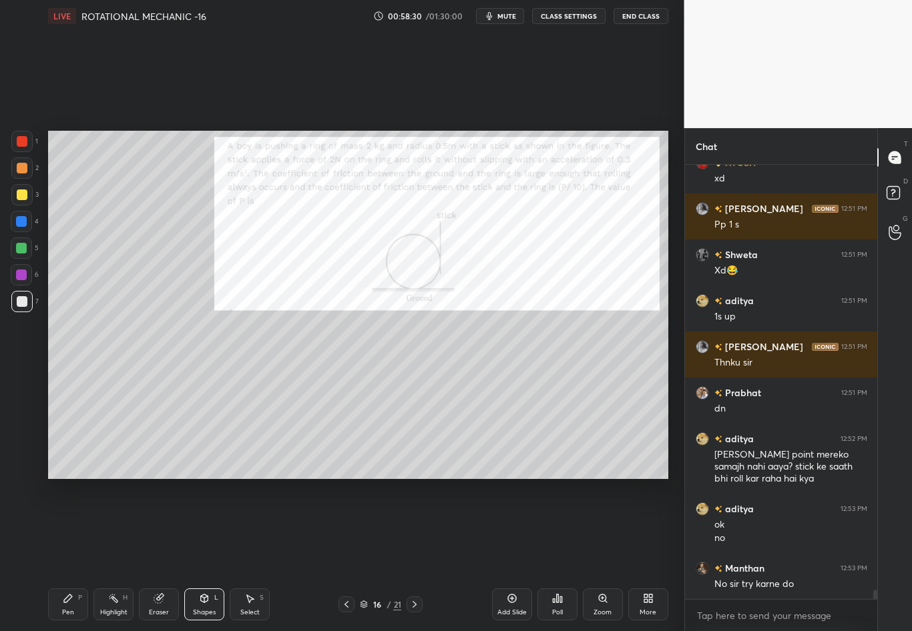
click at [73, 555] on div "Pen P" at bounding box center [68, 605] width 40 height 32
click at [23, 194] on div at bounding box center [22, 195] width 11 height 11
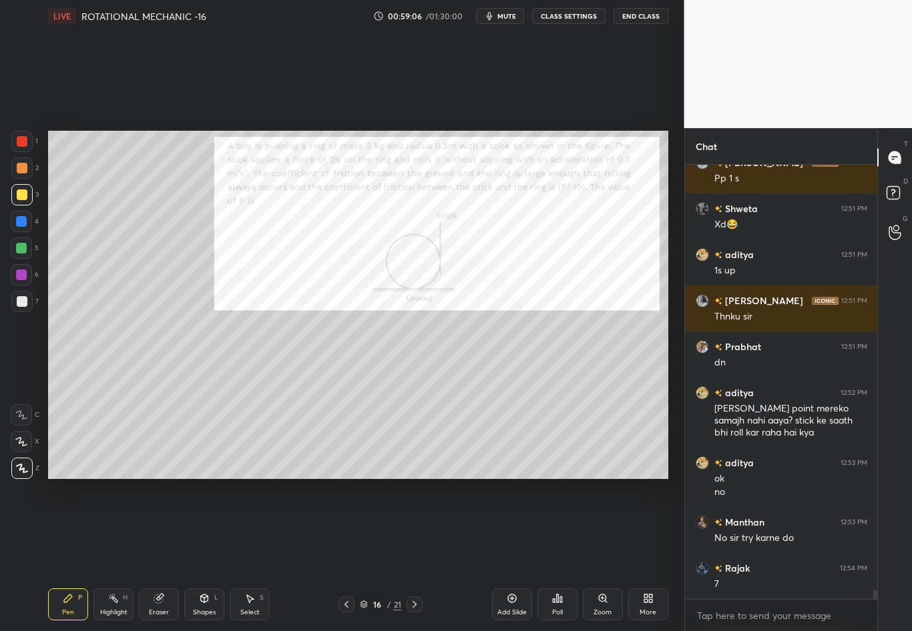
click at [19, 226] on div at bounding box center [21, 221] width 21 height 21
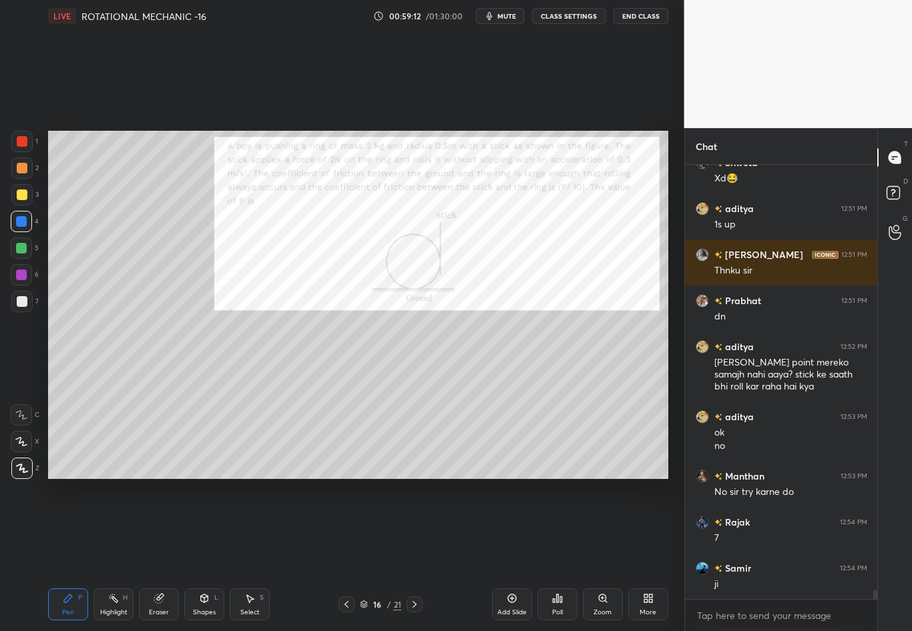
click at [27, 141] on div at bounding box center [22, 141] width 11 height 11
click at [23, 303] on div at bounding box center [22, 301] width 11 height 11
click at [113, 555] on div "Highlight H" at bounding box center [113, 605] width 40 height 32
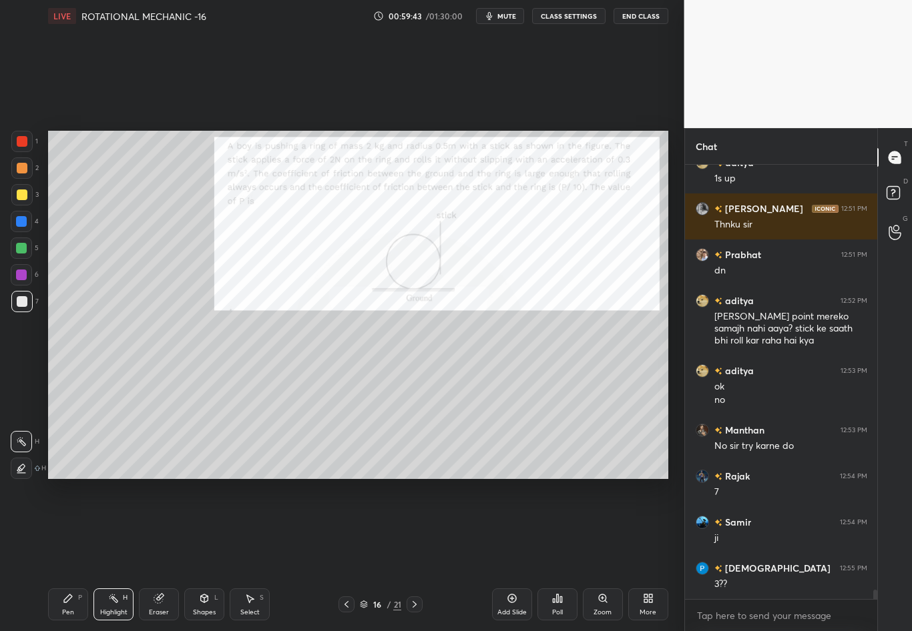
click at [57, 555] on div "Pen P" at bounding box center [68, 605] width 40 height 32
click at [164, 555] on div "Eraser" at bounding box center [159, 605] width 40 height 32
click at [65, 555] on div "Pen P" at bounding box center [68, 605] width 40 height 32
click at [18, 196] on div at bounding box center [22, 195] width 11 height 11
click at [247, 555] on div "Select S" at bounding box center [250, 605] width 40 height 32
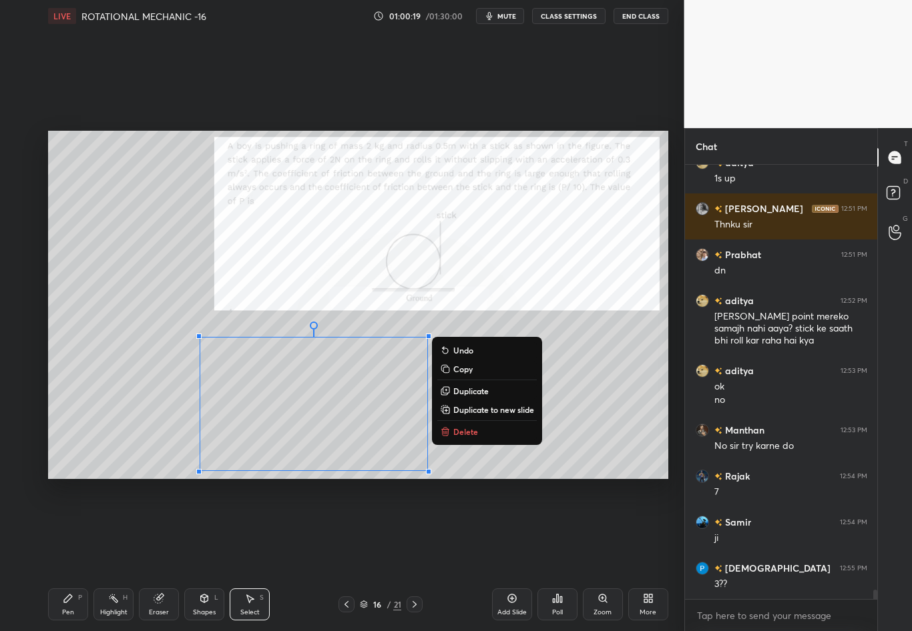
drag, startPoint x: 167, startPoint y: 346, endPoint x: 453, endPoint y: 490, distance: 320.8
click at [453, 490] on div "0 ° Undo Copy Duplicate Duplicate to new slide Delete Setting up your live clas…" at bounding box center [358, 305] width 631 height 546
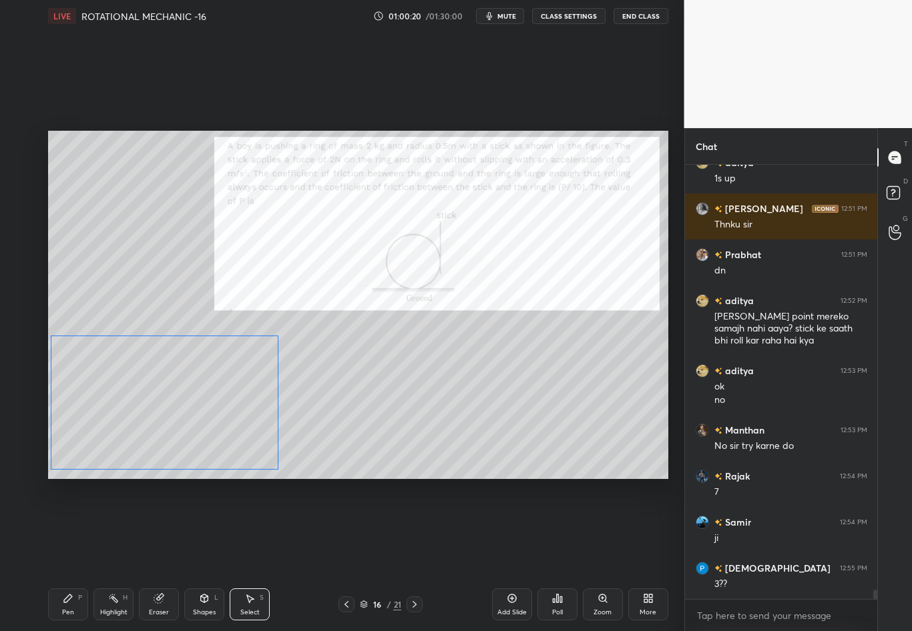
drag, startPoint x: 370, startPoint y: 361, endPoint x: 251, endPoint y: 358, distance: 119.5
click at [252, 358] on div "0 ° Undo Copy Duplicate Duplicate to new slide Delete" at bounding box center [358, 305] width 620 height 348
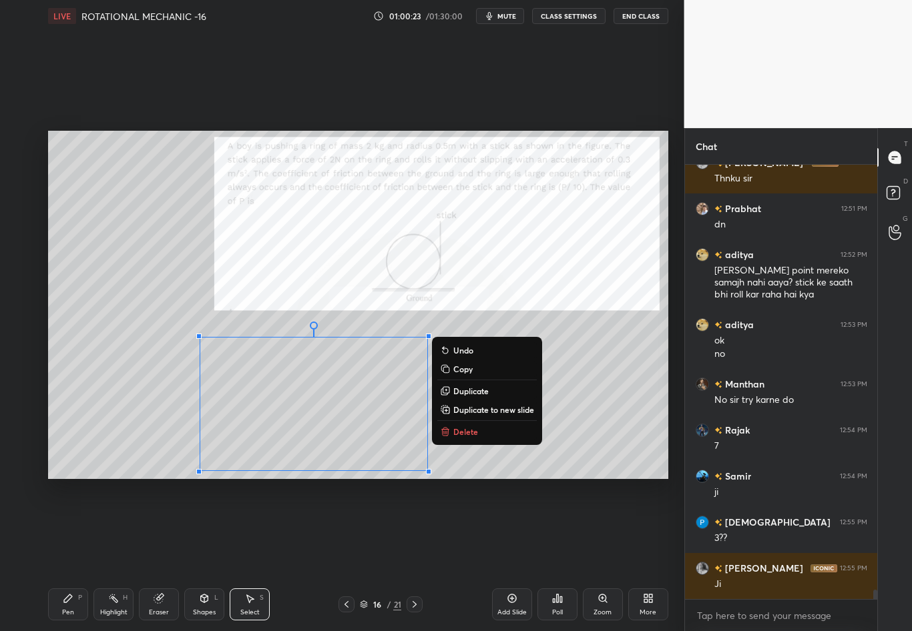
drag, startPoint x: 190, startPoint y: 328, endPoint x: 501, endPoint y: 490, distance: 350.7
click at [500, 490] on div "0 ° Undo Copy Duplicate Duplicate to new slide Delete Setting up your live clas…" at bounding box center [358, 305] width 631 height 546
click at [624, 420] on div "0 ° Undo Copy Duplicate Duplicate to new slide Delete" at bounding box center [358, 305] width 620 height 348
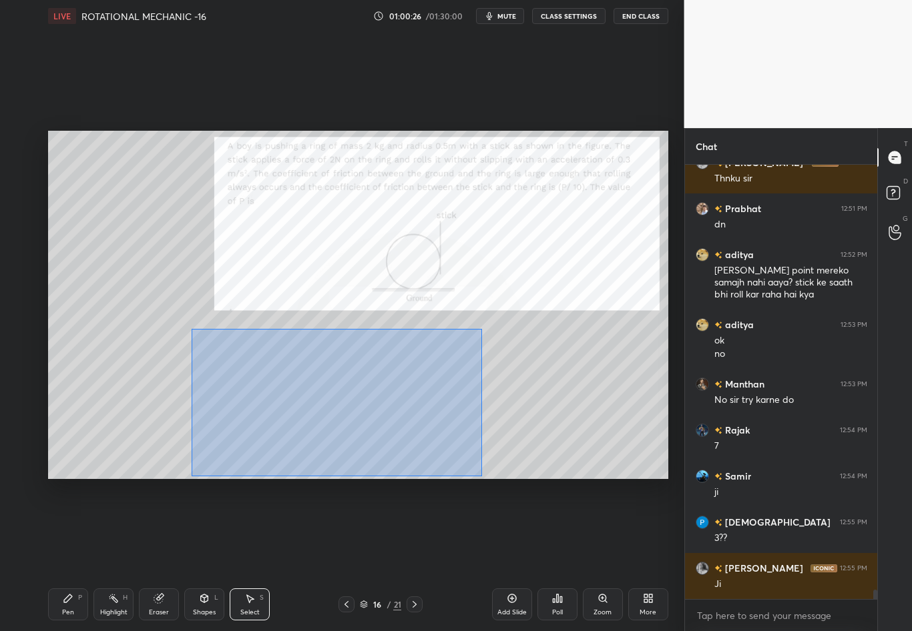
drag, startPoint x: 198, startPoint y: 332, endPoint x: 481, endPoint y: 476, distance: 318.1
click at [481, 476] on div "0 ° Undo Copy Duplicate Duplicate to new slide Delete" at bounding box center [358, 305] width 620 height 348
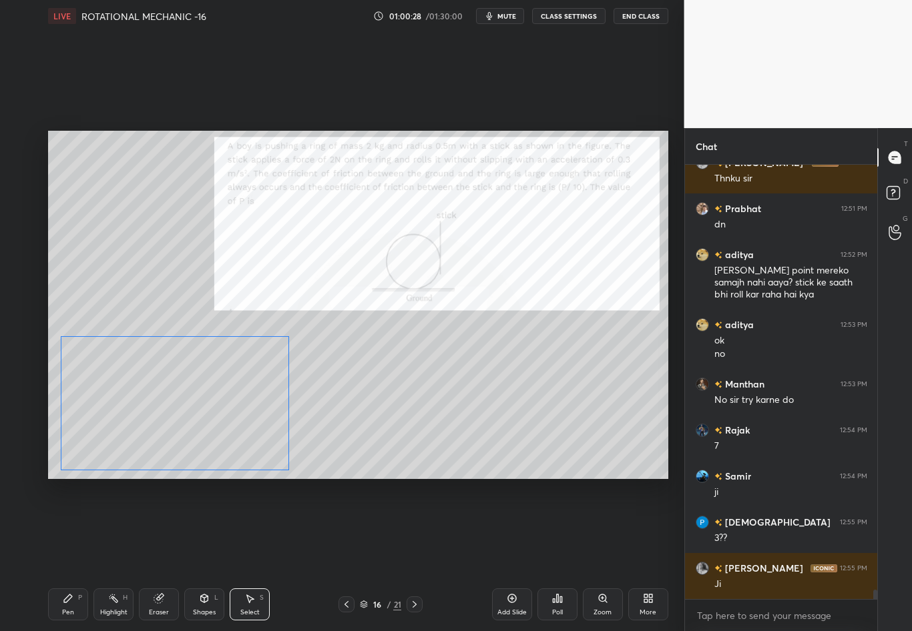
drag, startPoint x: 274, startPoint y: 389, endPoint x: 190, endPoint y: 392, distance: 84.1
click at [190, 392] on div "0 ° Undo Copy Duplicate Duplicate to new slide Delete" at bounding box center [358, 305] width 620 height 348
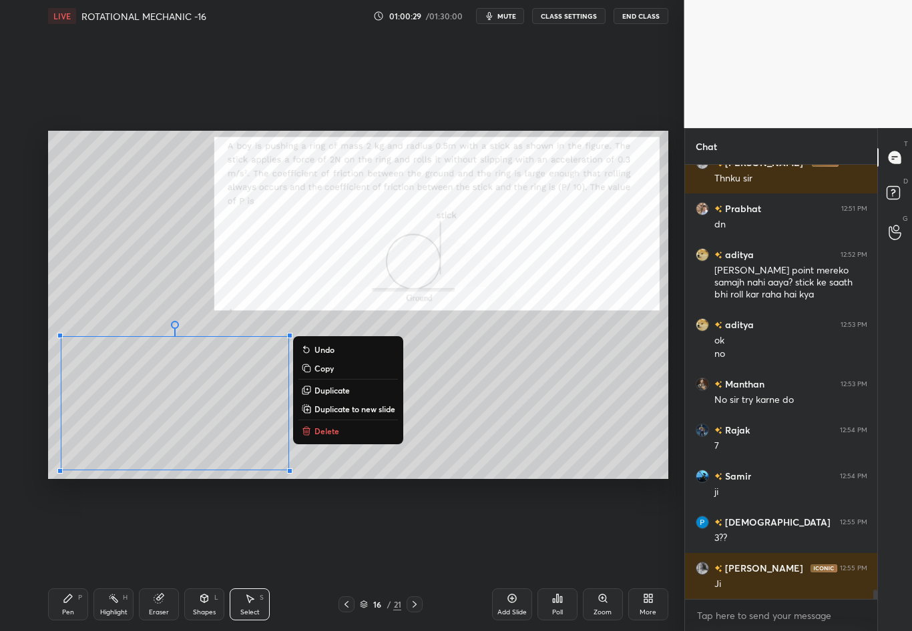
click at [483, 373] on div "0 ° Undo Copy Duplicate Duplicate to new slide Delete" at bounding box center [358, 305] width 620 height 348
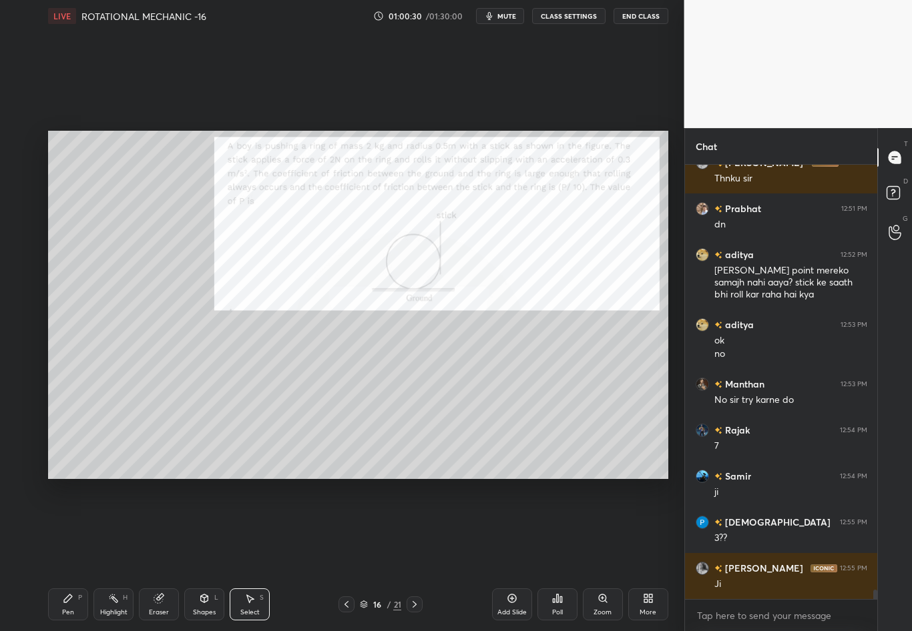
click at [204, 555] on icon at bounding box center [204, 598] width 11 height 11
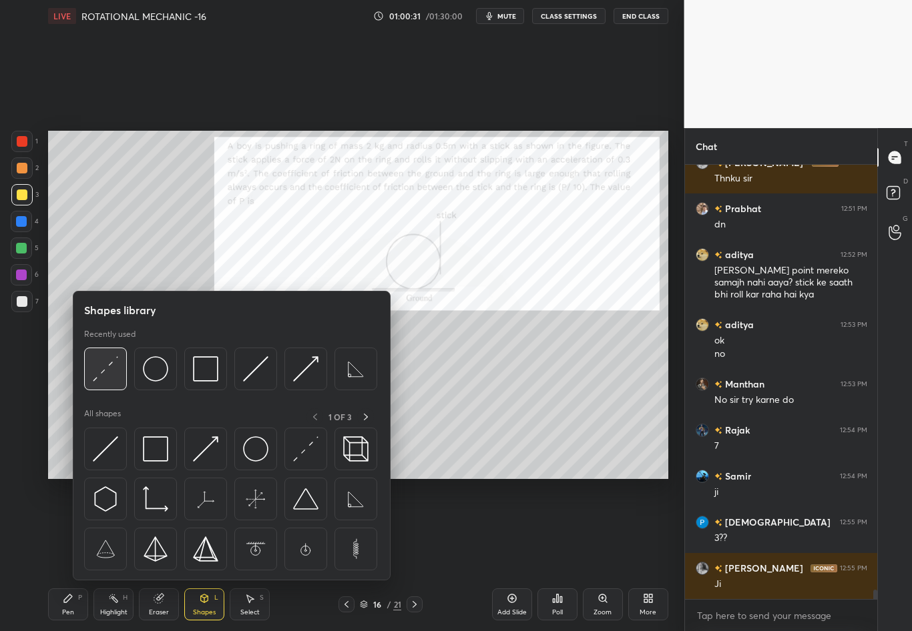
click at [121, 364] on div at bounding box center [105, 369] width 43 height 43
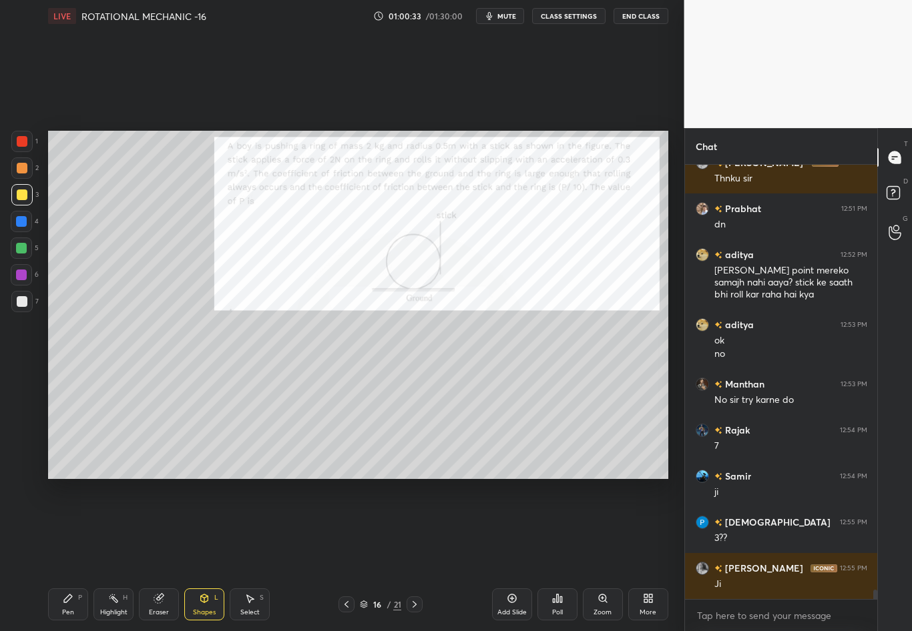
click at [121, 555] on div "Highlight" at bounding box center [113, 612] width 27 height 7
click at [165, 555] on div "Eraser" at bounding box center [159, 612] width 20 height 7
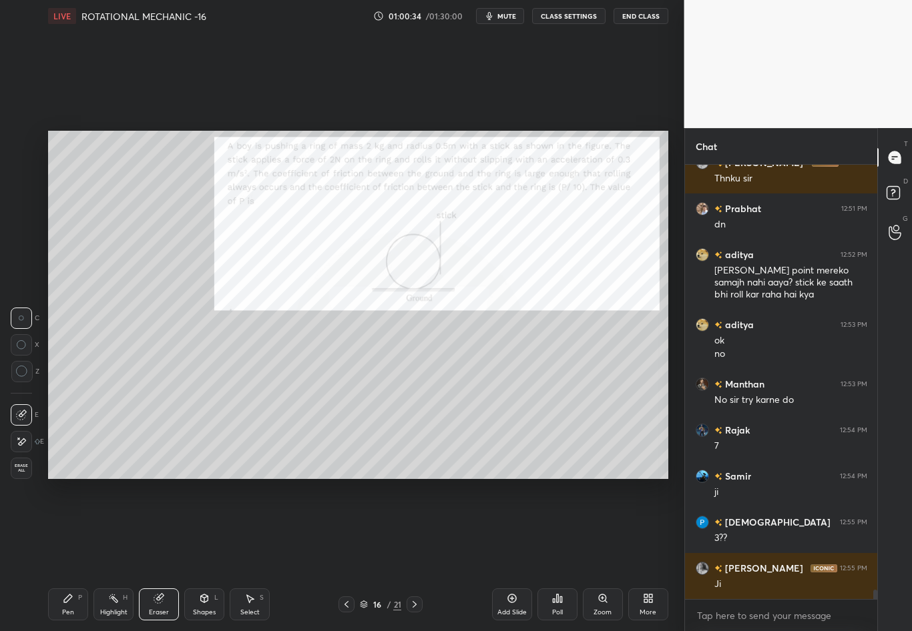
click at [115, 555] on div "Highlight H" at bounding box center [113, 605] width 40 height 32
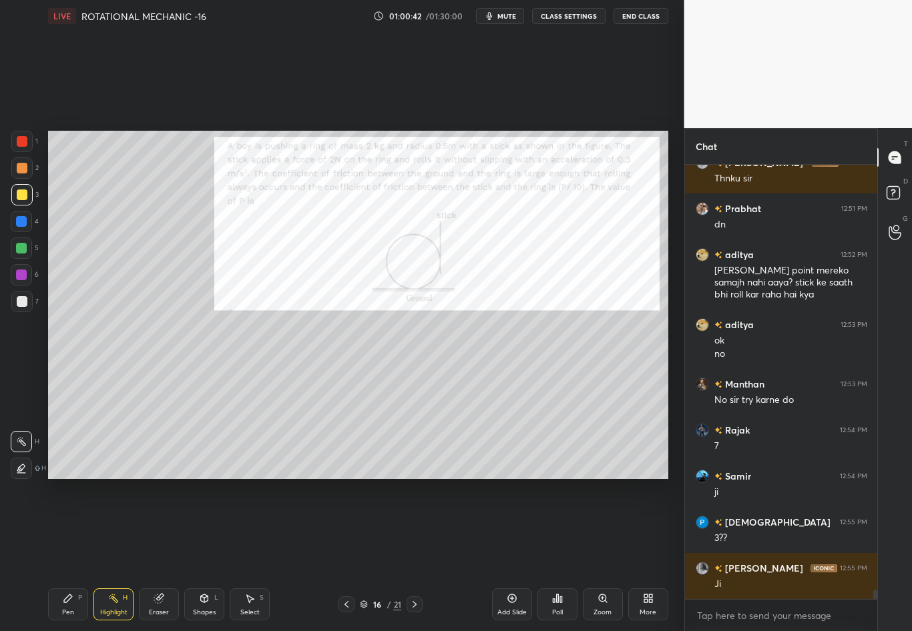
click at [68, 555] on div "Pen" at bounding box center [68, 612] width 12 height 7
click at [19, 298] on div at bounding box center [22, 301] width 11 height 11
click at [171, 555] on div "Eraser" at bounding box center [159, 605] width 40 height 32
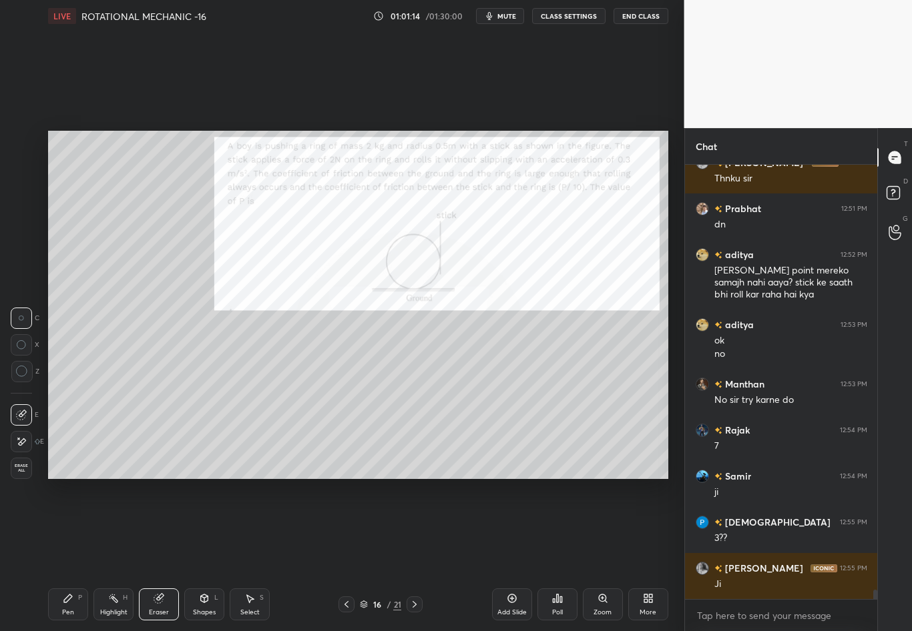
click at [65, 555] on icon at bounding box center [68, 599] width 8 height 8
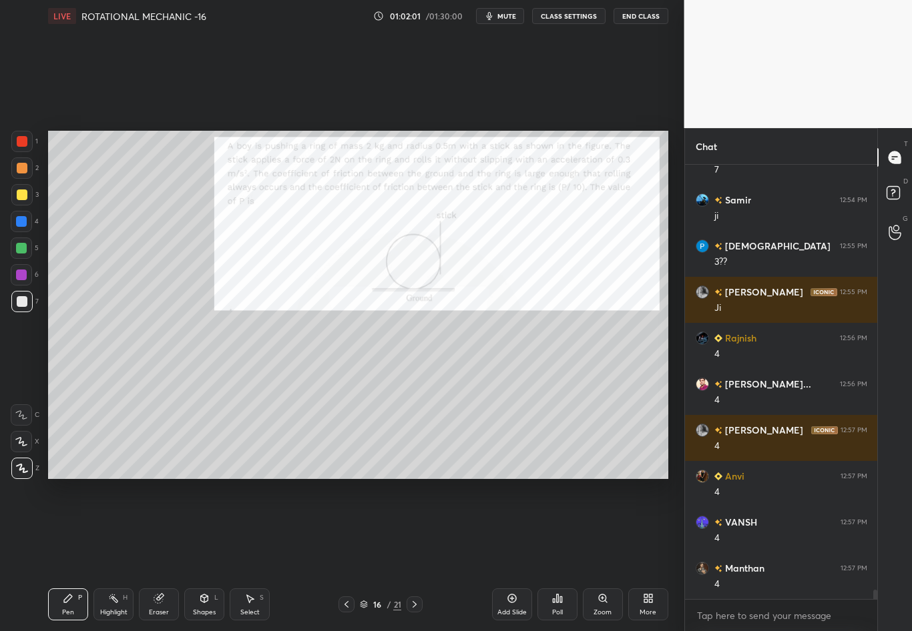
scroll to position [20097, 0]
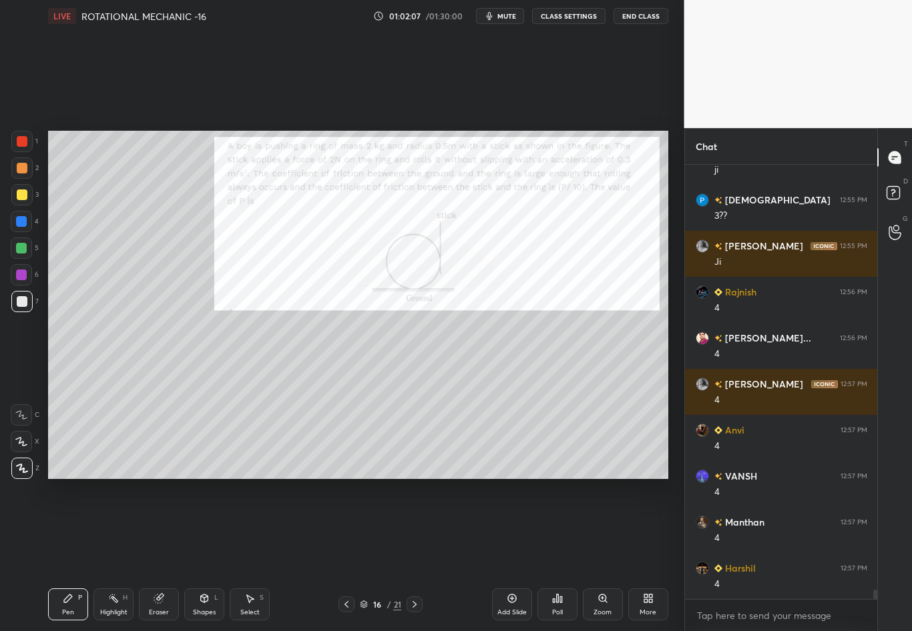
click at [23, 144] on div at bounding box center [22, 141] width 11 height 11
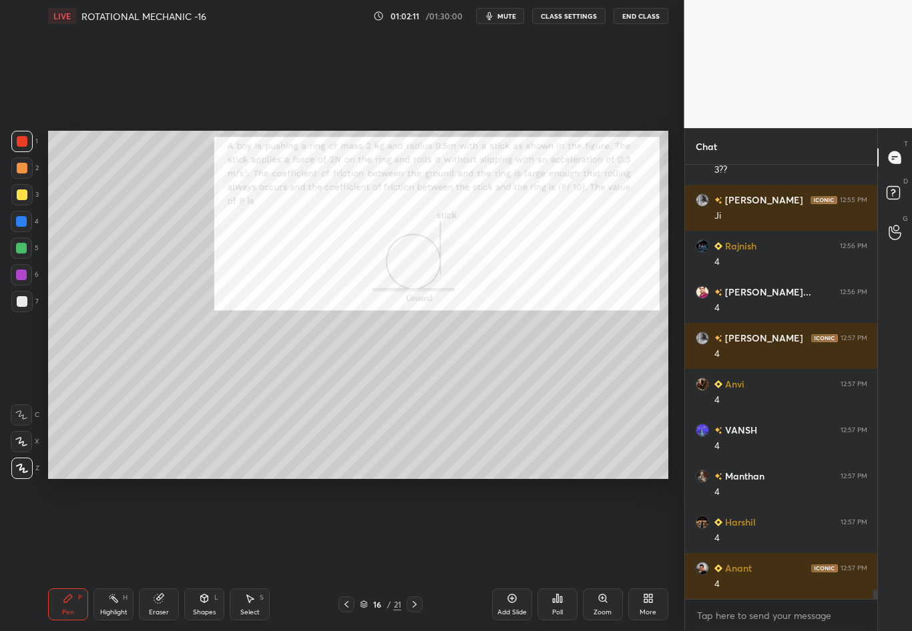
scroll to position [20189, 0]
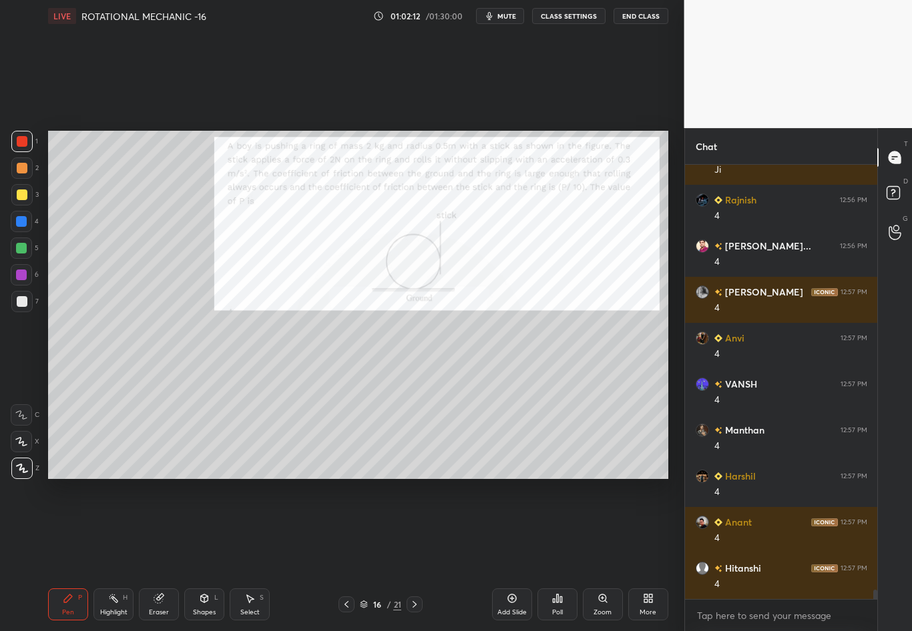
click at [0, 0] on div "1 2 3 4 5 6 7 C X Z C X Z E E Erase all H H LIVE ROTATIONAL MECHANIC -16 01:02:…" at bounding box center [336, 315] width 673 height 631
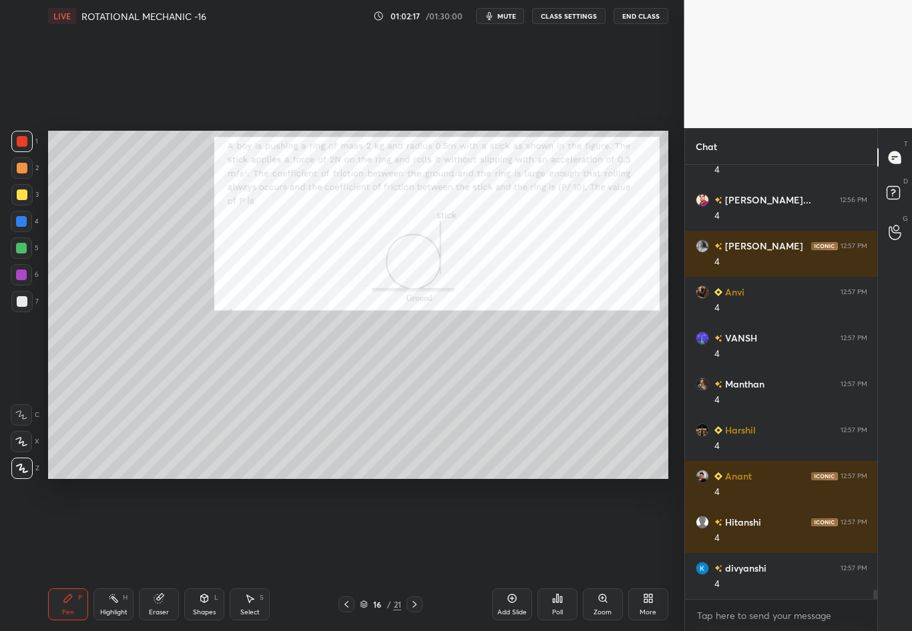
scroll to position [20281, 0]
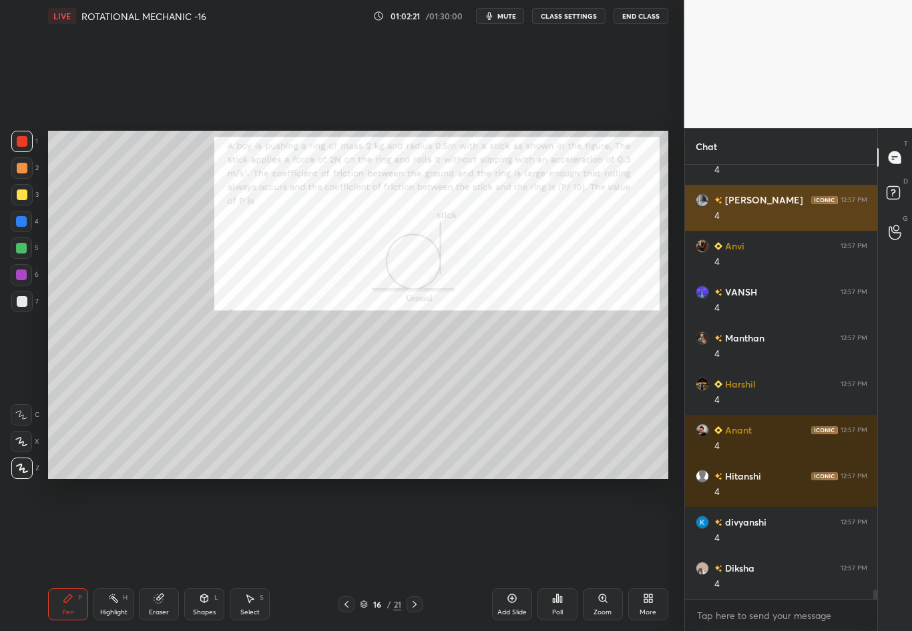
click at [699, 220] on div "[PERSON_NAME] 12:57 PM 4" at bounding box center [781, 208] width 193 height 46
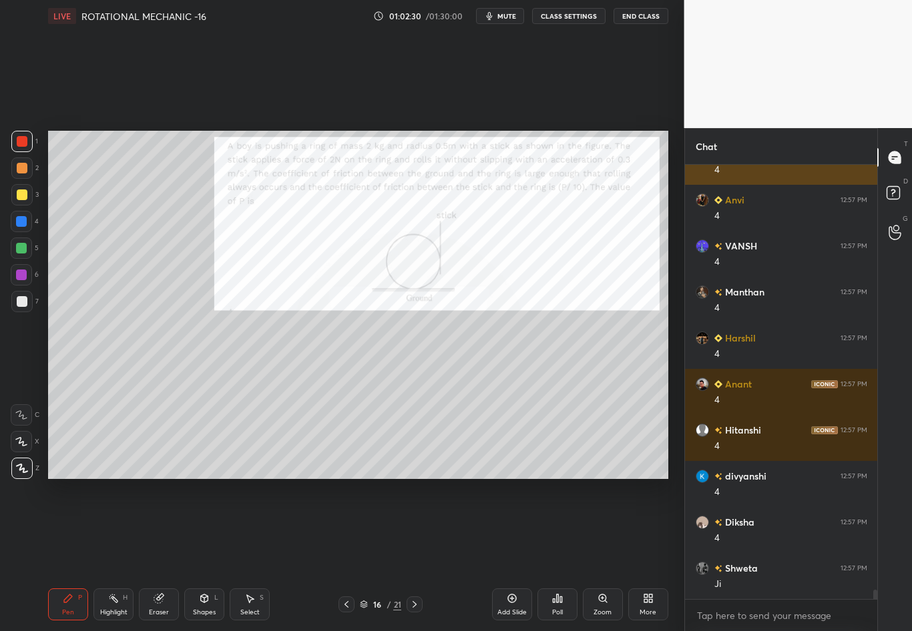
scroll to position [20373, 0]
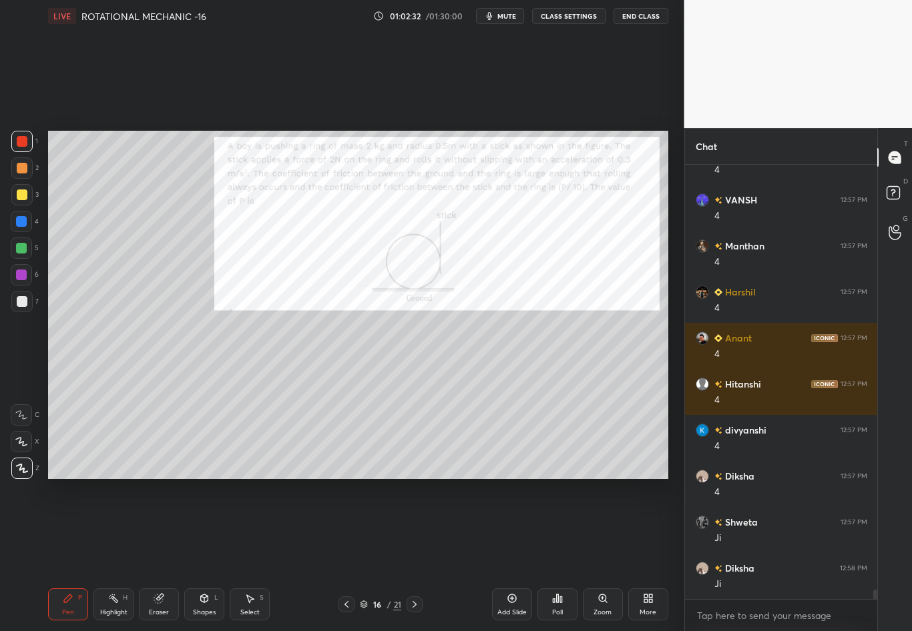
click at [113, 555] on div "Highlight H" at bounding box center [113, 605] width 40 height 32
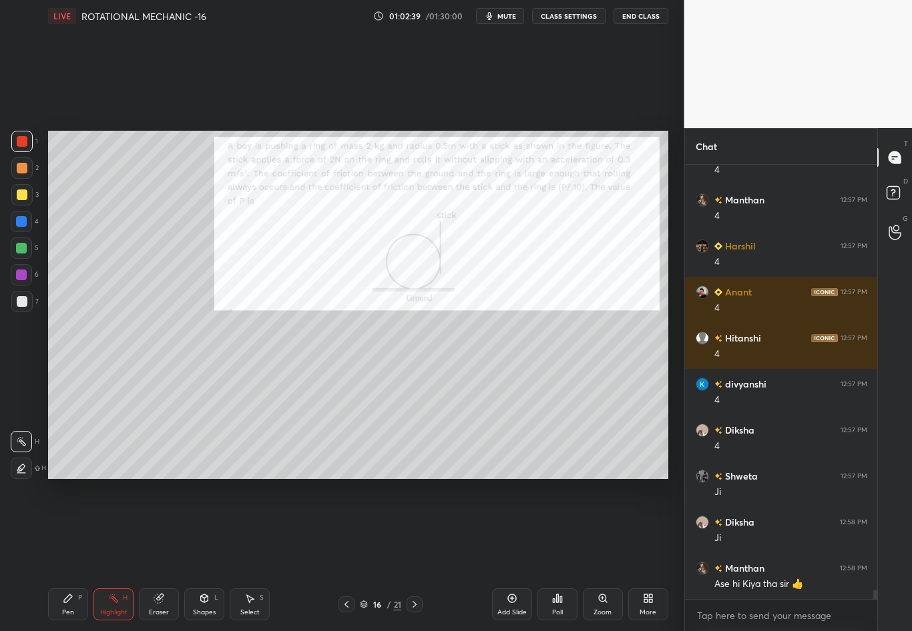
scroll to position [20465, 0]
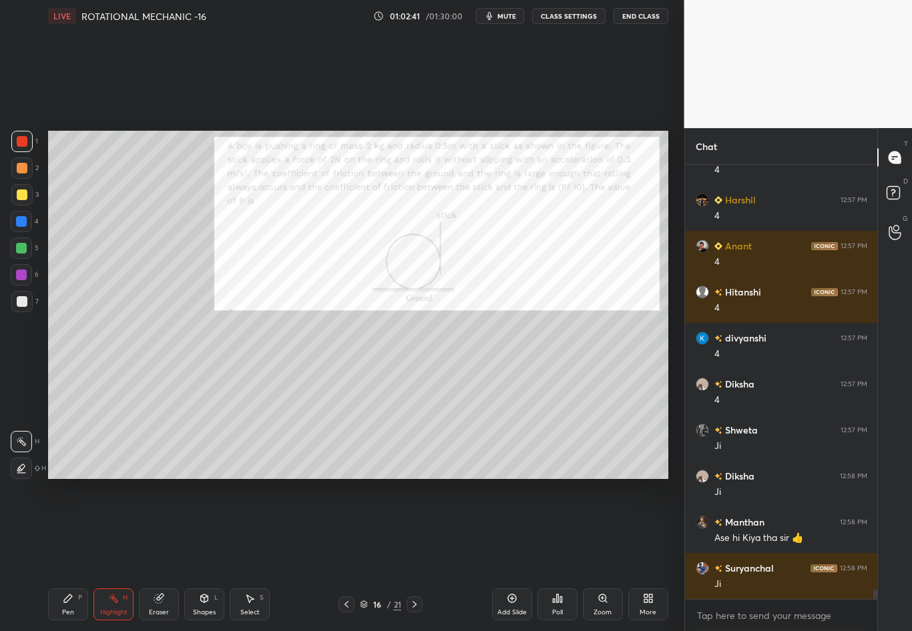
click at [413, 555] on div at bounding box center [414, 605] width 16 height 16
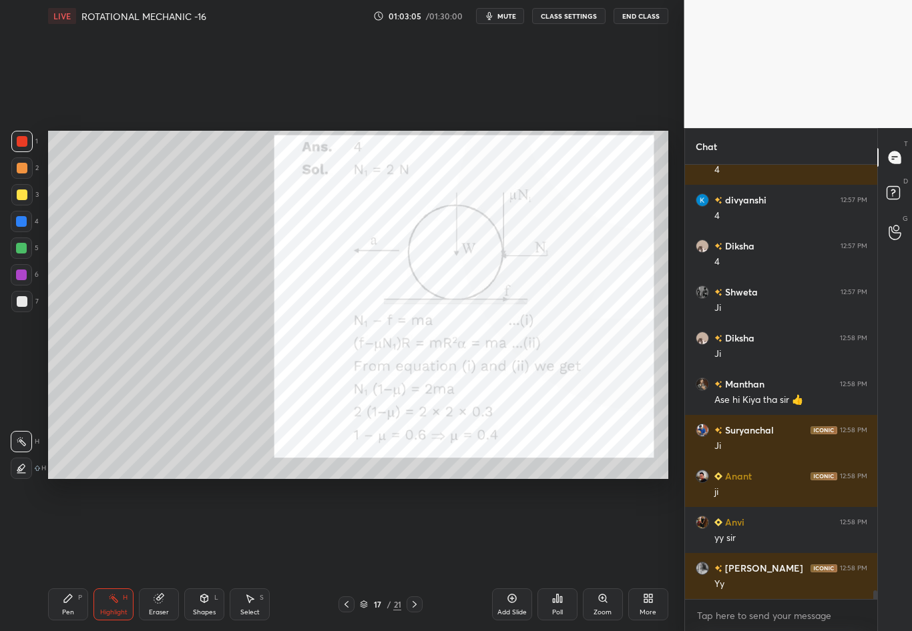
scroll to position [430, 188]
click at [342, 555] on icon at bounding box center [346, 604] width 11 height 11
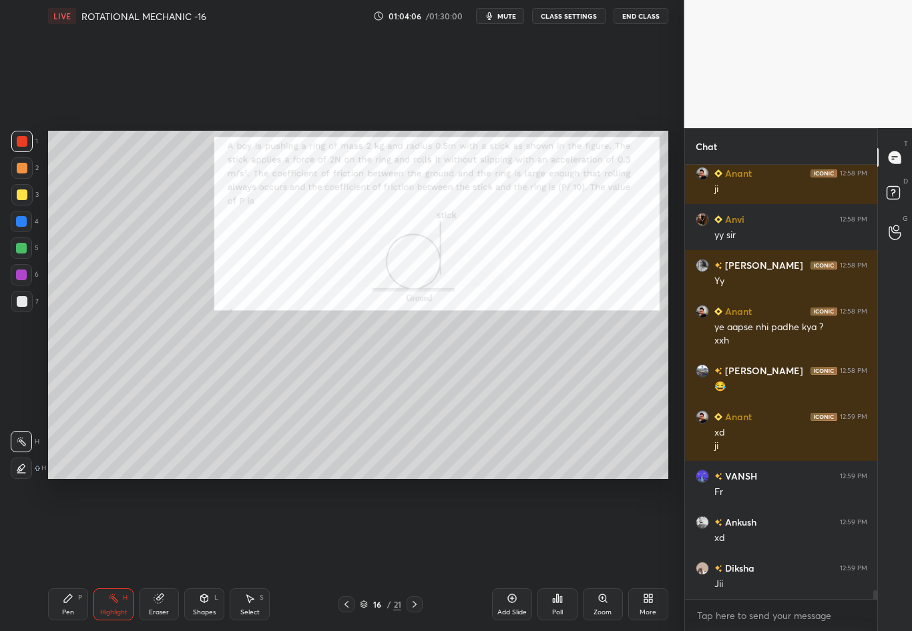
scroll to position [20952, 0]
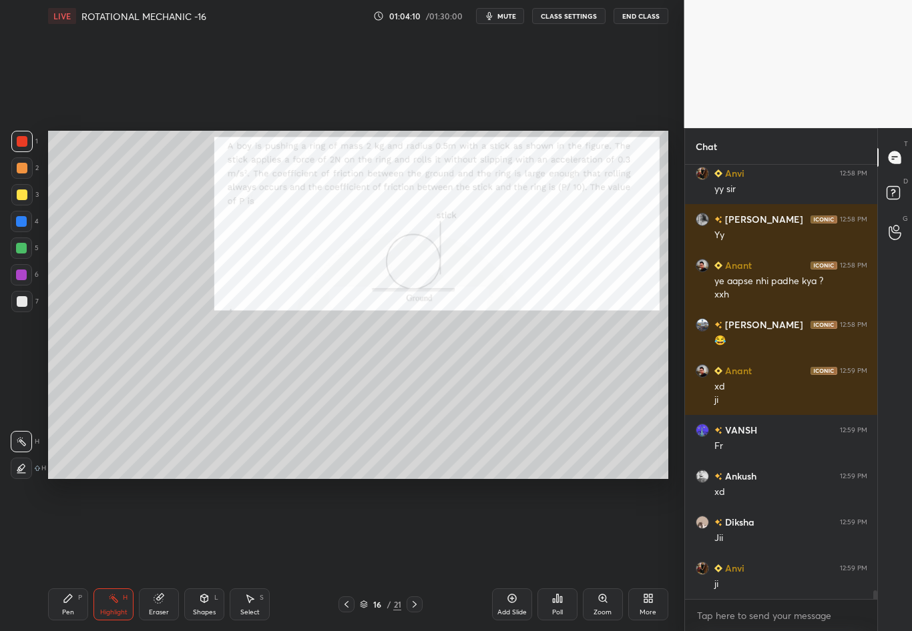
click at [412, 555] on icon at bounding box center [414, 604] width 11 height 11
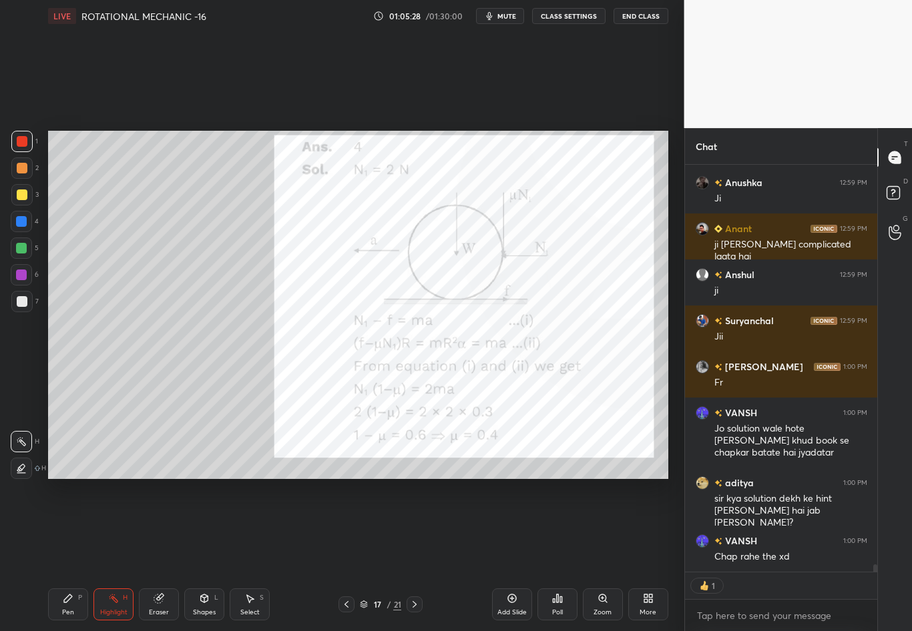
scroll to position [21430, 0]
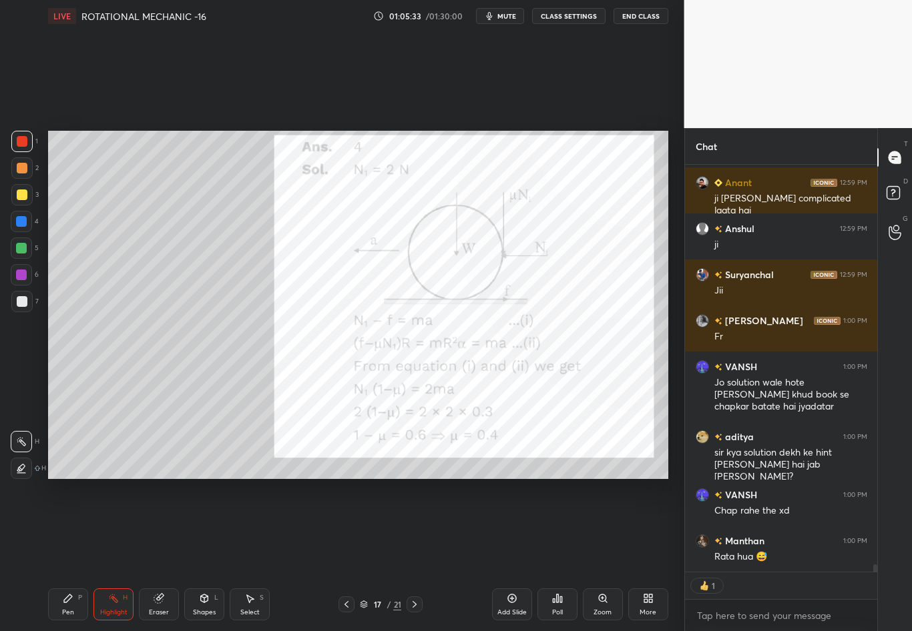
click at [411, 555] on icon at bounding box center [414, 604] width 11 height 11
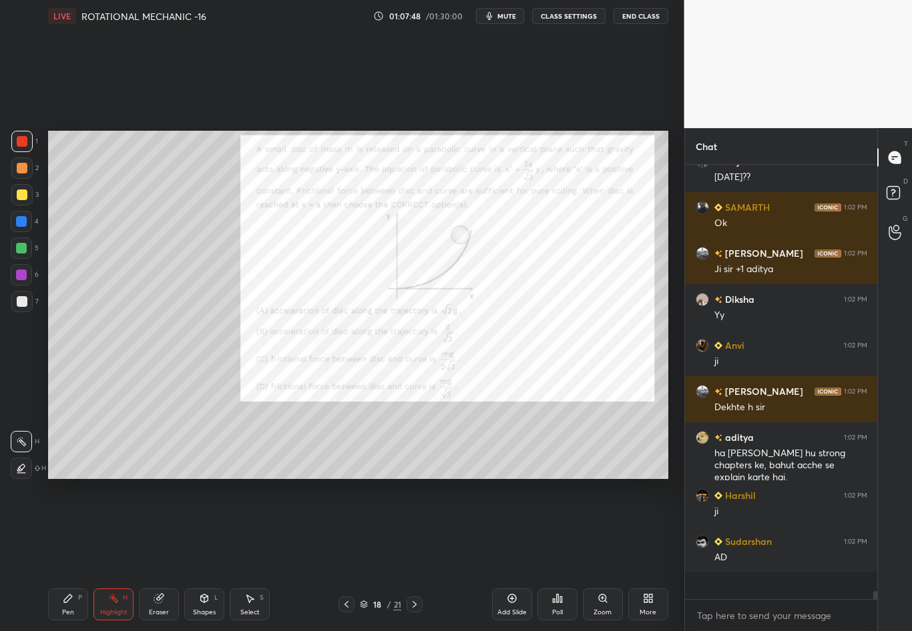
scroll to position [22430, 0]
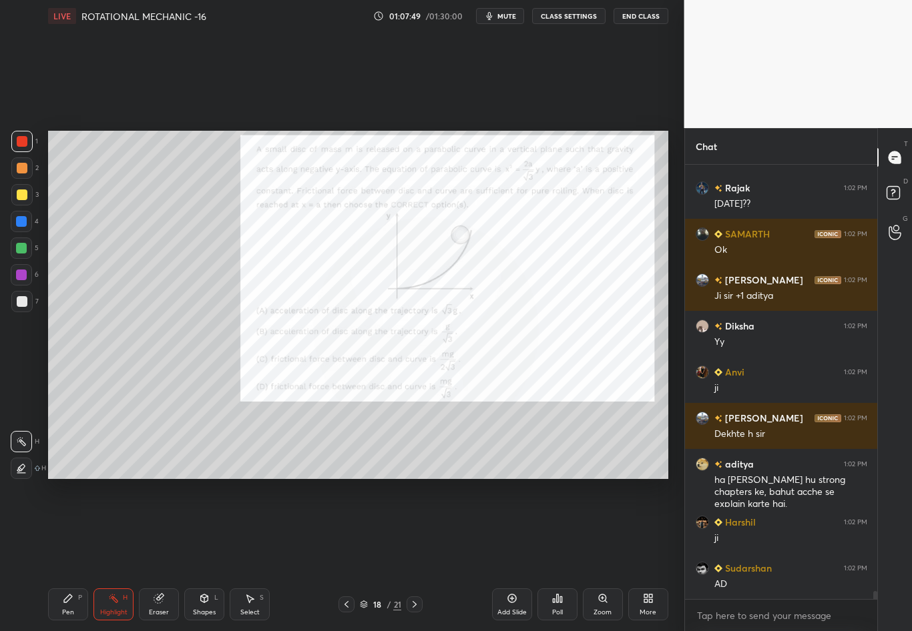
click at [212, 555] on div "Shapes L" at bounding box center [204, 605] width 40 height 32
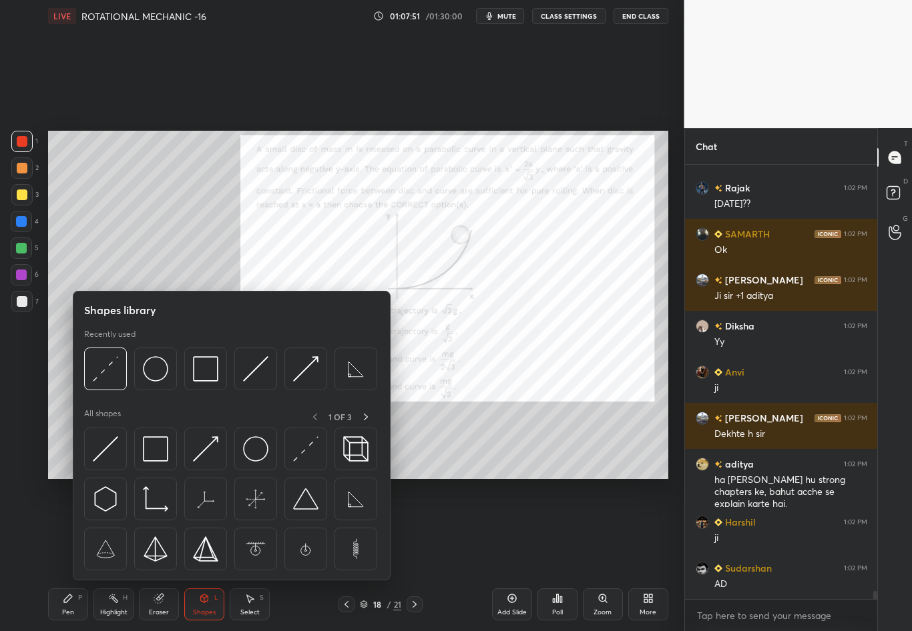
click at [98, 368] on img at bounding box center [105, 368] width 25 height 25
click at [21, 222] on div at bounding box center [21, 221] width 11 height 11
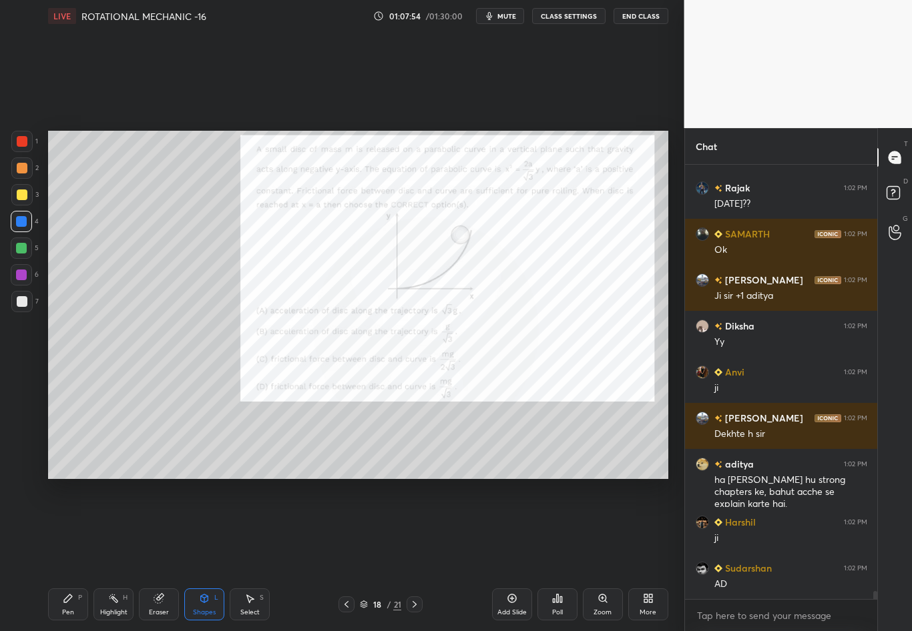
click at [49, 555] on div "Pen P" at bounding box center [68, 605] width 40 height 32
click at [195, 555] on div "Shapes L" at bounding box center [204, 605] width 40 height 32
click at [163, 555] on div "Eraser" at bounding box center [159, 605] width 40 height 32
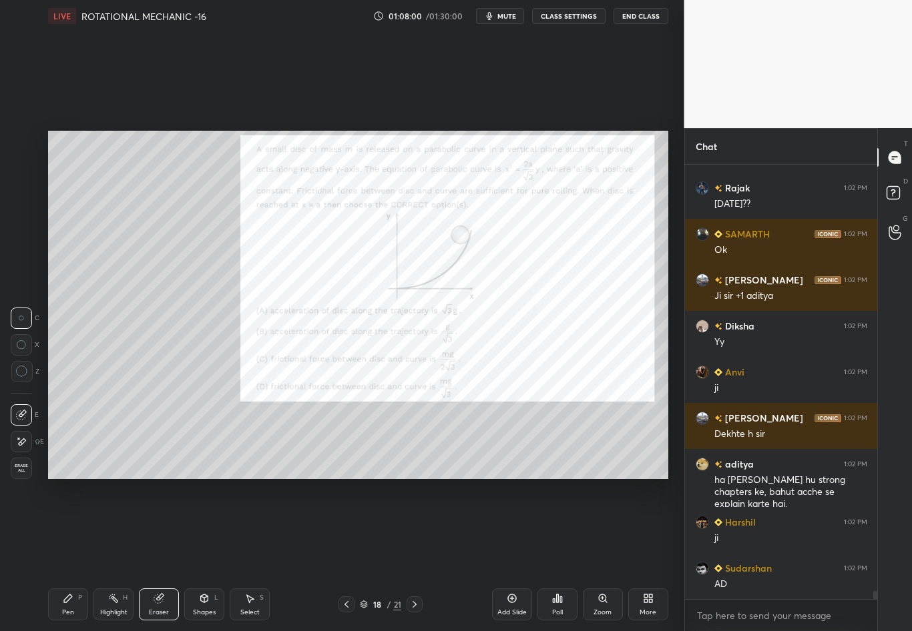
click at [64, 555] on div "Pen P" at bounding box center [68, 605] width 40 height 32
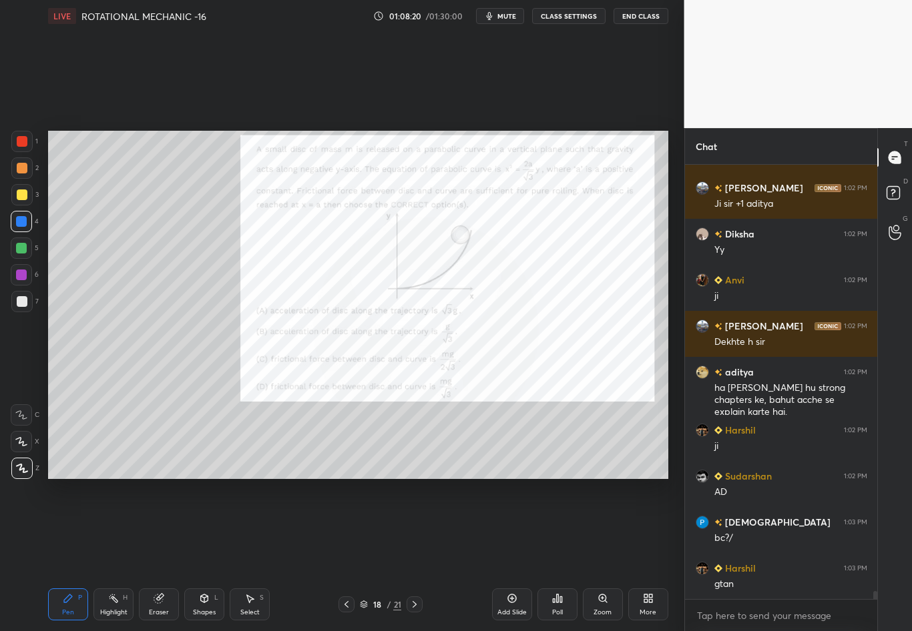
scroll to position [22568, 0]
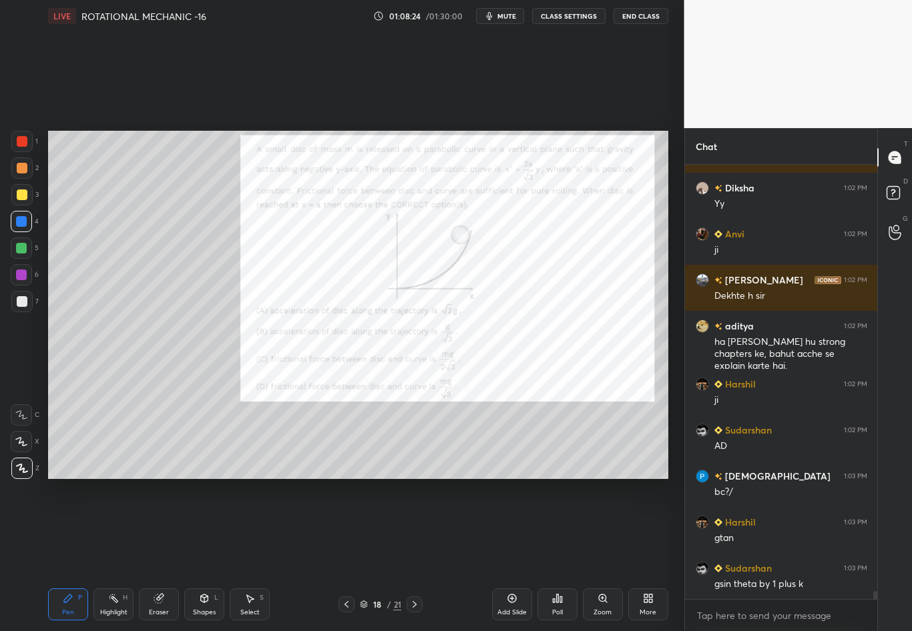
click at [21, 302] on div "1 2 3 4 5 6 7 C X Z C X Z E E Erase all H H LIVE ROTATIONAL MECHANIC -16 01:08:…" at bounding box center [336, 315] width 673 height 631
click at [21, 302] on div at bounding box center [22, 301] width 11 height 11
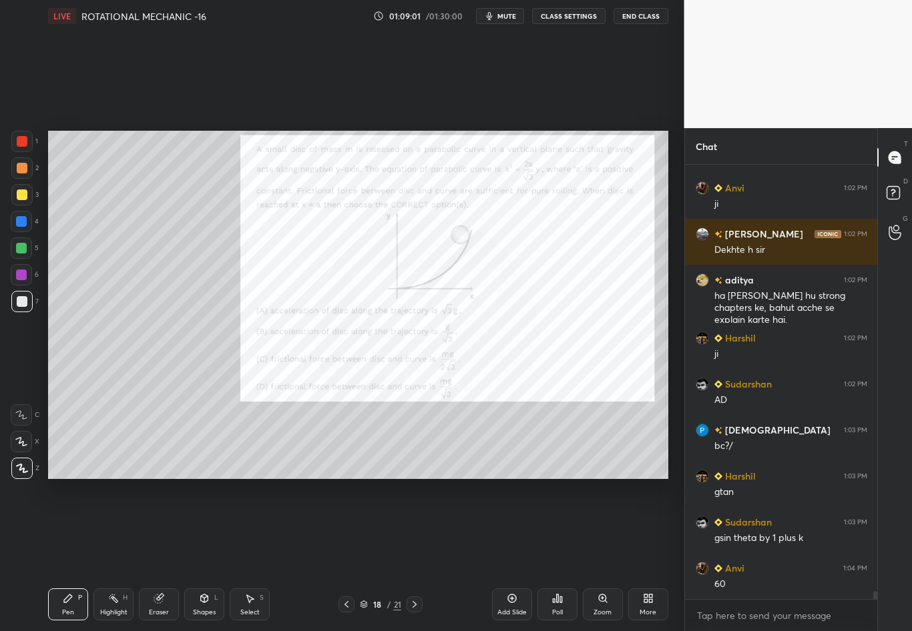
click at [23, 224] on div at bounding box center [21, 221] width 11 height 11
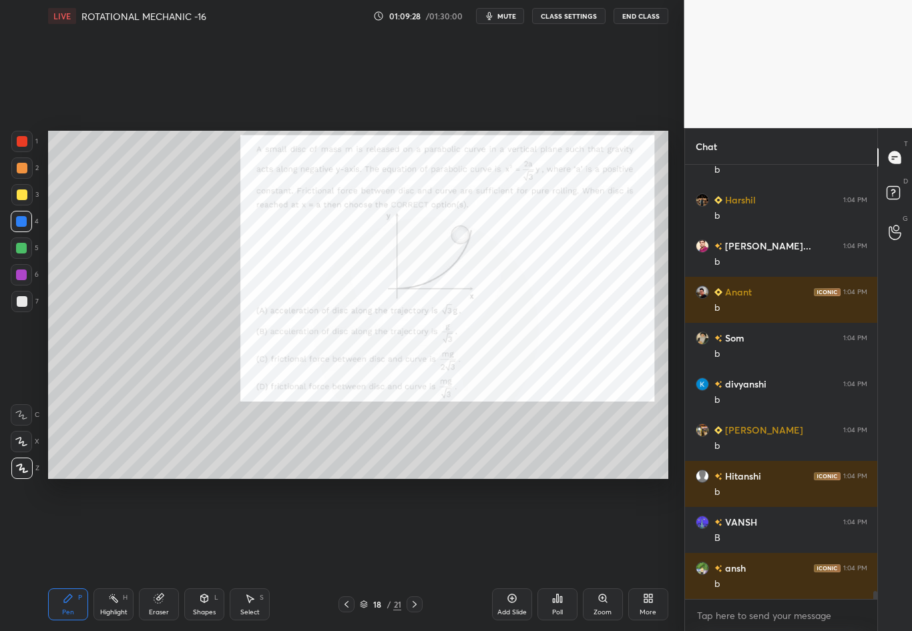
scroll to position [23120, 0]
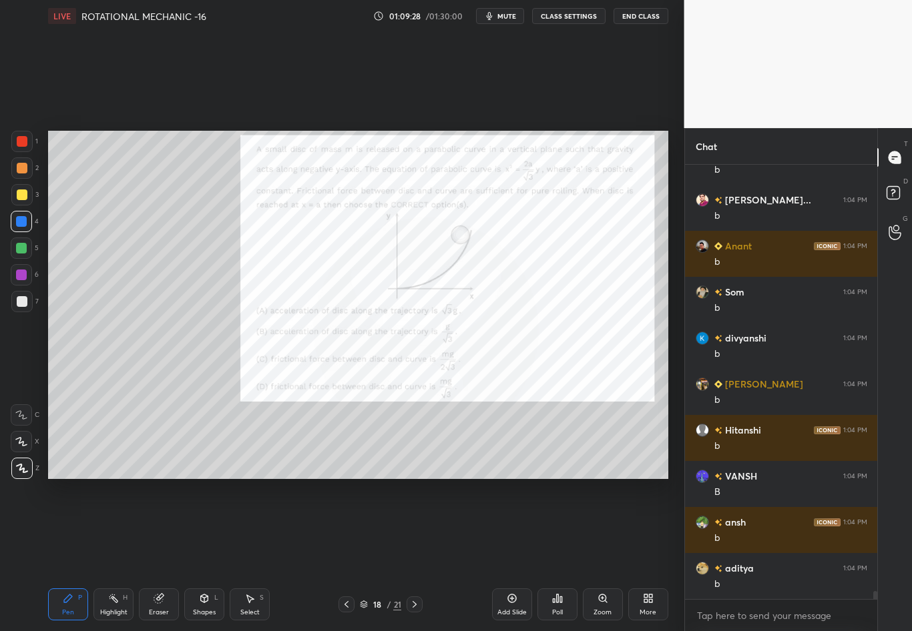
click at [31, 141] on div at bounding box center [21, 141] width 21 height 21
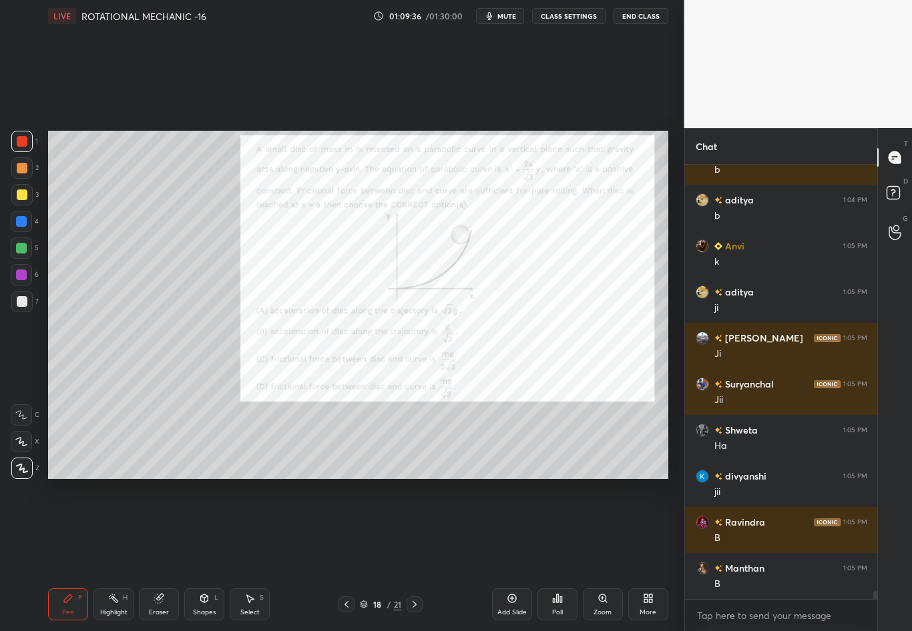
scroll to position [23535, 0]
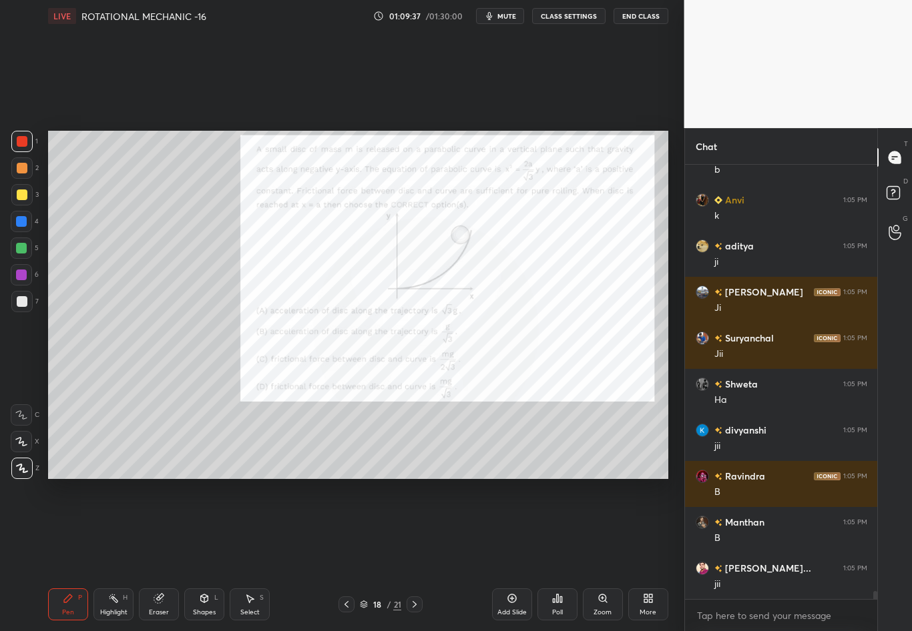
click at [15, 226] on div at bounding box center [21, 221] width 21 height 21
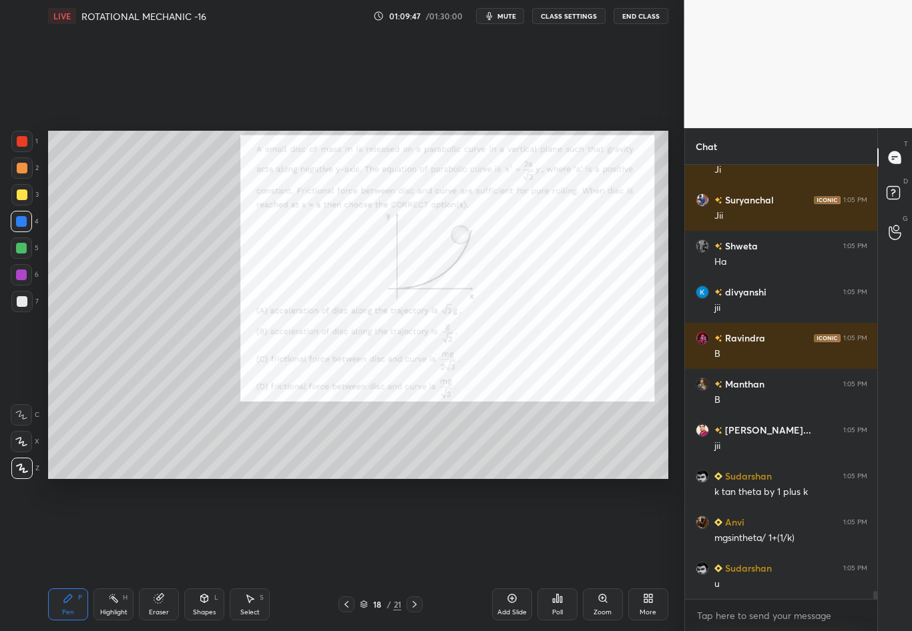
scroll to position [23719, 0]
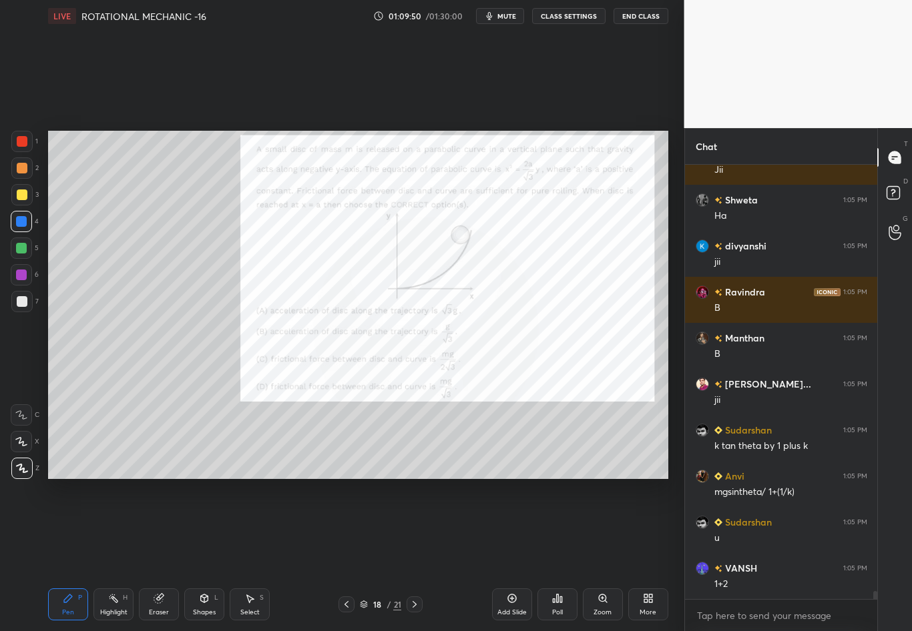
click at [29, 216] on div at bounding box center [21, 221] width 21 height 21
click at [27, 305] on div at bounding box center [21, 301] width 21 height 21
click at [17, 226] on div at bounding box center [21, 221] width 11 height 11
click at [26, 303] on div at bounding box center [22, 301] width 11 height 11
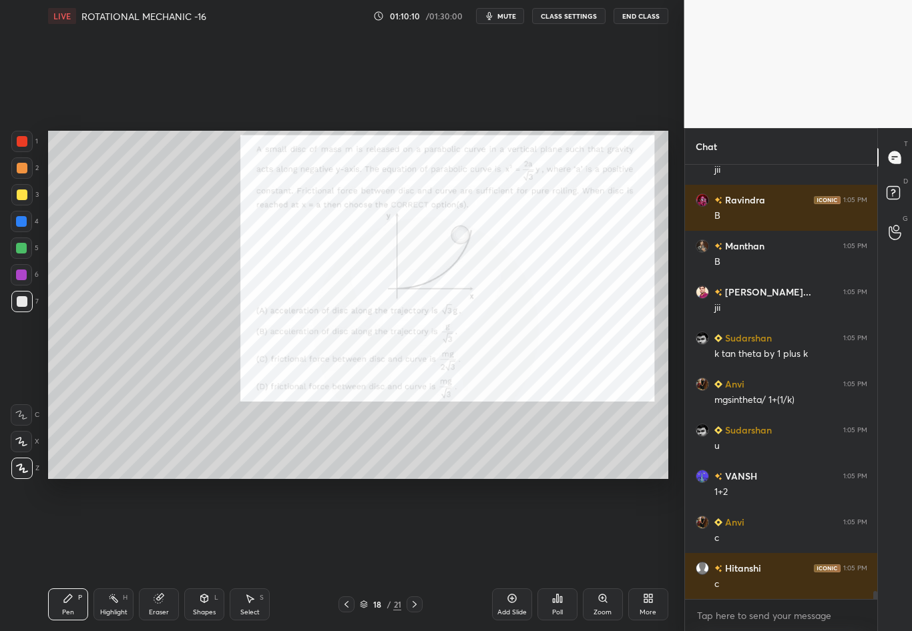
scroll to position [23857, 0]
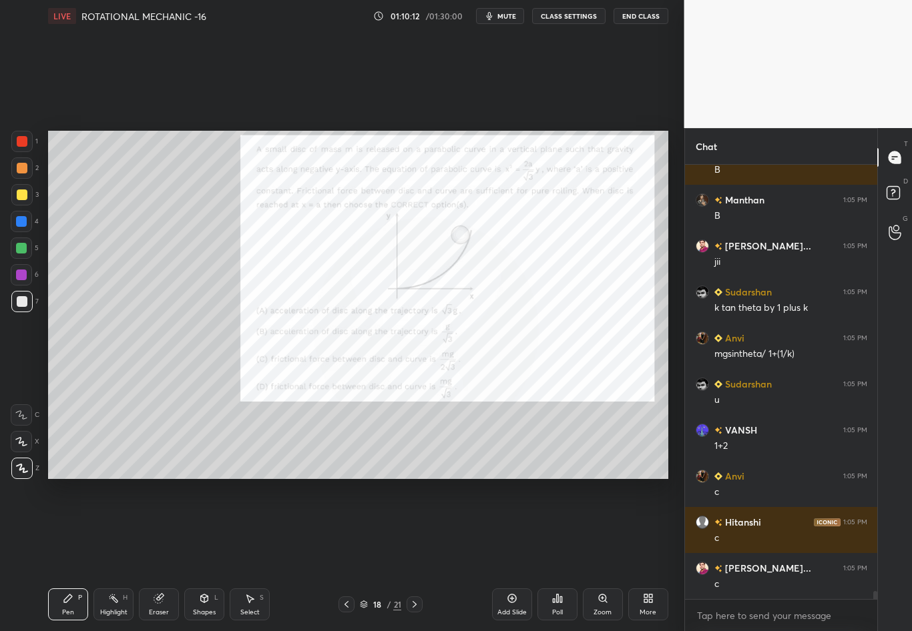
click at [21, 144] on div at bounding box center [22, 141] width 11 height 11
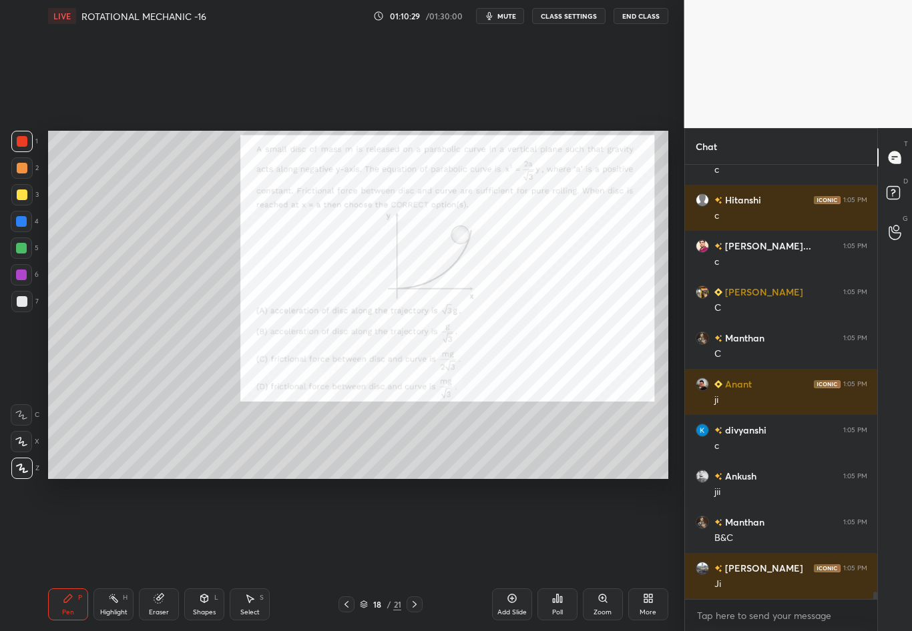
scroll to position [24225, 0]
click at [421, 555] on div at bounding box center [414, 605] width 16 height 16
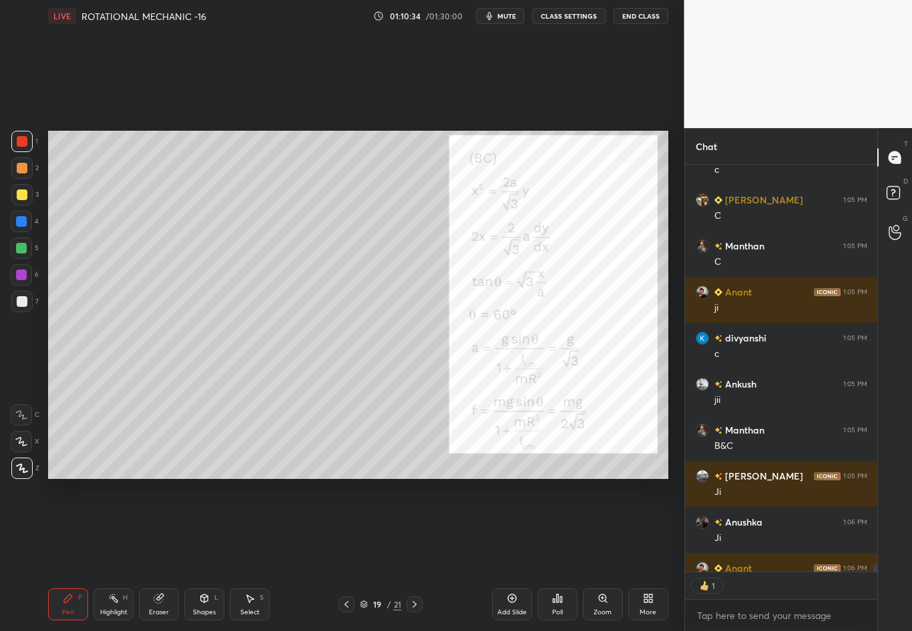
scroll to position [403, 188]
click at [414, 555] on icon at bounding box center [414, 604] width 11 height 11
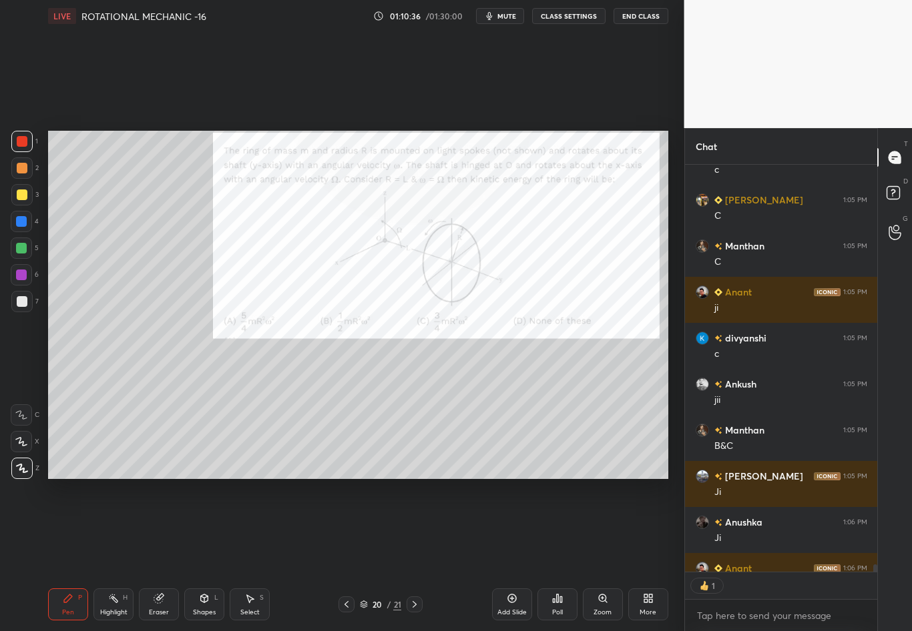
click at [71, 555] on icon at bounding box center [68, 599] width 8 height 8
click at [121, 555] on div "Highlight" at bounding box center [113, 612] width 27 height 7
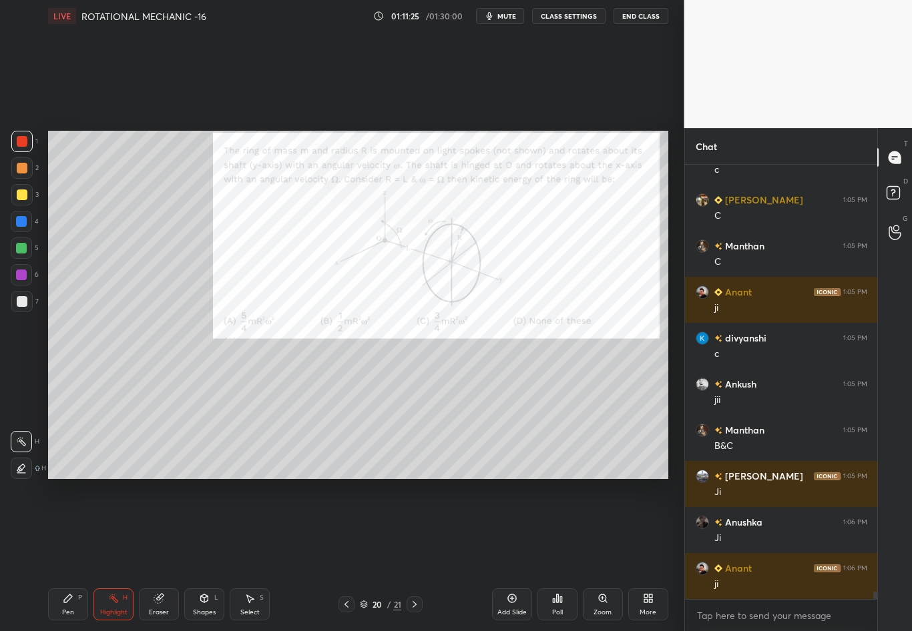
click at [121, 555] on div "Highlight" at bounding box center [113, 612] width 27 height 7
click at [61, 555] on div "Pen P" at bounding box center [68, 605] width 40 height 32
click at [18, 303] on div at bounding box center [22, 301] width 11 height 11
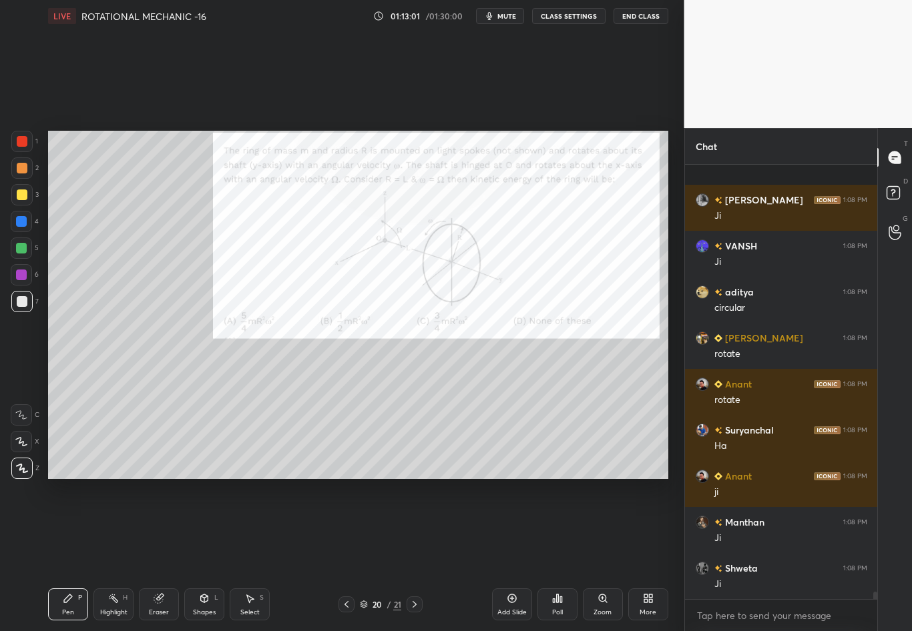
scroll to position [25008, 0]
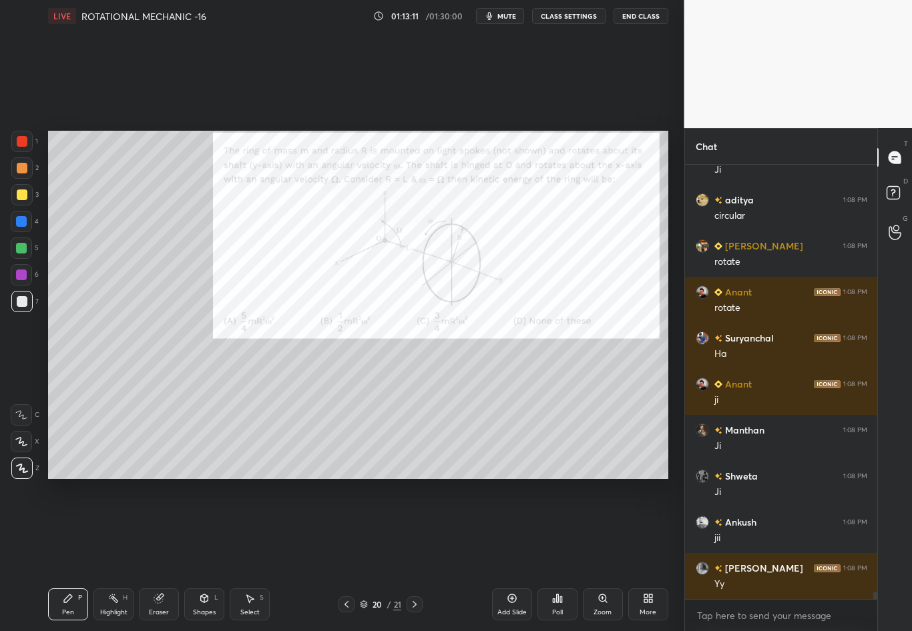
click at [151, 555] on div "Eraser" at bounding box center [159, 605] width 40 height 32
click at [63, 555] on div "Pen P" at bounding box center [68, 605] width 40 height 32
click at [19, 169] on div at bounding box center [22, 168] width 11 height 11
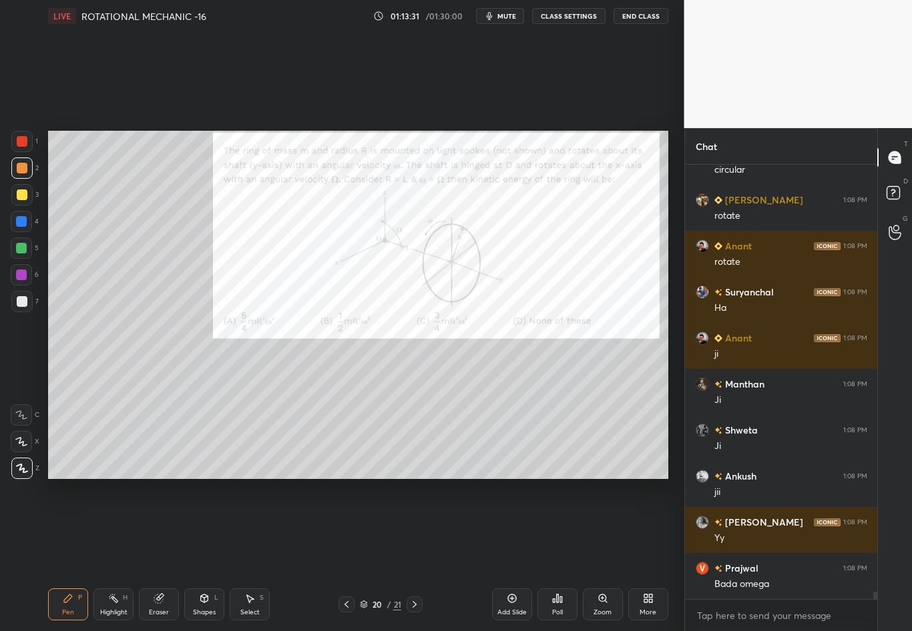
click at [24, 141] on div at bounding box center [22, 141] width 11 height 11
click at [21, 306] on div at bounding box center [22, 301] width 11 height 11
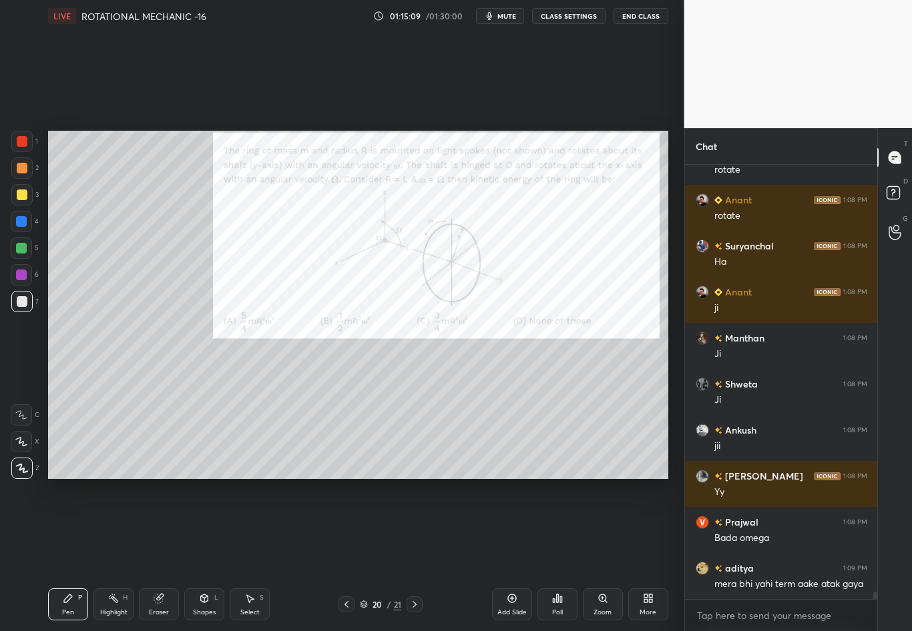
click at [23, 222] on div at bounding box center [21, 221] width 11 height 11
click at [117, 555] on div "Highlight H" at bounding box center [113, 605] width 40 height 32
click at [162, 555] on div "Eraser" at bounding box center [159, 612] width 20 height 7
click at [69, 555] on div "Pen P" at bounding box center [68, 605] width 40 height 32
click at [23, 304] on div at bounding box center [22, 301] width 11 height 11
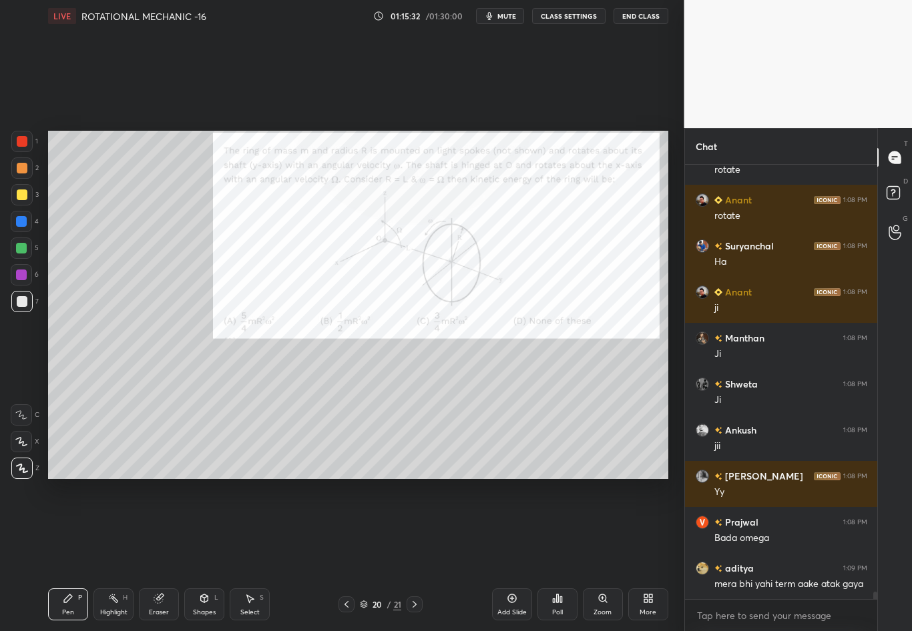
click at [23, 171] on div at bounding box center [21, 167] width 21 height 21
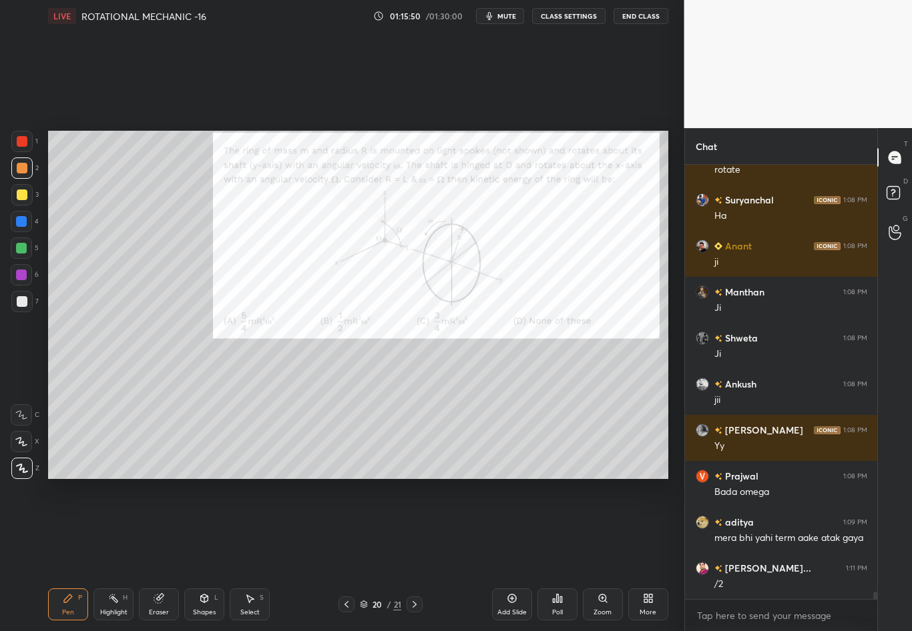
click at [156, 555] on div "Eraser" at bounding box center [159, 612] width 20 height 7
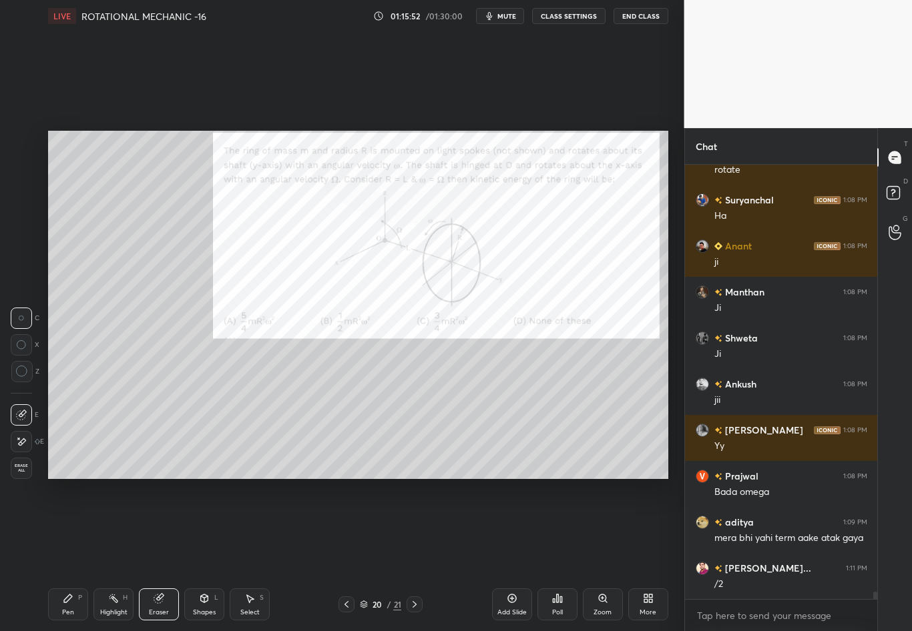
click at [67, 555] on div "Pen P" at bounding box center [68, 605] width 40 height 32
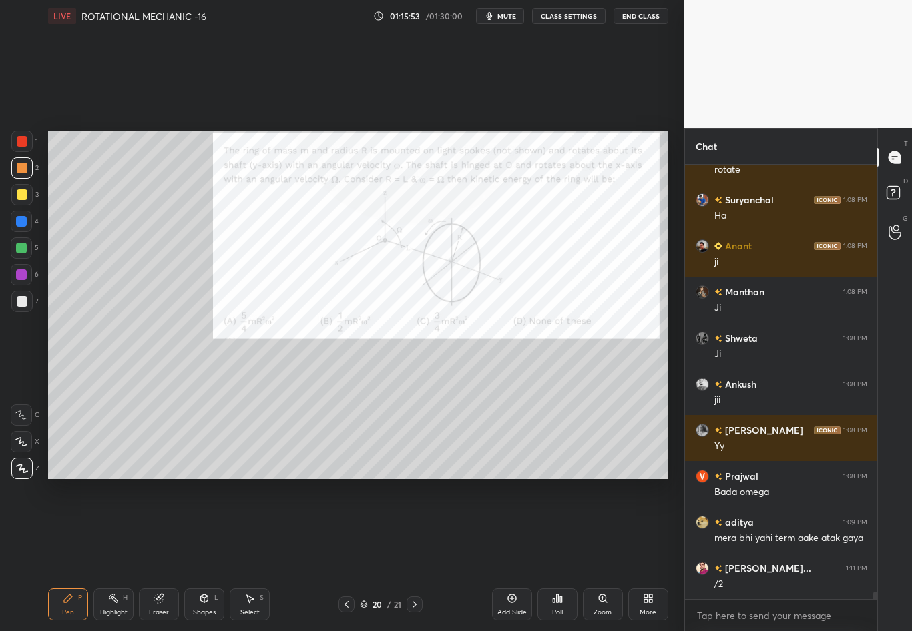
click at [27, 304] on div at bounding box center [21, 301] width 21 height 21
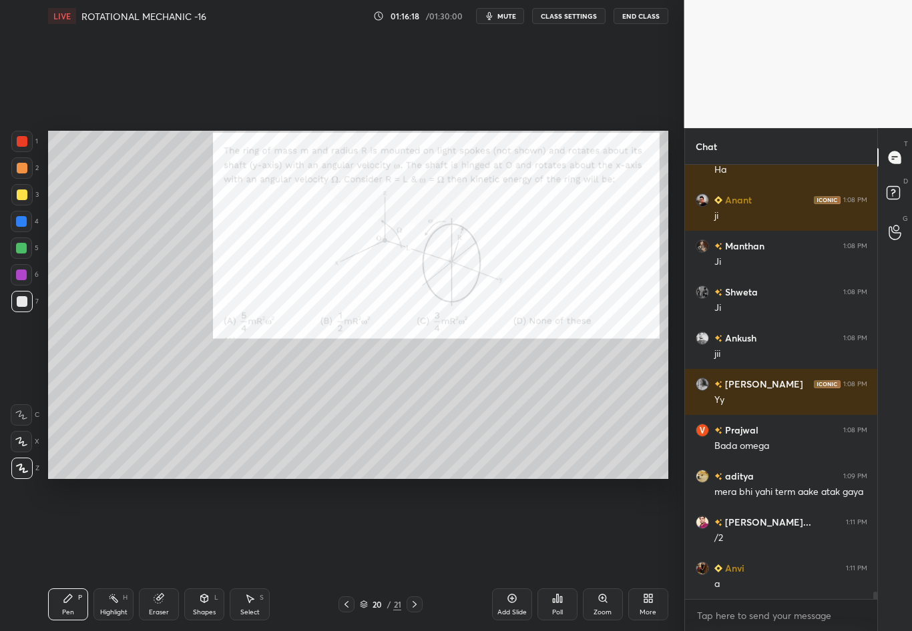
scroll to position [25238, 0]
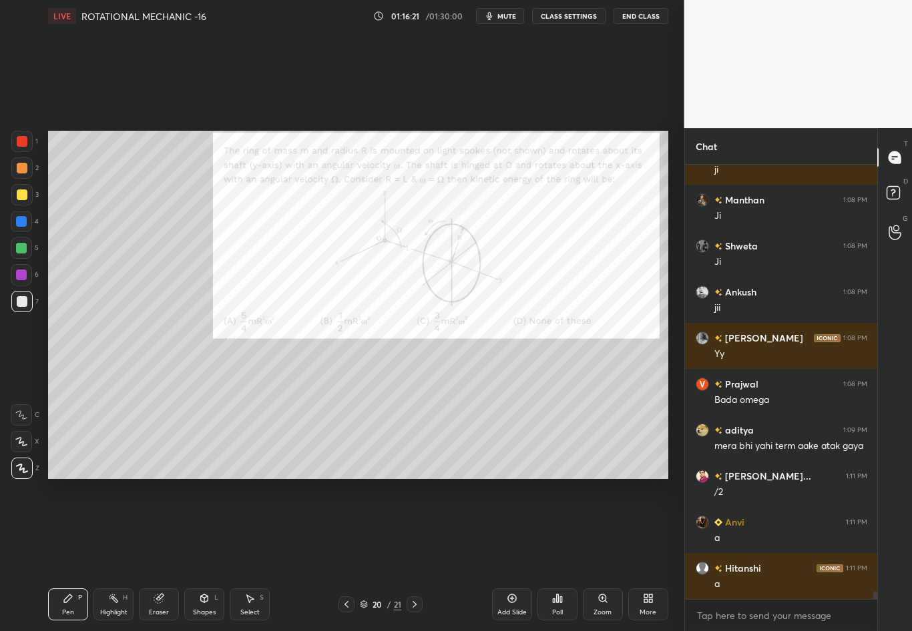
click at [21, 144] on div at bounding box center [22, 141] width 11 height 11
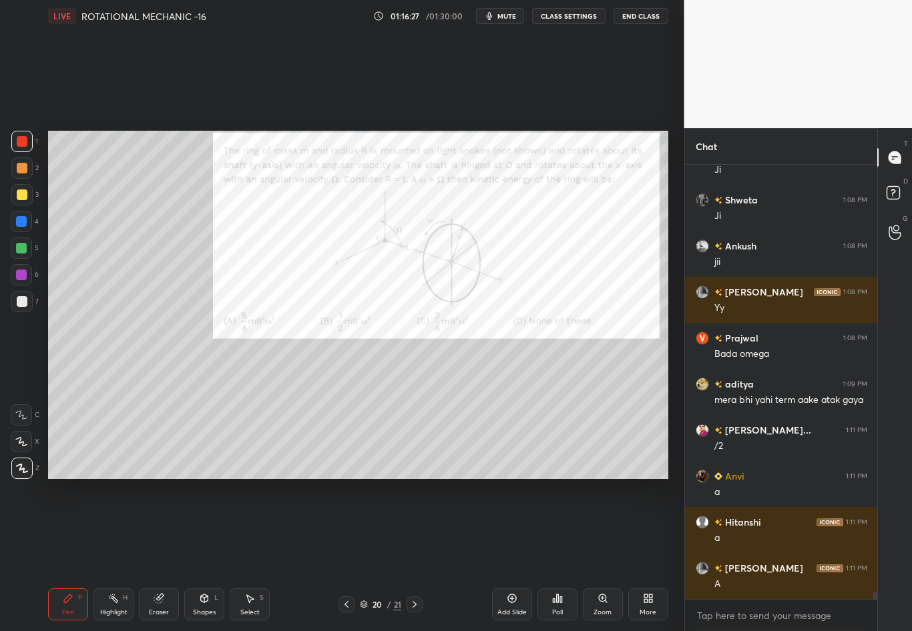
click at [115, 555] on div "Highlight" at bounding box center [113, 612] width 27 height 7
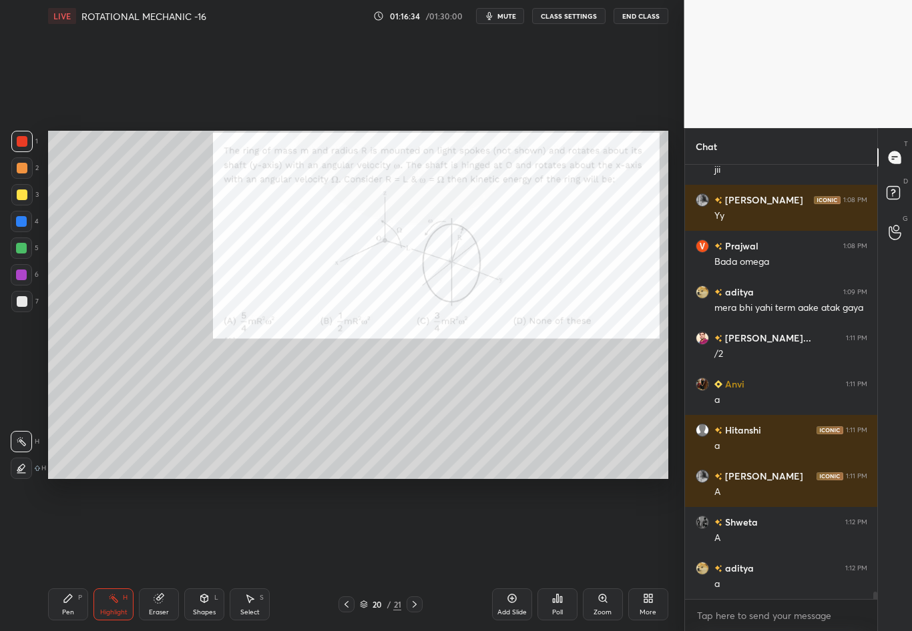
scroll to position [25422, 0]
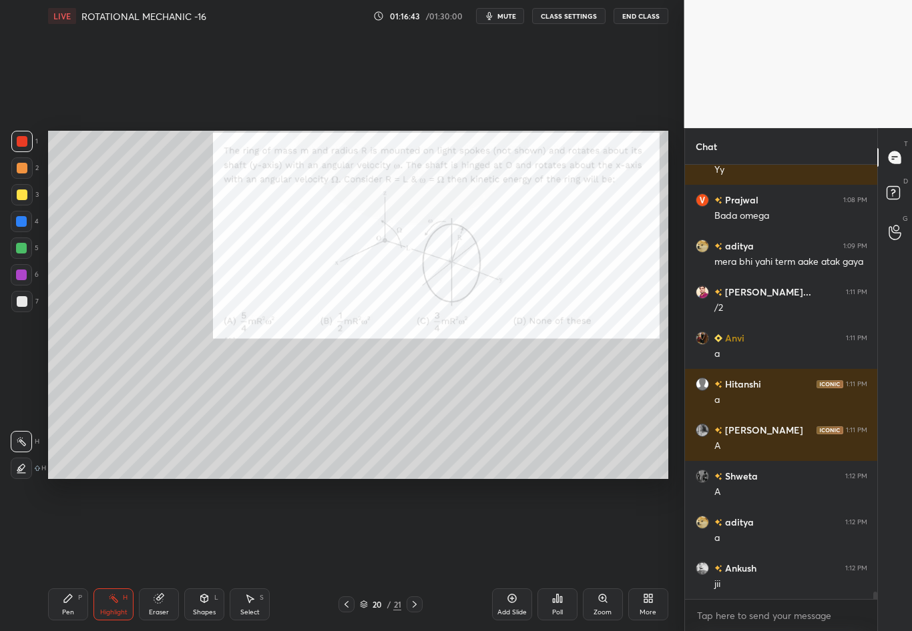
click at [414, 555] on icon at bounding box center [414, 604] width 11 height 11
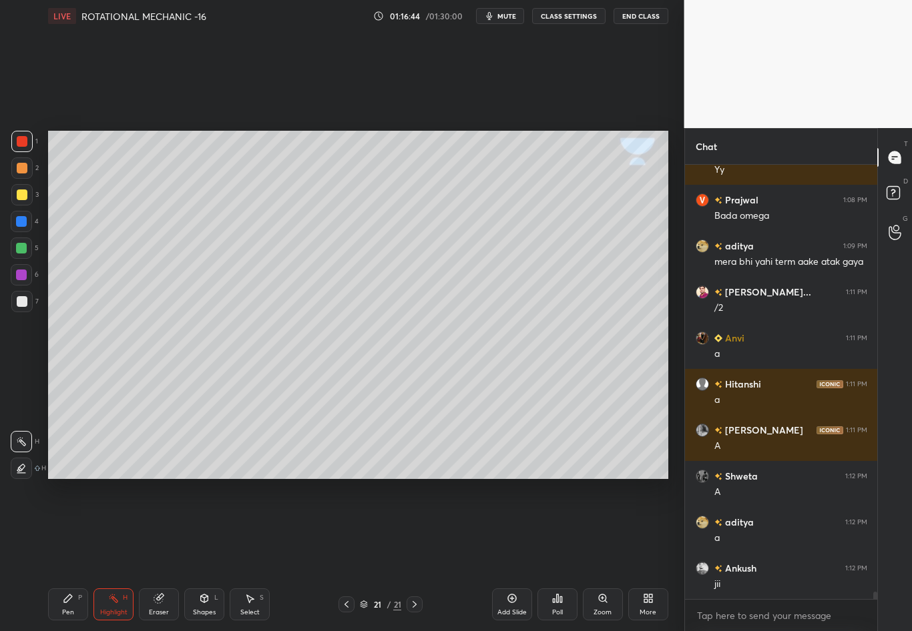
click at [338, 555] on div at bounding box center [346, 605] width 16 height 16
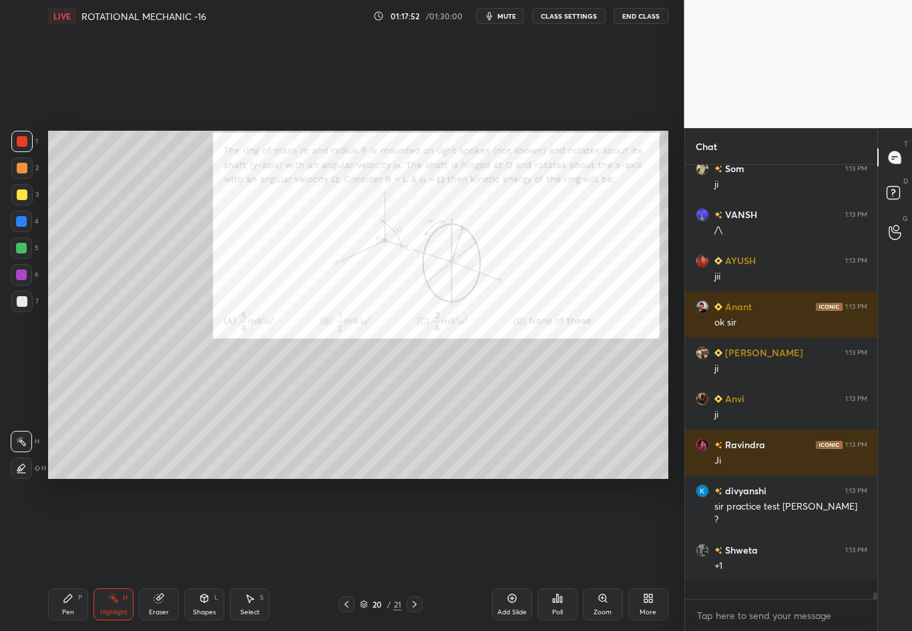
scroll to position [5, 5]
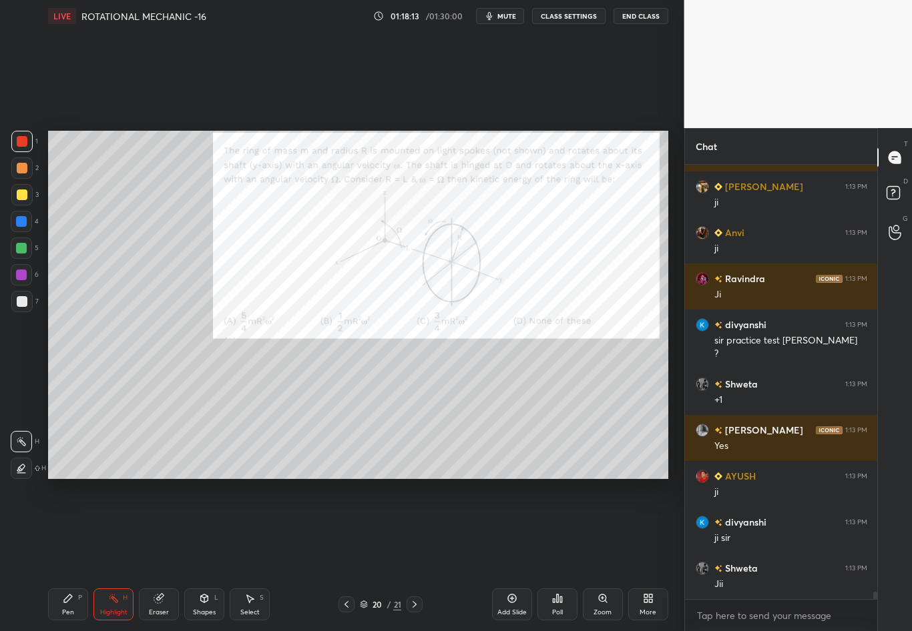
click at [407, 555] on div at bounding box center [414, 605] width 16 height 16
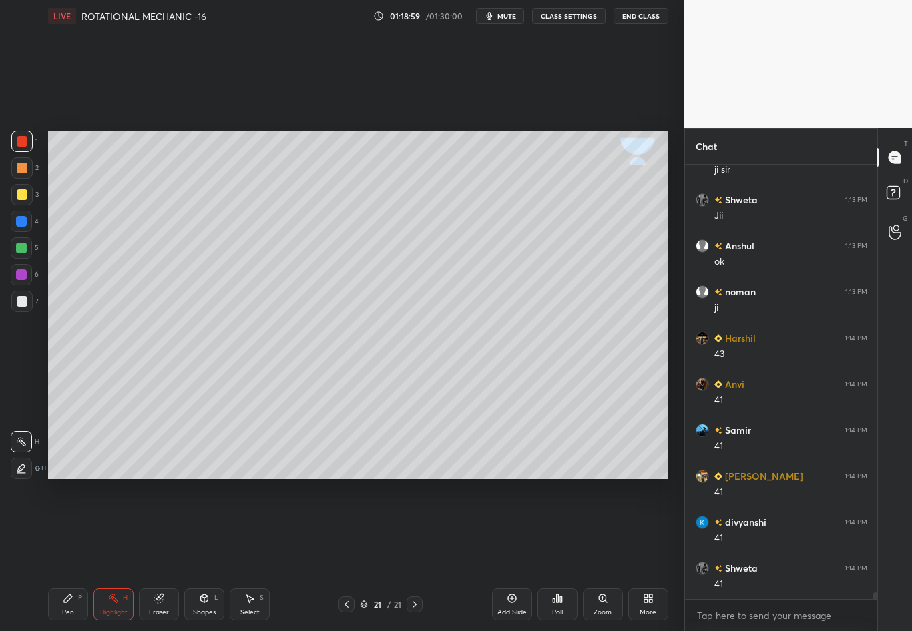
scroll to position [26830, 0]
click at [22, 196] on div at bounding box center [22, 195] width 11 height 11
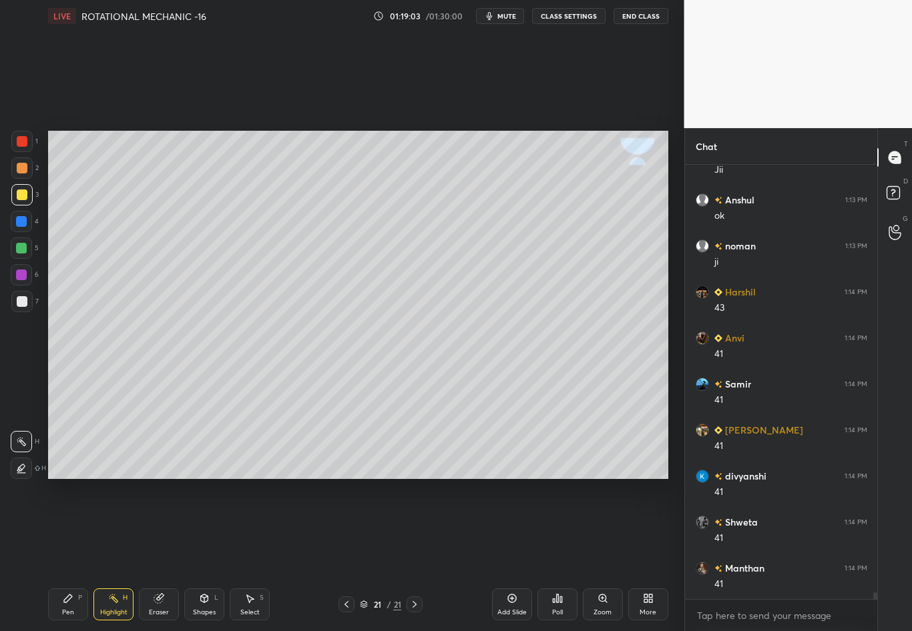
click at [71, 555] on icon at bounding box center [68, 598] width 11 height 11
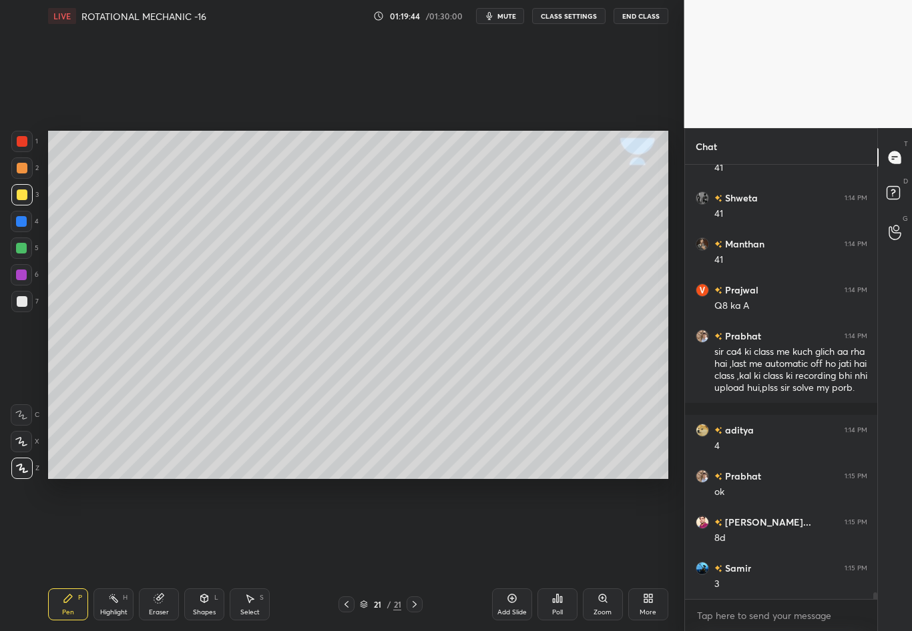
scroll to position [27201, 0]
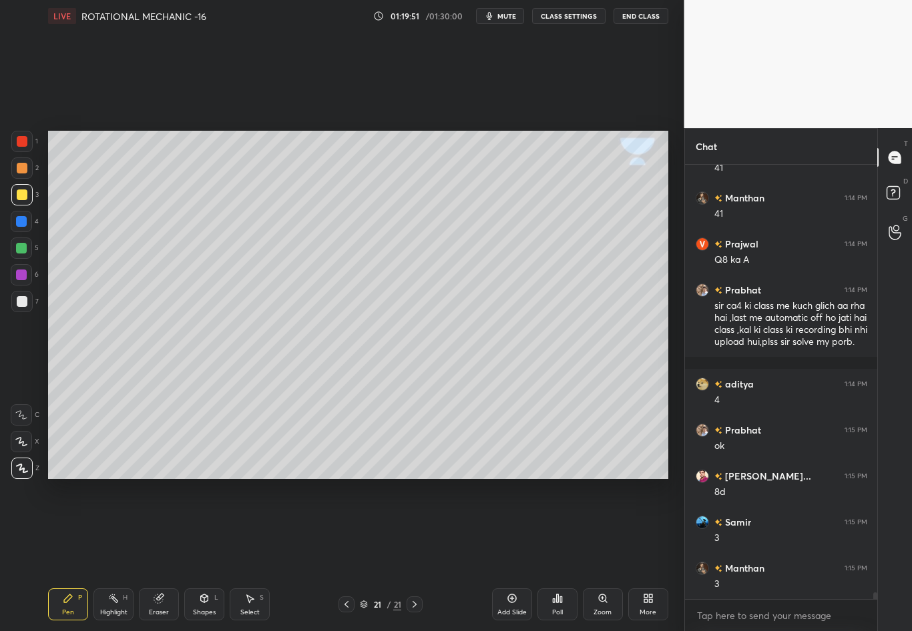
click at [24, 304] on div at bounding box center [22, 301] width 11 height 11
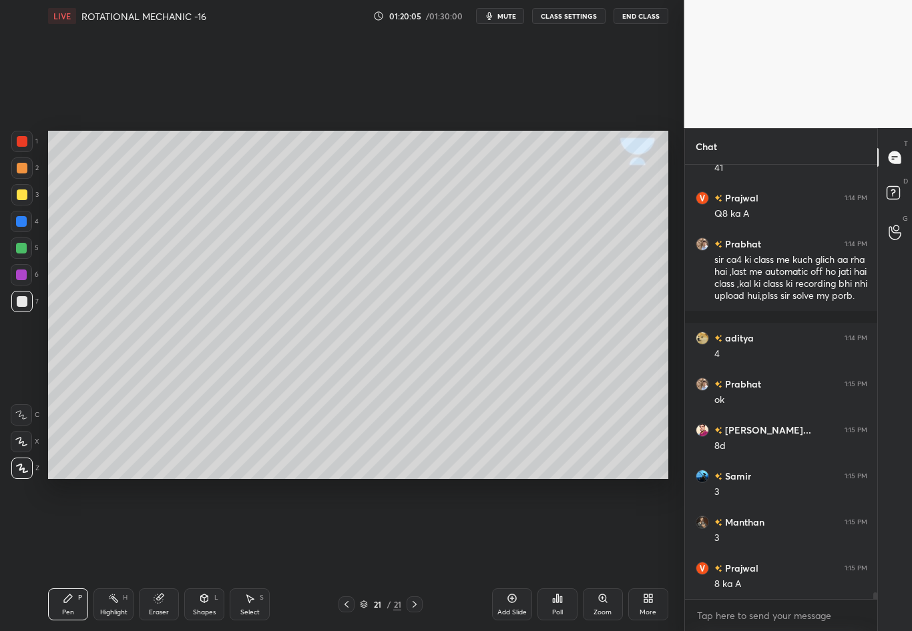
click at [200, 555] on div "Shapes L" at bounding box center [204, 605] width 40 height 32
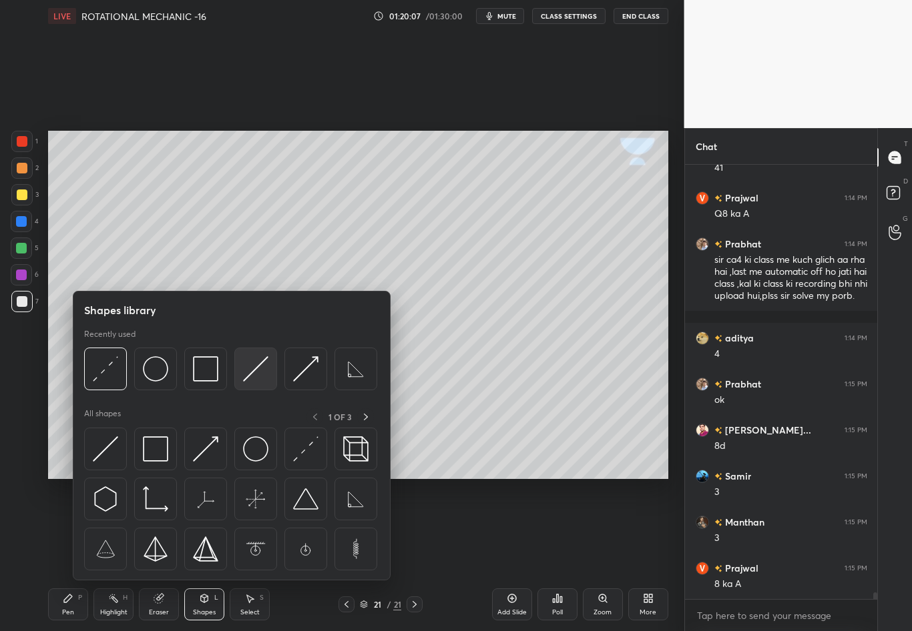
click at [256, 366] on img at bounding box center [255, 368] width 25 height 25
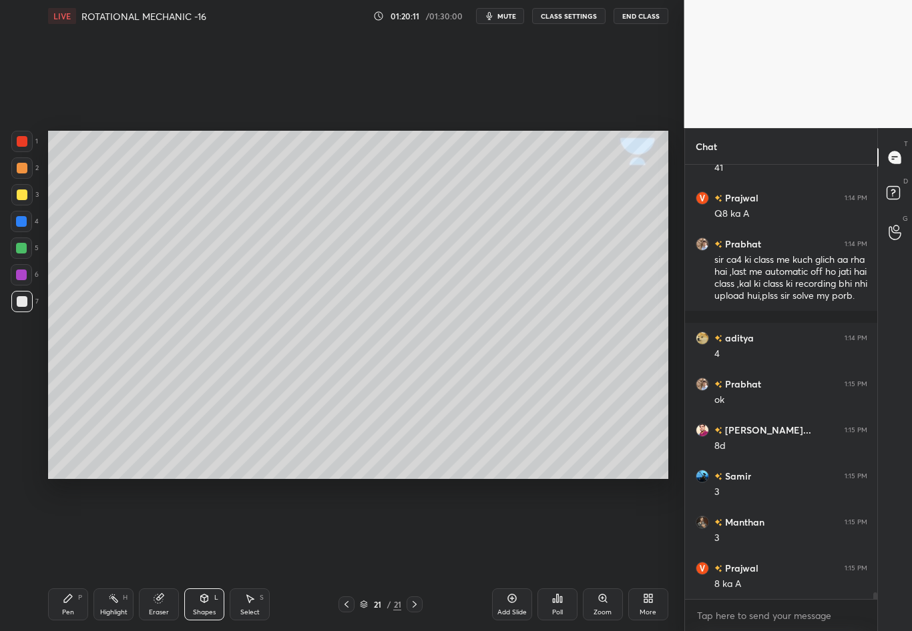
click at [73, 555] on div "Pen P" at bounding box center [68, 605] width 40 height 32
click at [63, 555] on icon at bounding box center [68, 598] width 11 height 11
click at [15, 196] on div at bounding box center [21, 194] width 21 height 21
click at [206, 555] on icon at bounding box center [204, 598] width 11 height 11
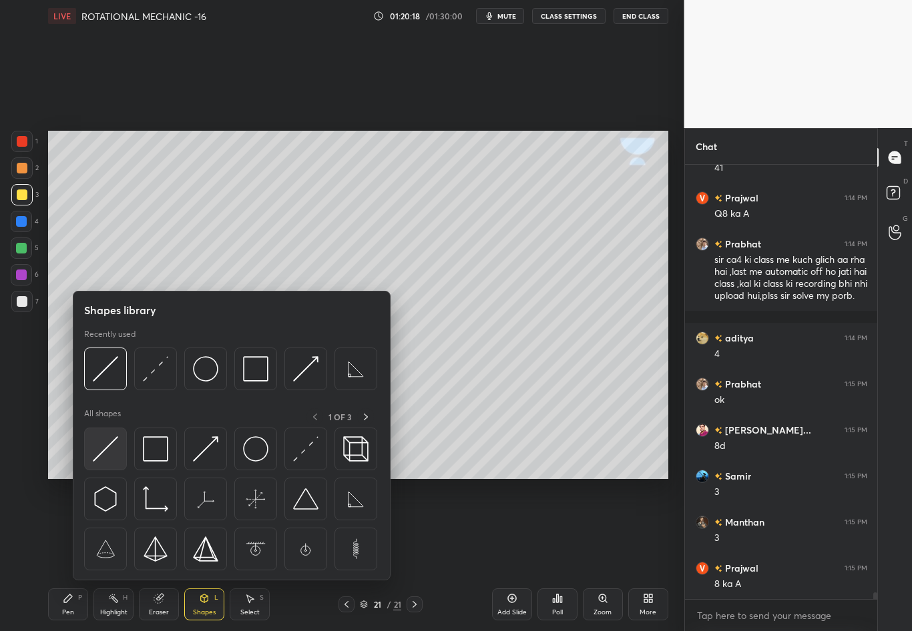
click at [99, 449] on img at bounding box center [105, 448] width 25 height 25
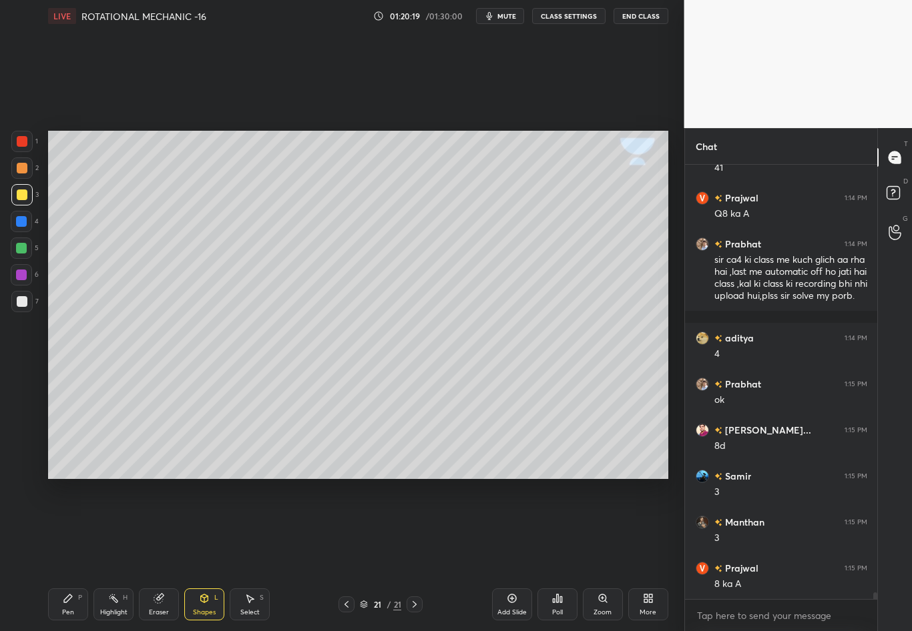
click at [23, 248] on div at bounding box center [21, 248] width 11 height 11
click at [23, 304] on div at bounding box center [22, 301] width 11 height 11
click at [61, 555] on div "Pen P" at bounding box center [68, 605] width 40 height 32
click at [105, 555] on div "Highlight" at bounding box center [113, 612] width 27 height 7
click at [203, 555] on icon at bounding box center [204, 598] width 11 height 11
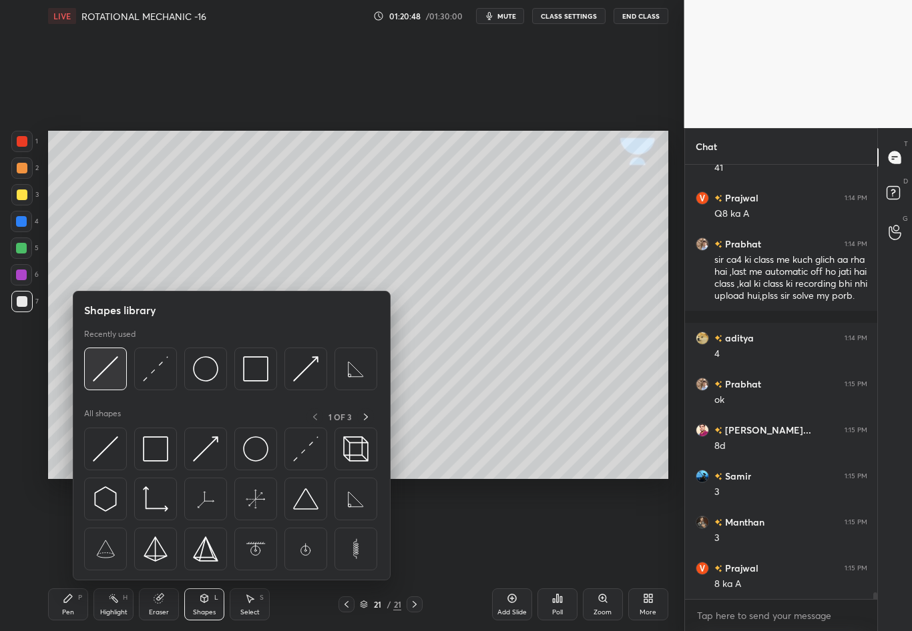
click at [99, 372] on img at bounding box center [105, 368] width 25 height 25
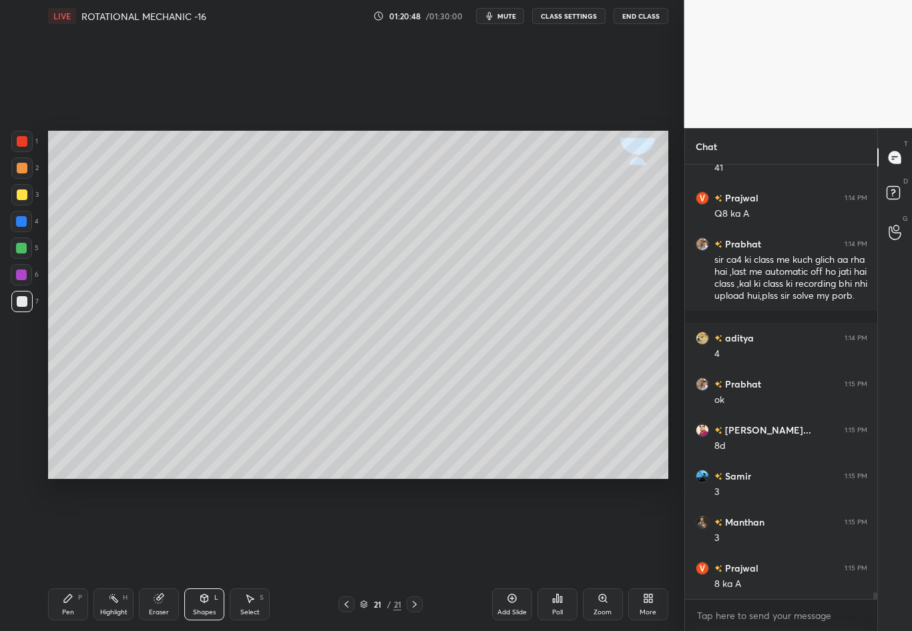
click at [23, 202] on div at bounding box center [21, 194] width 21 height 21
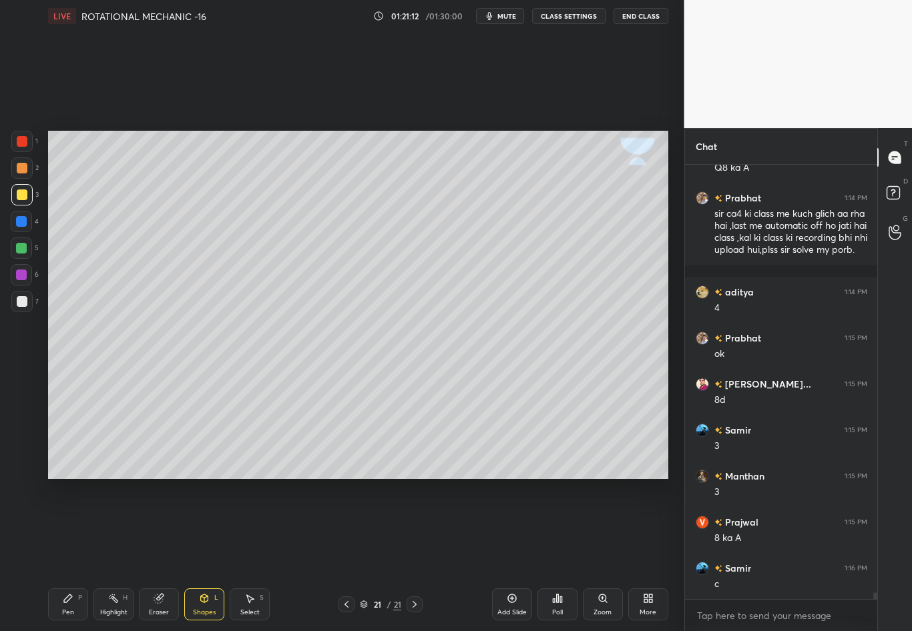
click at [120, 555] on div "Highlight" at bounding box center [113, 612] width 27 height 7
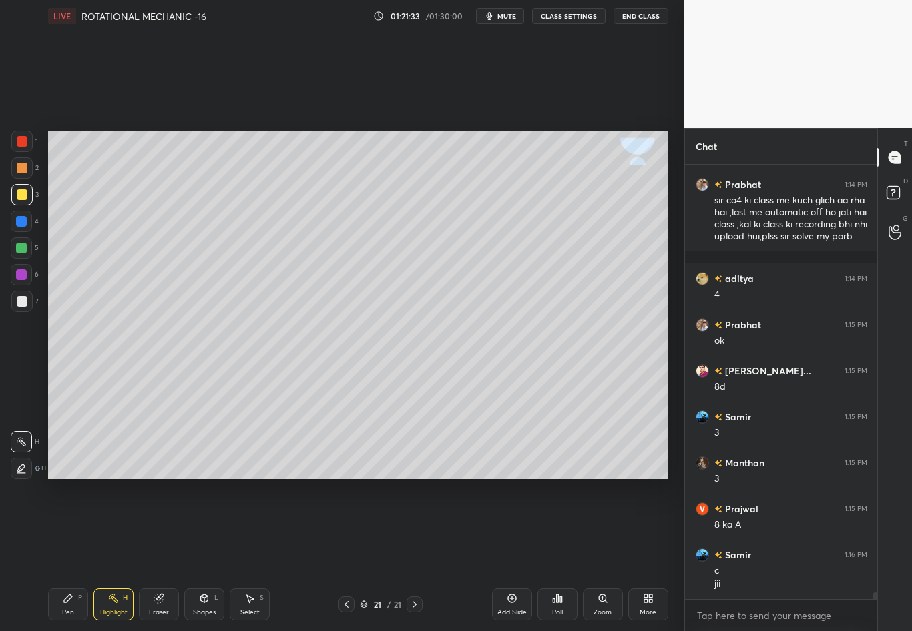
scroll to position [27352, 0]
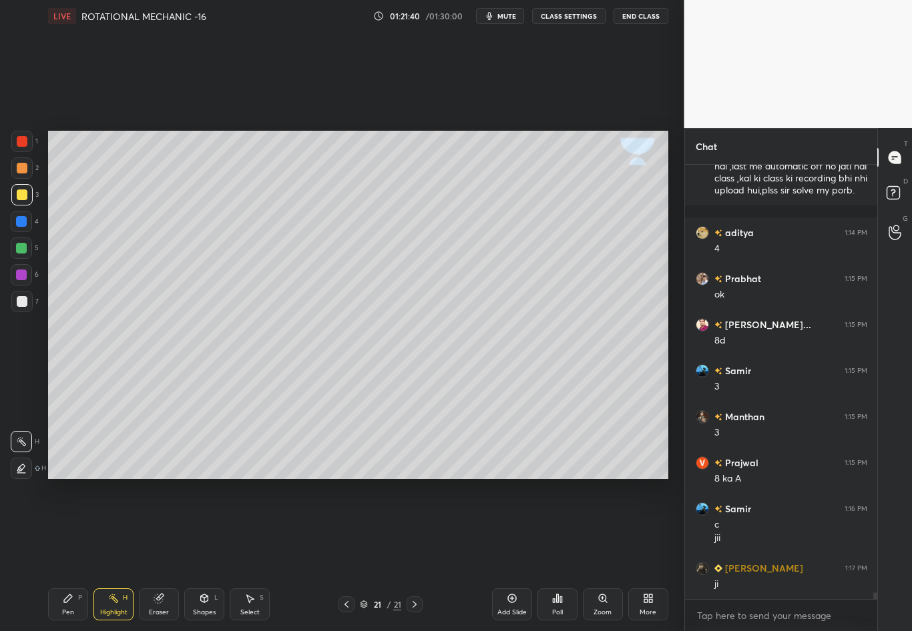
click at [58, 555] on div "Pen P" at bounding box center [68, 605] width 40 height 32
click at [61, 555] on div "Pen P" at bounding box center [68, 605] width 40 height 32
click at [21, 302] on div at bounding box center [22, 301] width 11 height 11
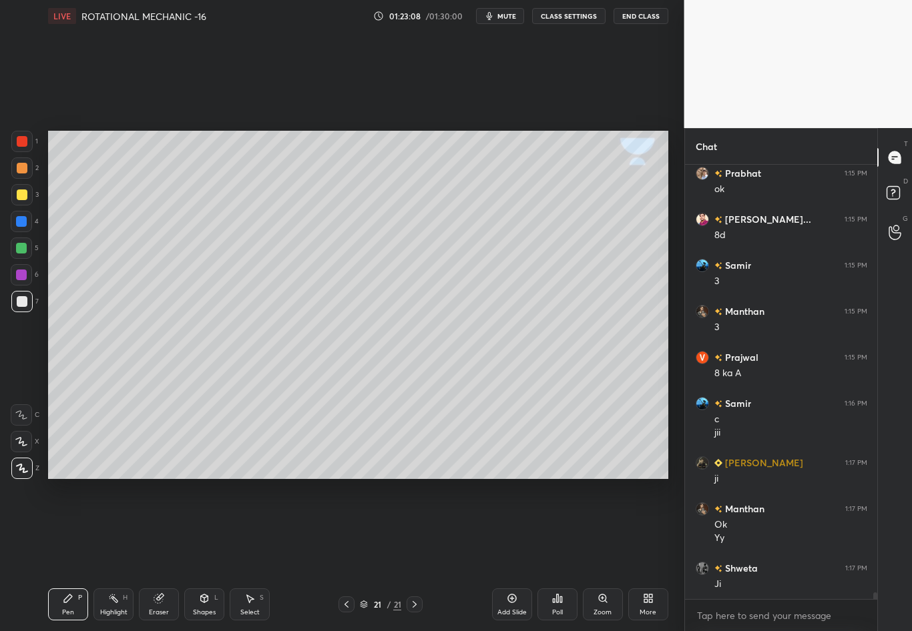
scroll to position [27504, 0]
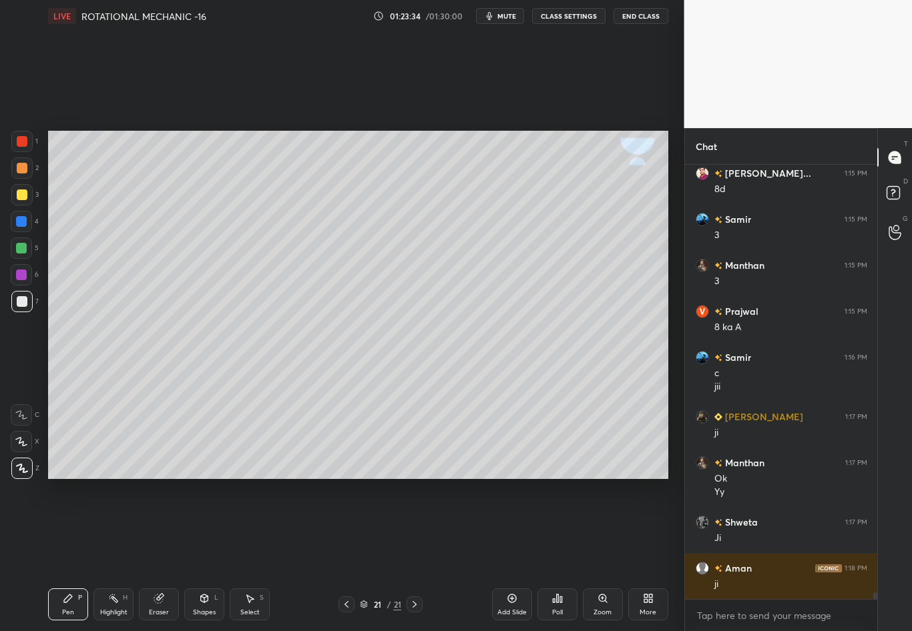
click at [210, 555] on div "Shapes" at bounding box center [204, 612] width 23 height 7
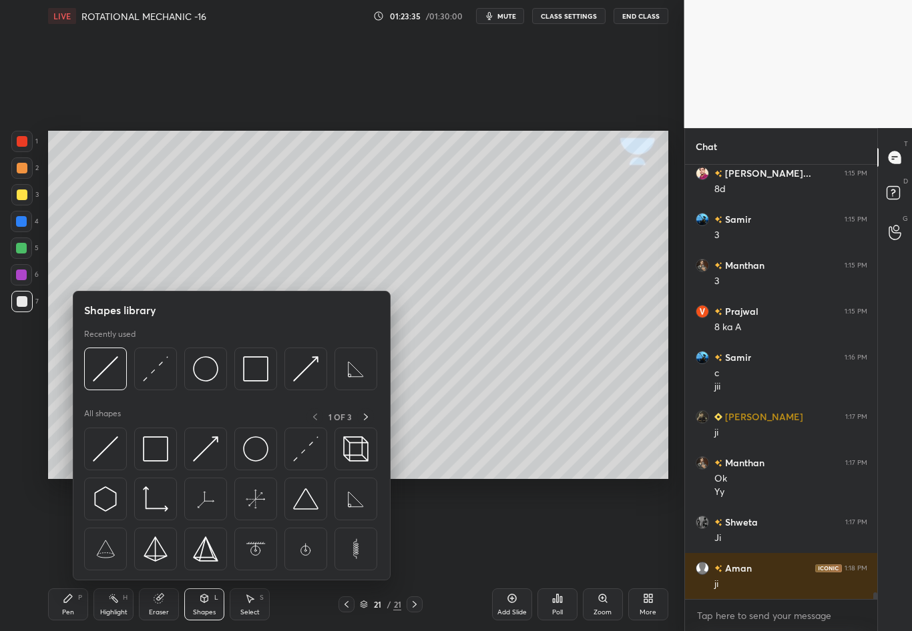
click at [155, 366] on img at bounding box center [155, 368] width 25 height 25
click at [33, 392] on div "1 2 3 4 5 6 7 C X Z C X Z E E Erase all H H" at bounding box center [21, 305] width 43 height 348
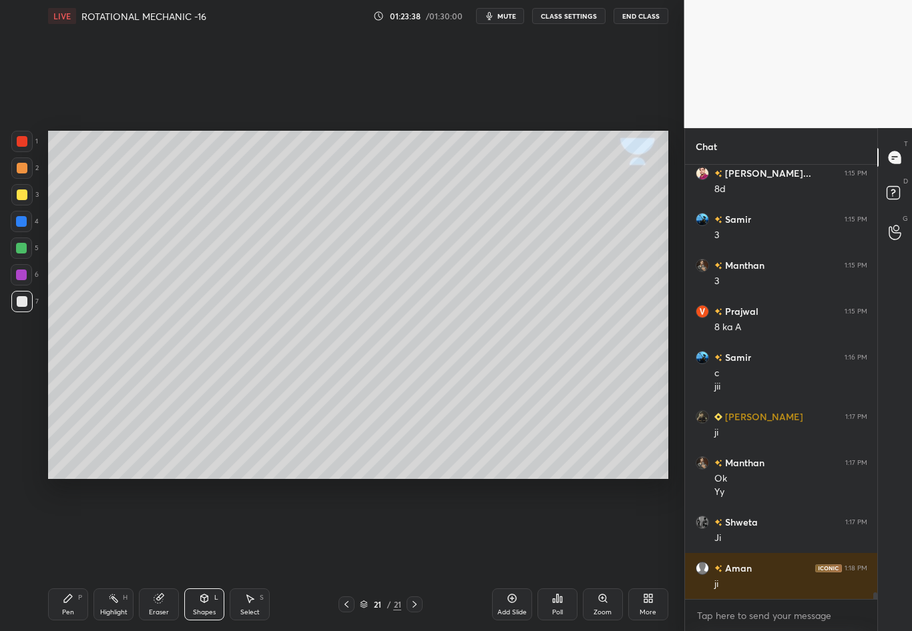
click at [67, 555] on div "Pen P" at bounding box center [68, 605] width 40 height 32
click at [23, 300] on div at bounding box center [22, 301] width 11 height 11
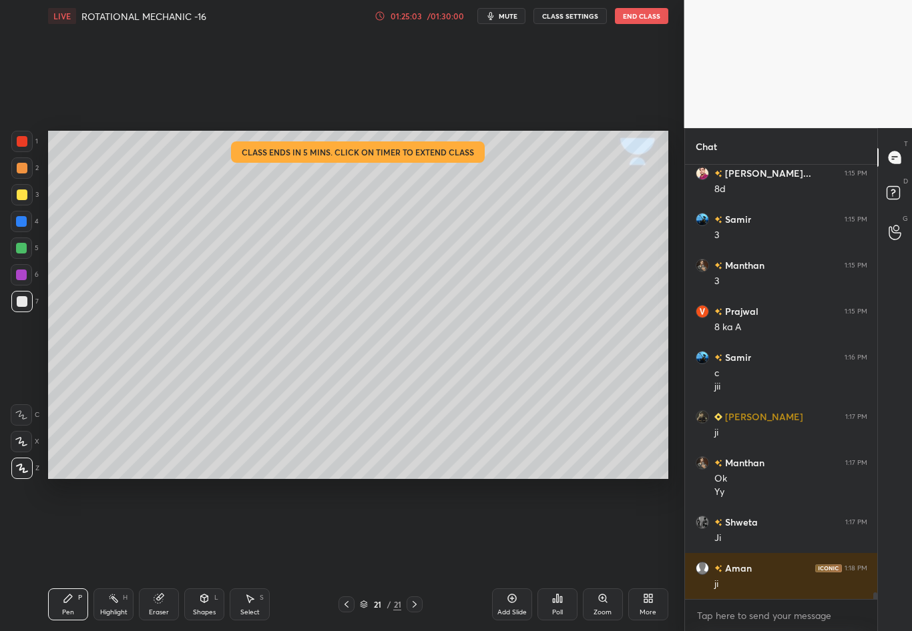
click at [448, 20] on div "01:25:03 / 01:30:00" at bounding box center [420, 16] width 92 height 11
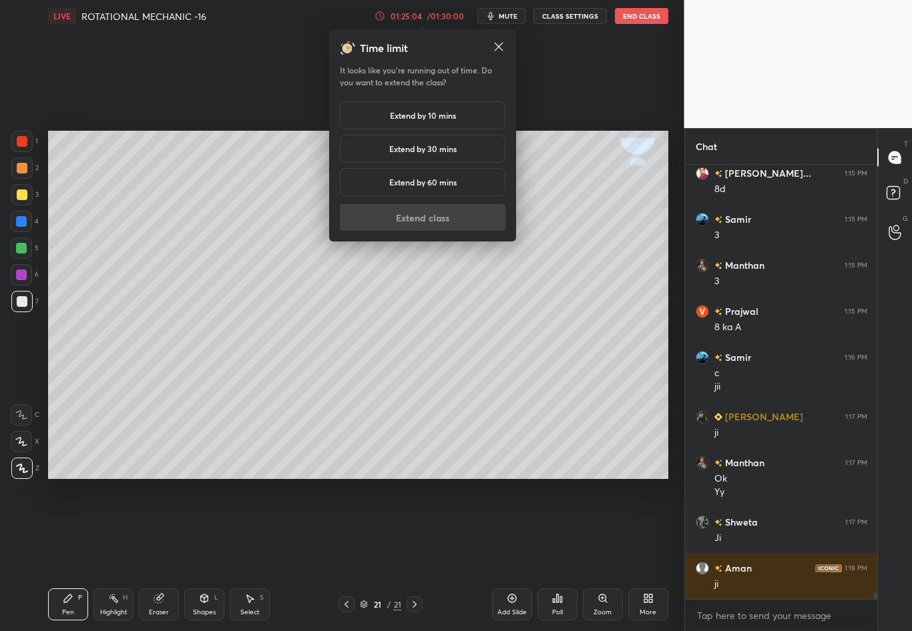
click at [461, 145] on div "Extend by 30 mins" at bounding box center [422, 149] width 165 height 28
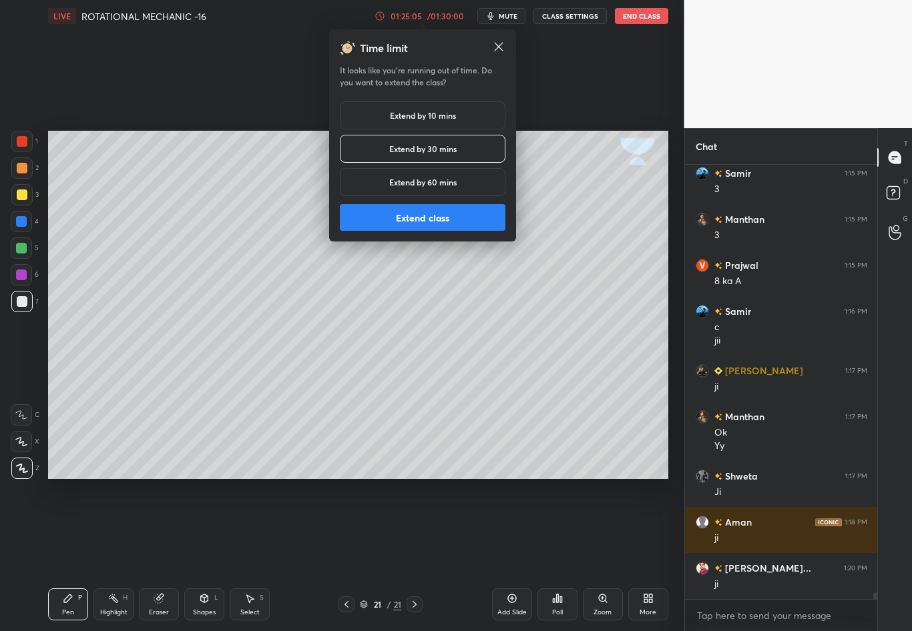
click at [468, 216] on button "Extend class" at bounding box center [422, 217] width 165 height 27
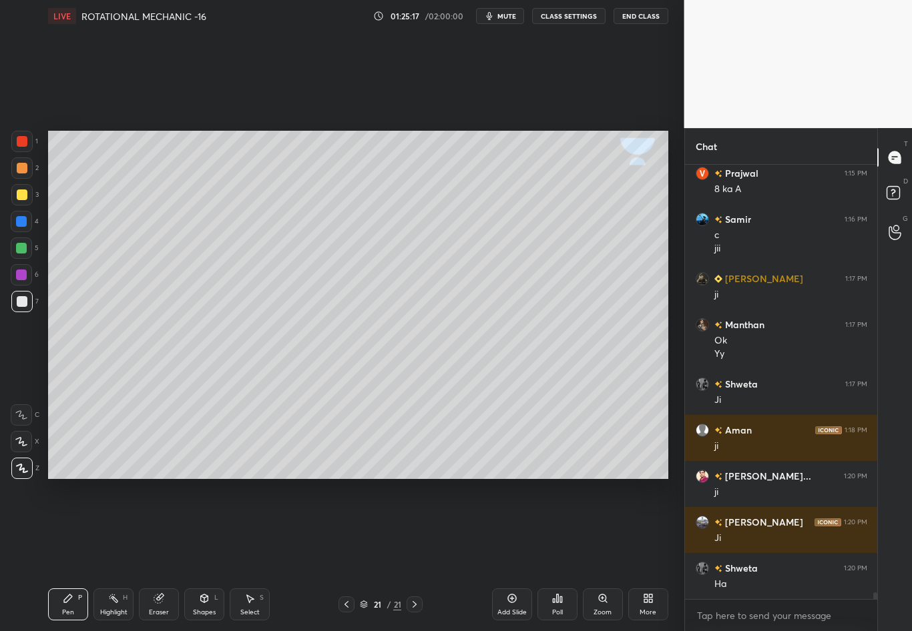
scroll to position [27688, 0]
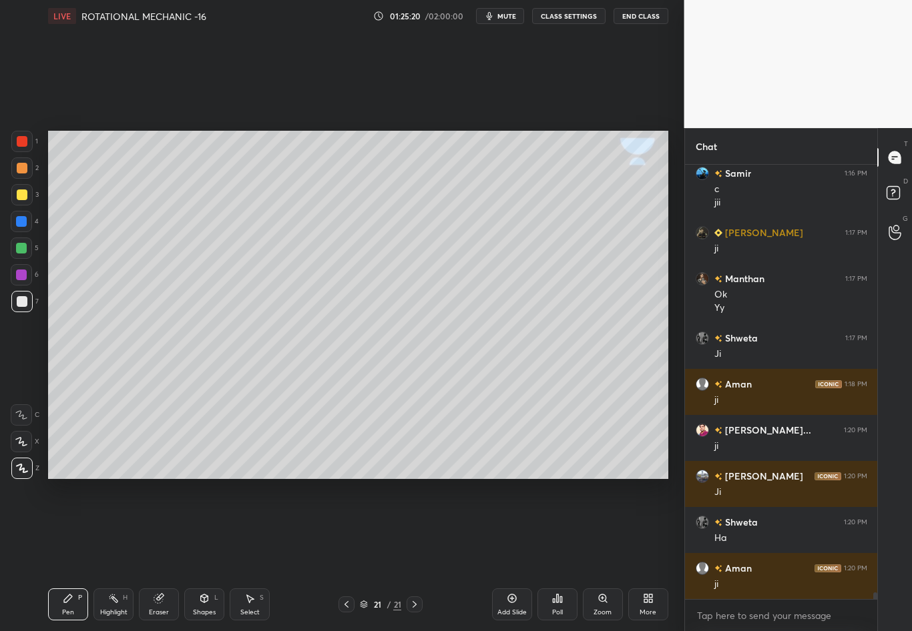
click at [25, 198] on div at bounding box center [21, 194] width 21 height 21
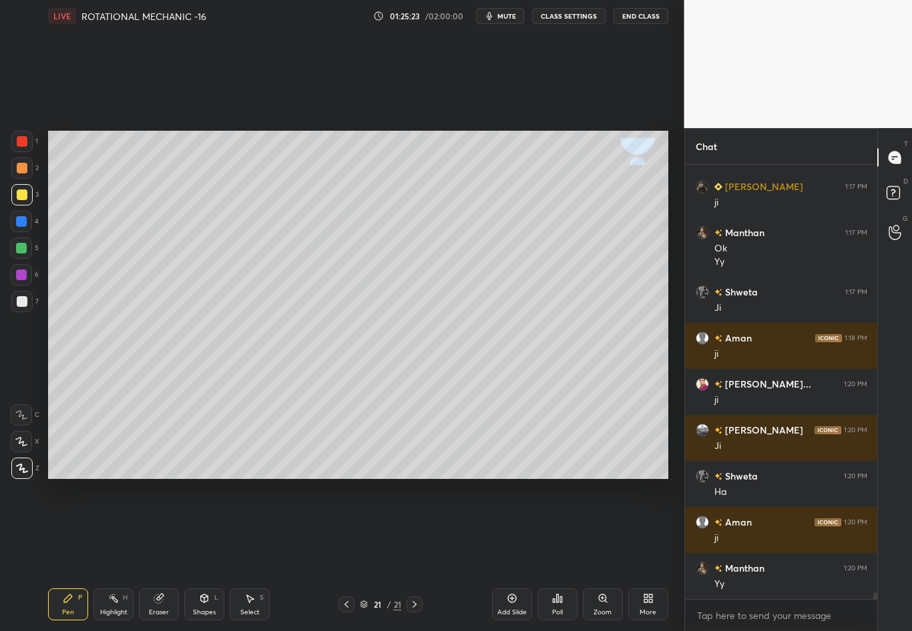
click at [421, 555] on div at bounding box center [414, 605] width 16 height 16
click at [507, 555] on icon at bounding box center [511, 598] width 11 height 11
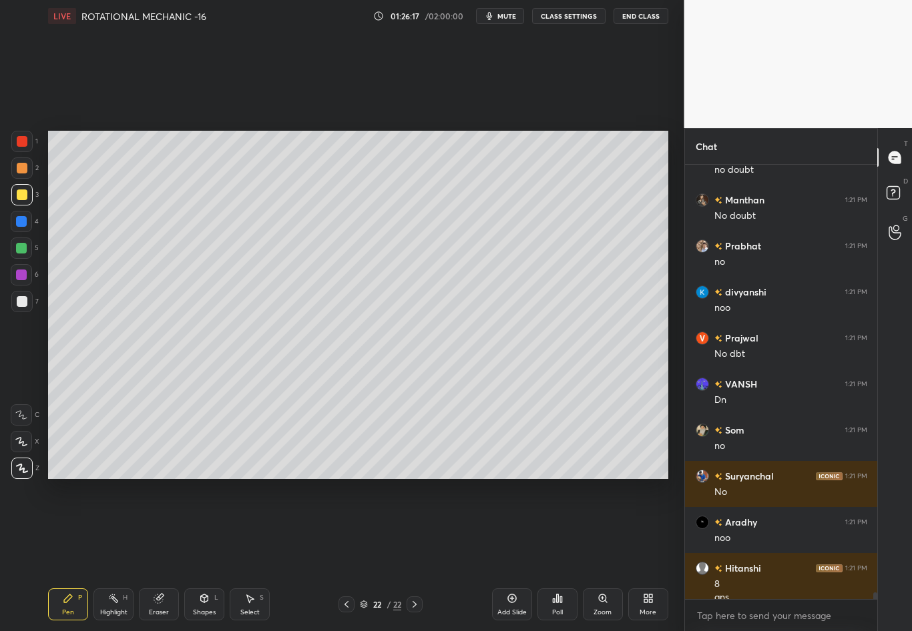
scroll to position [28300, 0]
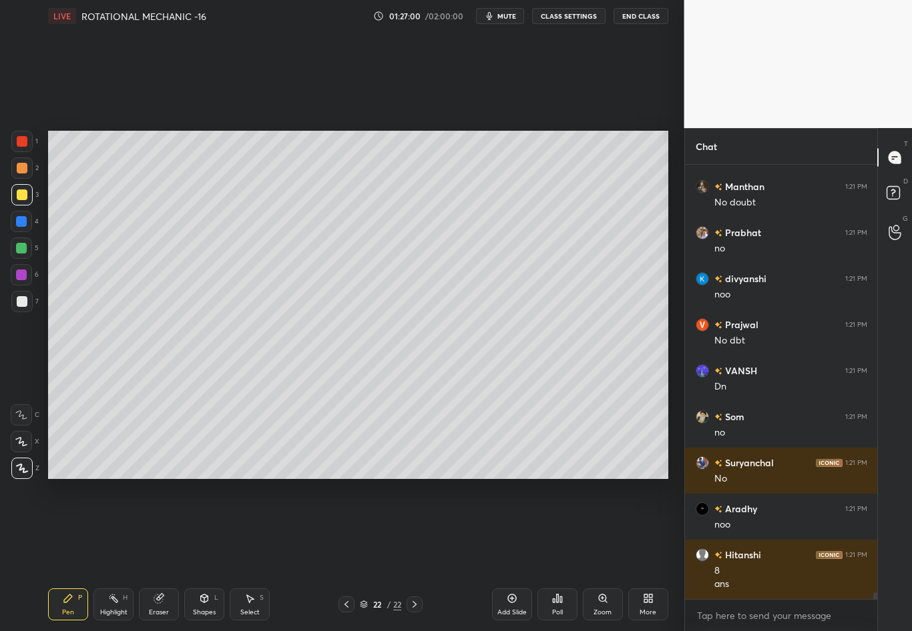
click at [252, 555] on div "Select S" at bounding box center [250, 605] width 40 height 32
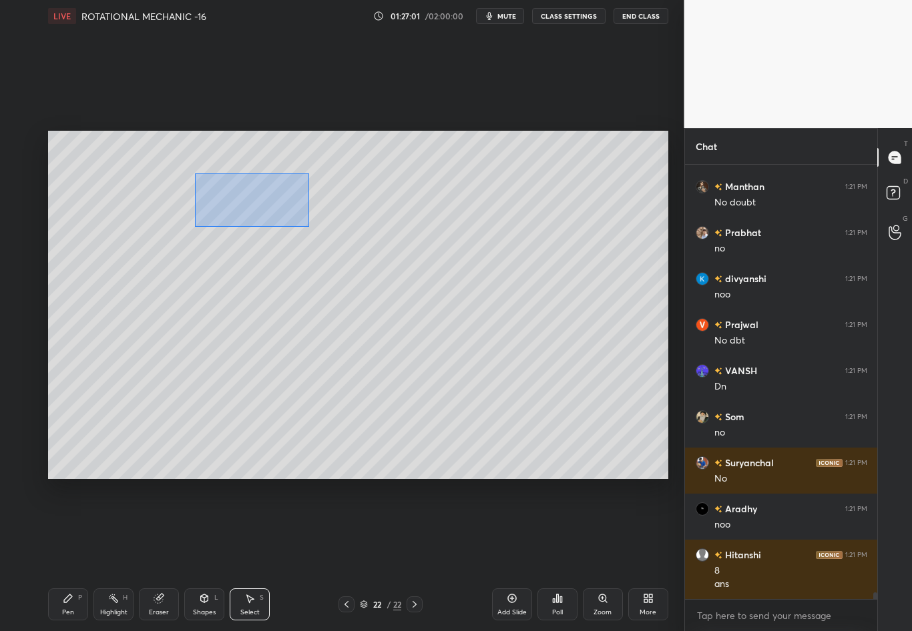
drag, startPoint x: 194, startPoint y: 191, endPoint x: 367, endPoint y: 233, distance: 177.9
click at [368, 233] on div "0 ° Undo Copy Duplicate Duplicate to new slide Delete" at bounding box center [358, 305] width 620 height 348
drag, startPoint x: 260, startPoint y: 218, endPoint x: 131, endPoint y: 323, distance: 165.5
click at [131, 324] on div "0 ° Undo Copy Duplicate Duplicate to new slide Delete" at bounding box center [358, 305] width 620 height 348
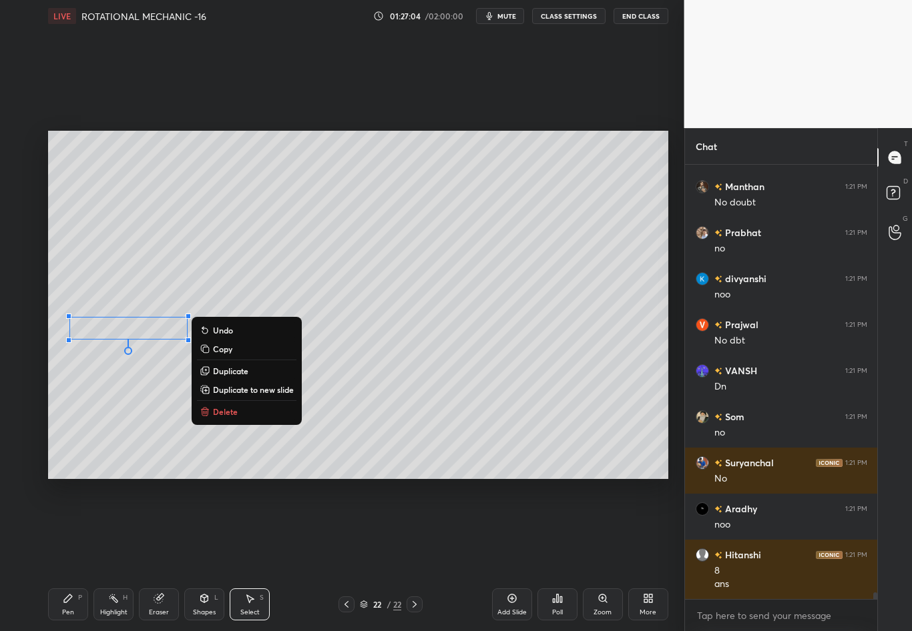
click at [298, 262] on div "0 ° Undo Copy Duplicate Duplicate to new slide Delete" at bounding box center [358, 305] width 620 height 348
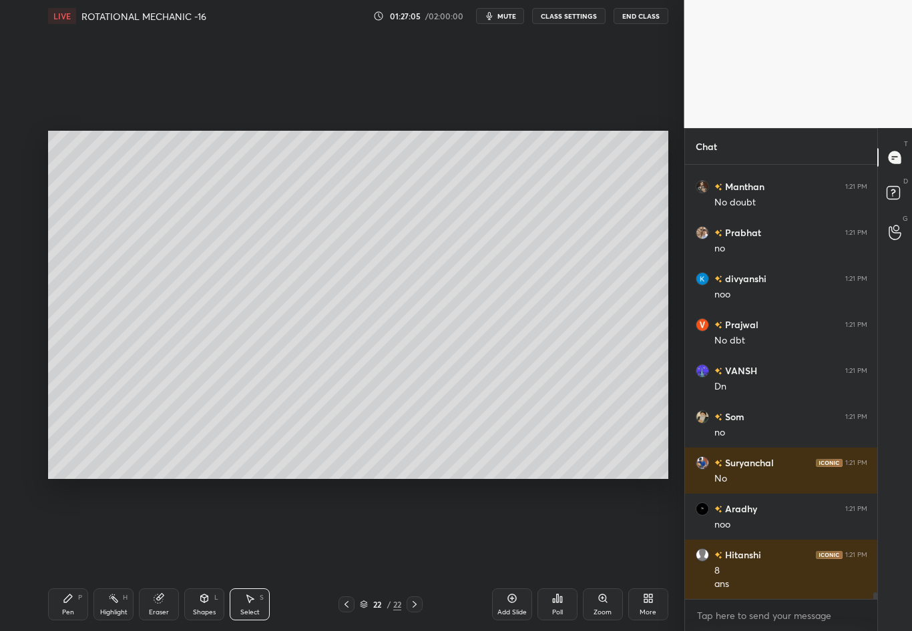
click at [200, 555] on div "Shapes" at bounding box center [204, 612] width 23 height 7
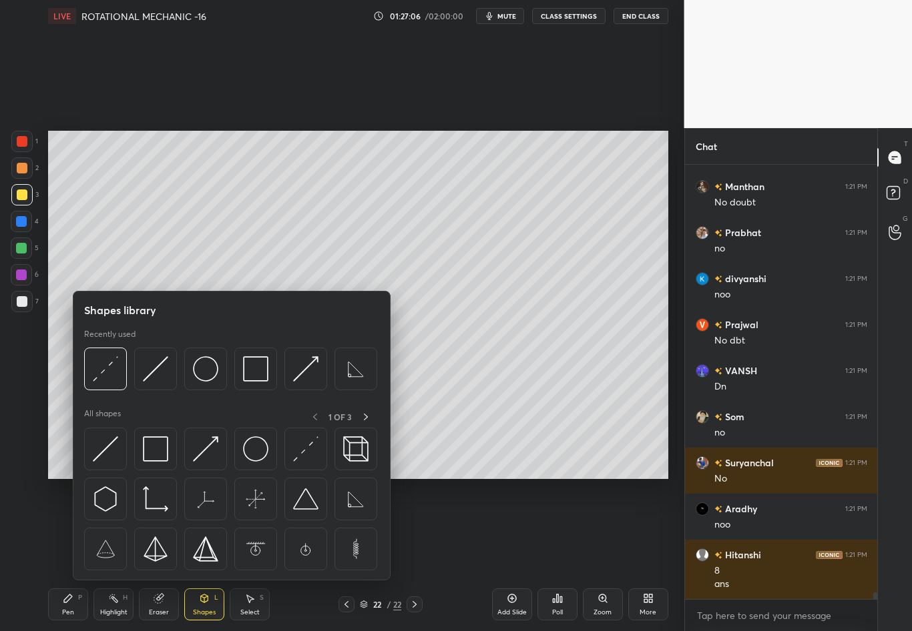
click at [108, 365] on img at bounding box center [105, 368] width 25 height 25
click at [31, 382] on div "1 2 3 4 5 6 7 C X Z C X Z E E Erase all H H" at bounding box center [21, 305] width 43 height 348
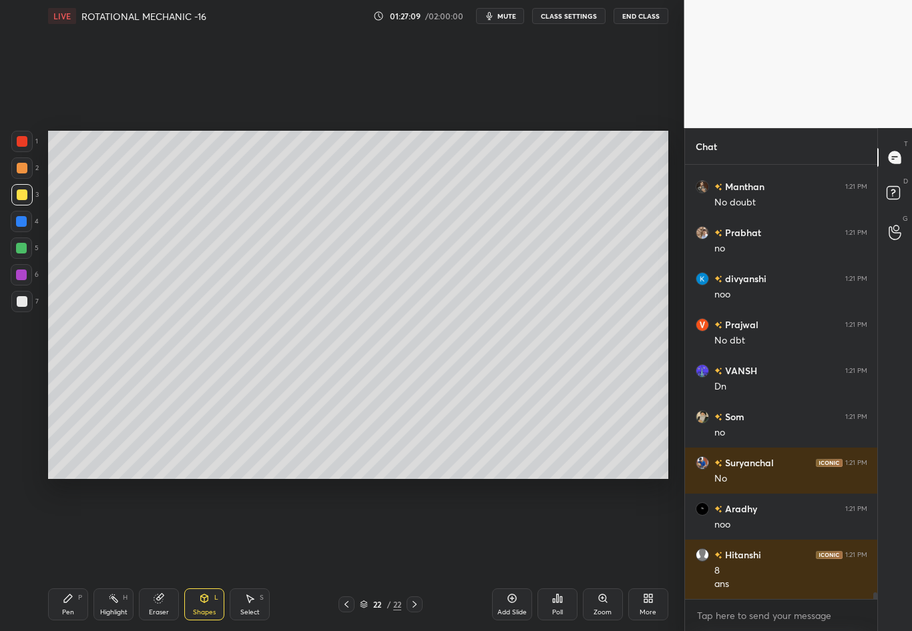
click at [162, 555] on div "Eraser" at bounding box center [159, 612] width 20 height 7
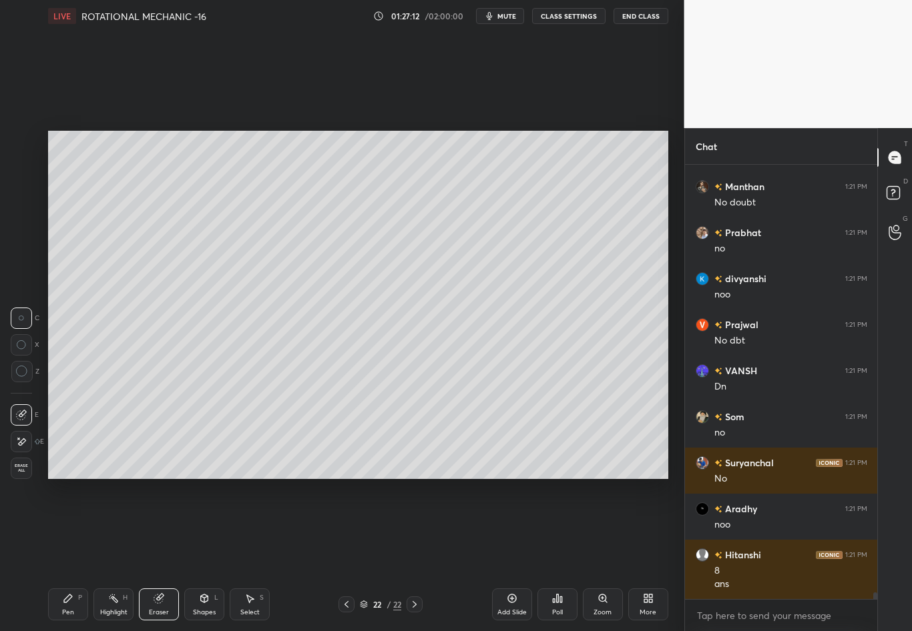
click at [22, 469] on span "Erase all" at bounding box center [21, 468] width 20 height 9
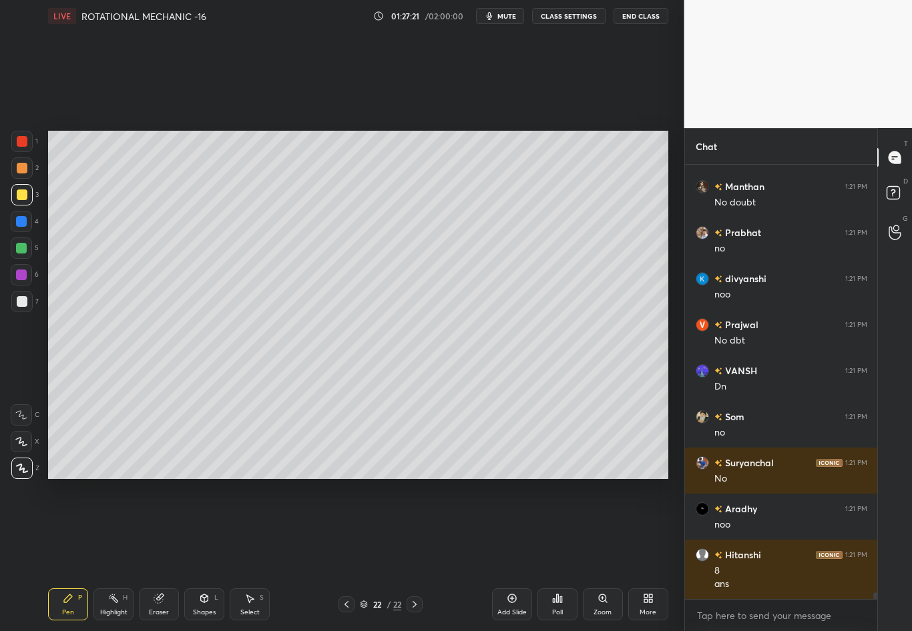
click at [19, 307] on div at bounding box center [21, 301] width 21 height 21
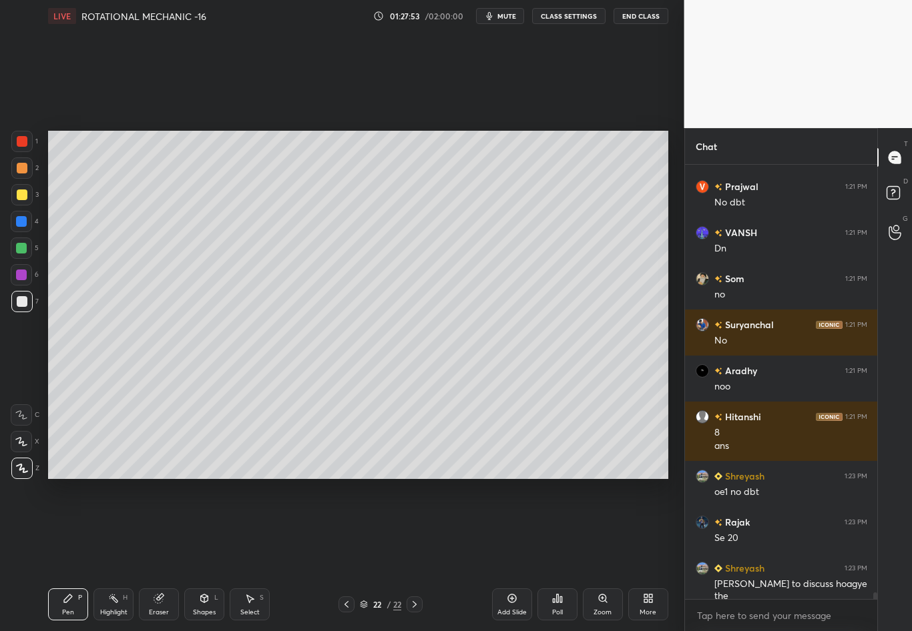
scroll to position [28484, 0]
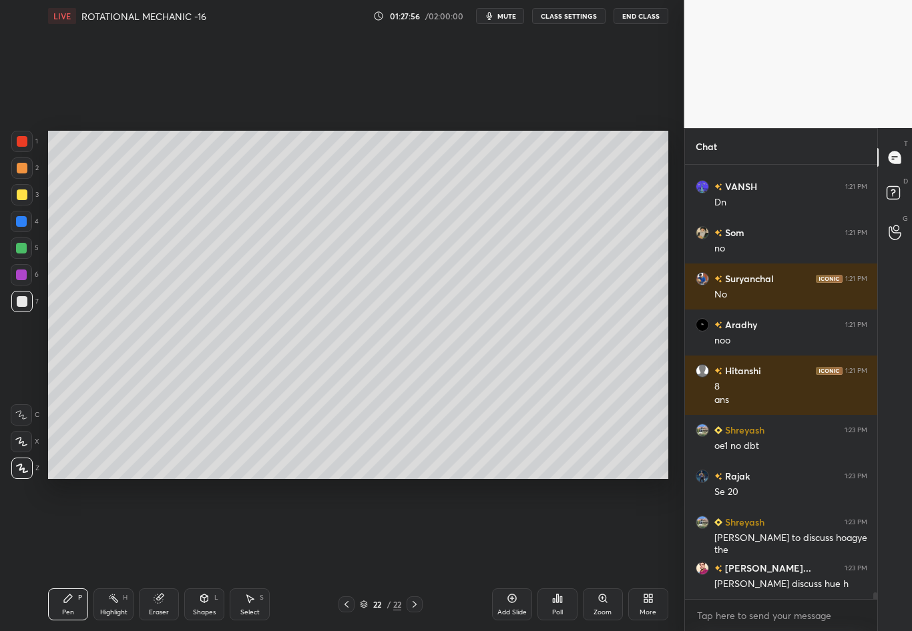
click at [165, 555] on div "Eraser" at bounding box center [159, 605] width 40 height 32
click at [64, 555] on icon at bounding box center [68, 599] width 8 height 8
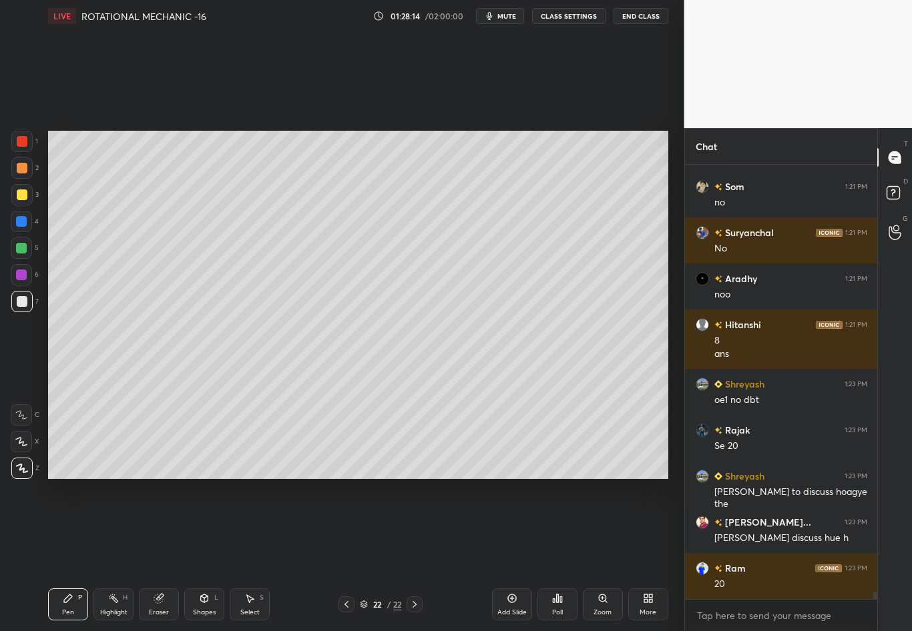
scroll to position [28576, 0]
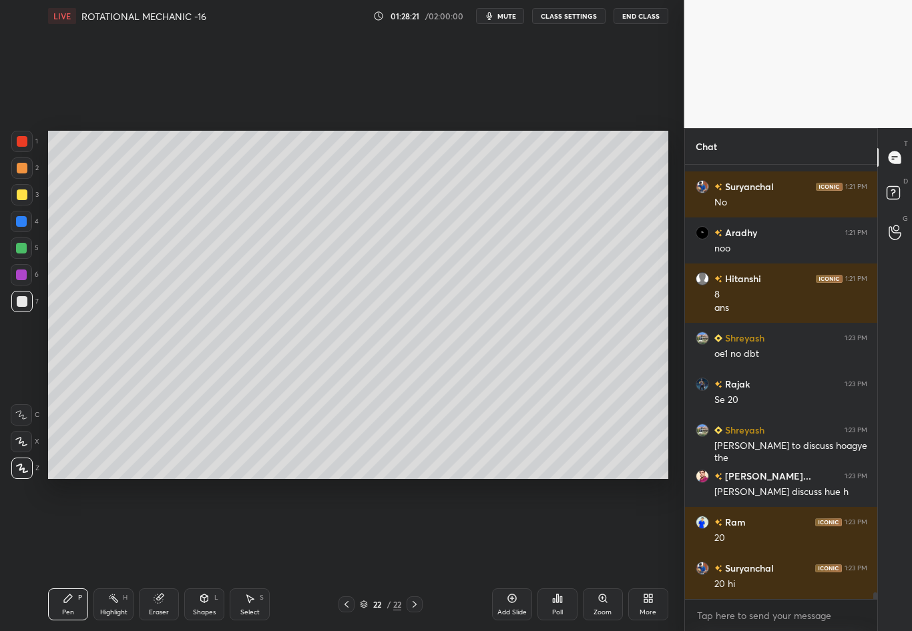
click at [24, 194] on div at bounding box center [22, 195] width 11 height 11
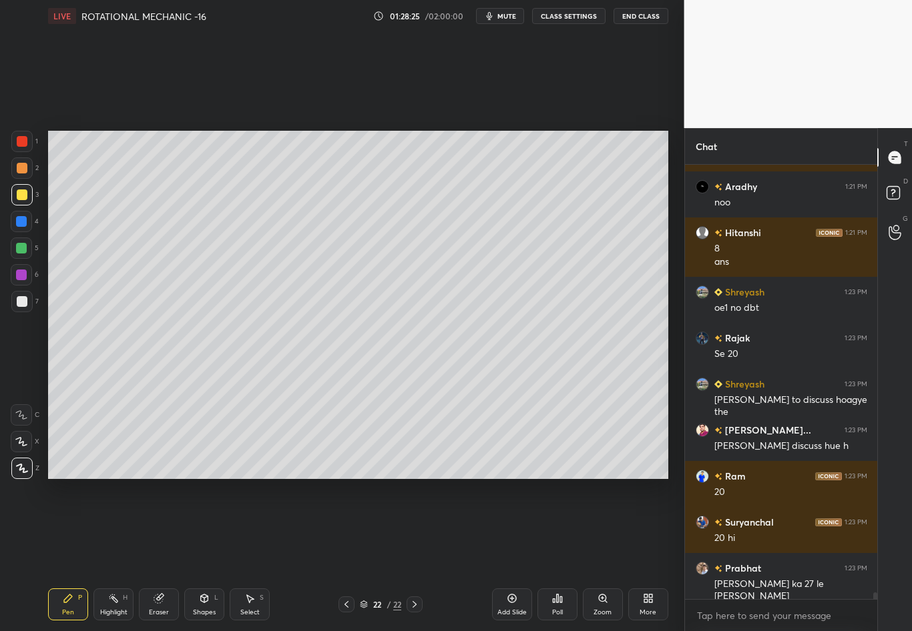
click at [206, 555] on icon at bounding box center [204, 598] width 11 height 11
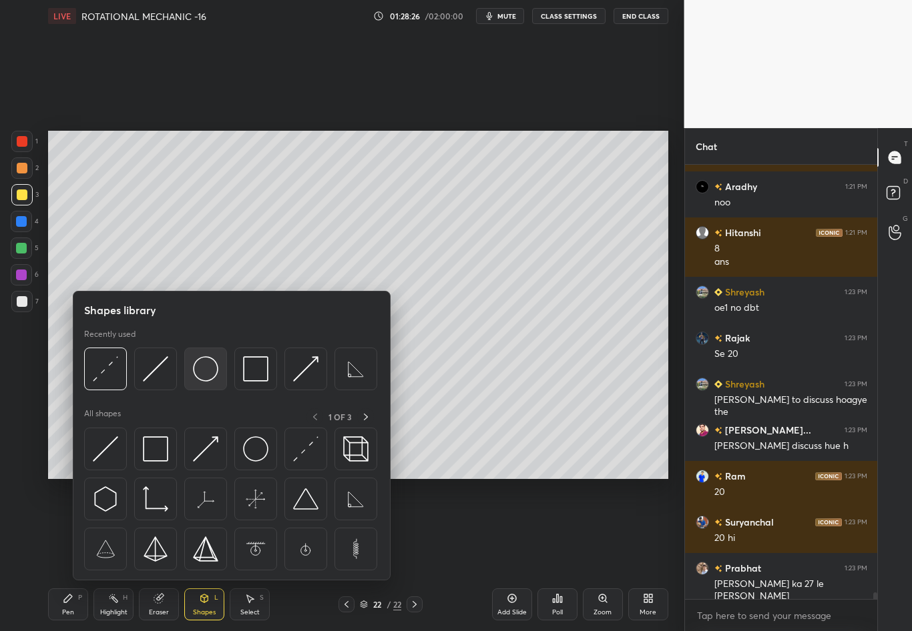
scroll to position [28668, 0]
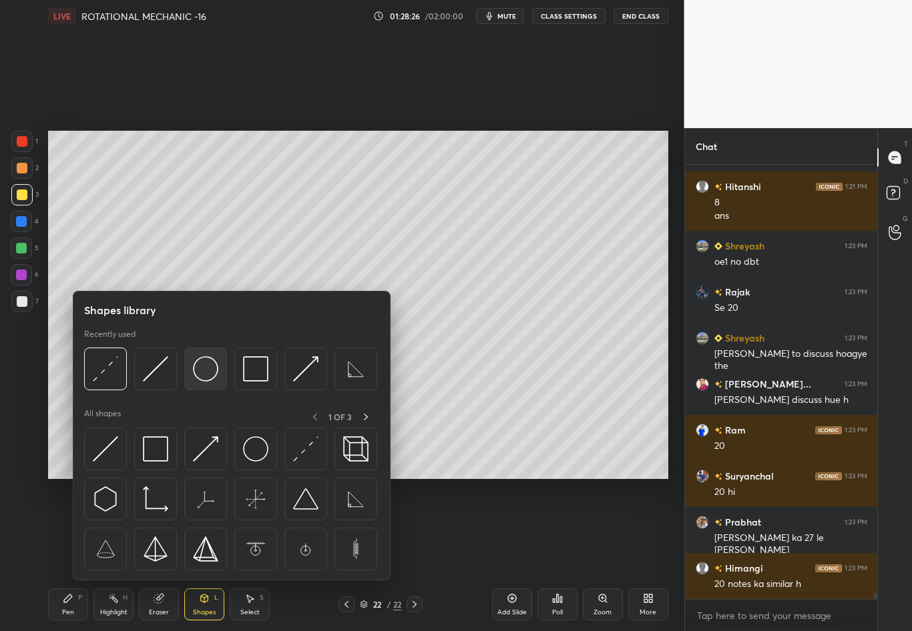
click at [201, 369] on img at bounding box center [205, 368] width 25 height 25
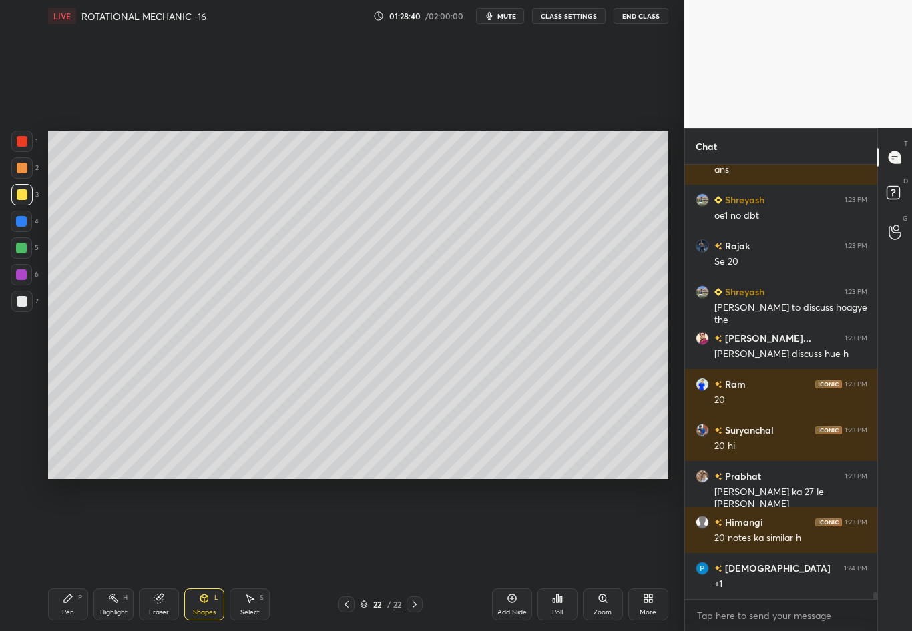
scroll to position [28760, 0]
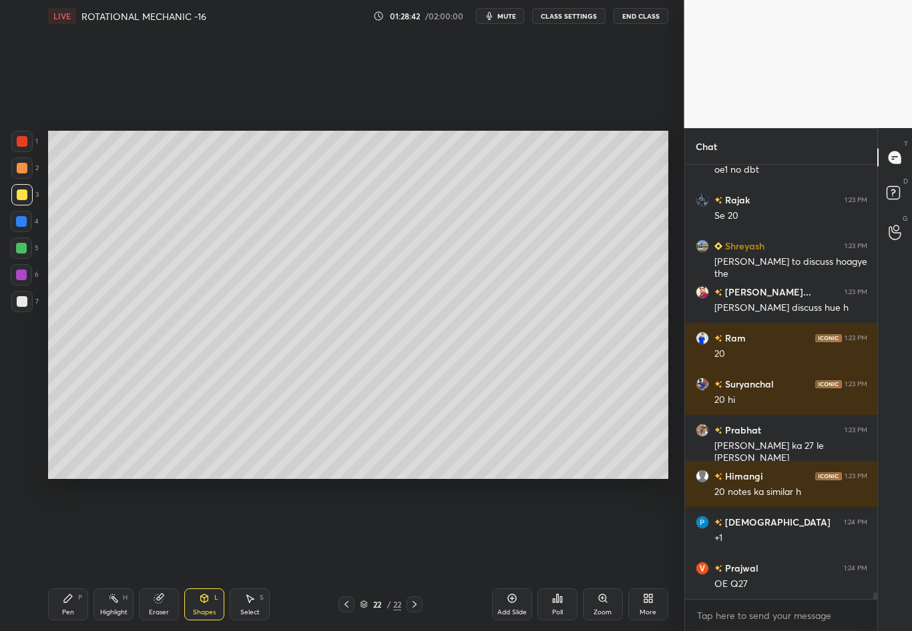
click at [69, 555] on div "Pen P" at bounding box center [68, 605] width 40 height 32
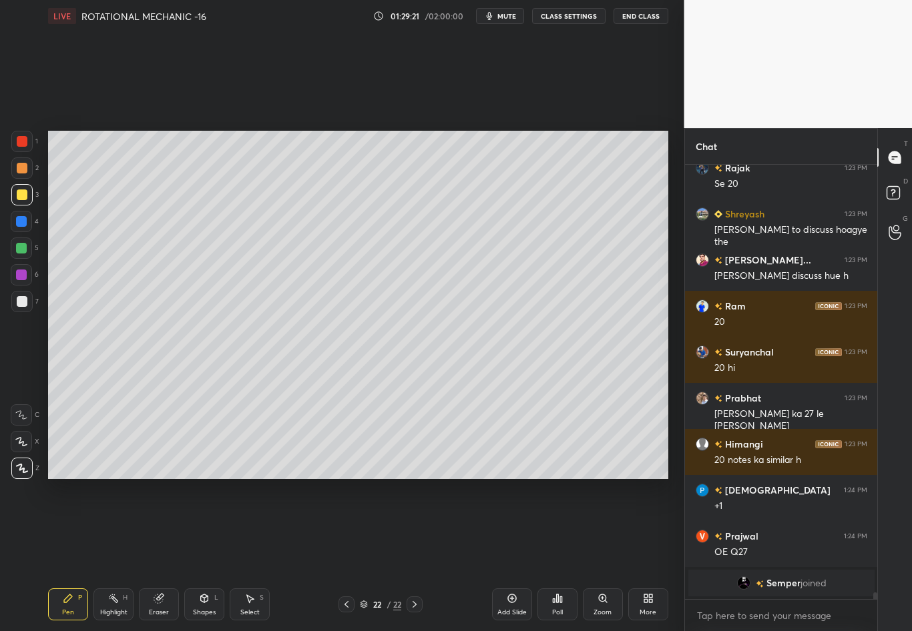
click at [25, 220] on div at bounding box center [21, 221] width 11 height 11
click at [23, 307] on div at bounding box center [21, 301] width 21 height 21
click at [19, 226] on div at bounding box center [21, 221] width 21 height 21
click at [24, 300] on div at bounding box center [22, 301] width 11 height 11
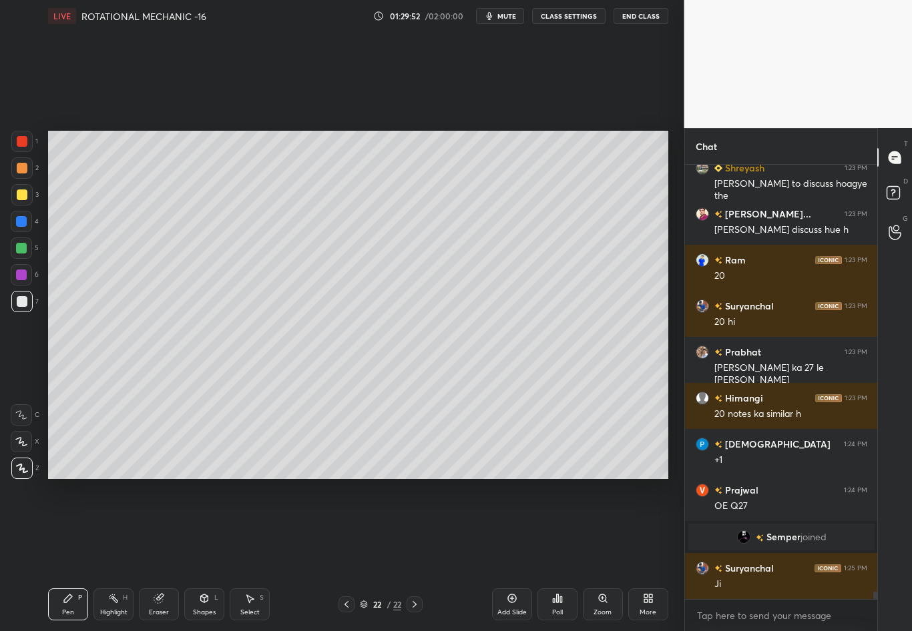
scroll to position [25493, 0]
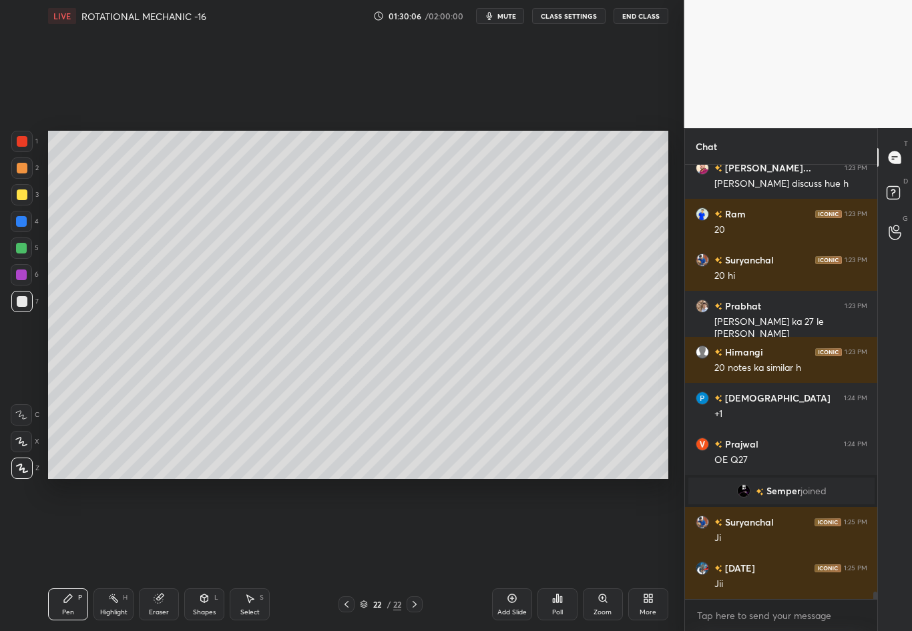
click at [24, 226] on div at bounding box center [21, 221] width 21 height 21
click at [26, 301] on div at bounding box center [21, 301] width 21 height 21
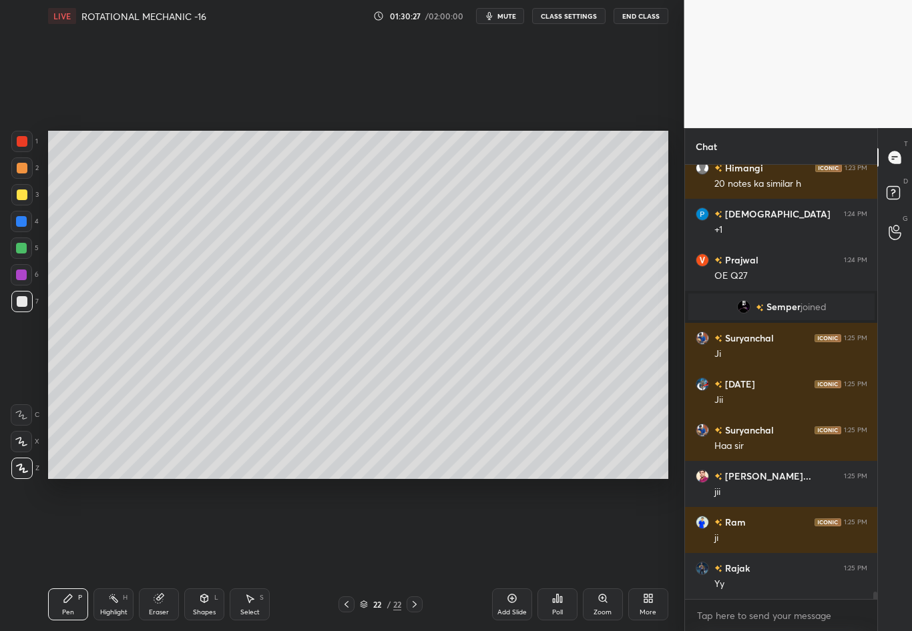
scroll to position [25723, 0]
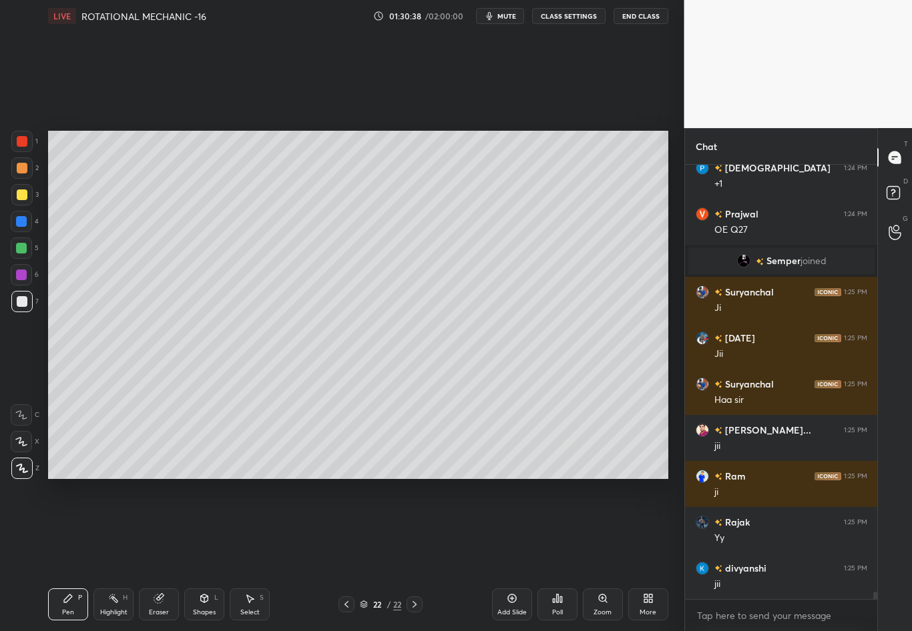
click at [155, 555] on div "Eraser" at bounding box center [159, 612] width 20 height 7
click at [63, 555] on div "Pen P" at bounding box center [68, 605] width 40 height 32
click at [250, 555] on div "Select" at bounding box center [249, 612] width 19 height 7
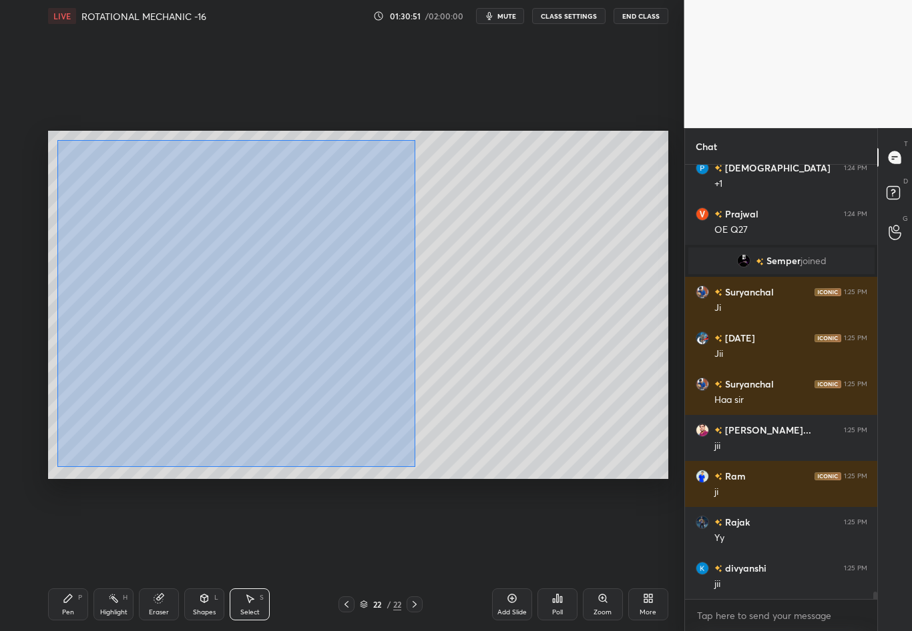
drag, startPoint x: 61, startPoint y: 196, endPoint x: 415, endPoint y: 468, distance: 446.3
click at [415, 468] on div "0 ° Undo Copy Duplicate Duplicate to new slide Delete" at bounding box center [358, 305] width 620 height 348
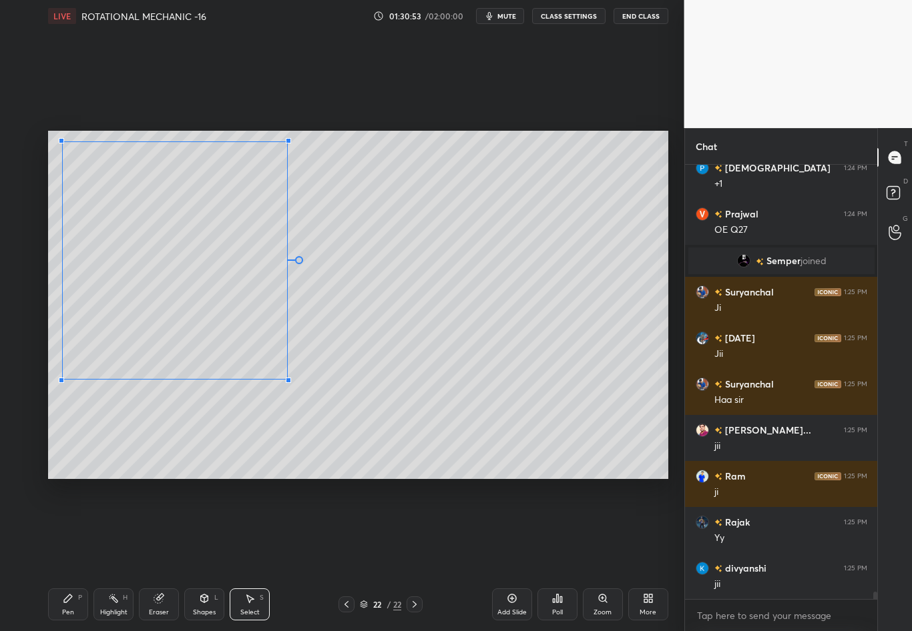
drag, startPoint x: 380, startPoint y: 458, endPoint x: 286, endPoint y: 379, distance: 123.1
click at [286, 379] on div at bounding box center [288, 380] width 5 height 5
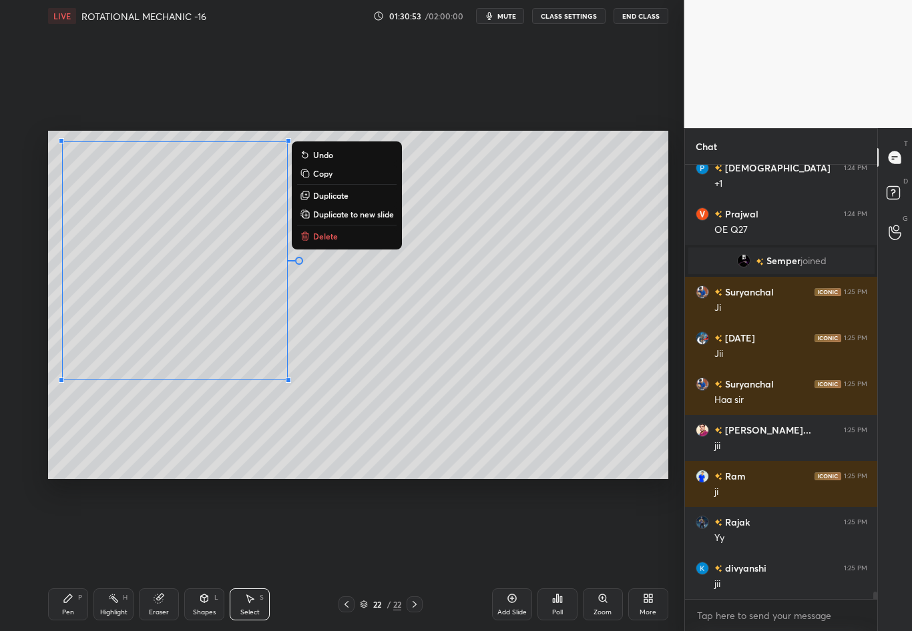
click at [270, 439] on div "0 ° Undo Copy Duplicate Duplicate to new slide Delete" at bounding box center [358, 305] width 620 height 348
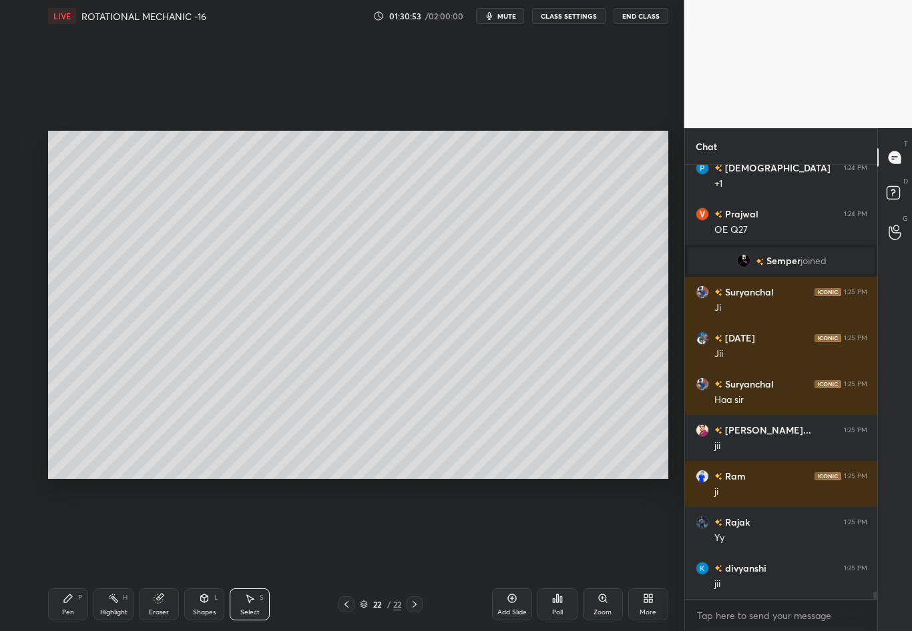
scroll to position [25769, 0]
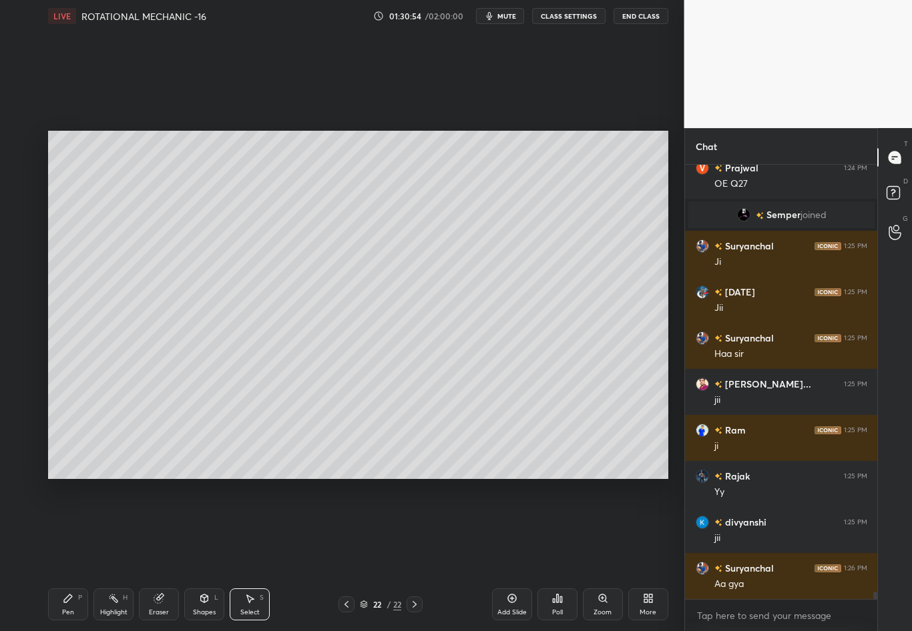
click at [194, 555] on div "Shapes L" at bounding box center [204, 605] width 40 height 32
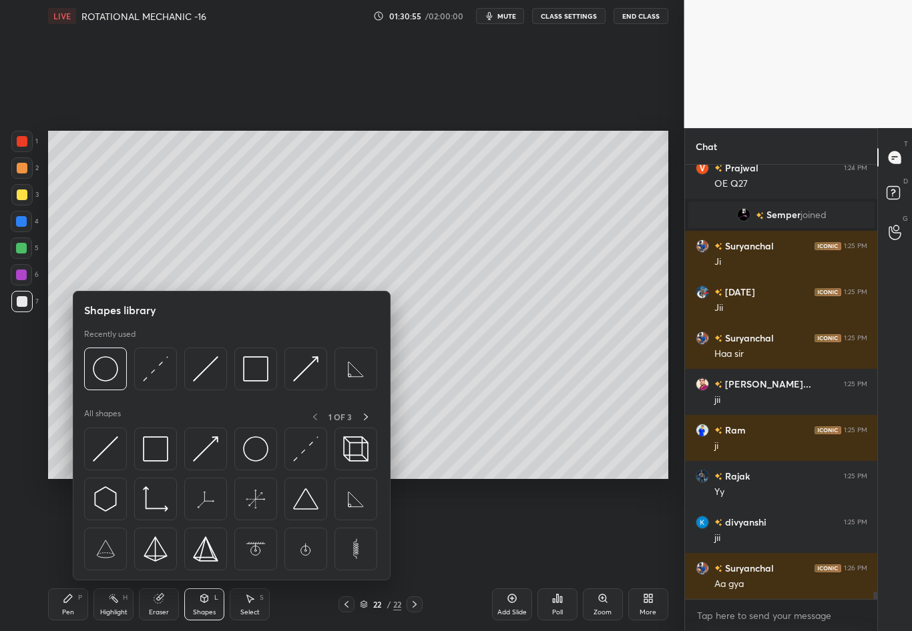
click at [148, 372] on img at bounding box center [155, 368] width 25 height 25
click at [23, 401] on div "1 2 3 4 5 6 7 C X Z C X Z E E Erase all H H" at bounding box center [21, 305] width 43 height 348
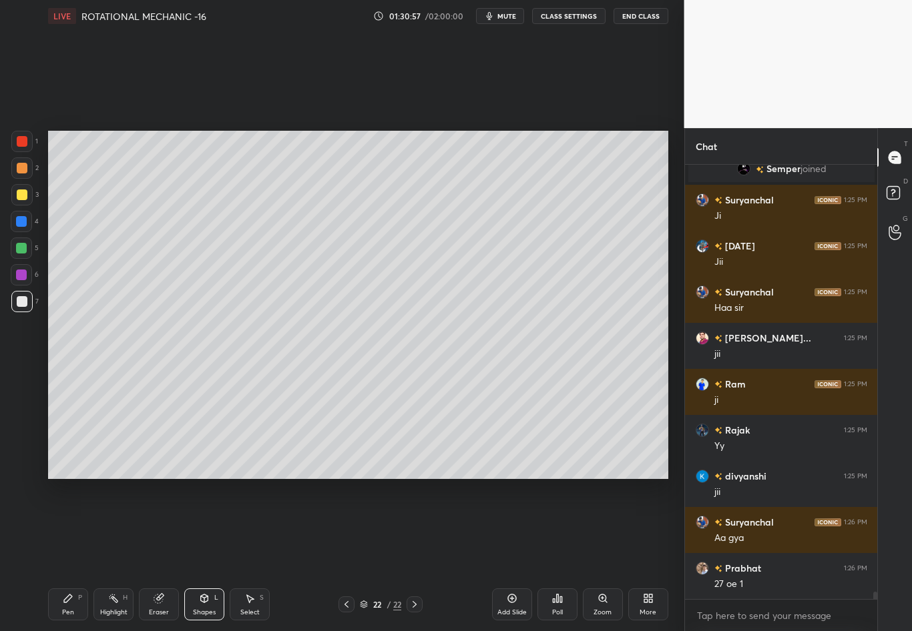
scroll to position [25862, 0]
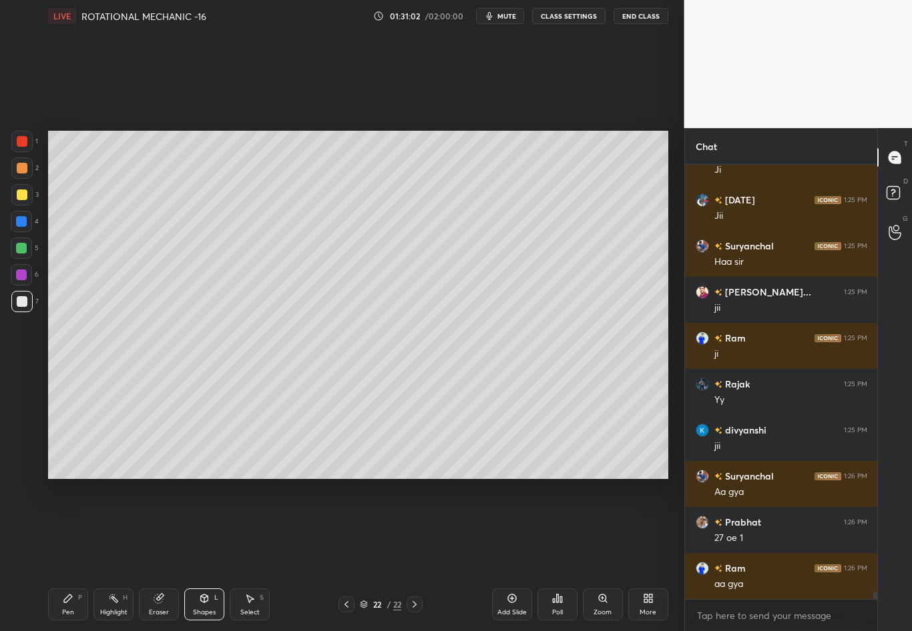
click at [83, 555] on div "Pen P" at bounding box center [68, 605] width 40 height 32
click at [22, 311] on div "7" at bounding box center [24, 304] width 27 height 27
click at [18, 197] on div at bounding box center [22, 195] width 11 height 11
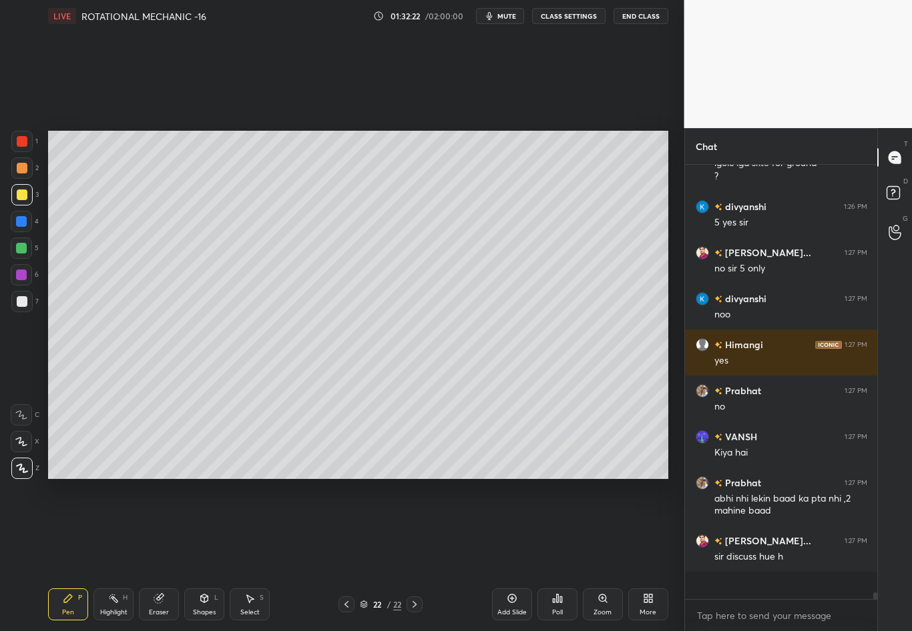
scroll to position [26405, 0]
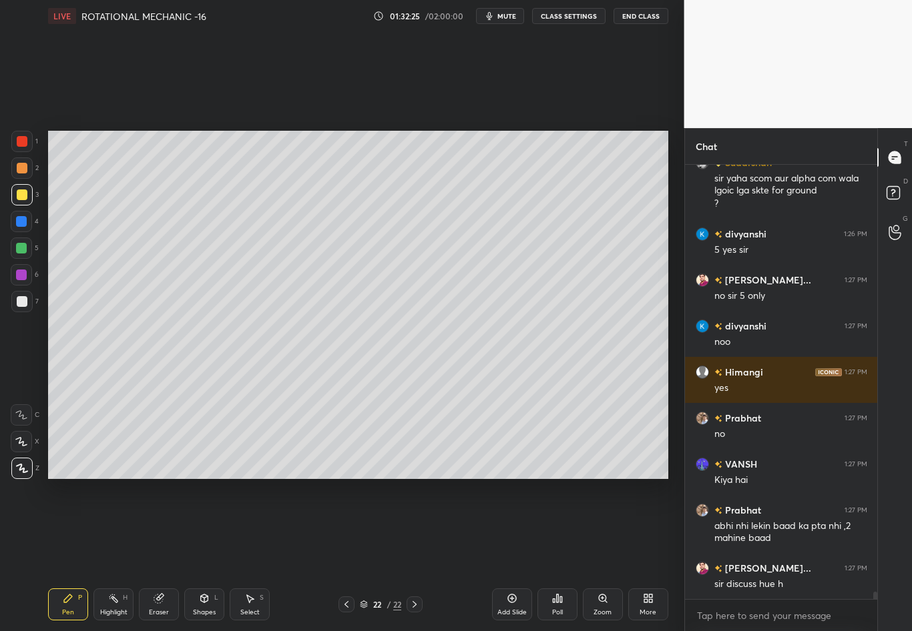
click at [202, 555] on div "Shapes L" at bounding box center [204, 605] width 40 height 32
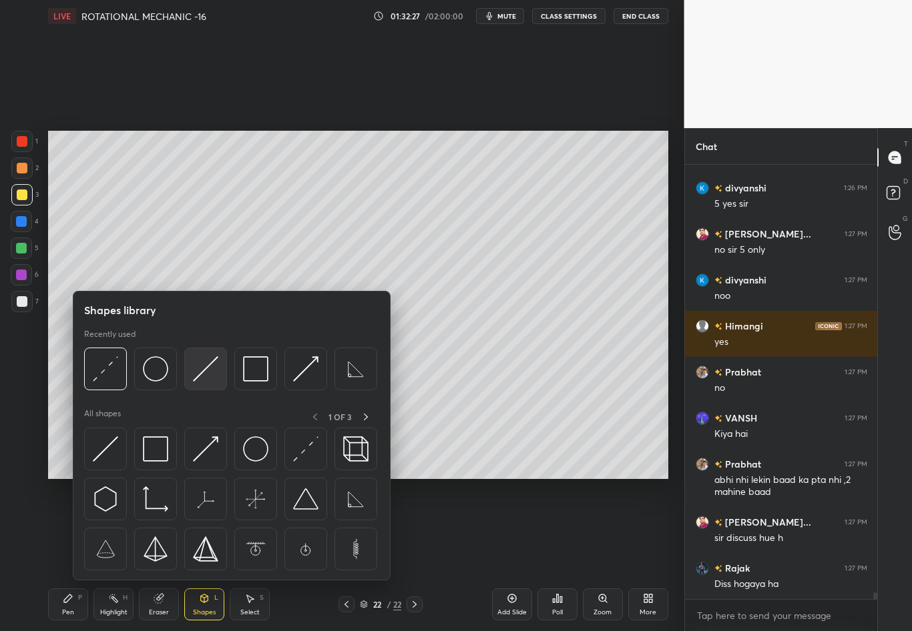
scroll to position [26497, 0]
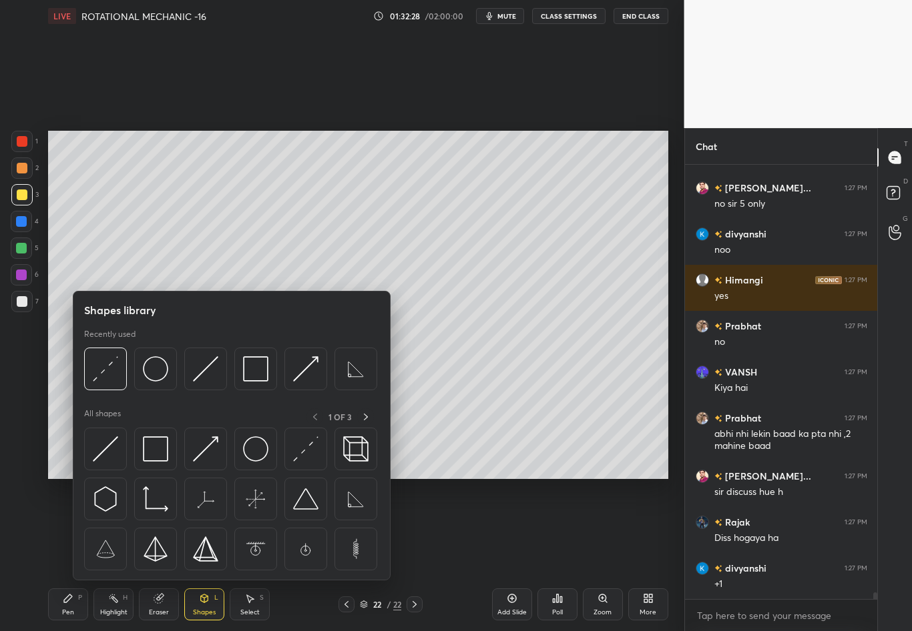
click at [24, 221] on div at bounding box center [21, 221] width 11 height 11
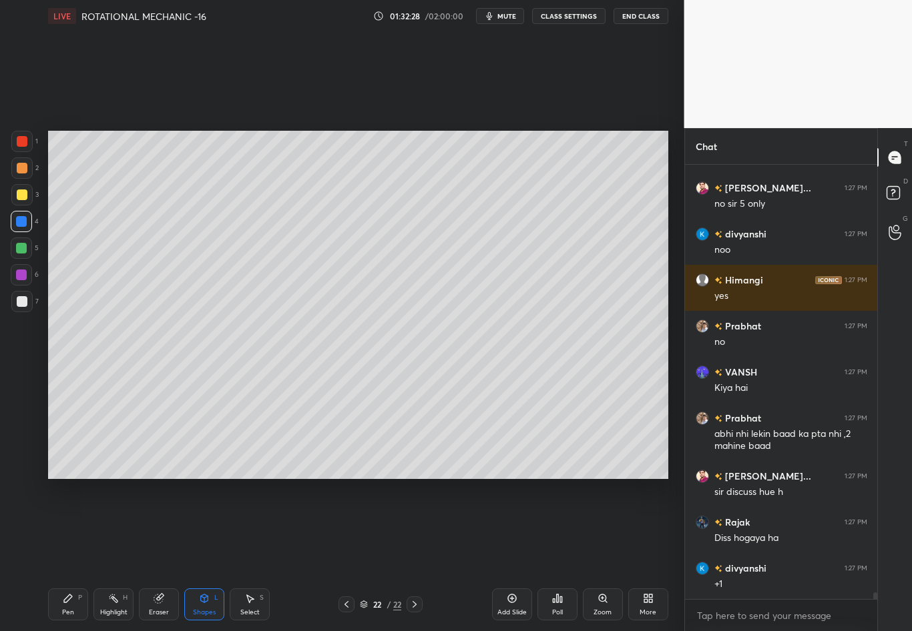
click at [17, 220] on div at bounding box center [21, 221] width 11 height 11
click at [66, 555] on div "Pen P" at bounding box center [68, 605] width 40 height 32
click at [19, 304] on div at bounding box center [22, 301] width 11 height 11
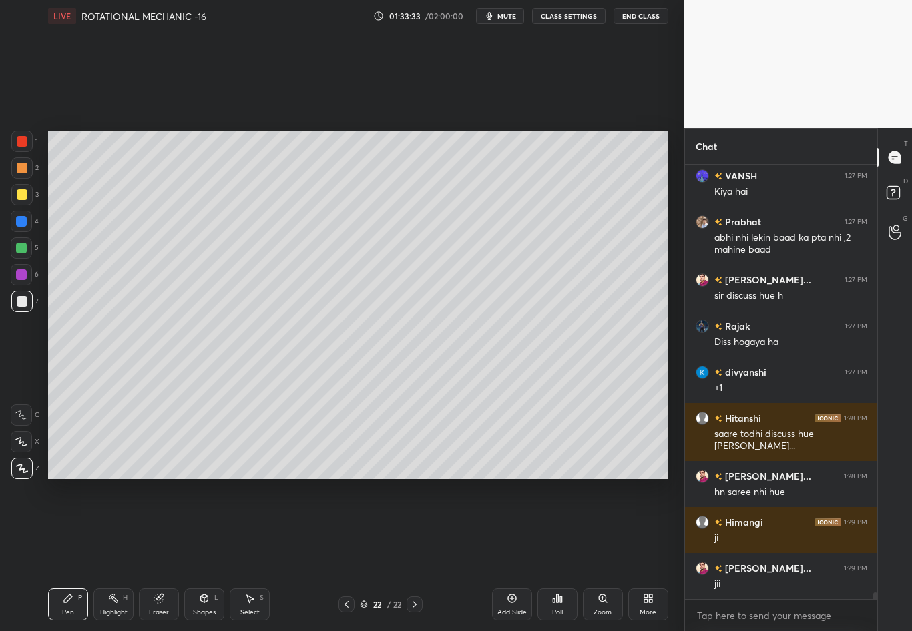
scroll to position [26740, 0]
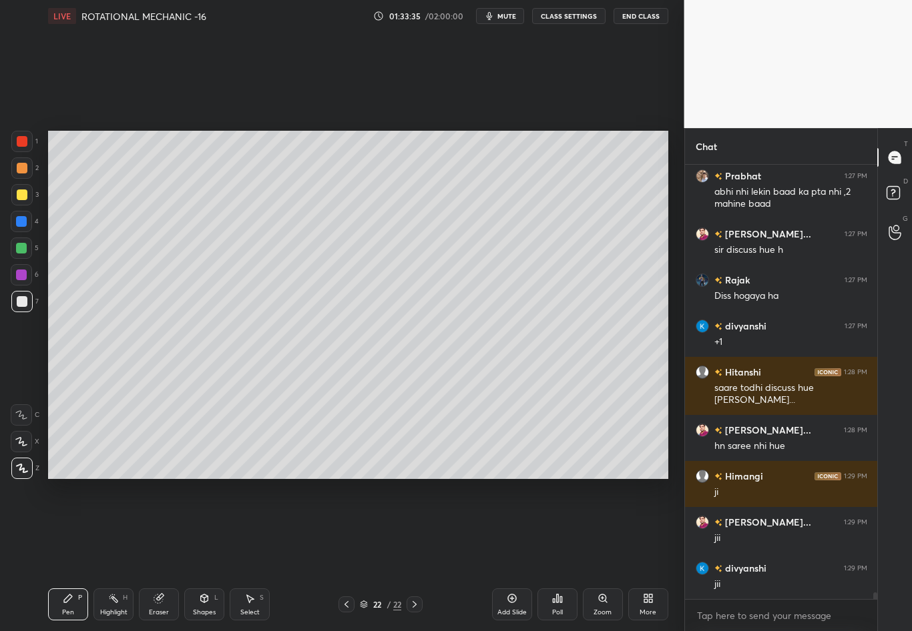
click at [23, 306] on div at bounding box center [21, 301] width 21 height 21
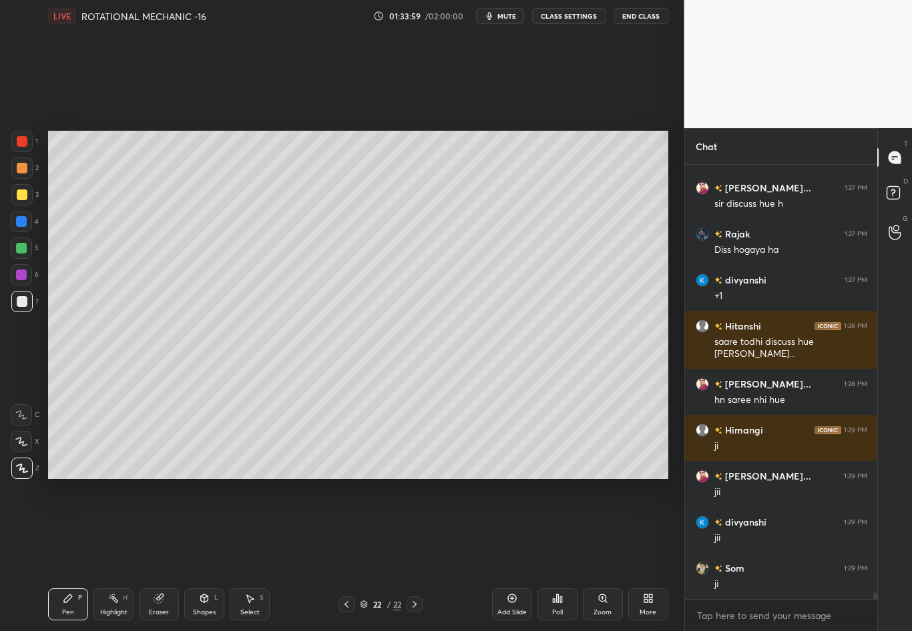
scroll to position [26832, 0]
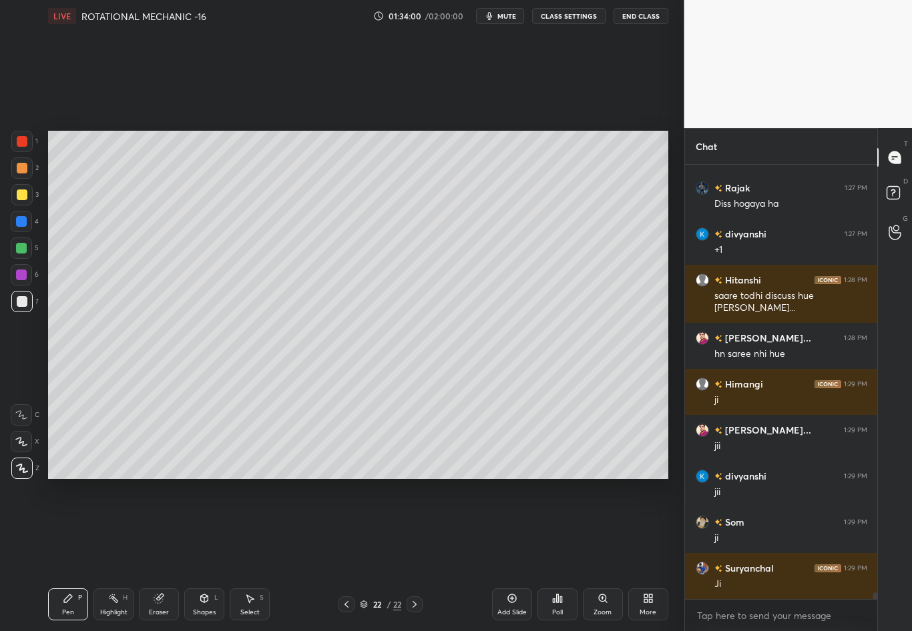
click at [412, 555] on icon at bounding box center [414, 604] width 11 height 11
click at [492, 555] on div "Add Slide" at bounding box center [512, 605] width 40 height 32
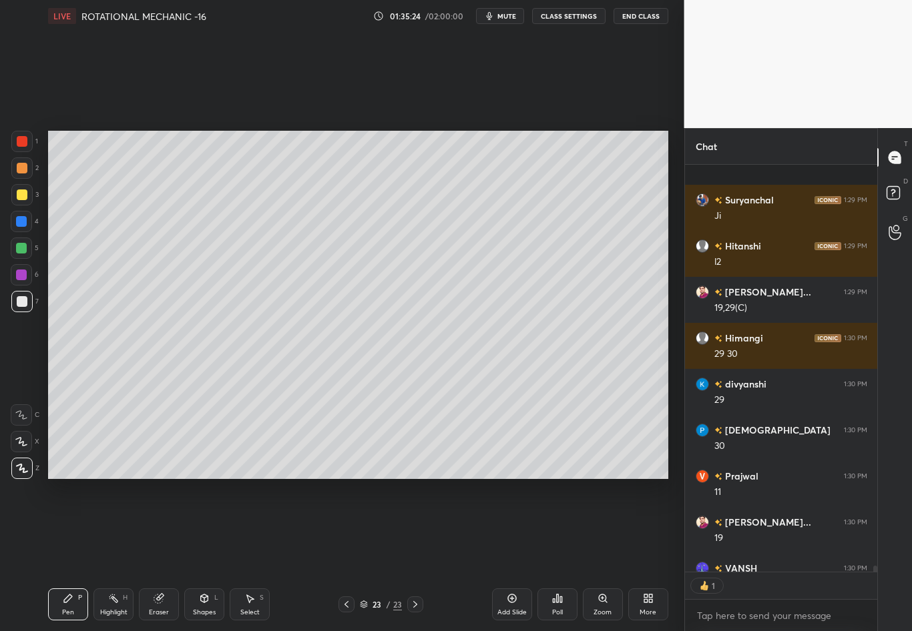
scroll to position [27274, 0]
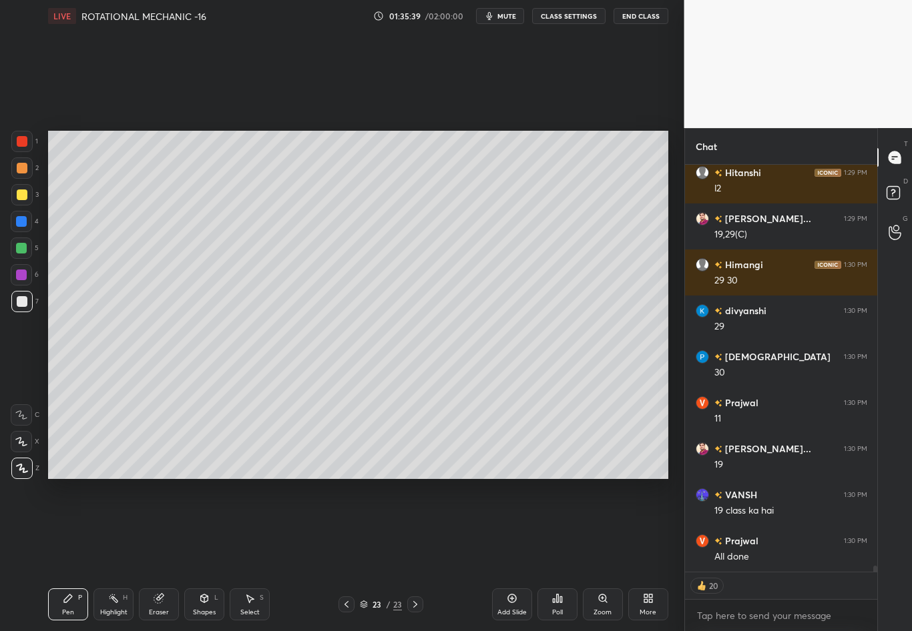
click at [19, 196] on div at bounding box center [22, 195] width 11 height 11
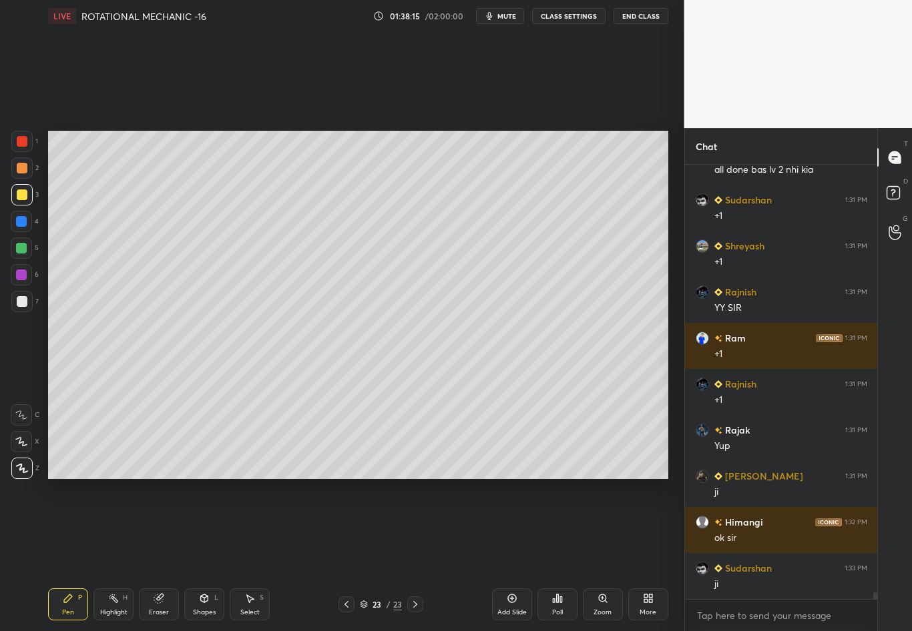
scroll to position [27811, 0]
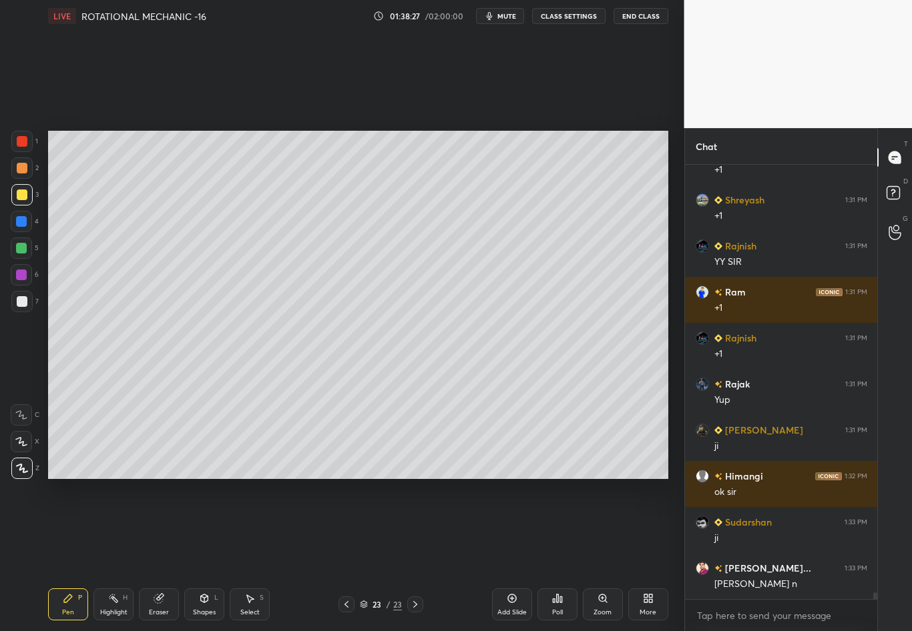
click at [254, 555] on div "Select S" at bounding box center [250, 605] width 40 height 32
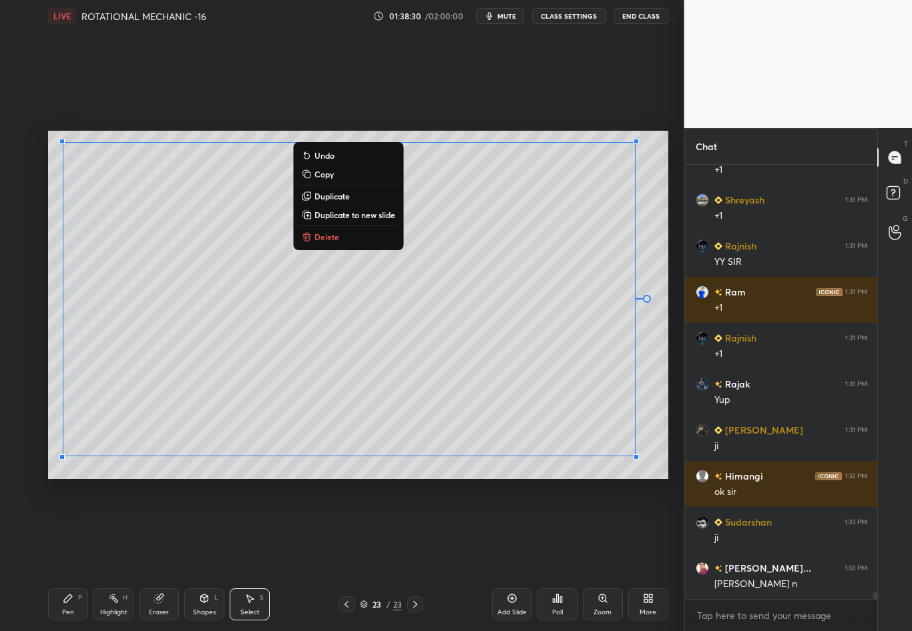
drag, startPoint x: 65, startPoint y: 170, endPoint x: 665, endPoint y: 485, distance: 677.0
click at [665, 485] on div "0 ° Undo Copy Duplicate Duplicate to new slide Delete Setting up your live clas…" at bounding box center [358, 305] width 631 height 546
click at [657, 431] on div "0 ° Undo Copy Duplicate Duplicate to new slide Delete" at bounding box center [358, 305] width 620 height 348
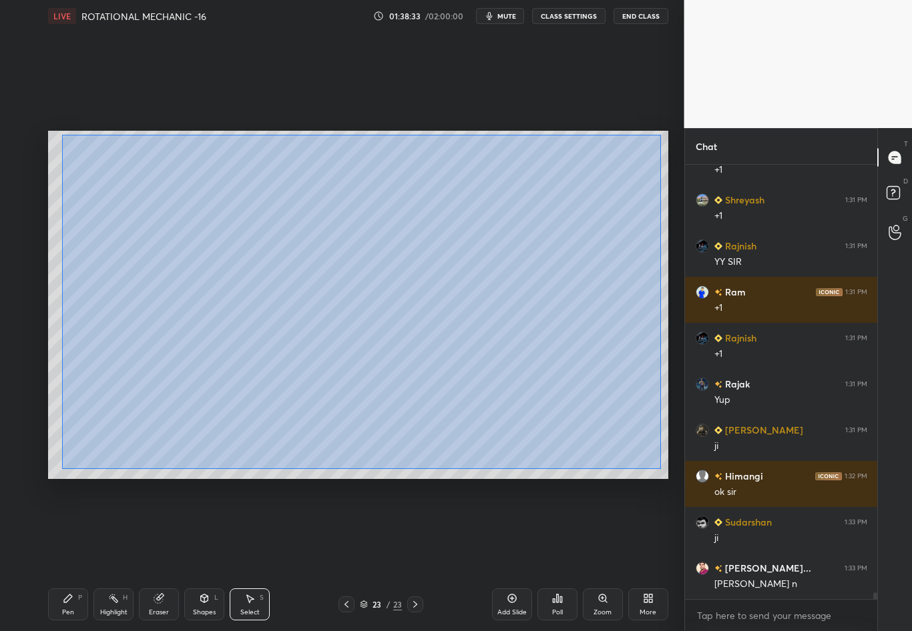
drag, startPoint x: 61, startPoint y: 153, endPoint x: 662, endPoint y: 468, distance: 678.5
click at [662, 468] on div "0 ° Undo Copy Duplicate Duplicate to new slide Delete" at bounding box center [358, 305] width 620 height 348
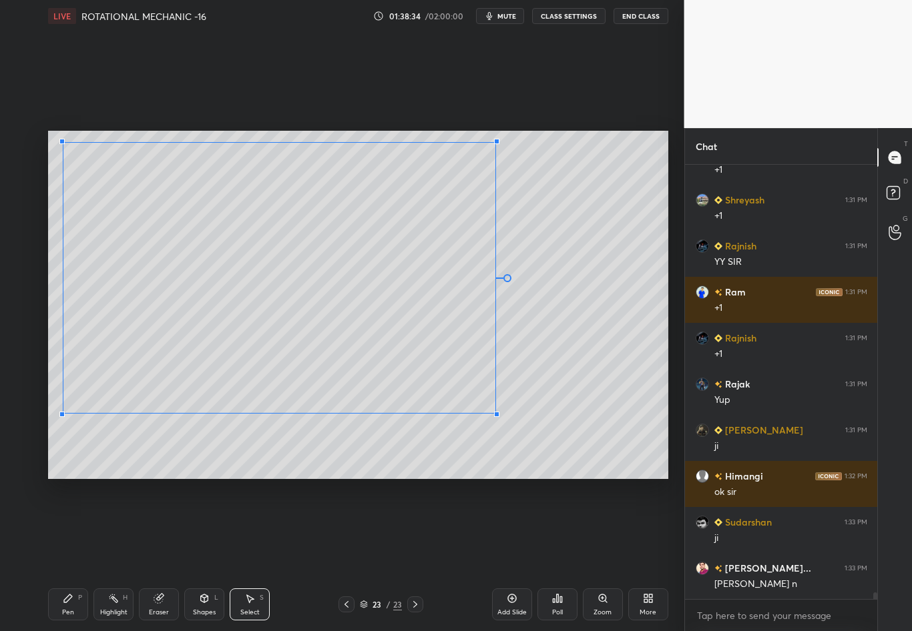
drag, startPoint x: 647, startPoint y: 451, endPoint x: 499, endPoint y: 410, distance: 153.0
click at [499, 412] on div at bounding box center [496, 414] width 5 height 5
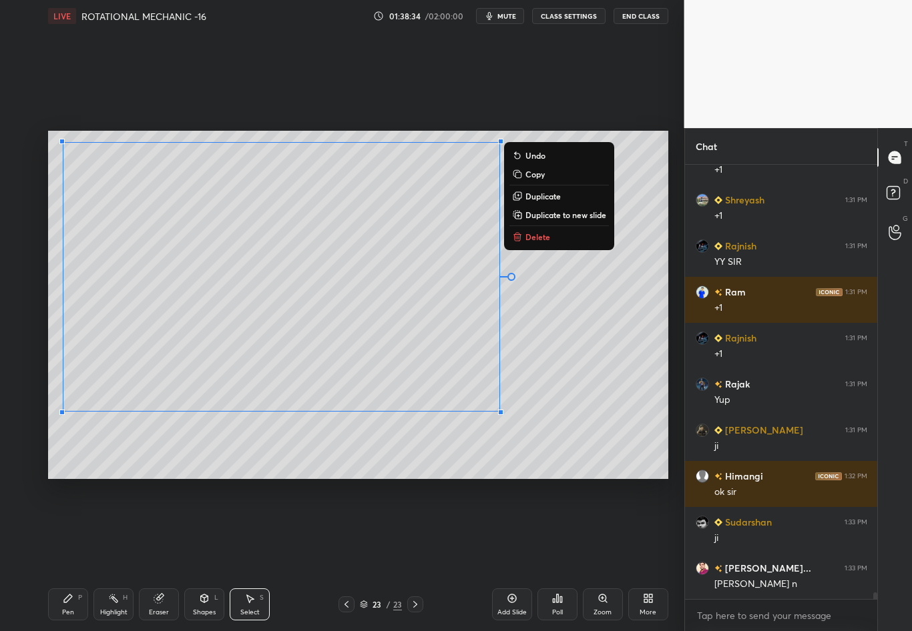
click at [599, 403] on div "0 ° Undo Copy Duplicate Duplicate to new slide Delete" at bounding box center [358, 305] width 620 height 348
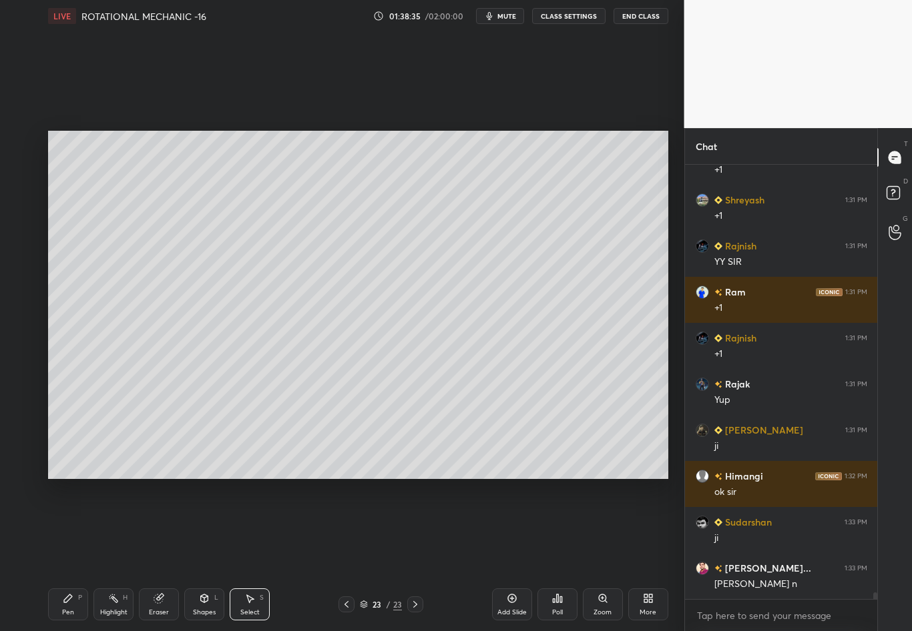
click at [64, 555] on div "Pen P" at bounding box center [68, 605] width 40 height 32
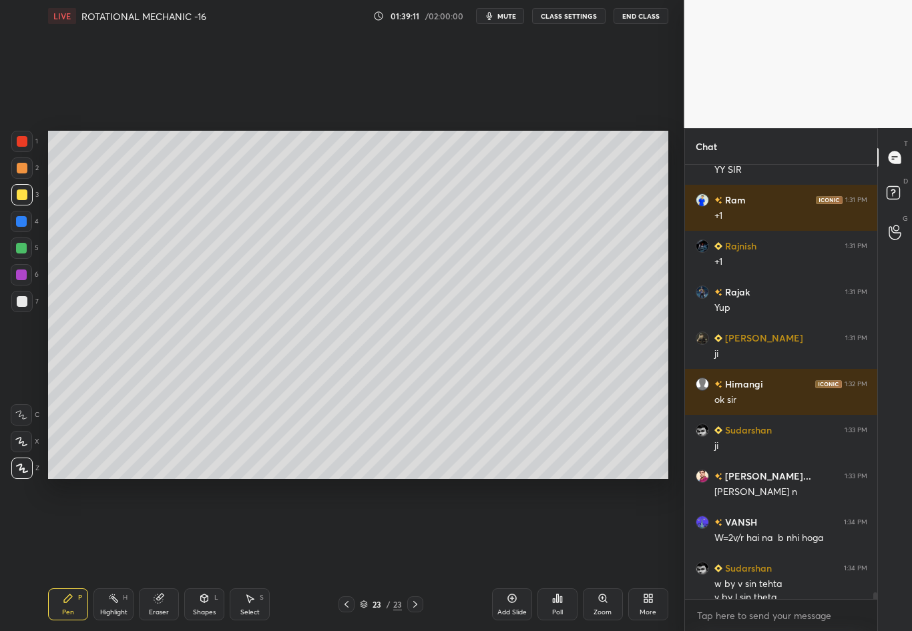
scroll to position [27916, 0]
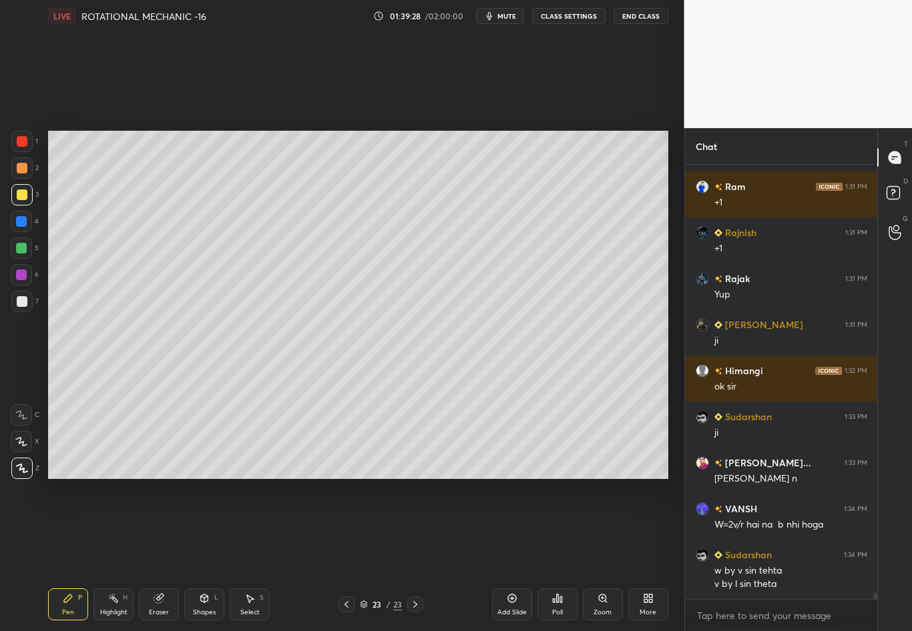
click at [159, 555] on icon at bounding box center [158, 599] width 9 height 9
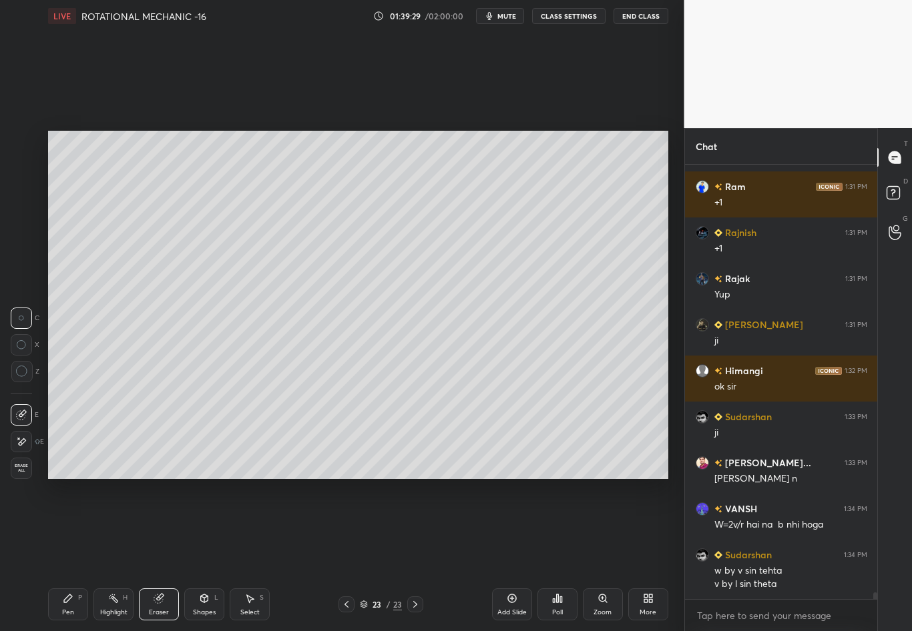
click at [79, 555] on div "P" at bounding box center [80, 598] width 4 height 7
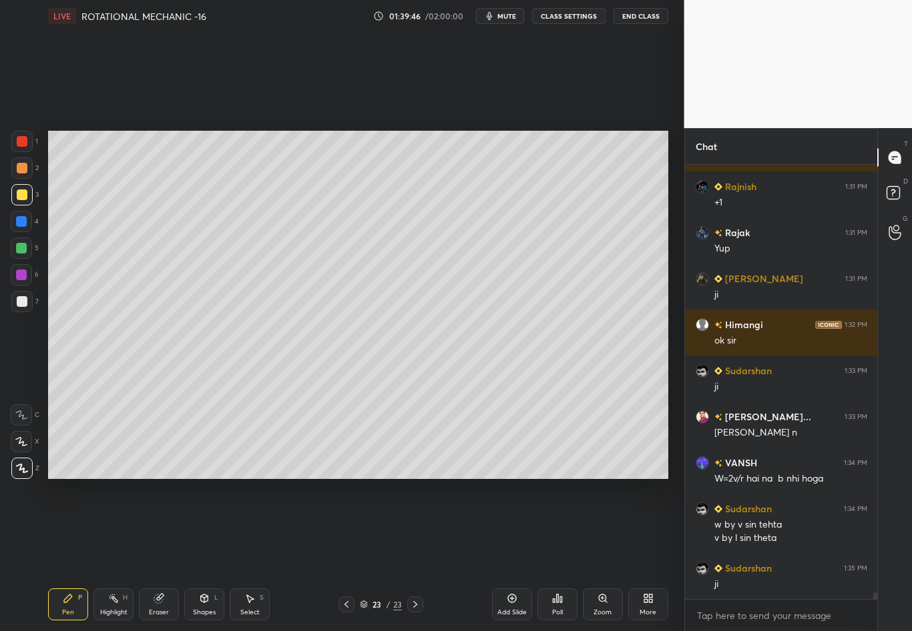
scroll to position [28008, 0]
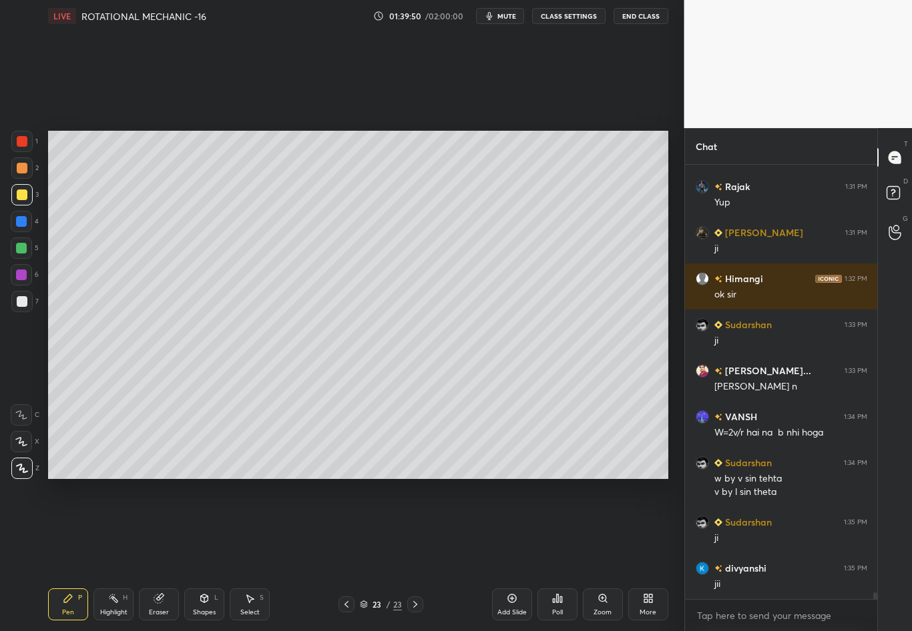
click at [21, 304] on div at bounding box center [22, 301] width 11 height 11
click at [667, 388] on div "Setting up your live class Poll for secs No correct answer Start poll" at bounding box center [358, 305] width 631 height 546
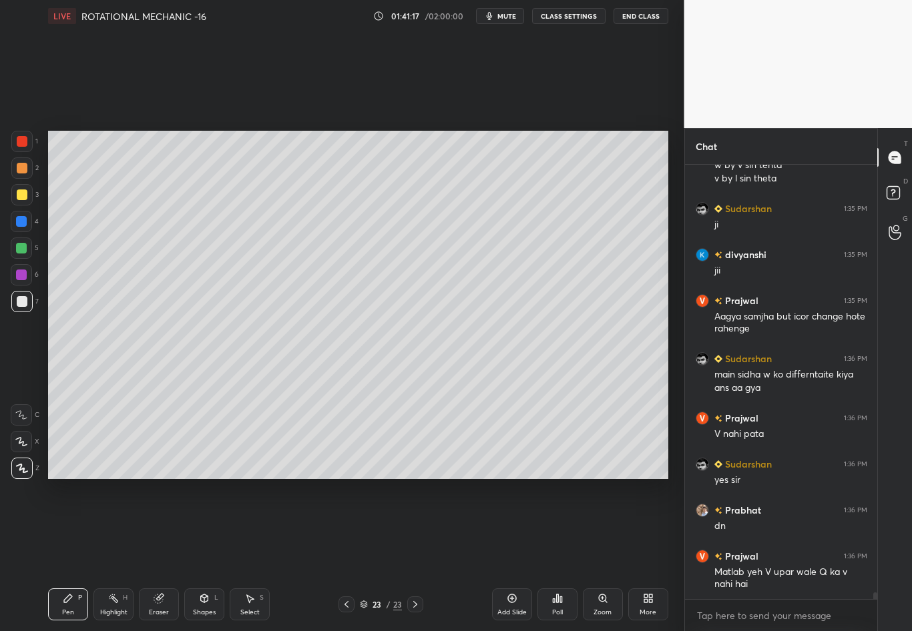
scroll to position [28368, 0]
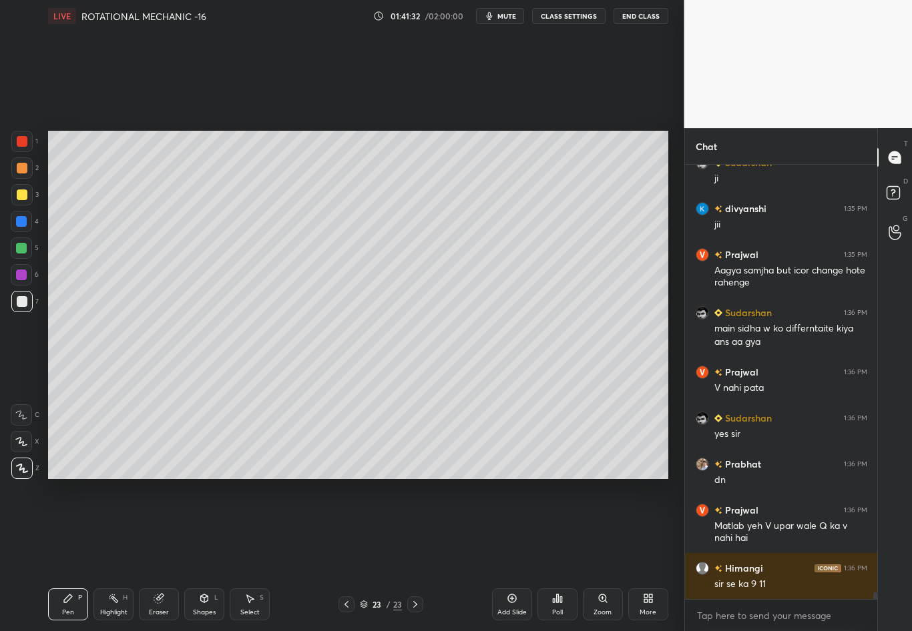
click at [422, 555] on div at bounding box center [415, 605] width 16 height 16
click at [501, 555] on div "Add Slide" at bounding box center [512, 605] width 40 height 32
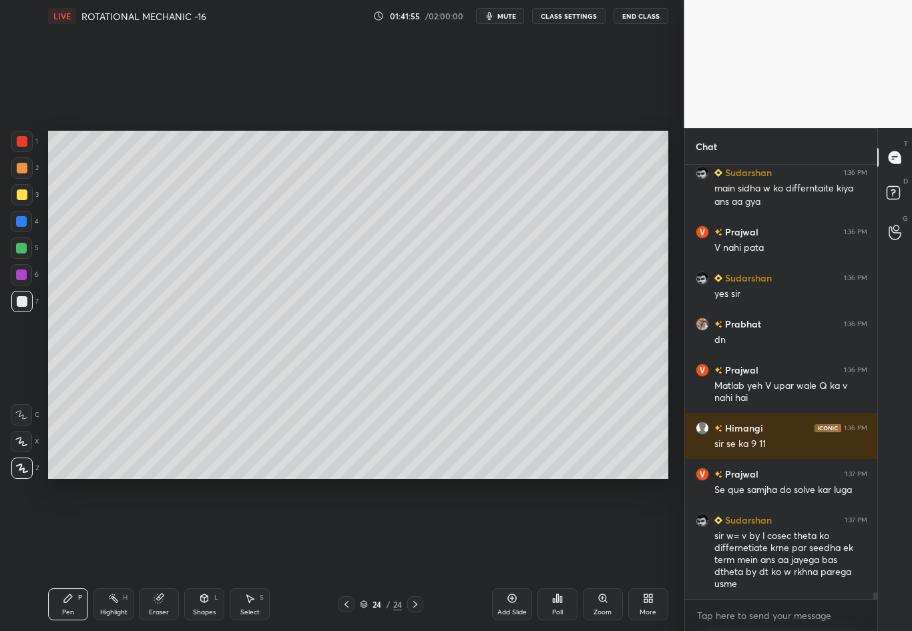
scroll to position [28554, 0]
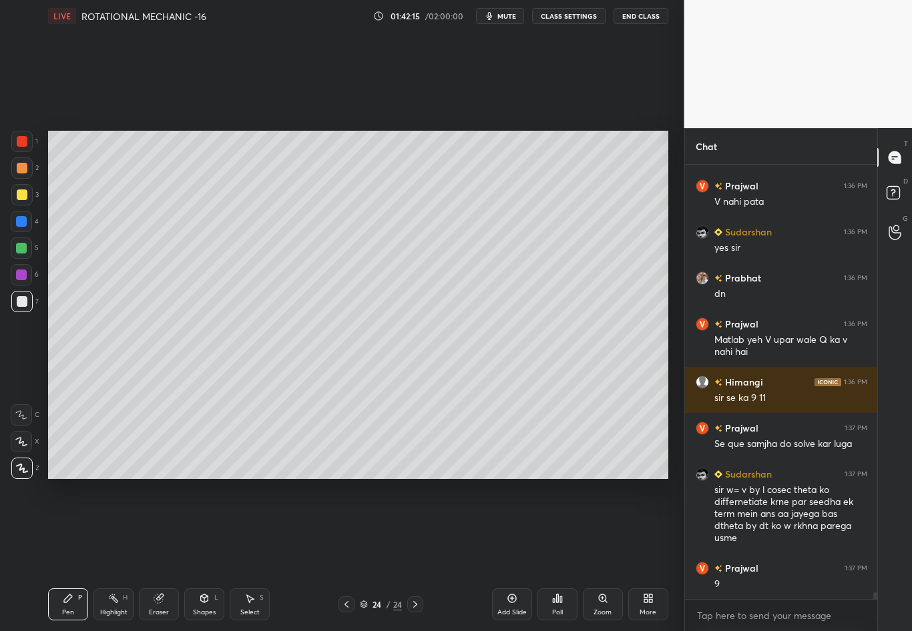
click at [157, 555] on div "Eraser" at bounding box center [159, 605] width 40 height 32
click at [206, 555] on div "Shapes L" at bounding box center [204, 605] width 40 height 32
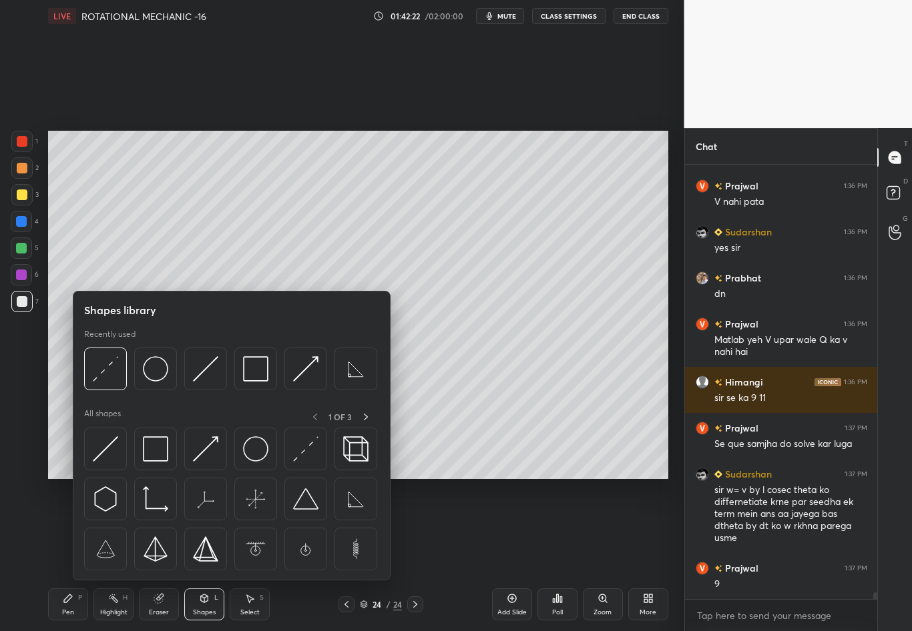
click at [24, 194] on div at bounding box center [22, 195] width 11 height 11
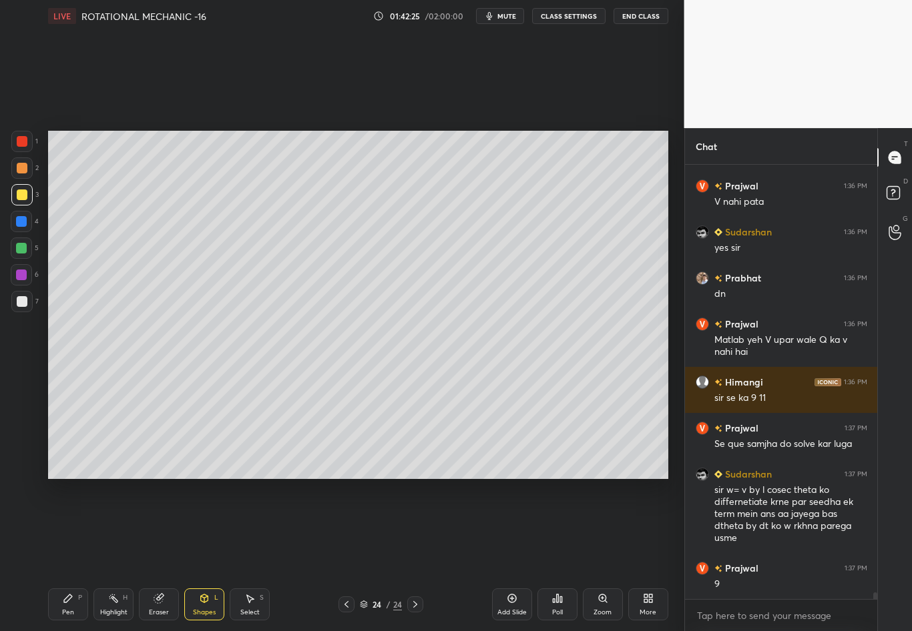
click at [203, 555] on div "Shapes L" at bounding box center [204, 605] width 40 height 32
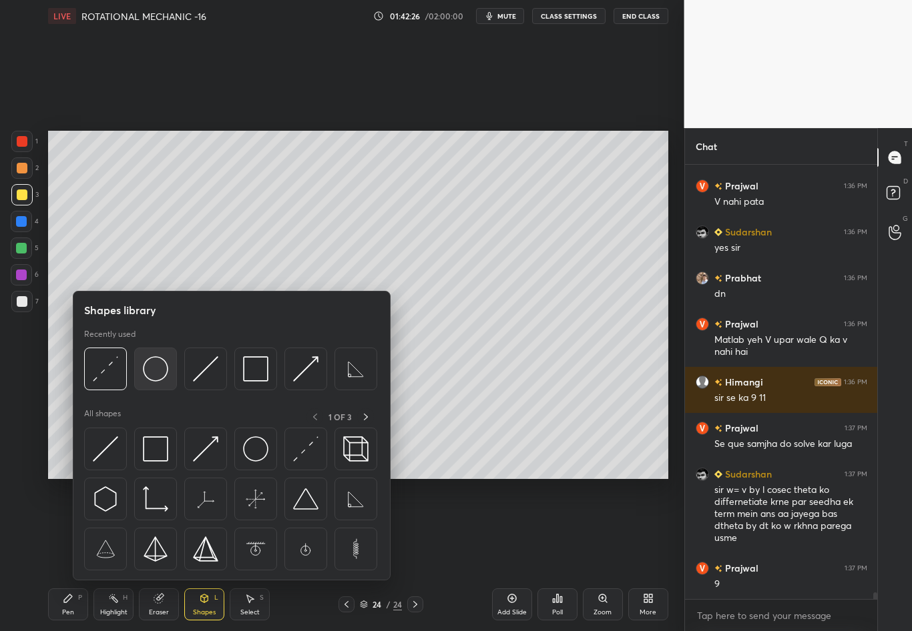
click at [155, 366] on img at bounding box center [155, 368] width 25 height 25
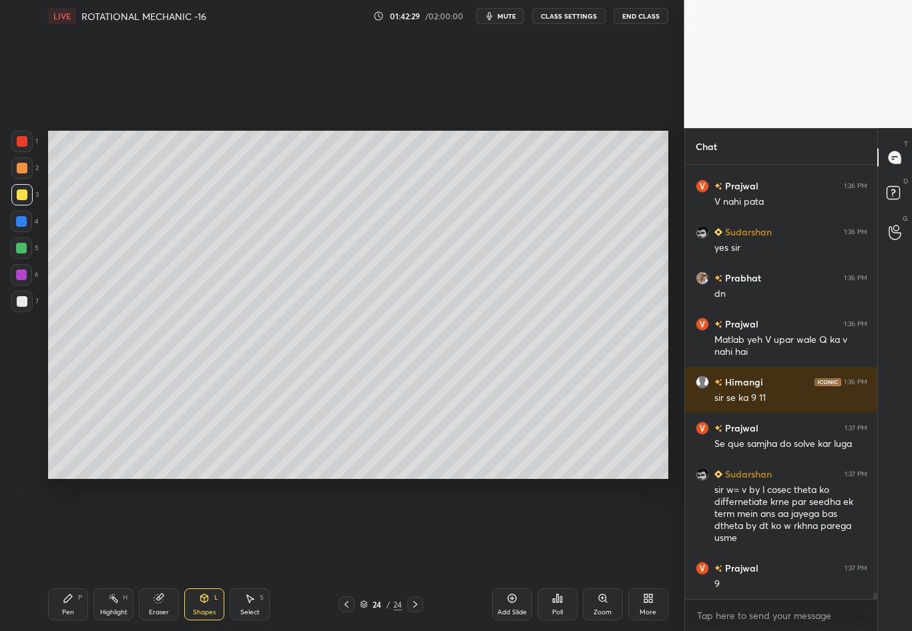
click at [204, 555] on icon at bounding box center [204, 598] width 11 height 11
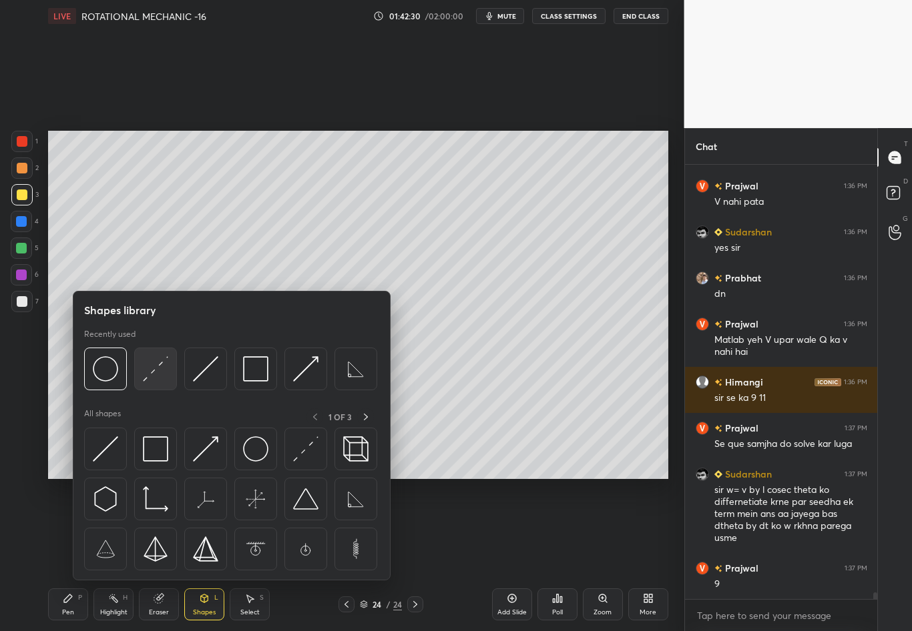
click at [161, 364] on img at bounding box center [155, 368] width 25 height 25
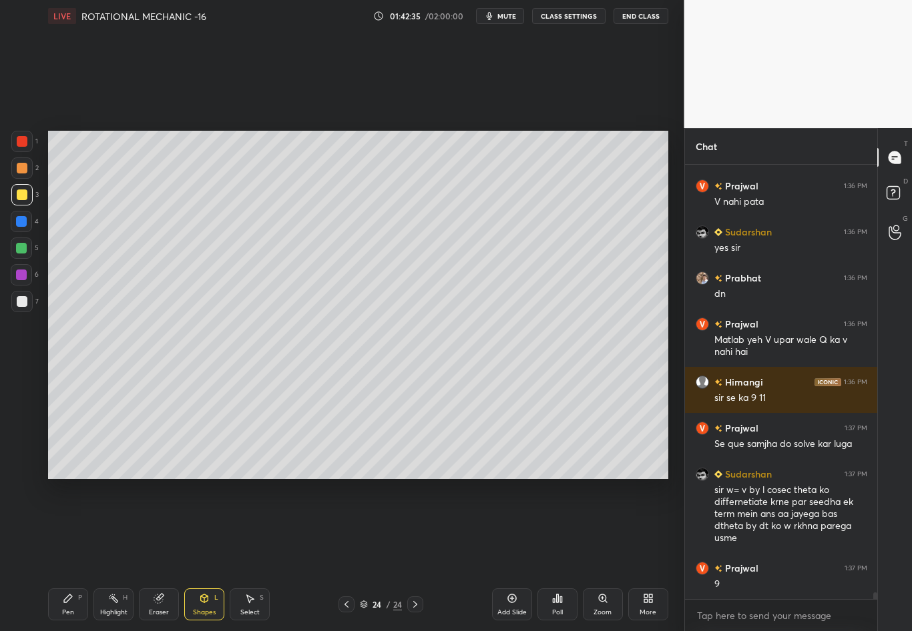
click at [159, 555] on icon at bounding box center [158, 598] width 11 height 11
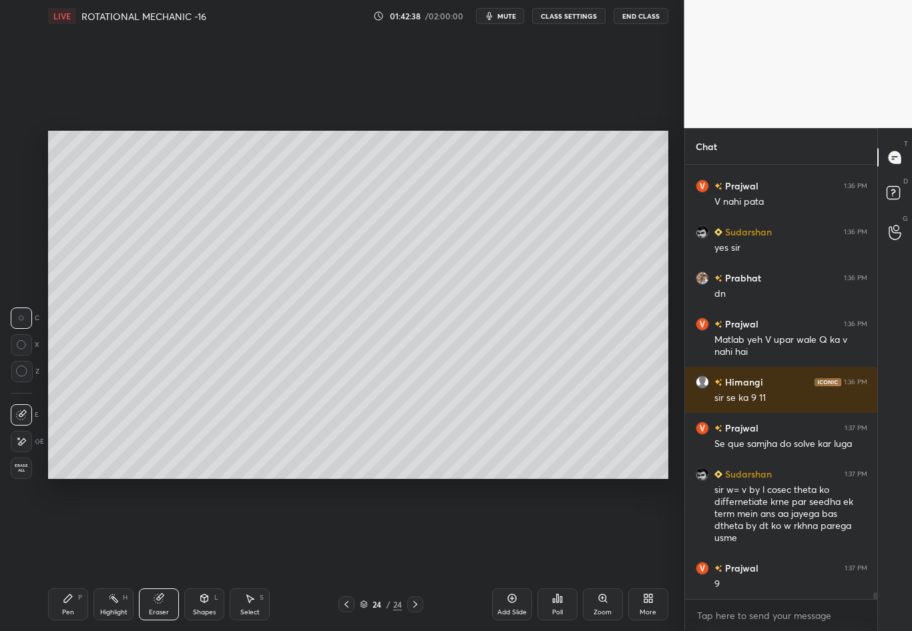
click at [69, 555] on div "Pen" at bounding box center [68, 612] width 12 height 7
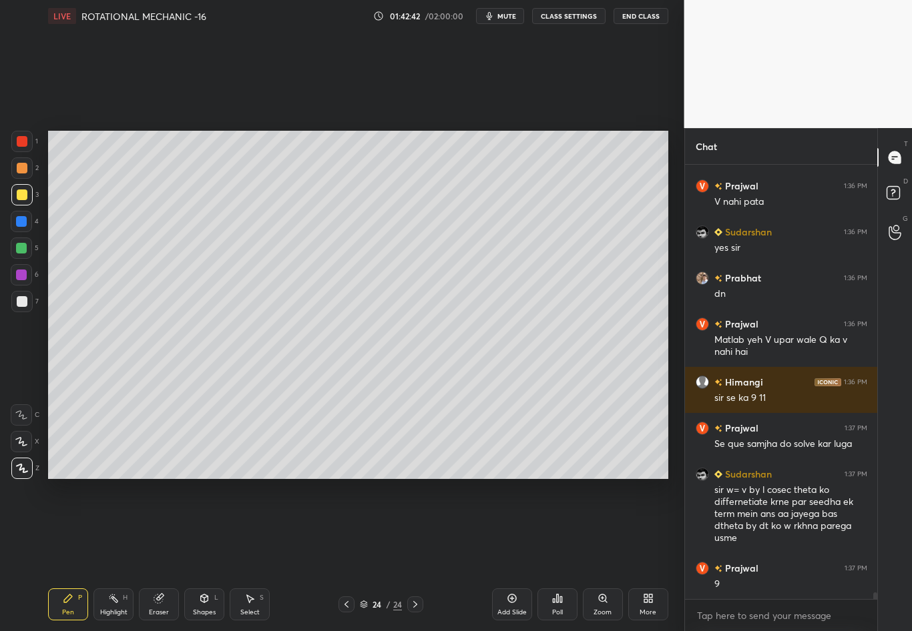
click at [25, 304] on div at bounding box center [21, 301] width 21 height 21
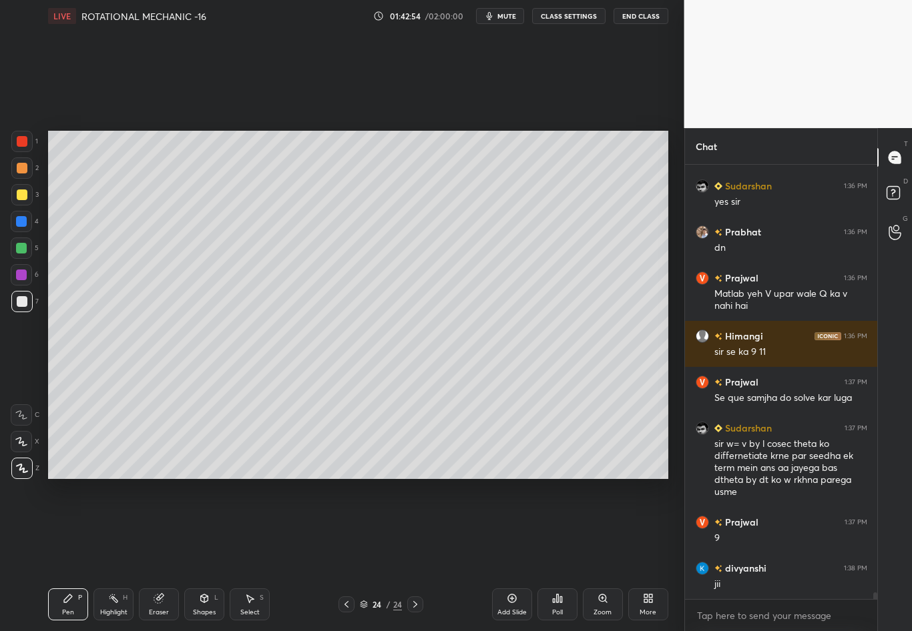
click at [206, 555] on div "Shapes" at bounding box center [204, 612] width 23 height 7
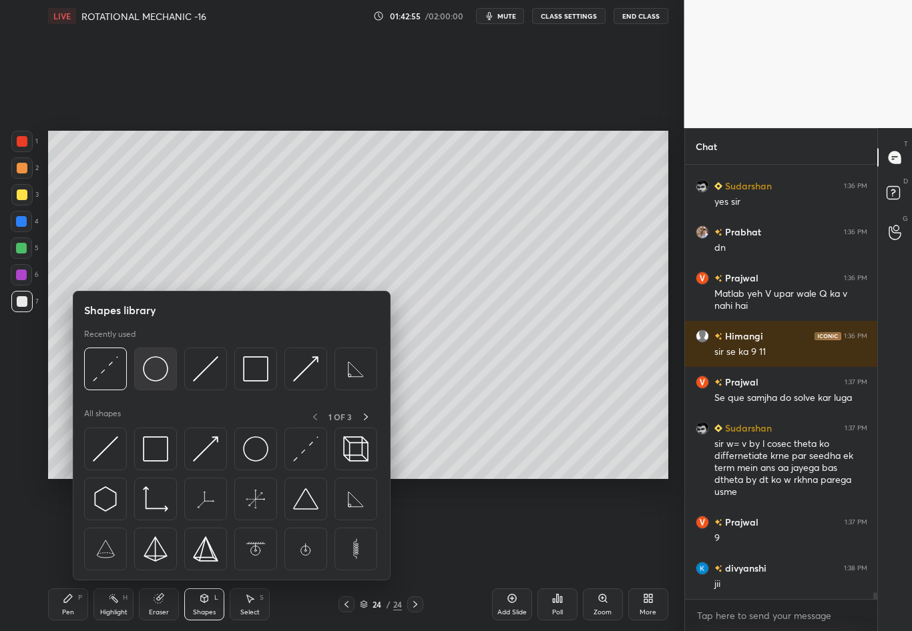
click at [149, 374] on img at bounding box center [155, 368] width 25 height 25
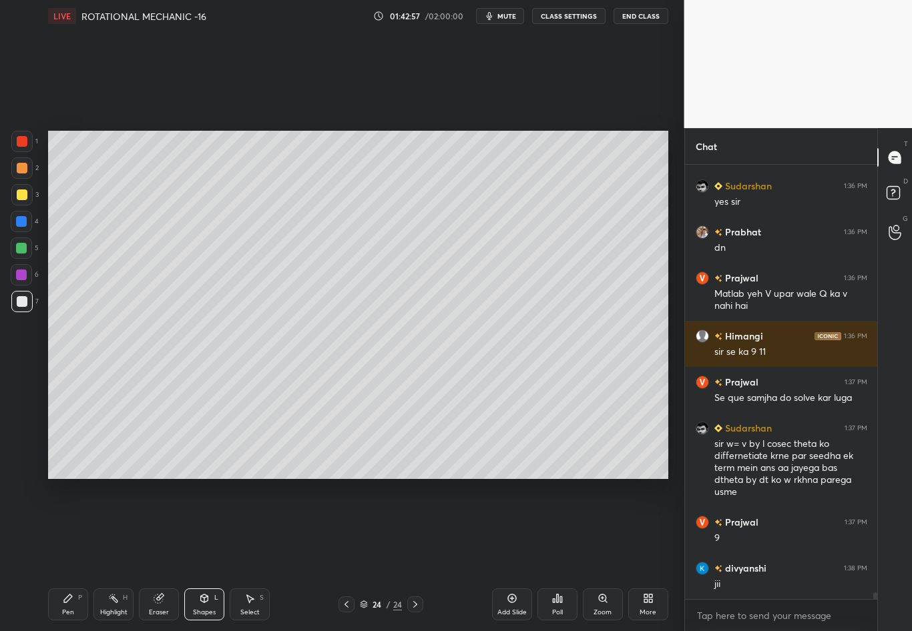
click at [204, 555] on div "Shapes L" at bounding box center [204, 605] width 40 height 32
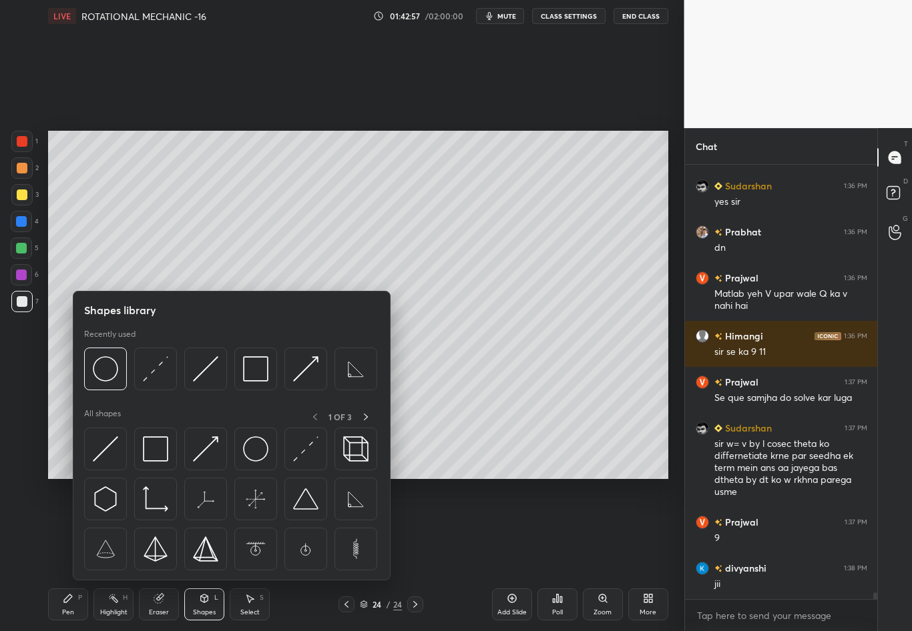
click at [256, 555] on div "Select" at bounding box center [249, 612] width 19 height 7
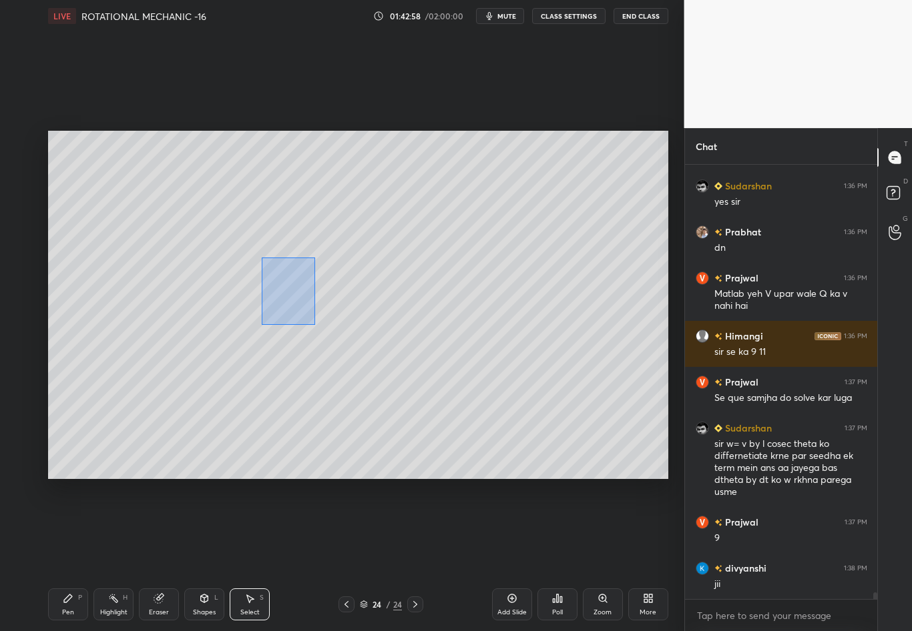
drag, startPoint x: 270, startPoint y: 276, endPoint x: 314, endPoint y: 323, distance: 65.1
click at [315, 323] on div "0 ° Undo Copy Duplicate Duplicate to new slide Delete" at bounding box center [358, 305] width 620 height 348
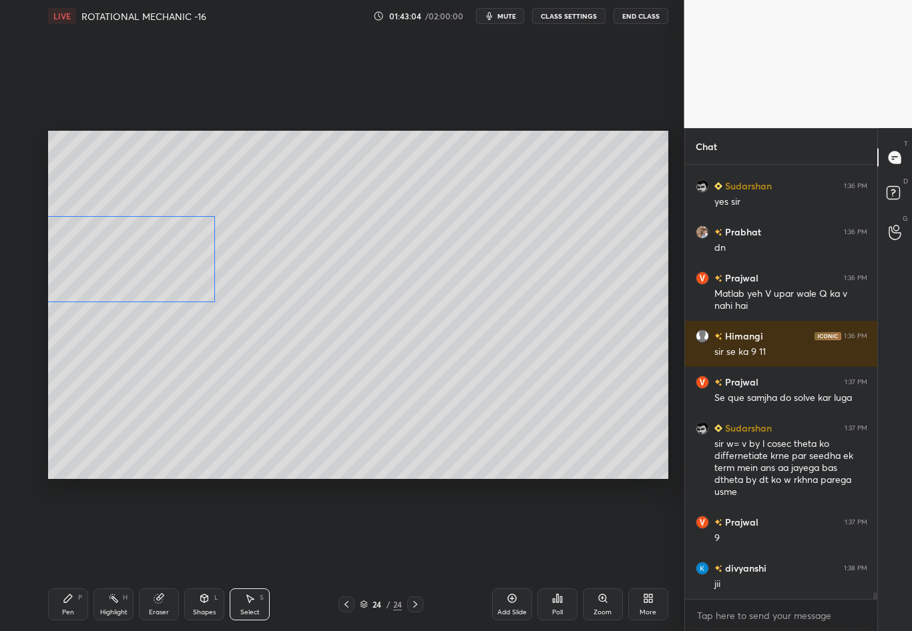
drag, startPoint x: 271, startPoint y: 264, endPoint x: 189, endPoint y: 268, distance: 82.1
click at [188, 268] on div "0 ° Undo Copy Duplicate Duplicate to new slide Delete" at bounding box center [358, 305] width 620 height 348
drag, startPoint x: 217, startPoint y: 212, endPoint x: 236, endPoint y: 202, distance: 21.8
click at [236, 203] on div at bounding box center [236, 200] width 5 height 5
drag, startPoint x: 206, startPoint y: 276, endPoint x: 192, endPoint y: 276, distance: 14.7
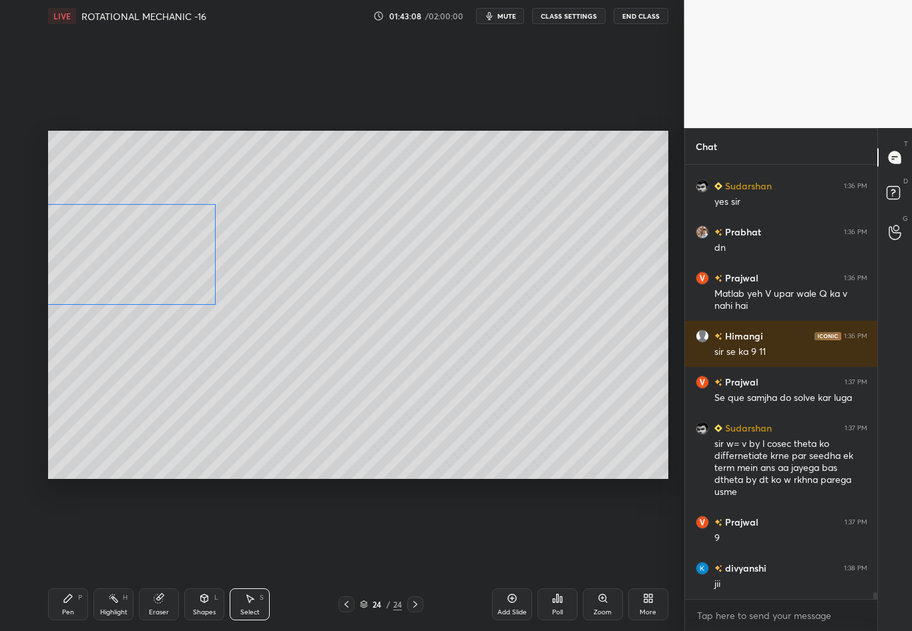
click at [192, 275] on div "0 ° Undo Copy Duplicate Duplicate to new slide Delete" at bounding box center [358, 305] width 620 height 348
click at [268, 382] on div "0 ° Undo Copy Duplicate Duplicate to new slide Delete" at bounding box center [358, 305] width 620 height 348
click at [154, 555] on div "Eraser" at bounding box center [159, 612] width 20 height 7
click at [67, 555] on icon at bounding box center [68, 598] width 11 height 11
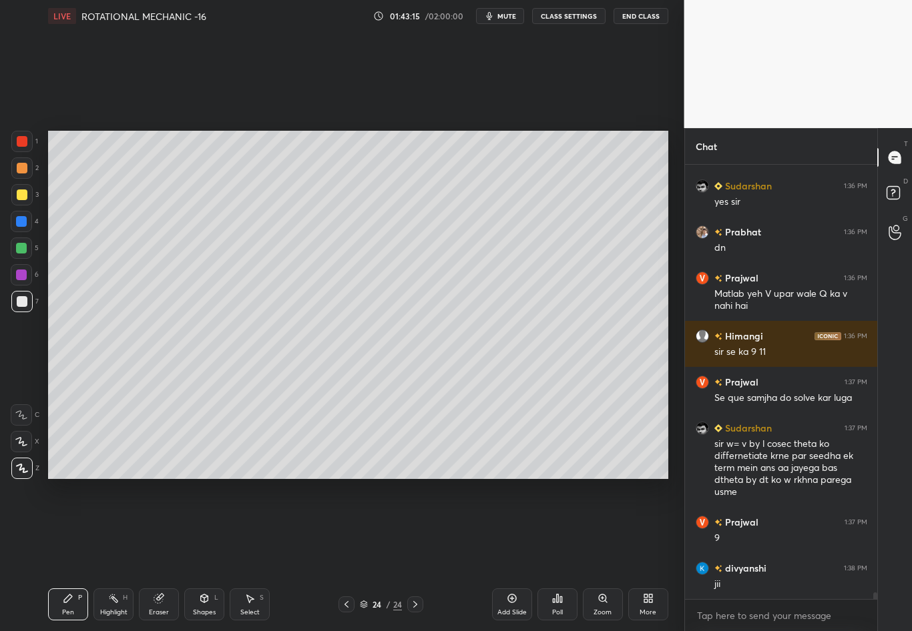
click at [23, 192] on div at bounding box center [22, 195] width 11 height 11
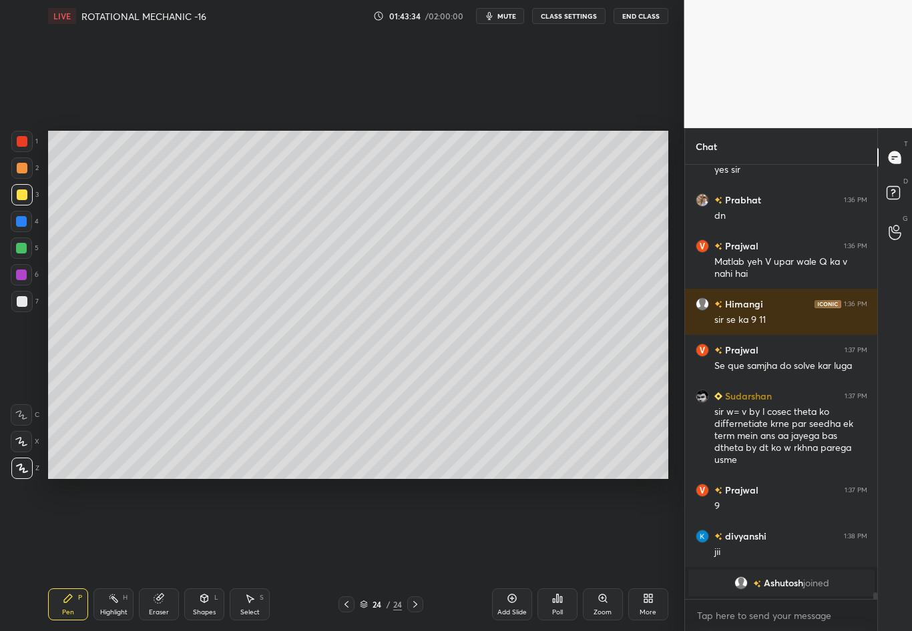
click at [160, 555] on icon at bounding box center [158, 599] width 9 height 9
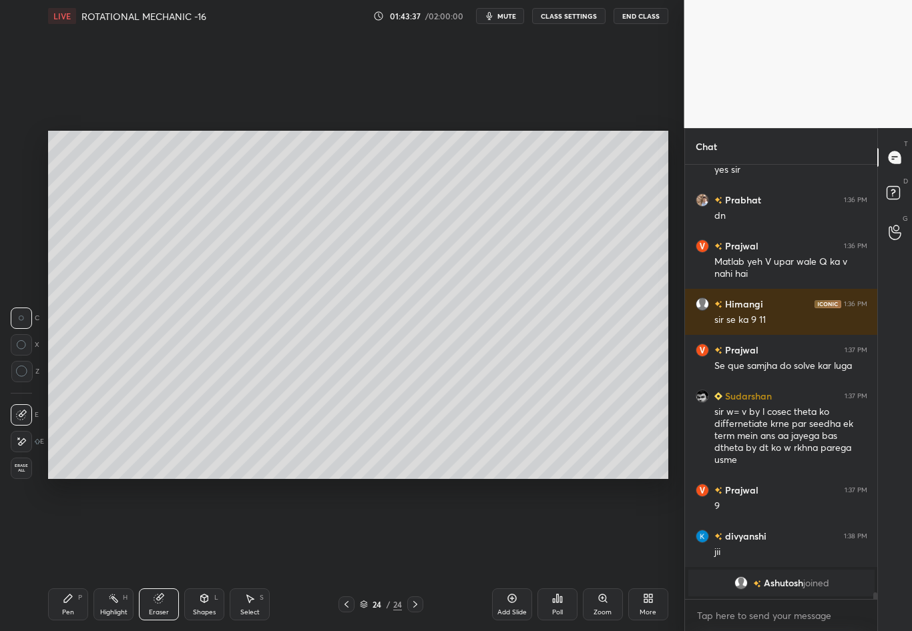
scroll to position [27755, 0]
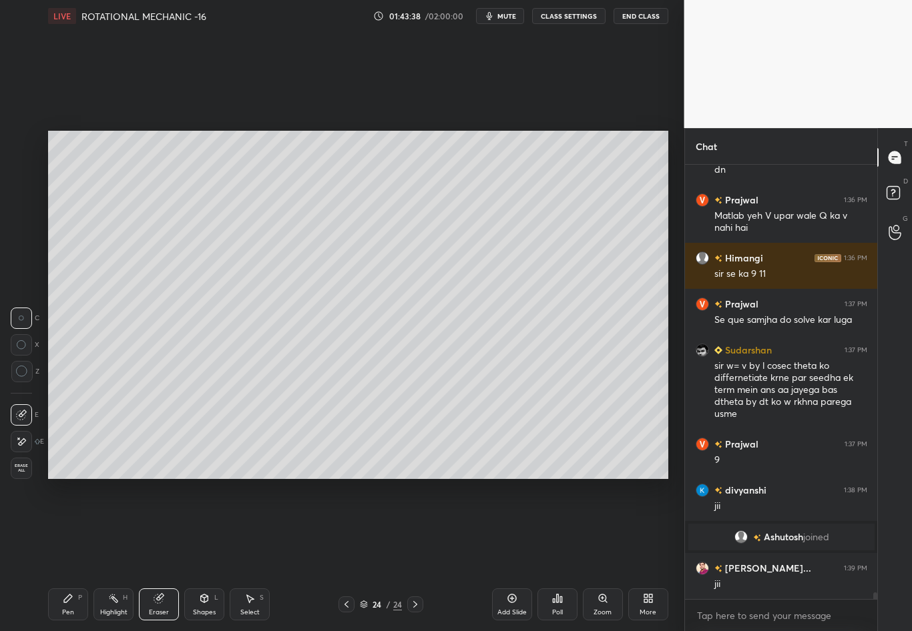
click at [67, 555] on div "Pen P" at bounding box center [68, 605] width 40 height 32
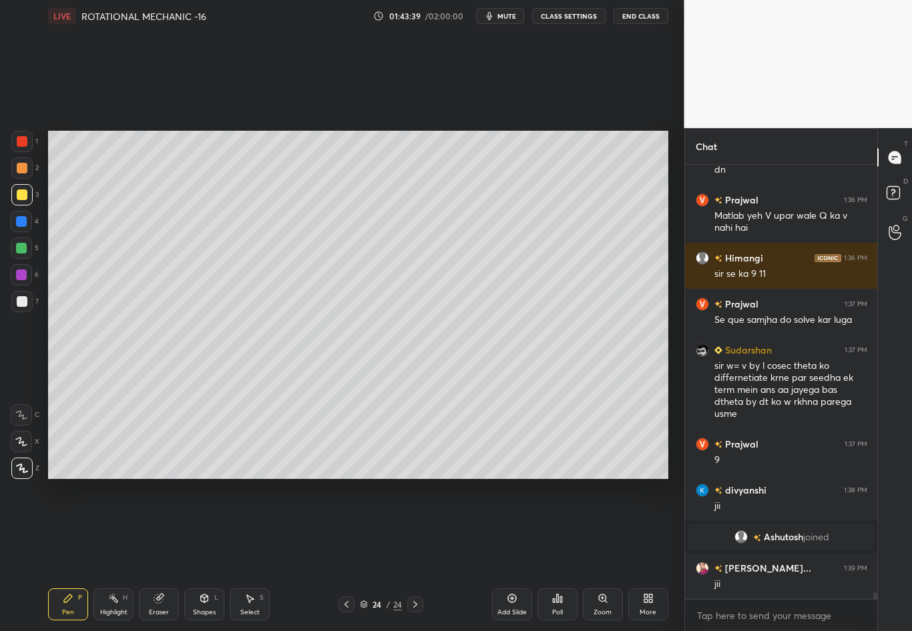
click at [23, 306] on div at bounding box center [22, 301] width 11 height 11
click at [17, 304] on div at bounding box center [22, 301] width 11 height 11
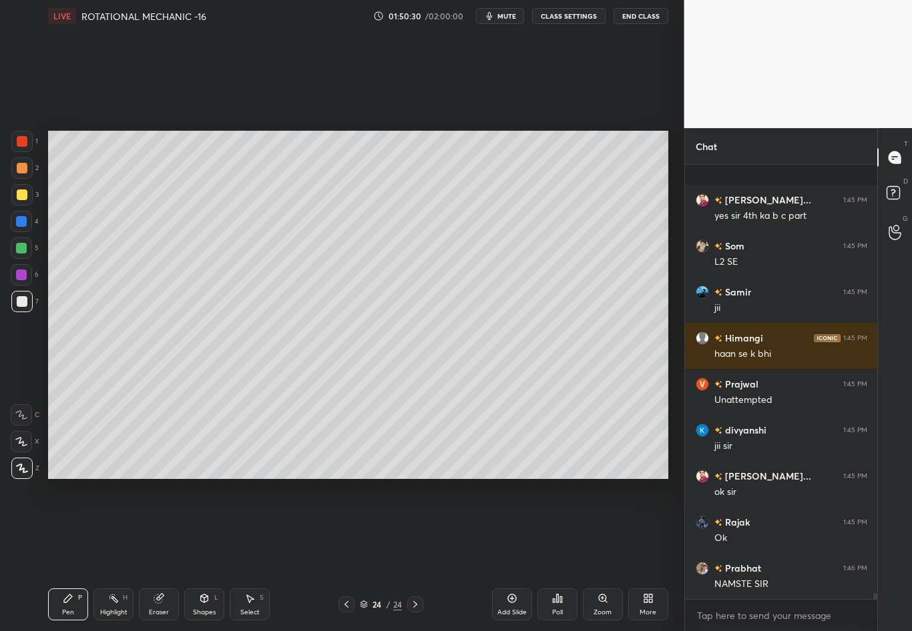
scroll to position [29520, 0]
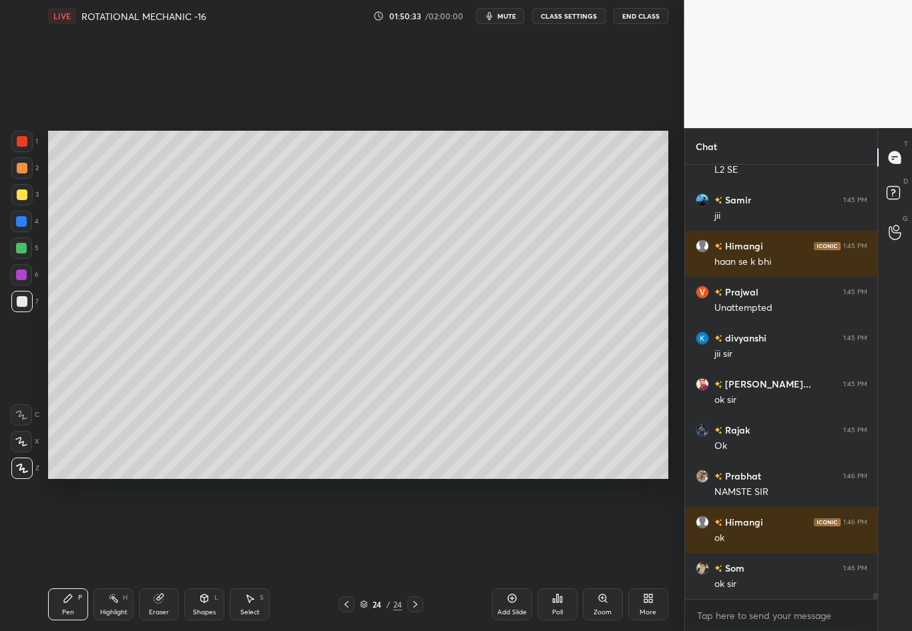
drag, startPoint x: 641, startPoint y: 15, endPoint x: 641, endPoint y: 567, distance: 551.9
click at [641, 15] on button "End Class" at bounding box center [640, 16] width 55 height 16
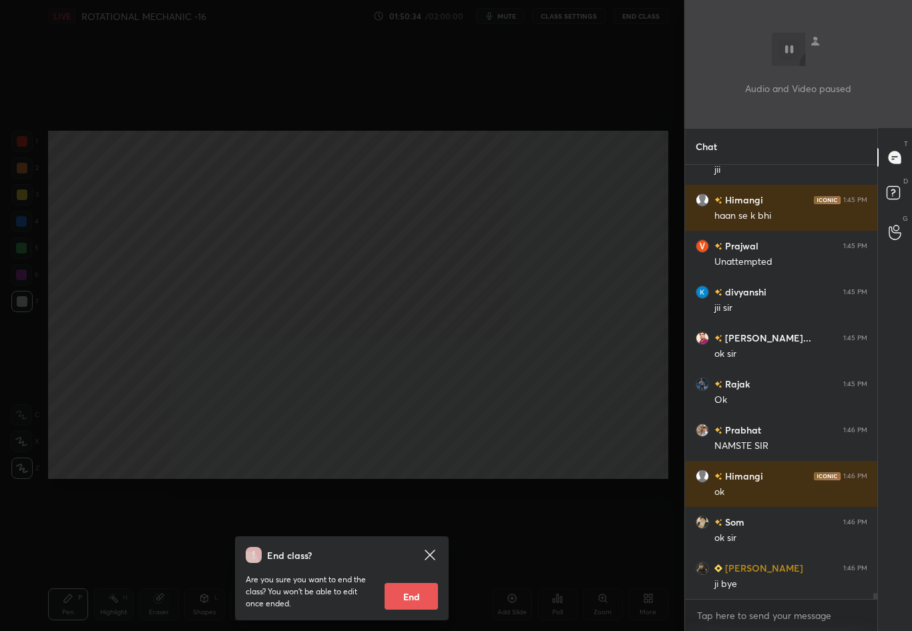
scroll to position [29612, 0]
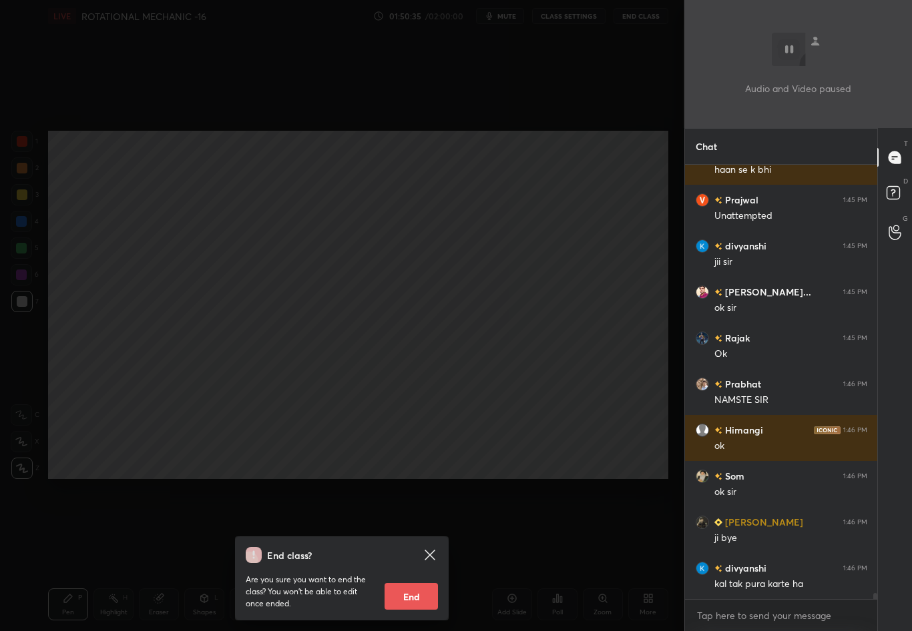
click at [418, 555] on button "End" at bounding box center [410, 596] width 53 height 27
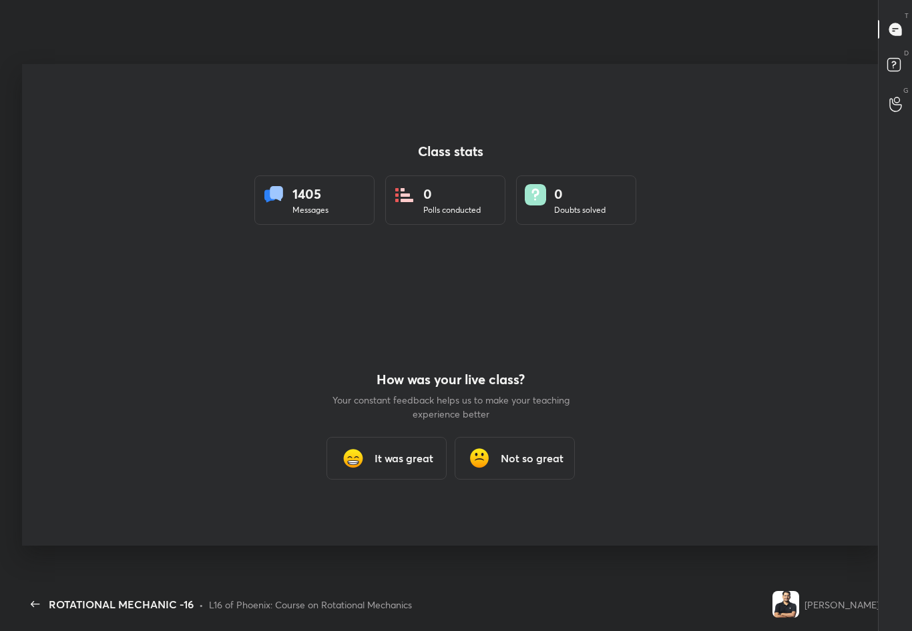
scroll to position [546, 887]
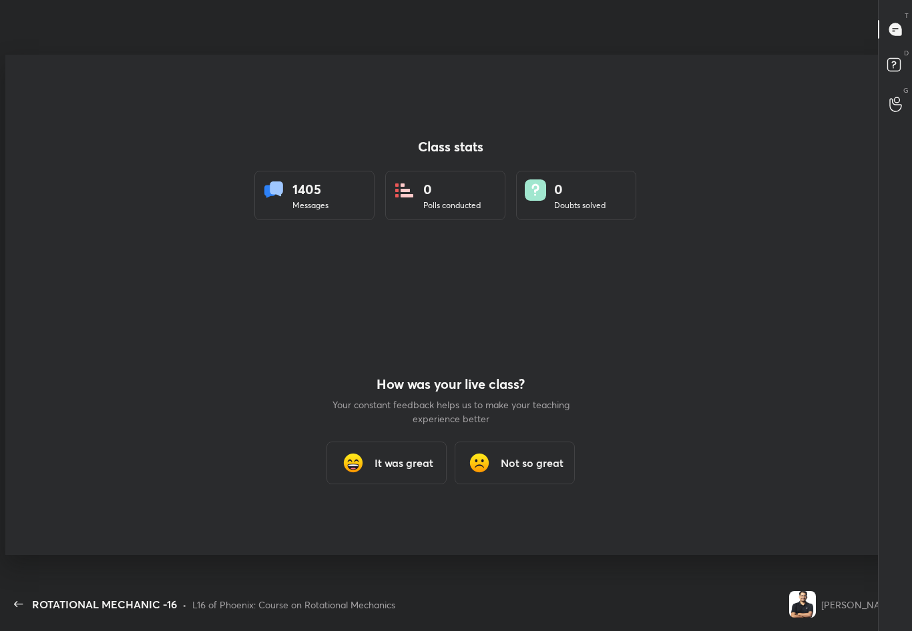
click at [381, 464] on h3 "It was great" at bounding box center [403, 463] width 59 height 16
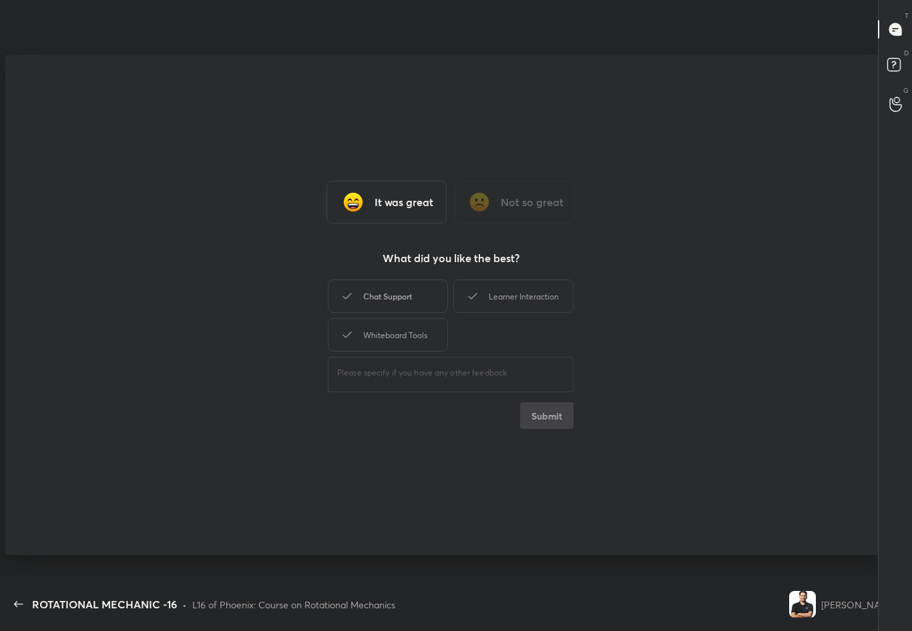
click at [384, 291] on div "Chat Support" at bounding box center [388, 296] width 120 height 33
click at [528, 292] on div "Learner Interaction" at bounding box center [513, 296] width 120 height 33
click at [426, 331] on div "Whiteboard Tools" at bounding box center [388, 334] width 120 height 33
click at [535, 425] on button "Submit" at bounding box center [546, 415] width 53 height 27
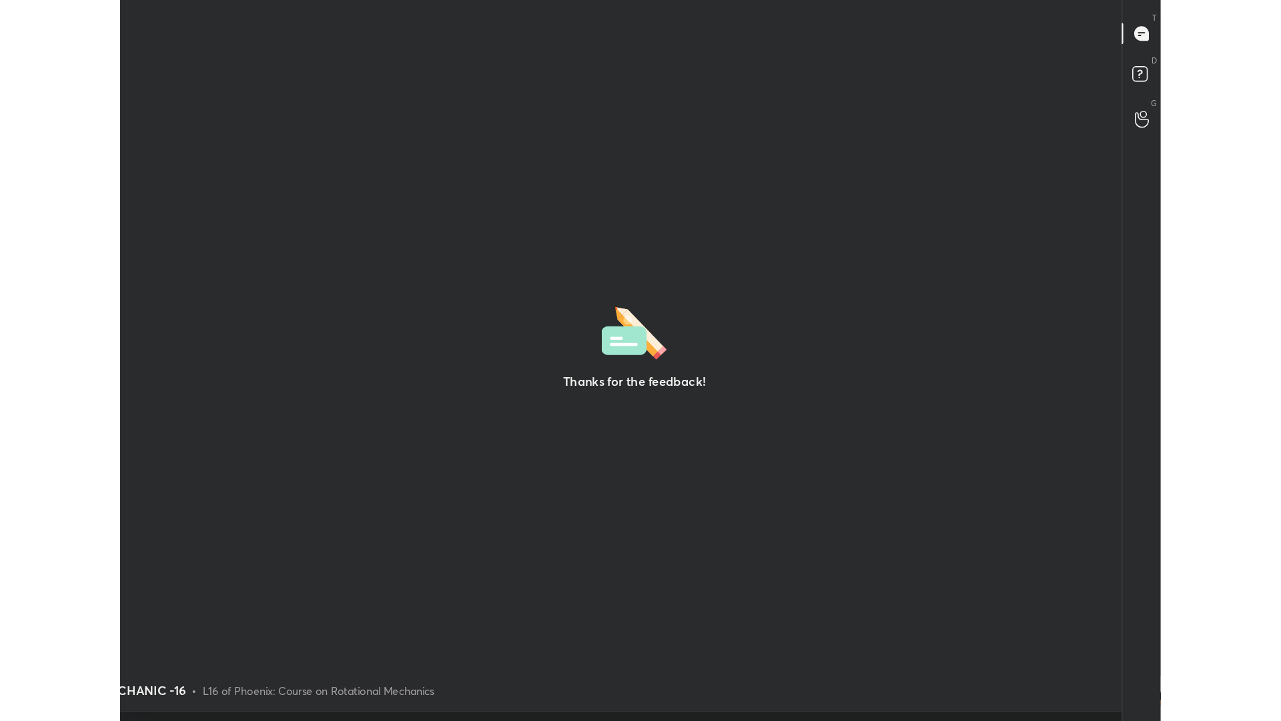
scroll to position [635, 1271]
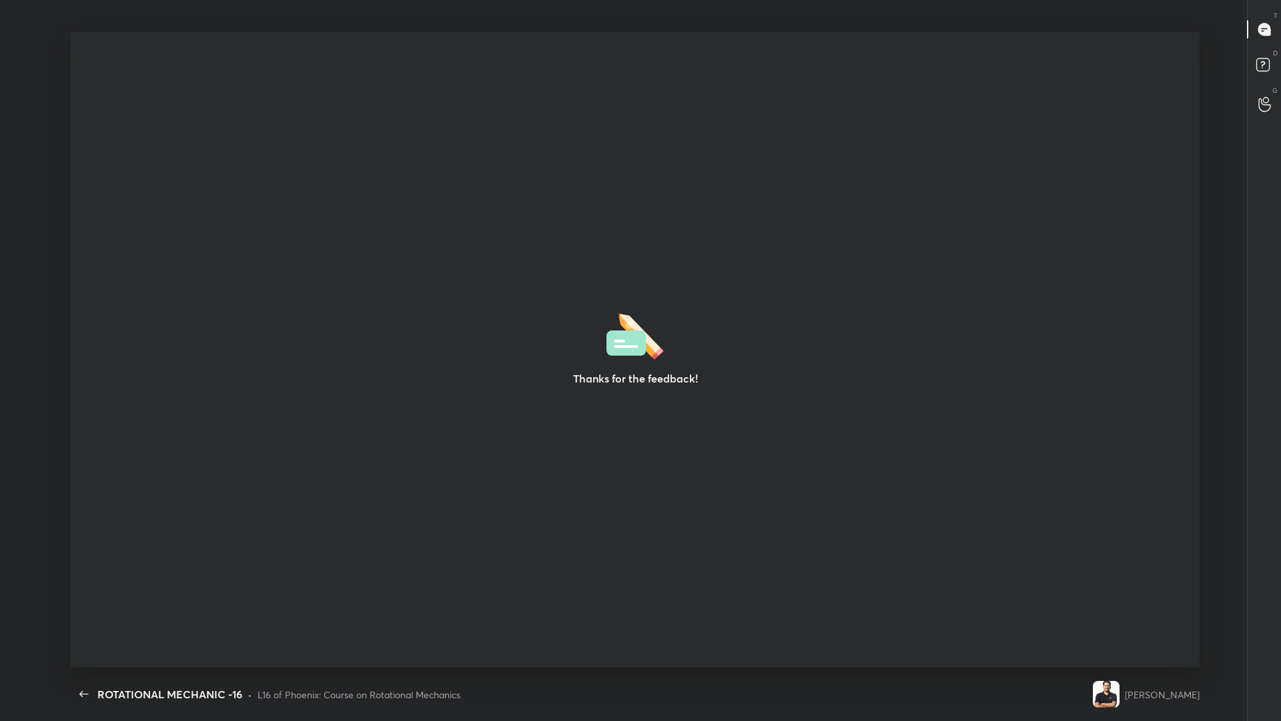
type textarea "x"
